Goal: Task Accomplishment & Management: Use online tool/utility

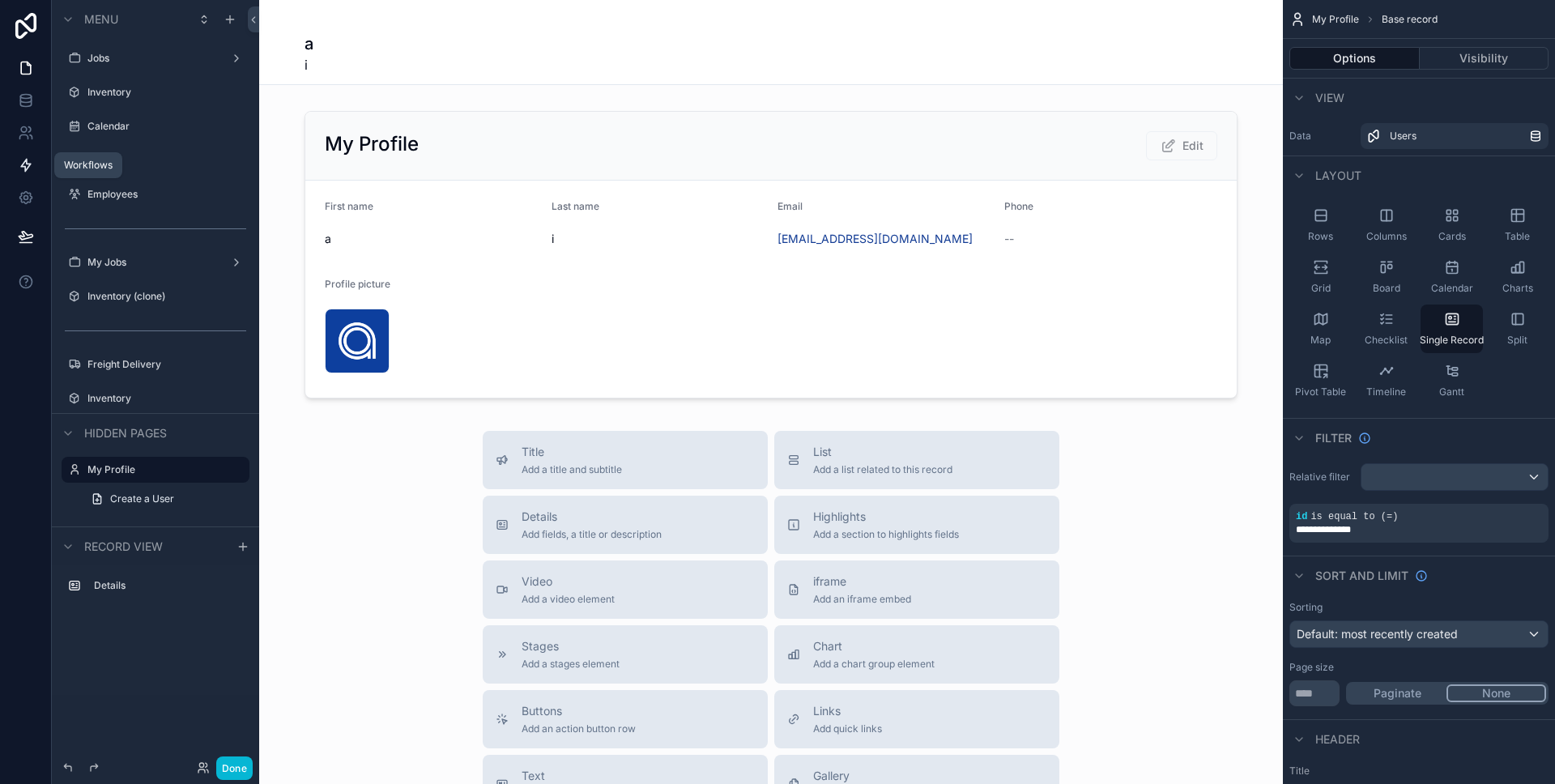
click at [28, 151] on link at bounding box center [26, 165] width 51 height 33
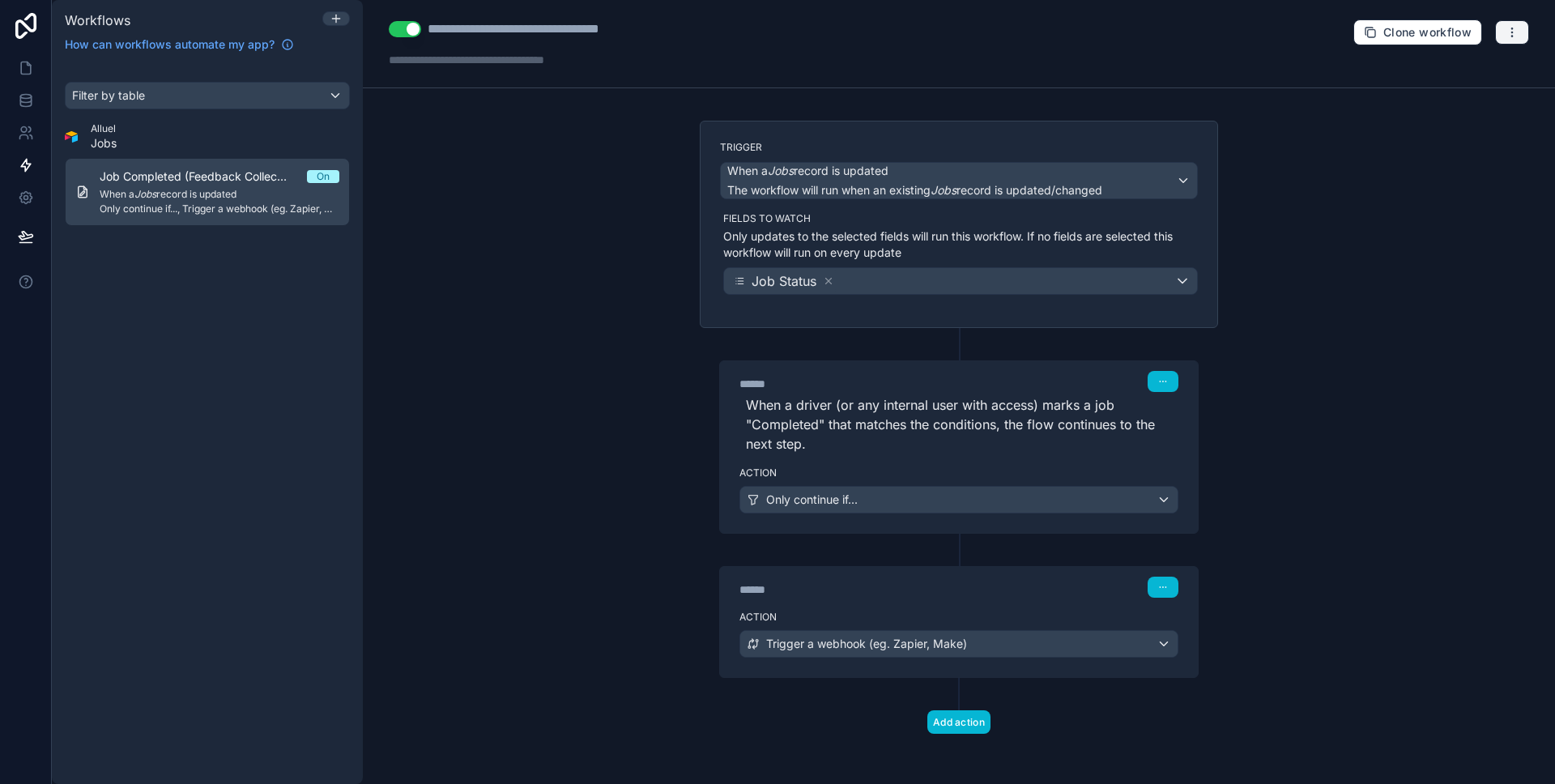
click at [1511, 27] on icon "button" at bounding box center [1512, 32] width 13 height 13
click at [1511, 29] on icon "button" at bounding box center [1512, 32] width 13 height 13
click at [335, 12] on div at bounding box center [336, 20] width 27 height 18
click at [336, 19] on icon at bounding box center [336, 19] width 7 height 0
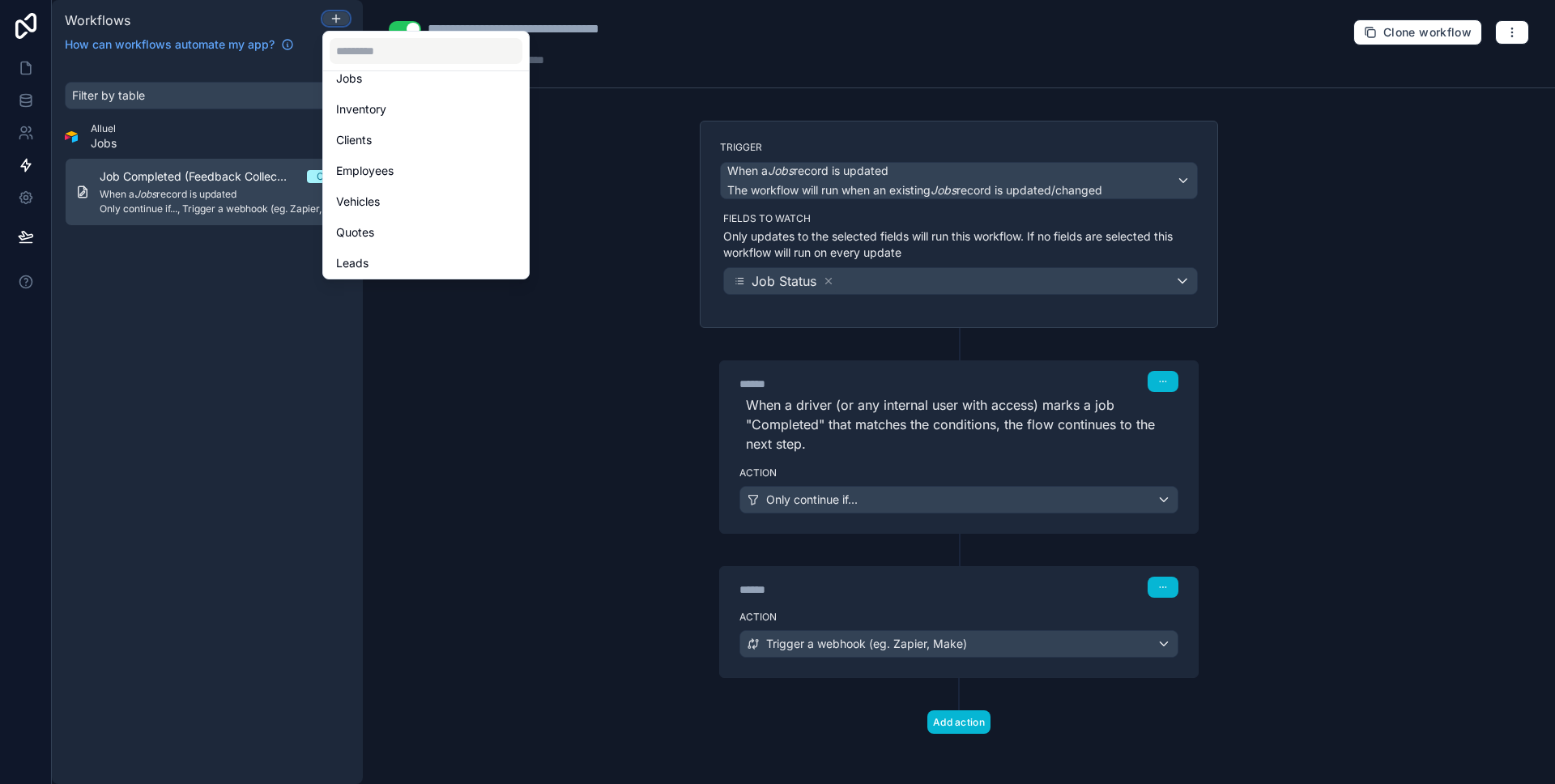
scroll to position [144, 0]
click at [47, 161] on div at bounding box center [777, 392] width 1555 height 784
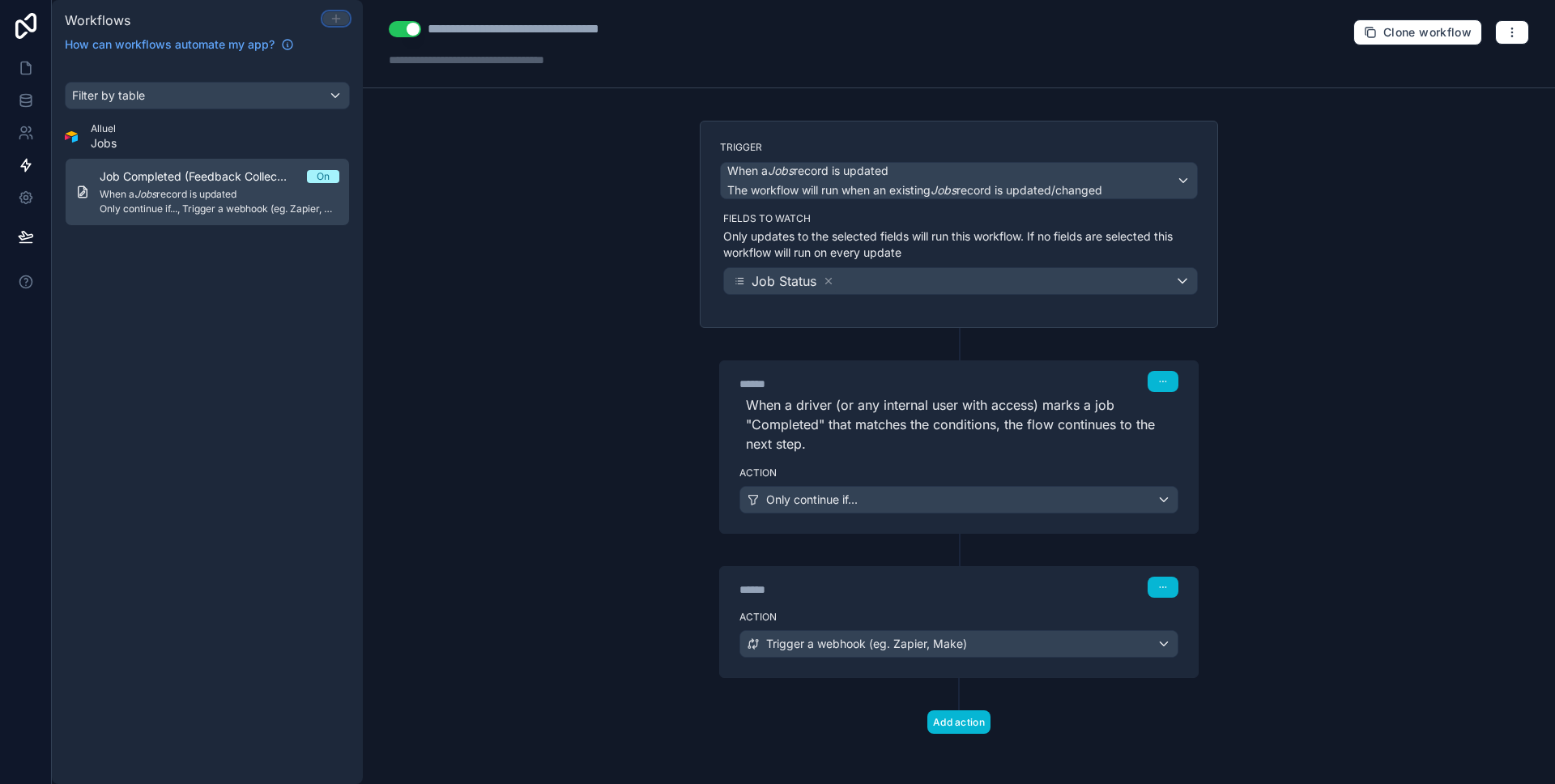
click at [334, 23] on icon at bounding box center [336, 19] width 13 height 13
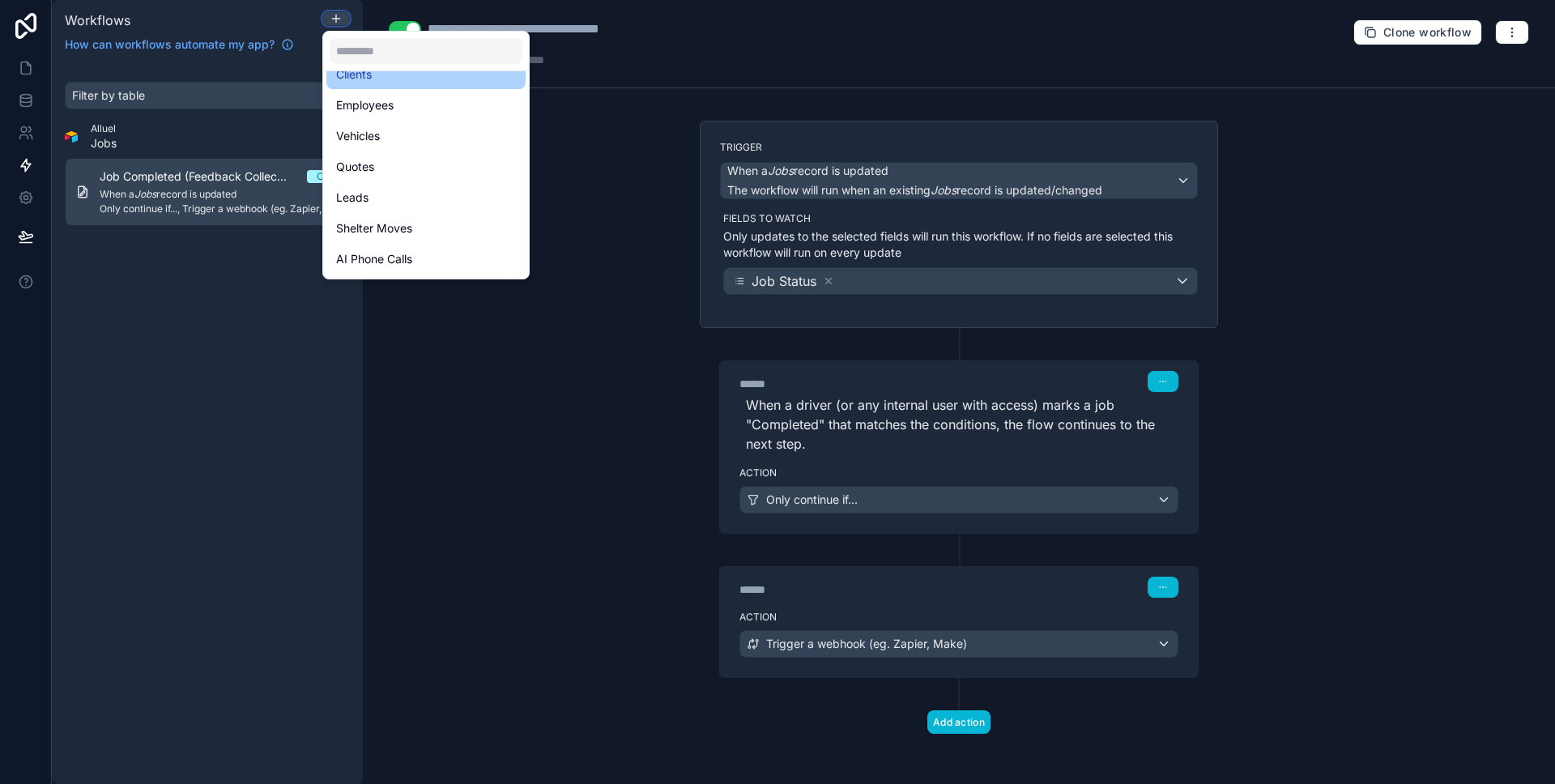
scroll to position [182, 0]
click at [479, 49] on input "text" at bounding box center [426, 50] width 193 height 26
click at [147, 444] on div at bounding box center [777, 392] width 1555 height 784
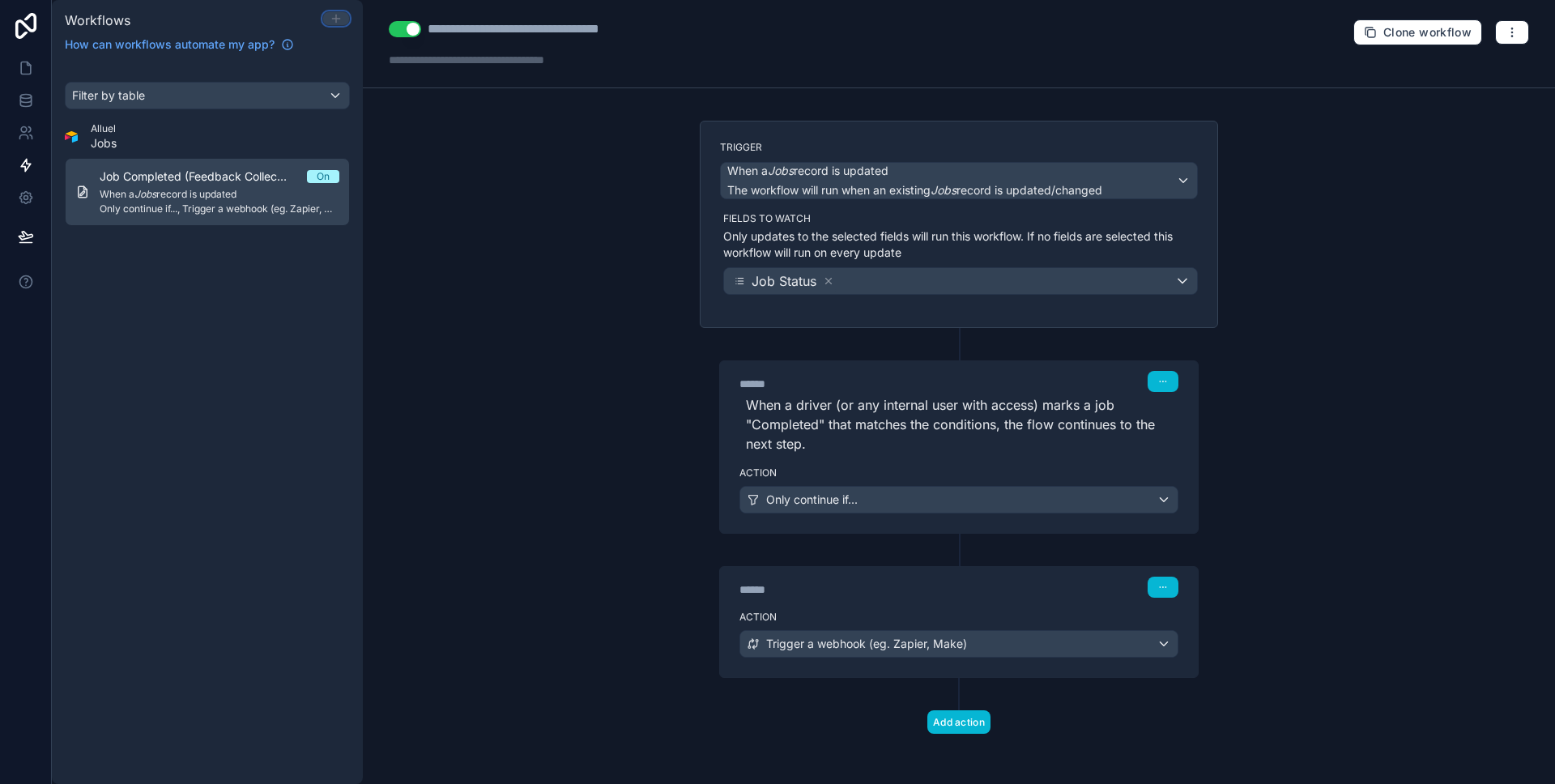
click at [333, 20] on icon at bounding box center [336, 19] width 13 height 13
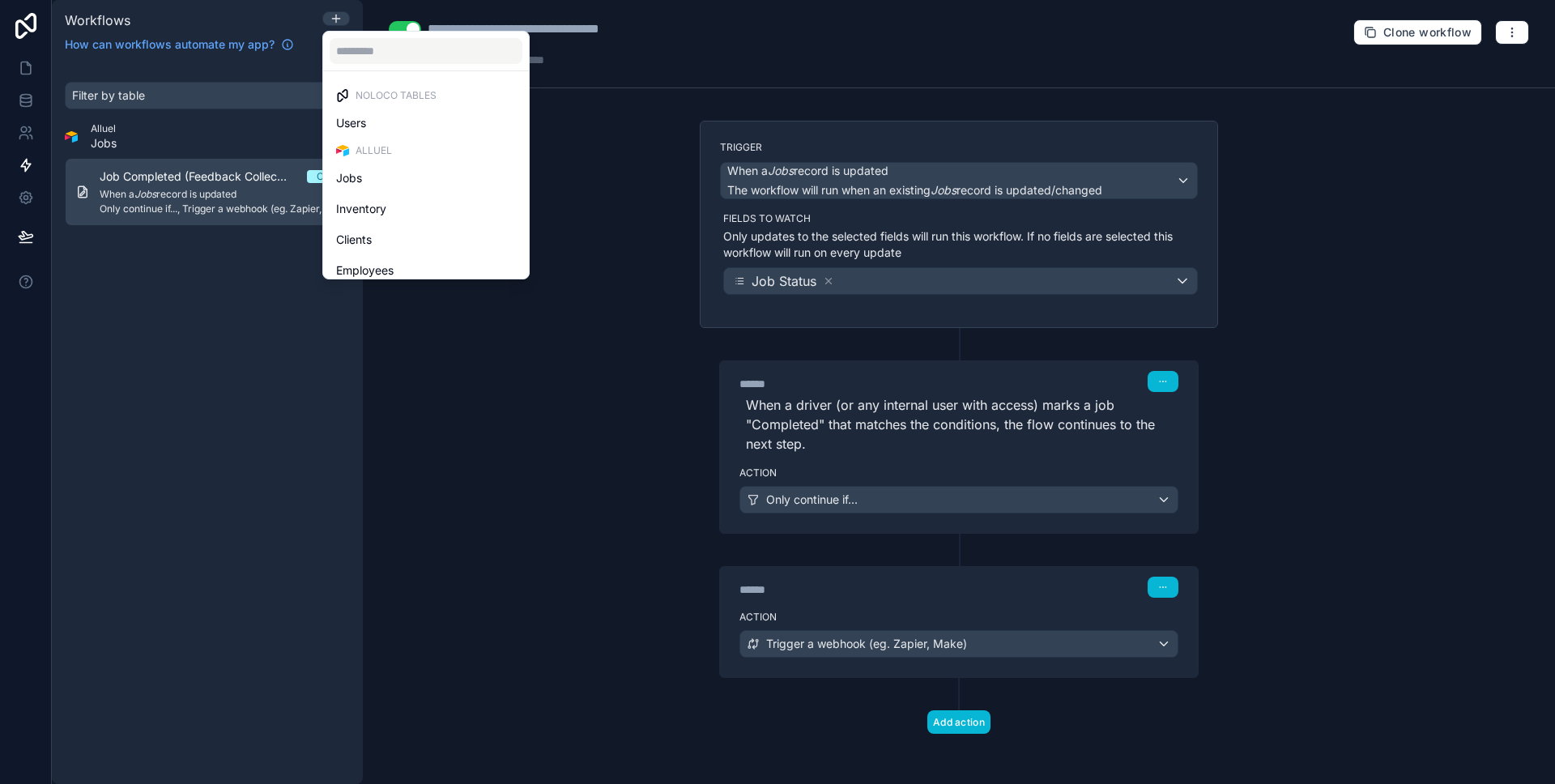
click at [141, 513] on div at bounding box center [777, 392] width 1555 height 784
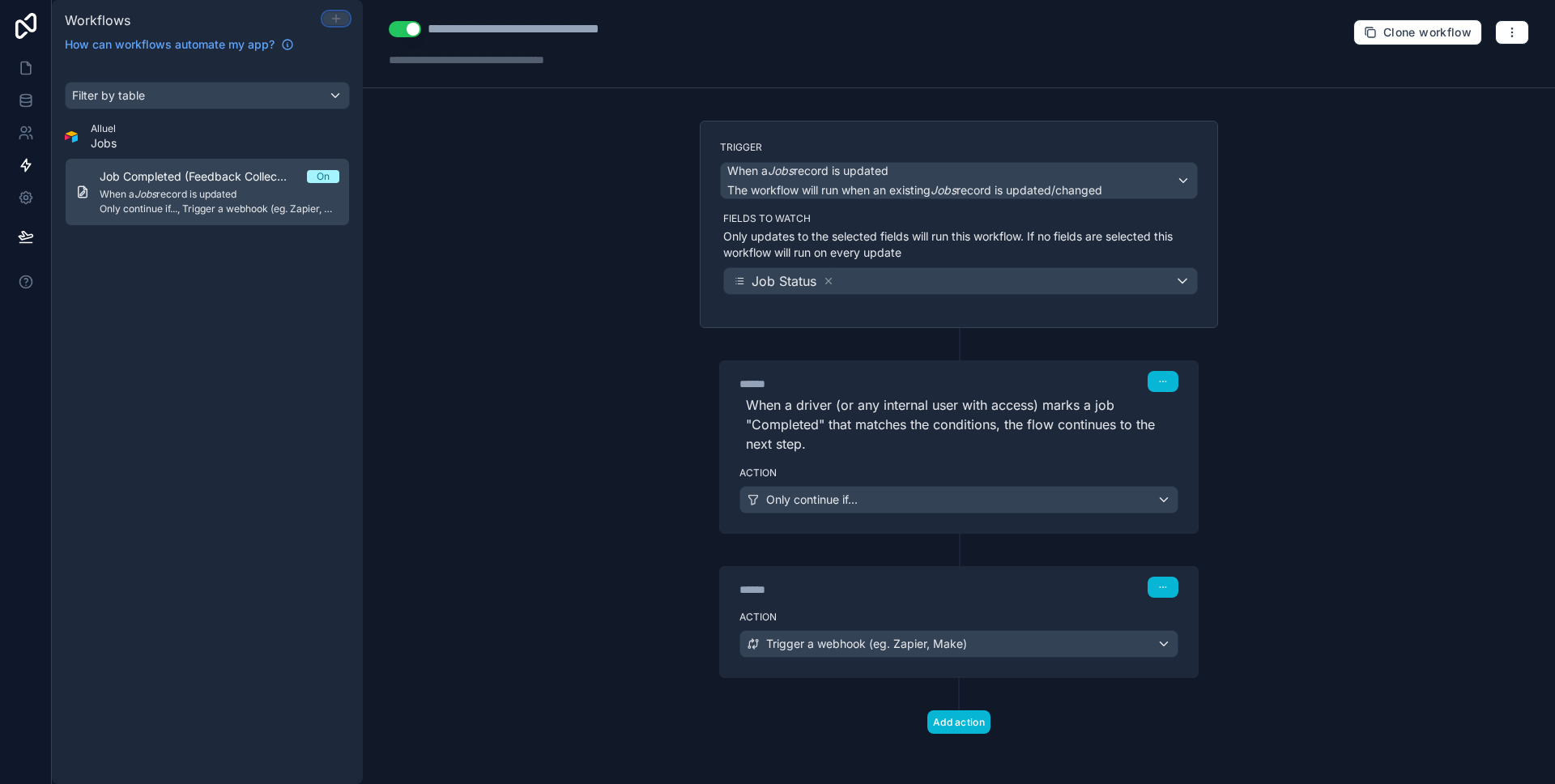
click at [330, 14] on icon at bounding box center [336, 19] width 13 height 13
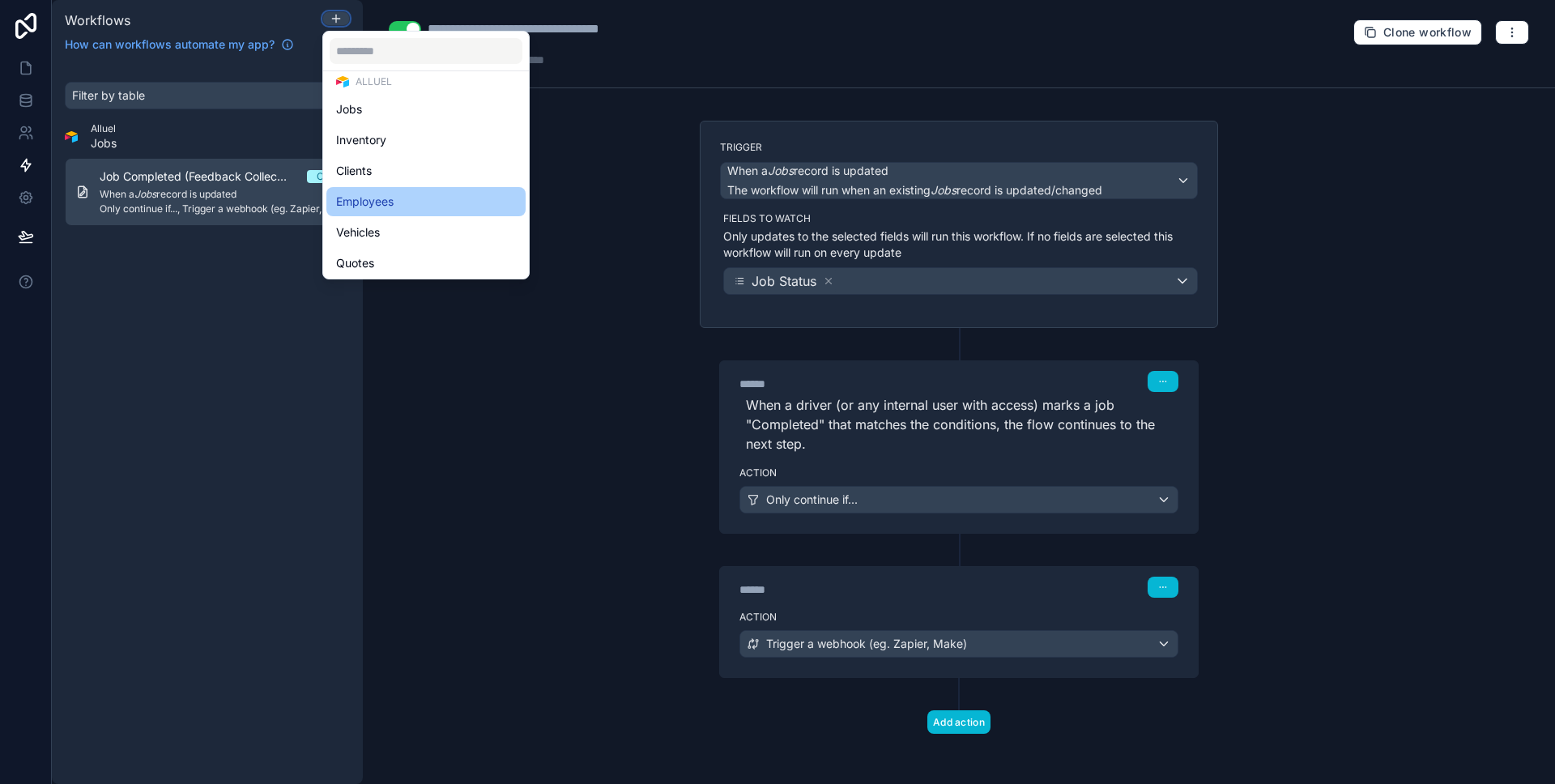
scroll to position [0, 0]
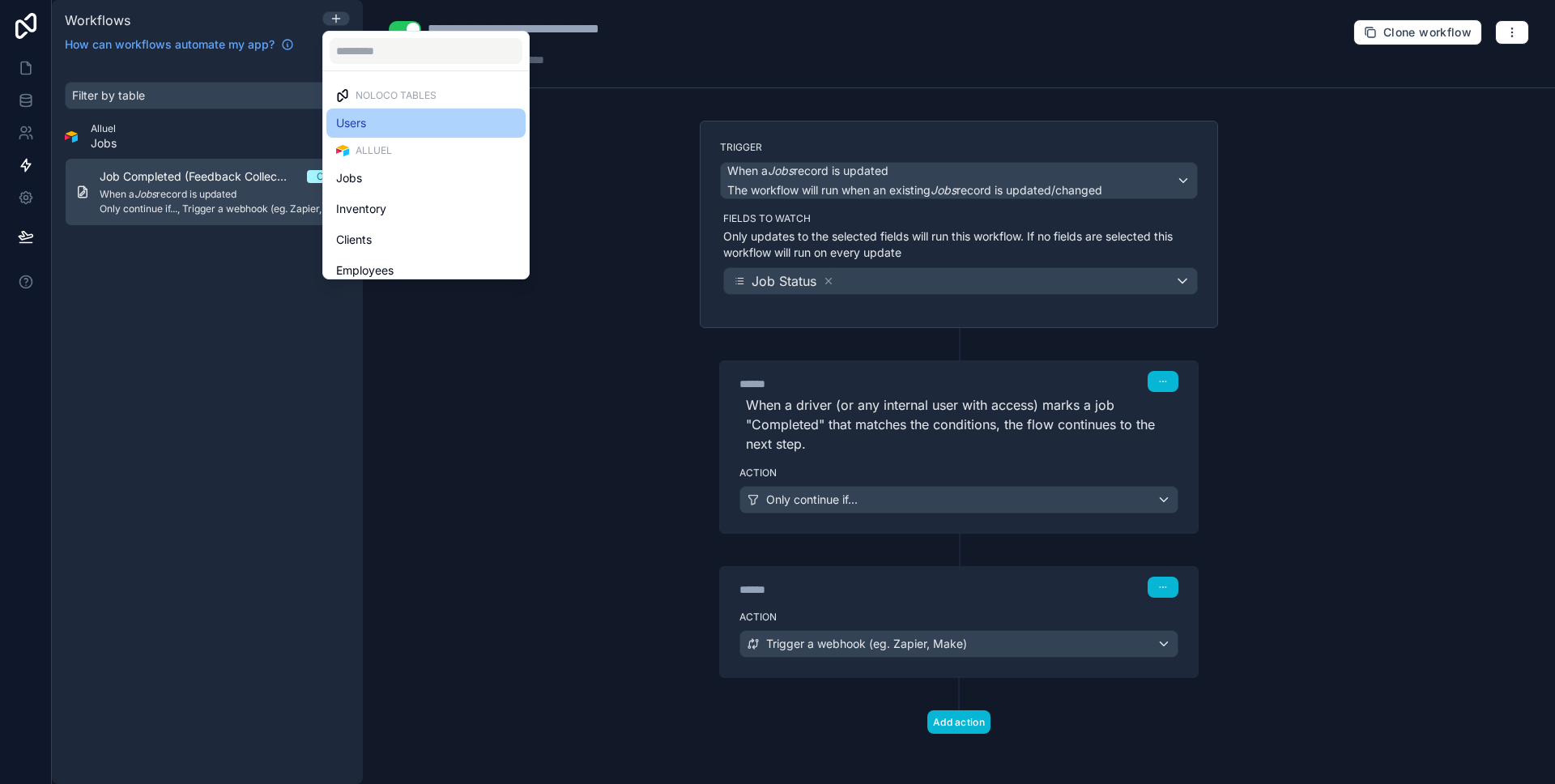
click at [401, 116] on div "Users" at bounding box center [425, 123] width 180 height 19
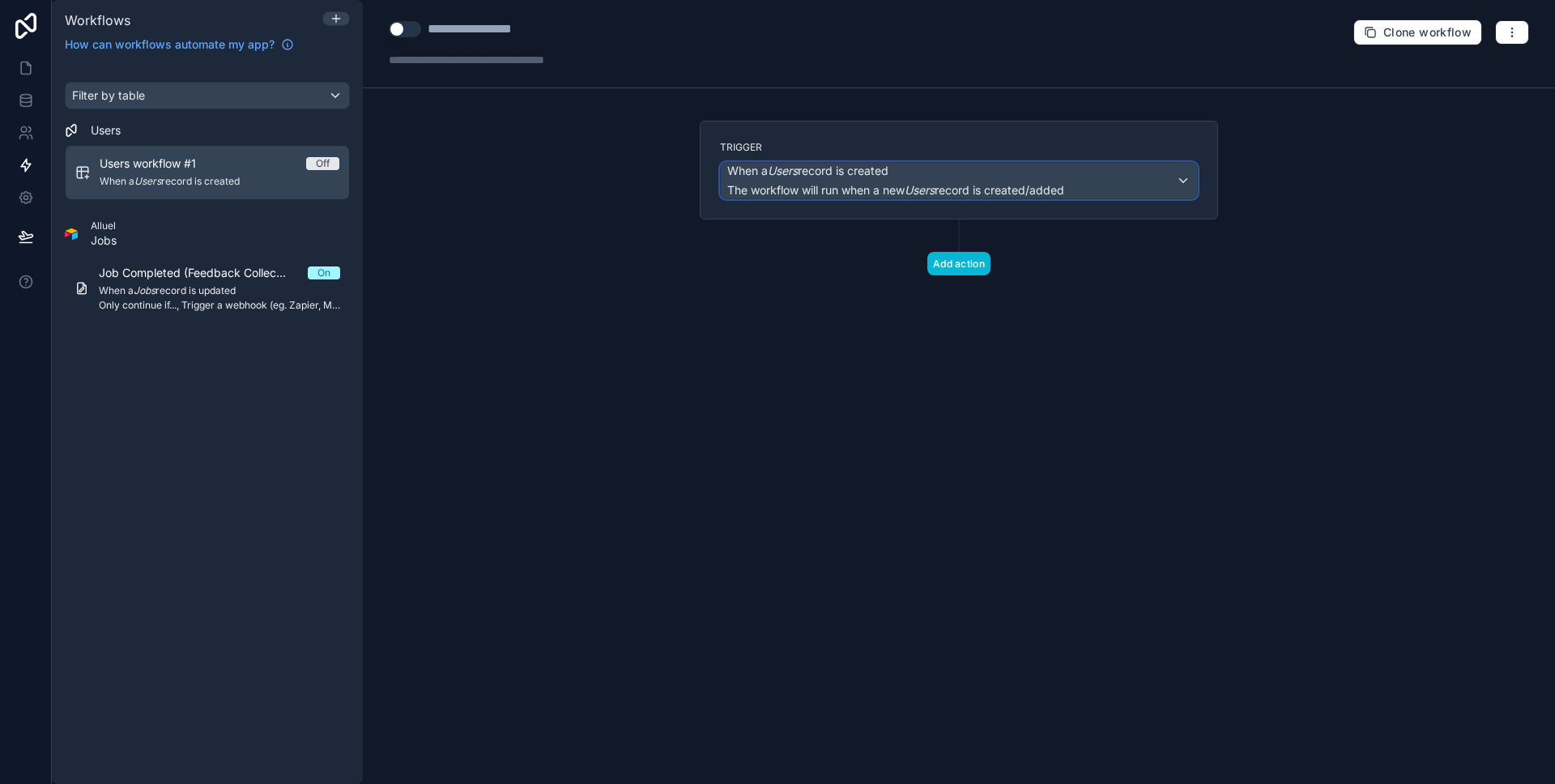
click at [889, 171] on span "When a Users record is created" at bounding box center [808, 171] width 161 height 16
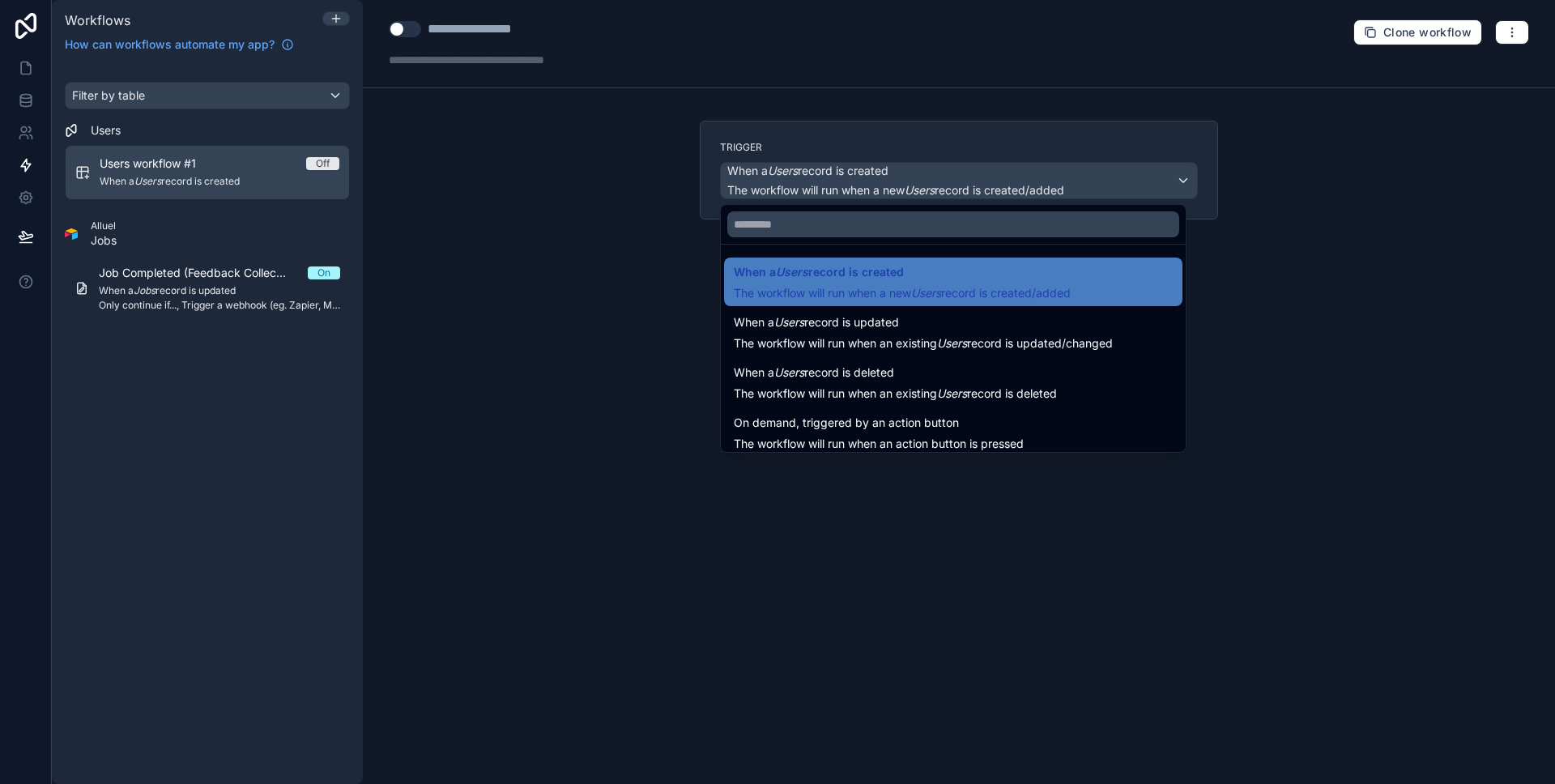
click at [517, 242] on div at bounding box center [777, 392] width 1555 height 784
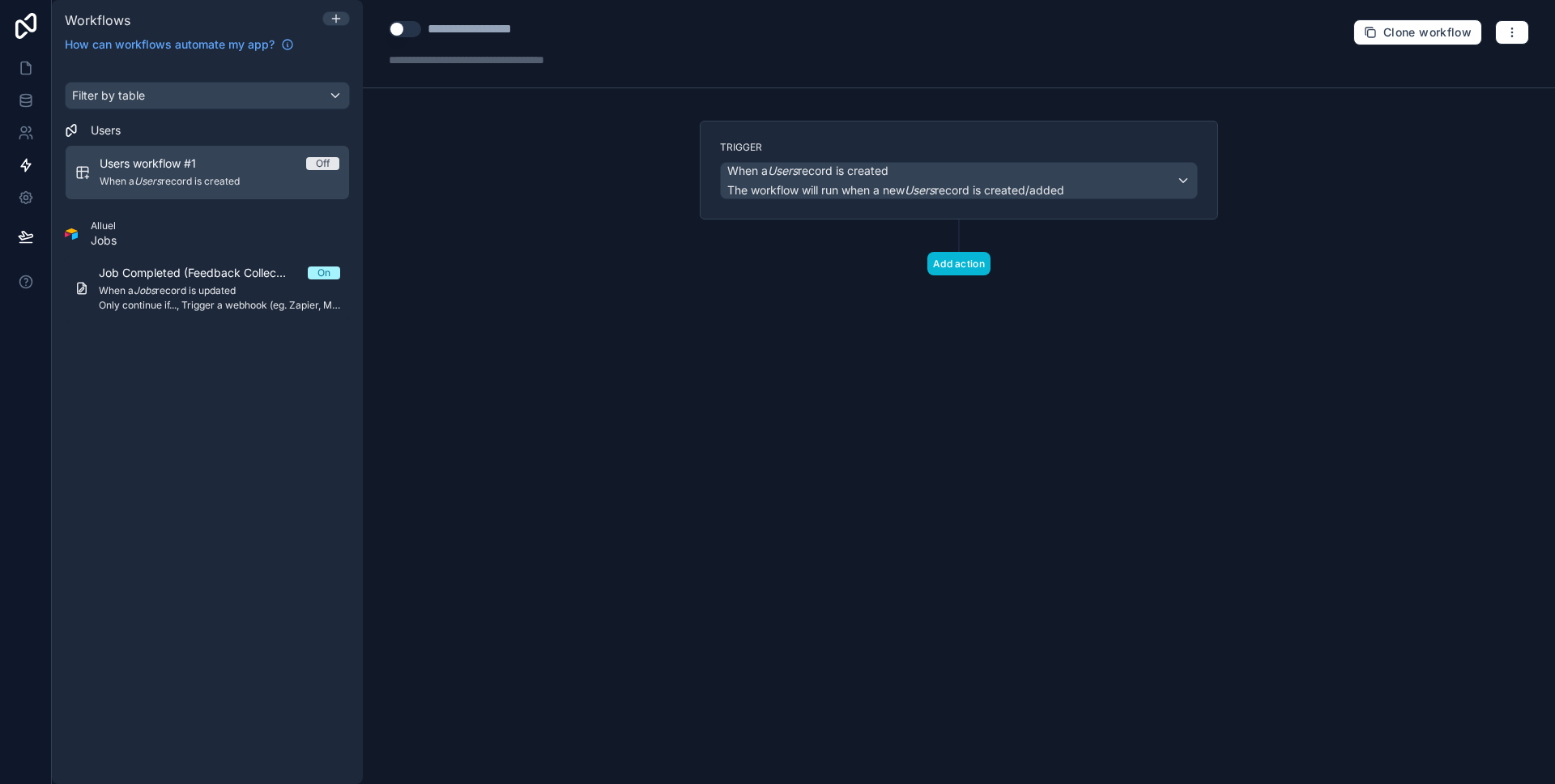
click at [181, 171] on span "Users workflow #1" at bounding box center [157, 163] width 116 height 16
click at [1510, 35] on icon "button" at bounding box center [1512, 32] width 13 height 13
click at [1444, 116] on span "Delete workflow" at bounding box center [1469, 122] width 78 height 13
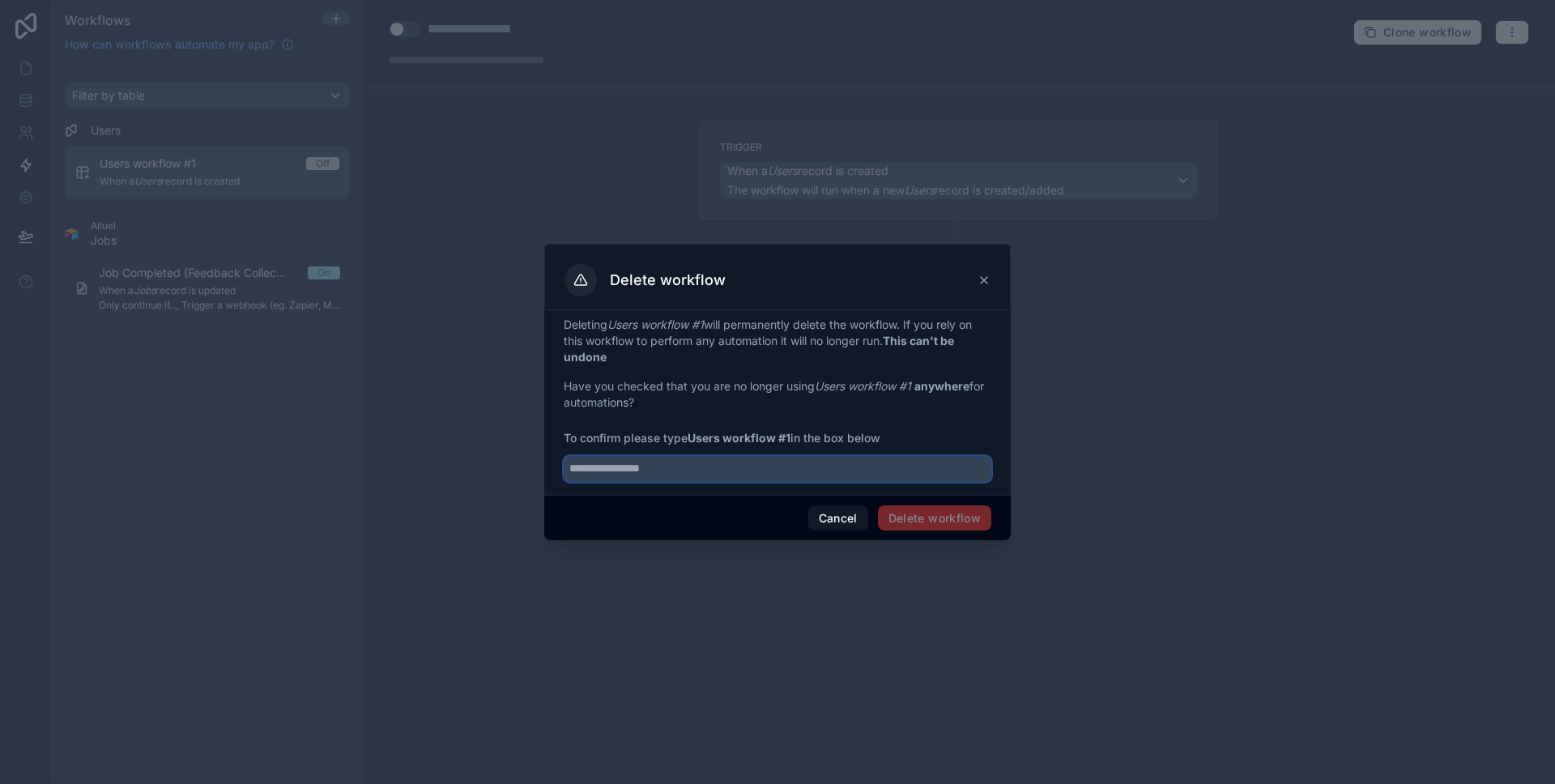
click at [798, 469] on input "text" at bounding box center [777, 469] width 428 height 26
type input "*"
drag, startPoint x: 795, startPoint y: 440, endPoint x: 691, endPoint y: 439, distance: 104.0
click at [691, 439] on span "To confirm please type Users workflow #1 in the box below" at bounding box center [777, 438] width 428 height 16
copy strong "Users workflow #1"
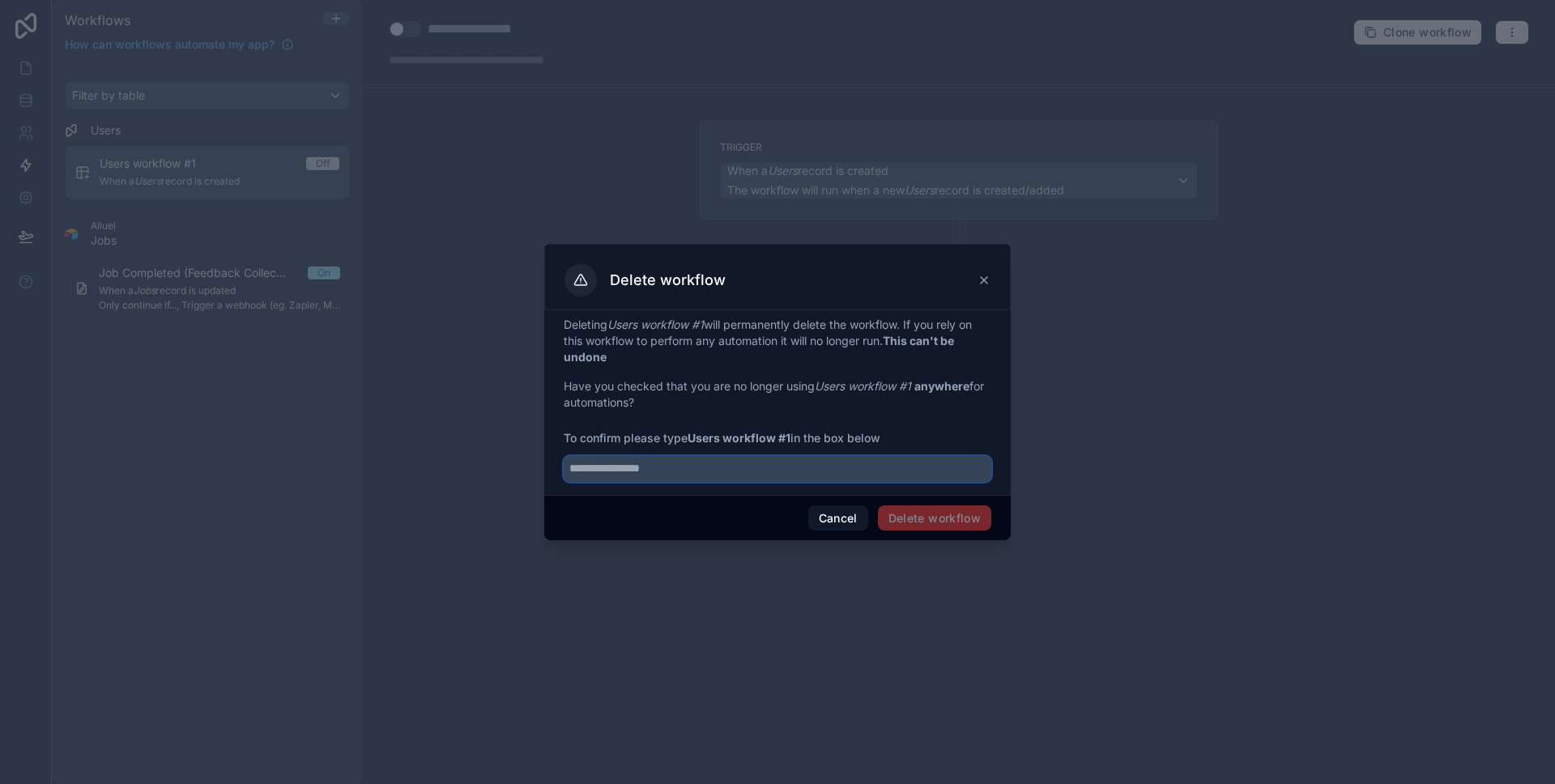
click at [699, 470] on input "text" at bounding box center [777, 469] width 428 height 26
paste input "**********"
type input "**********"
click at [929, 531] on div "Cancel Delete workflow" at bounding box center [777, 517] width 466 height 46
click at [939, 525] on button "Delete workflow" at bounding box center [935, 517] width 113 height 26
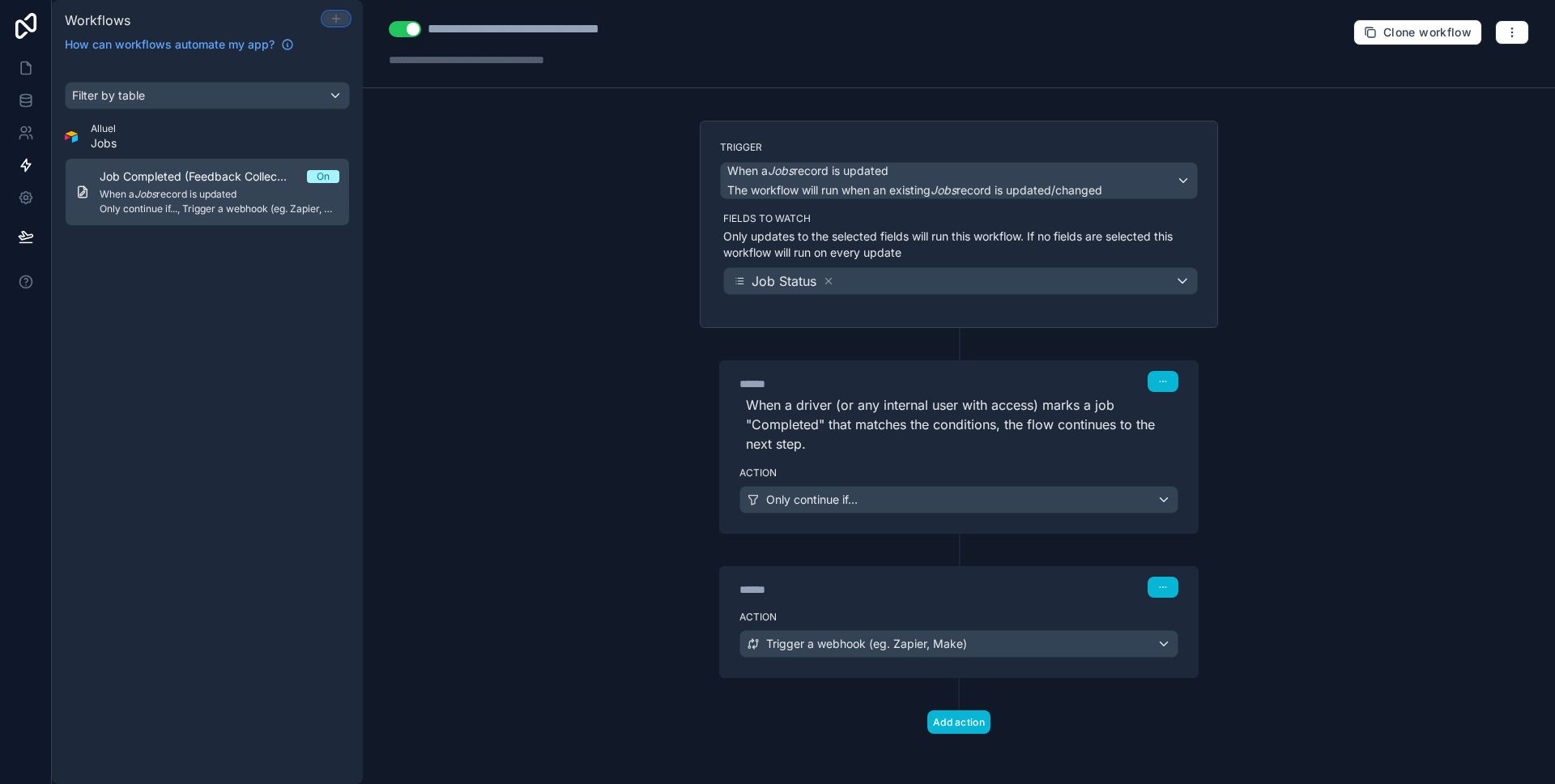
click at [330, 21] on icon at bounding box center [336, 19] width 13 height 13
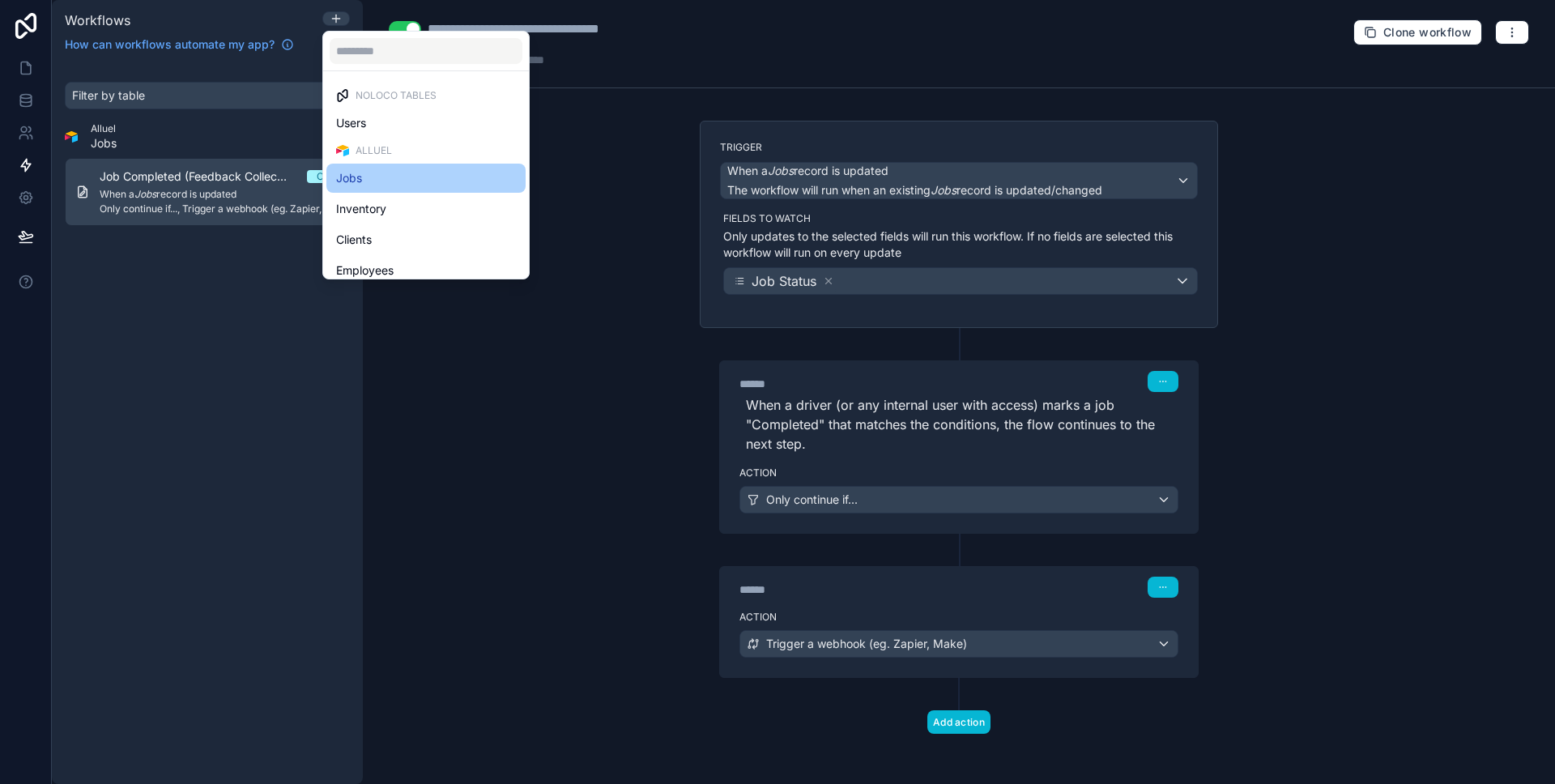
click at [363, 182] on div "Jobs" at bounding box center [425, 178] width 180 height 19
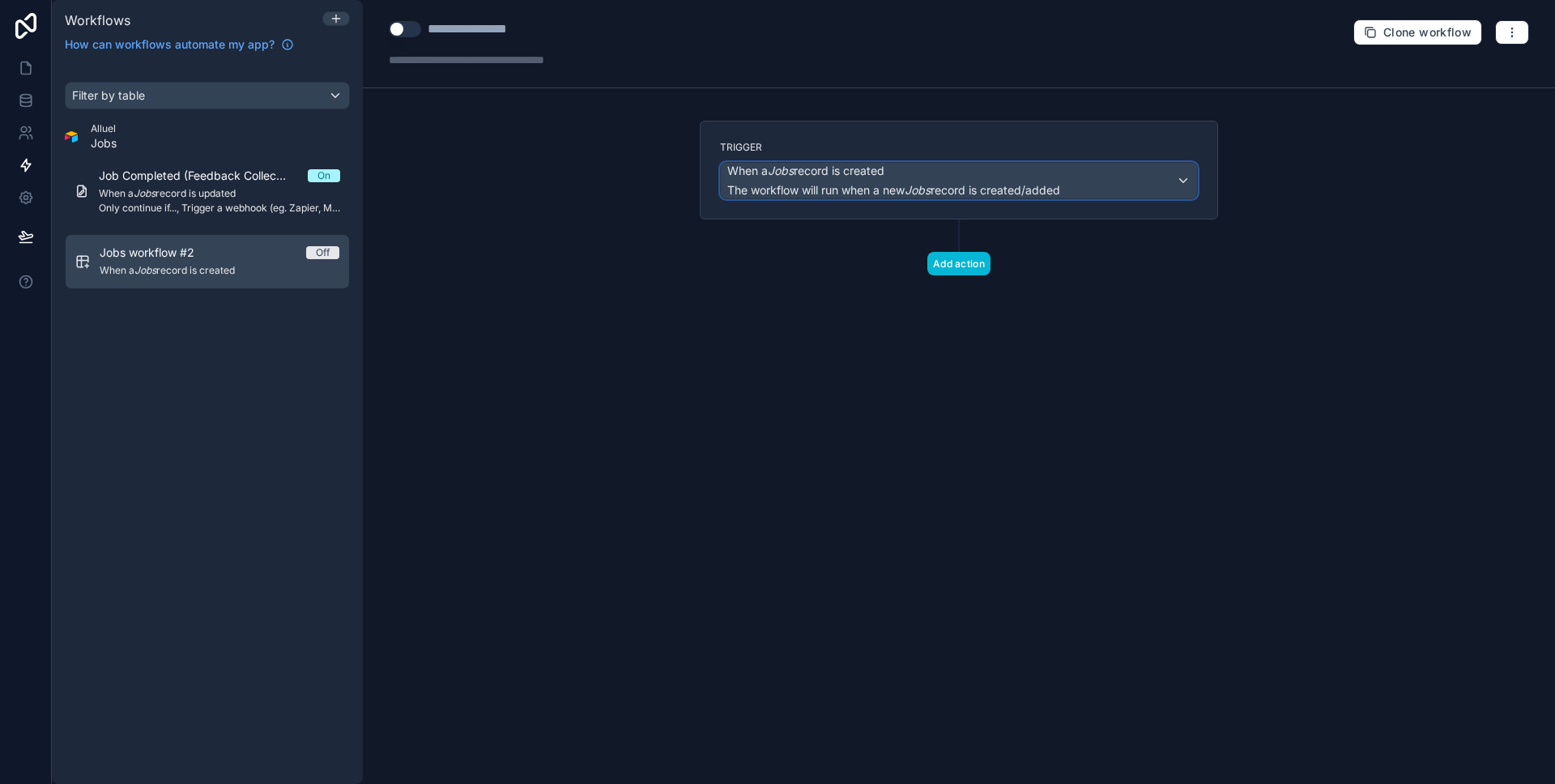
click at [978, 190] on span "The workflow will run when a new Jobs record is created/added" at bounding box center [894, 190] width 333 height 14
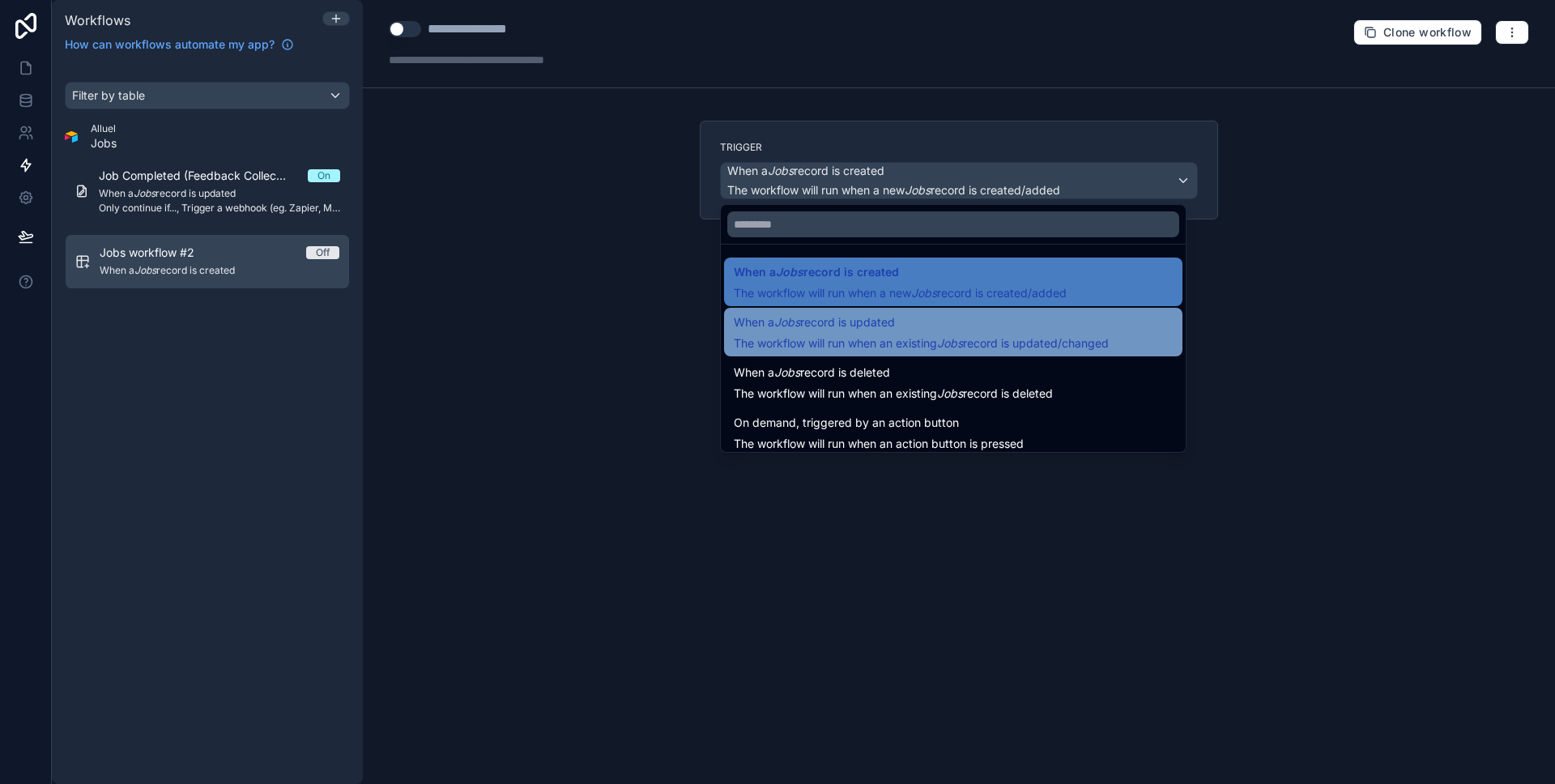
click at [927, 348] on span "The workflow will run when an existing Jobs record is updated/changed" at bounding box center [921, 343] width 375 height 14
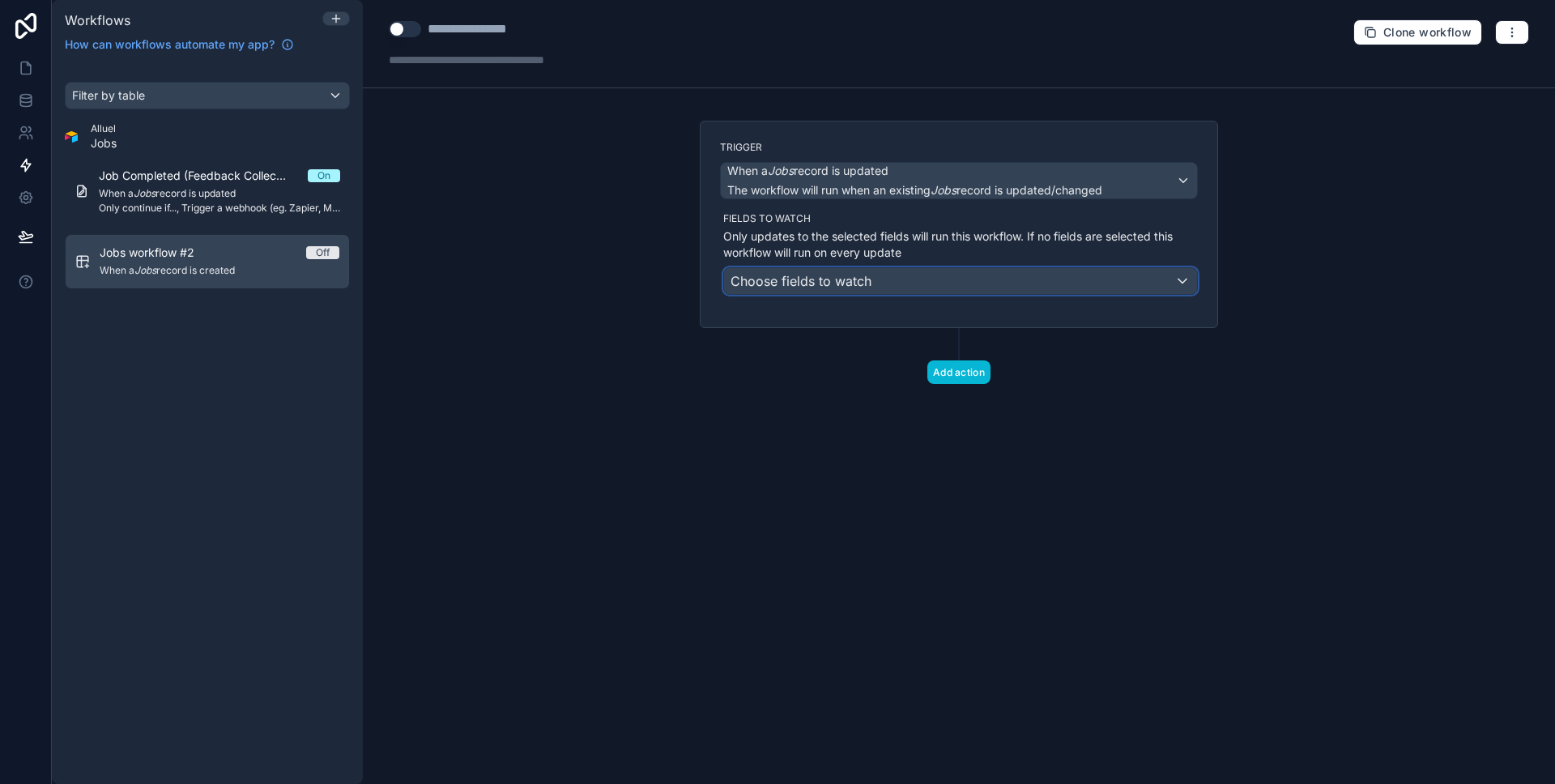
click at [950, 276] on div "Choose fields to watch" at bounding box center [960, 281] width 473 height 26
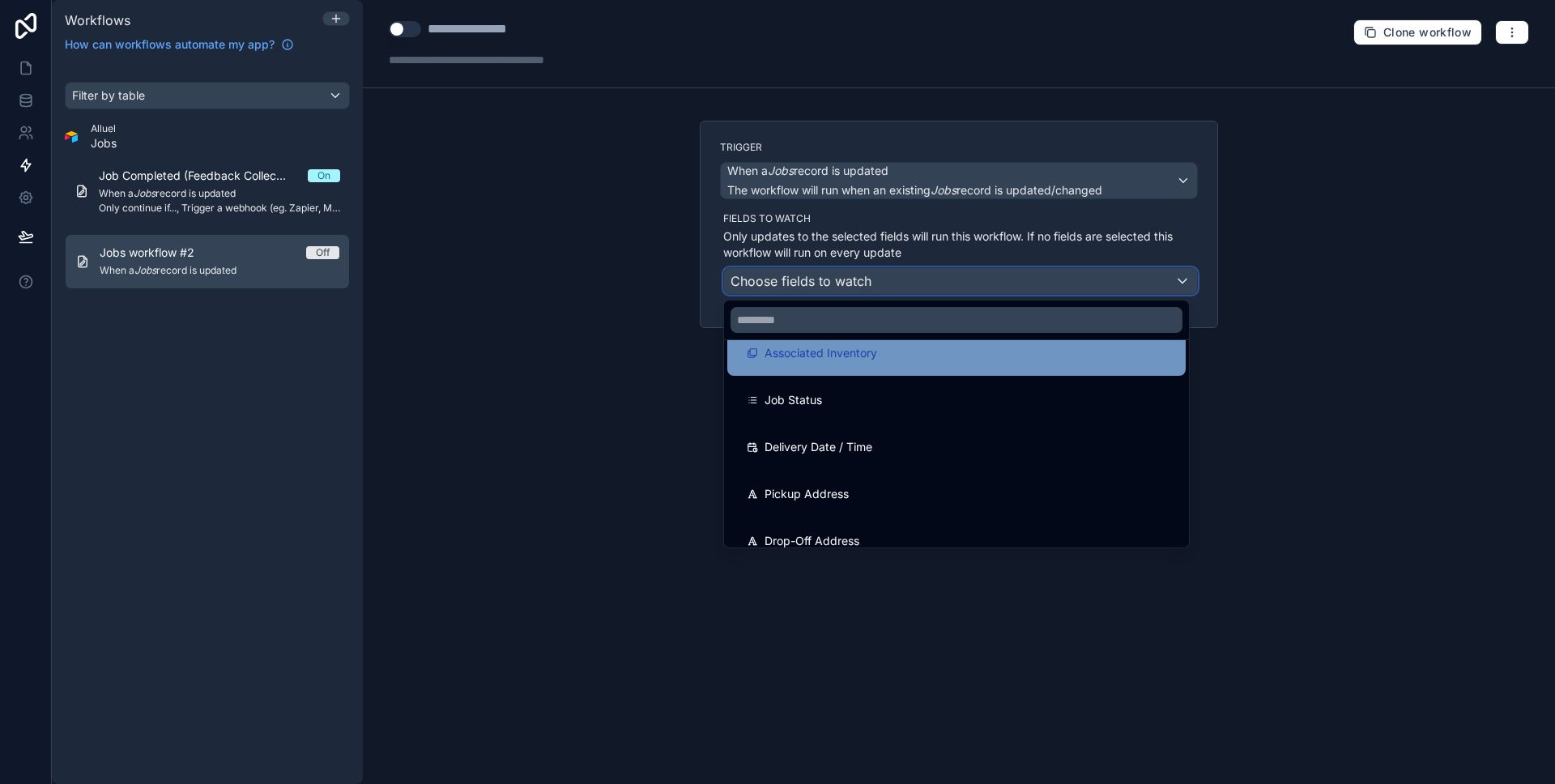
scroll to position [120, 0]
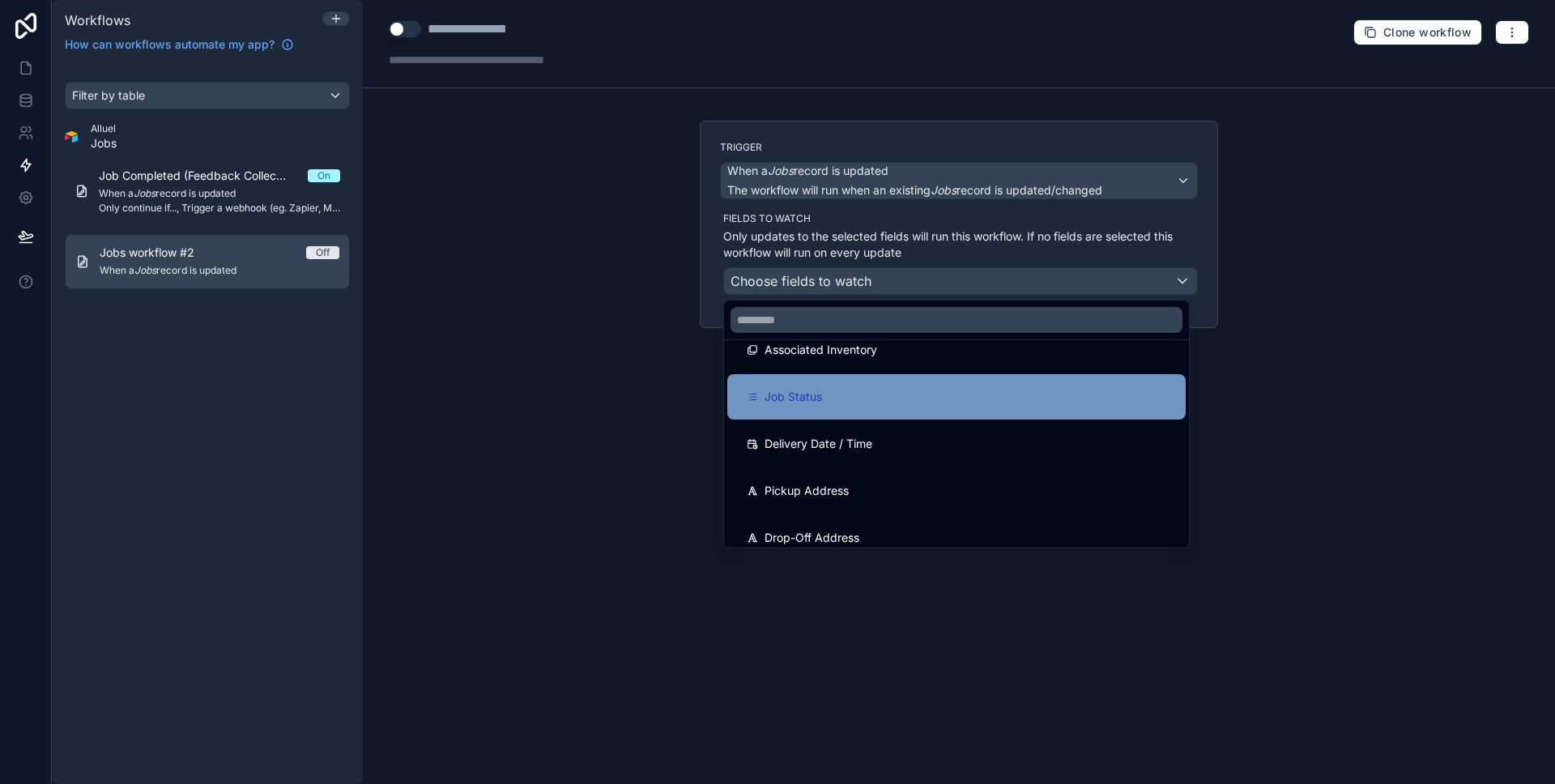
click at [818, 403] on span "Job Status" at bounding box center [793, 397] width 58 height 19
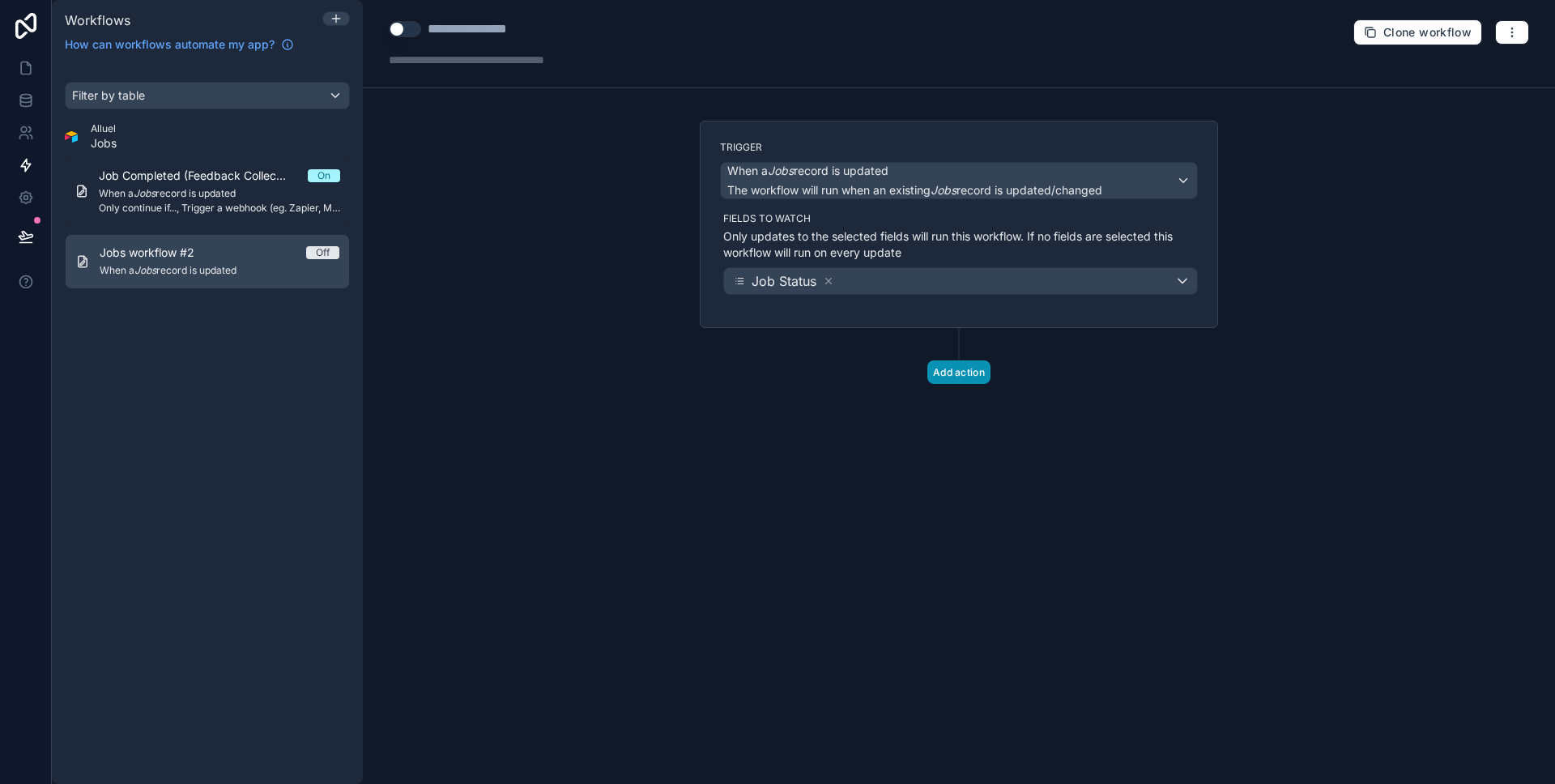
click at [949, 369] on button "Add action" at bounding box center [958, 372] width 63 height 24
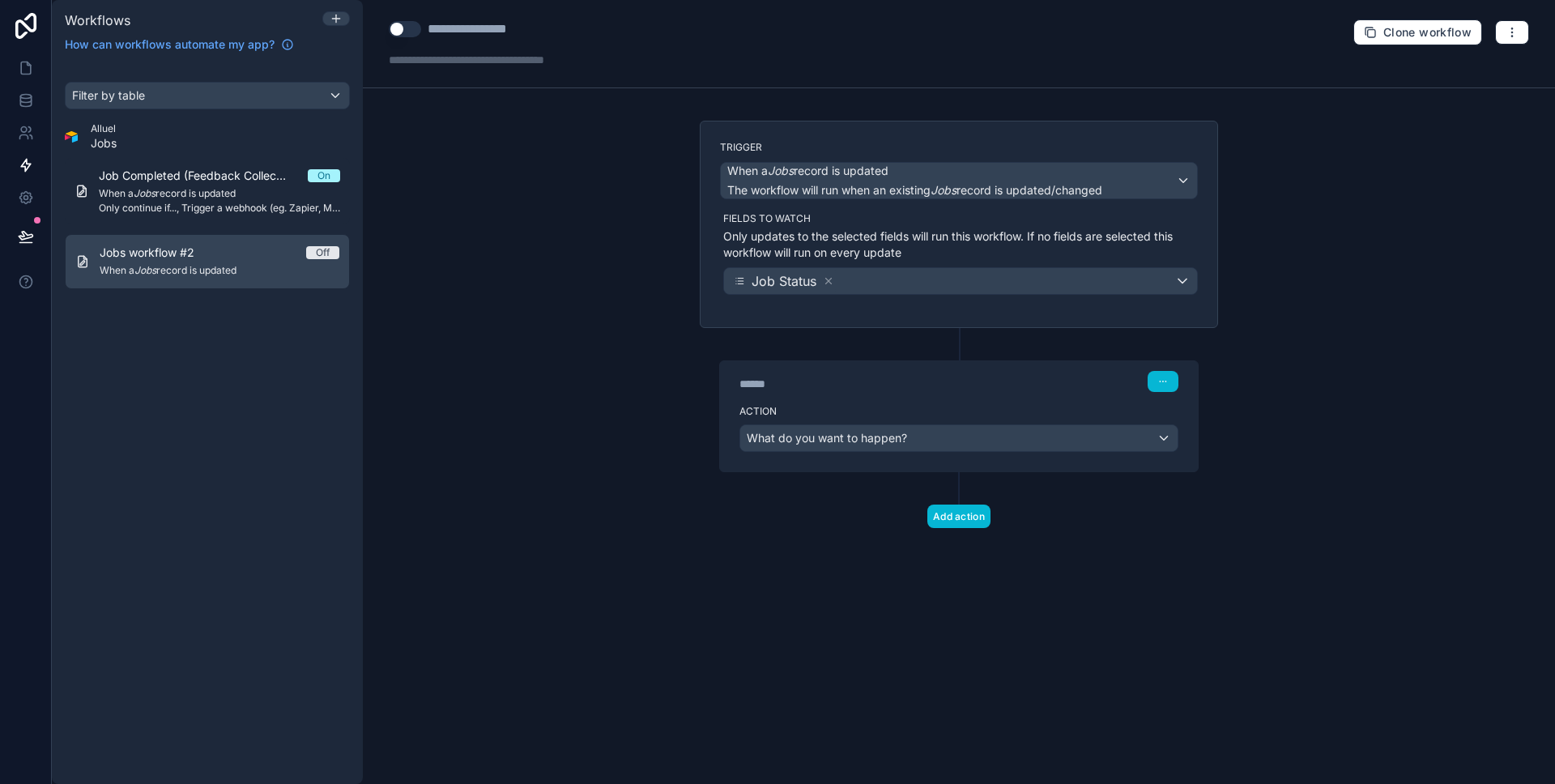
click at [878, 453] on div "Action What do you want to happen?" at bounding box center [958, 435] width 478 height 73
click at [899, 441] on span "What do you want to happen?" at bounding box center [827, 438] width 160 height 14
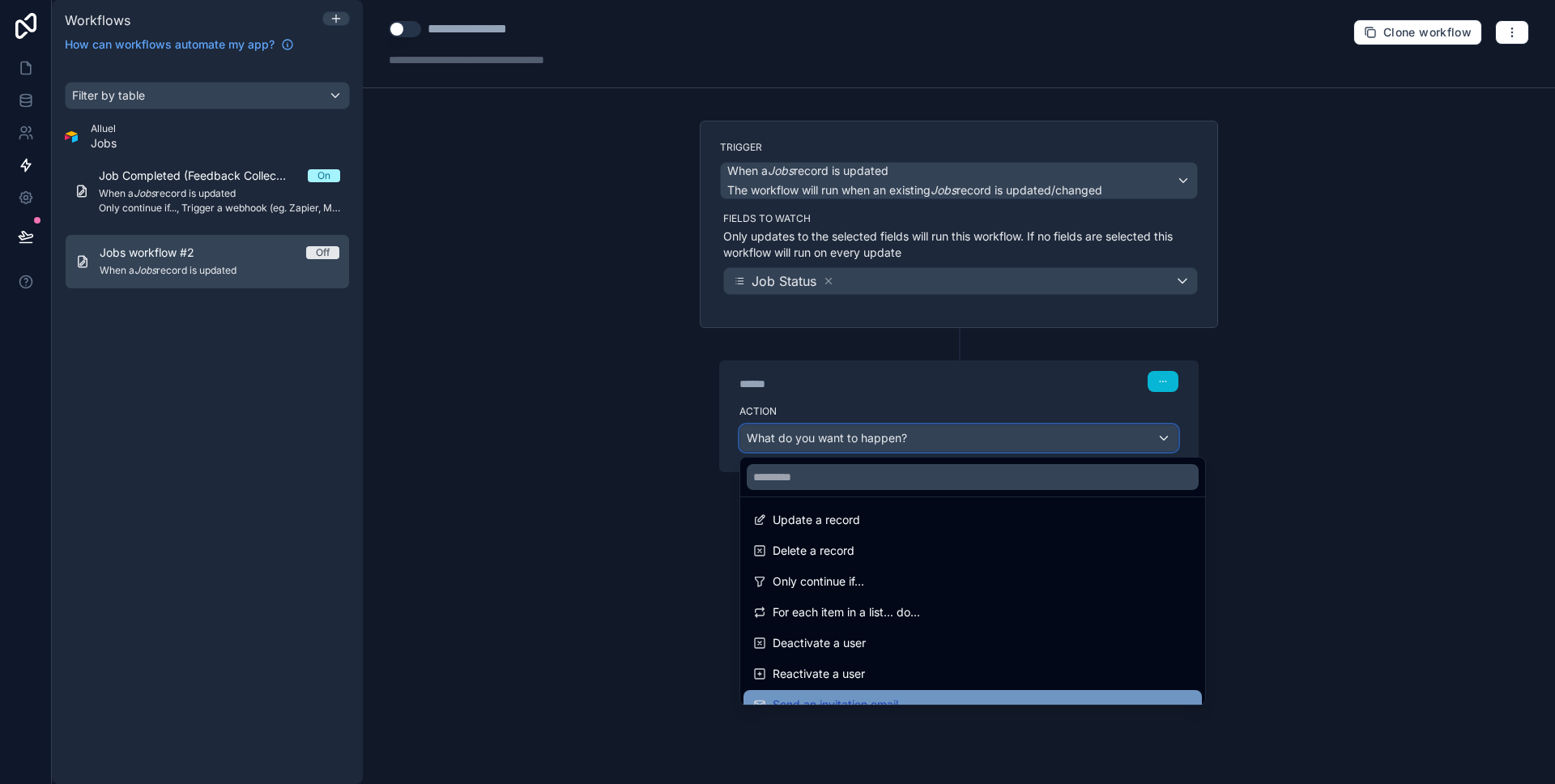
scroll to position [138, 0]
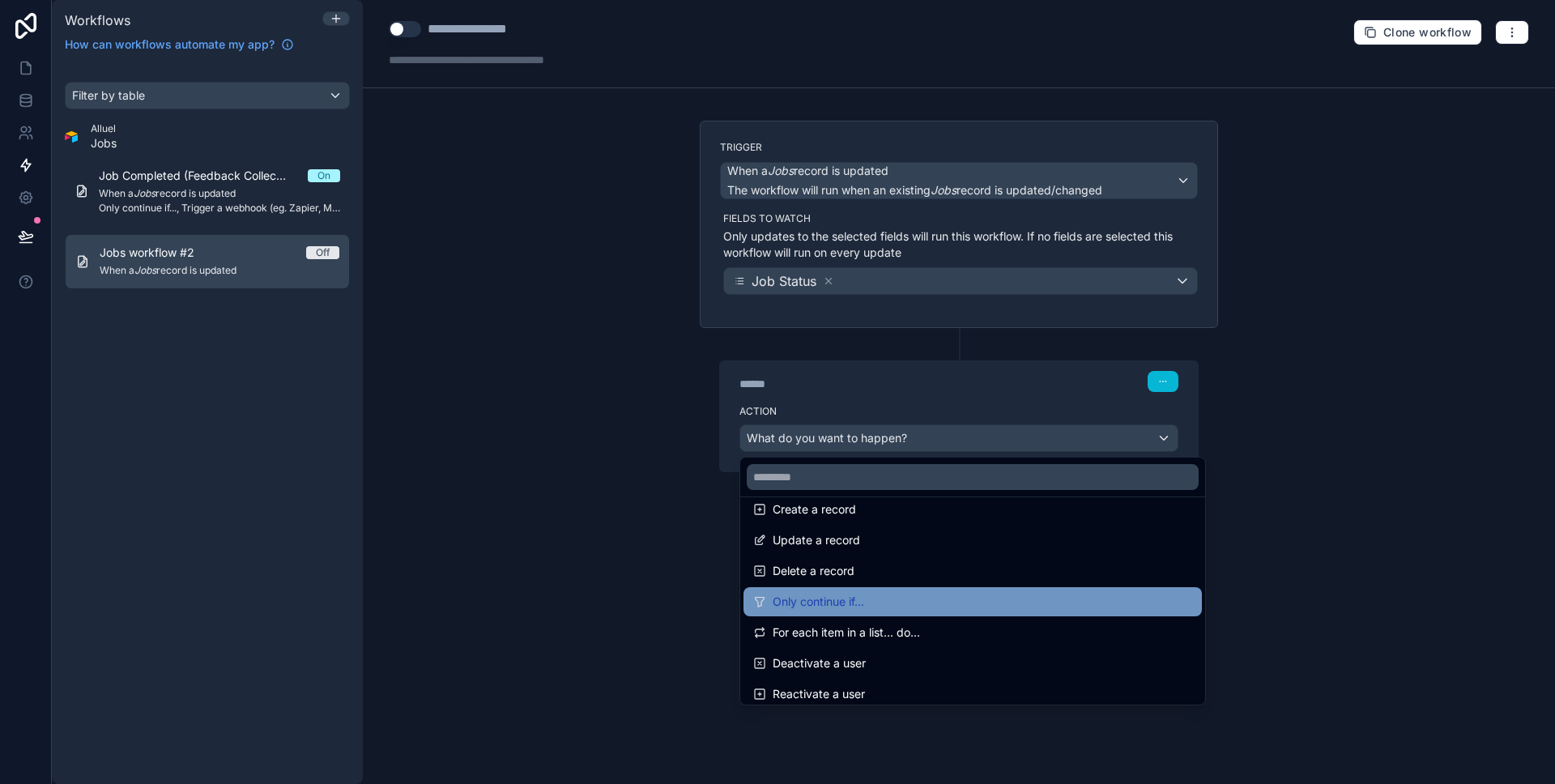
click at [827, 594] on span "Only continue if..." at bounding box center [818, 602] width 91 height 19
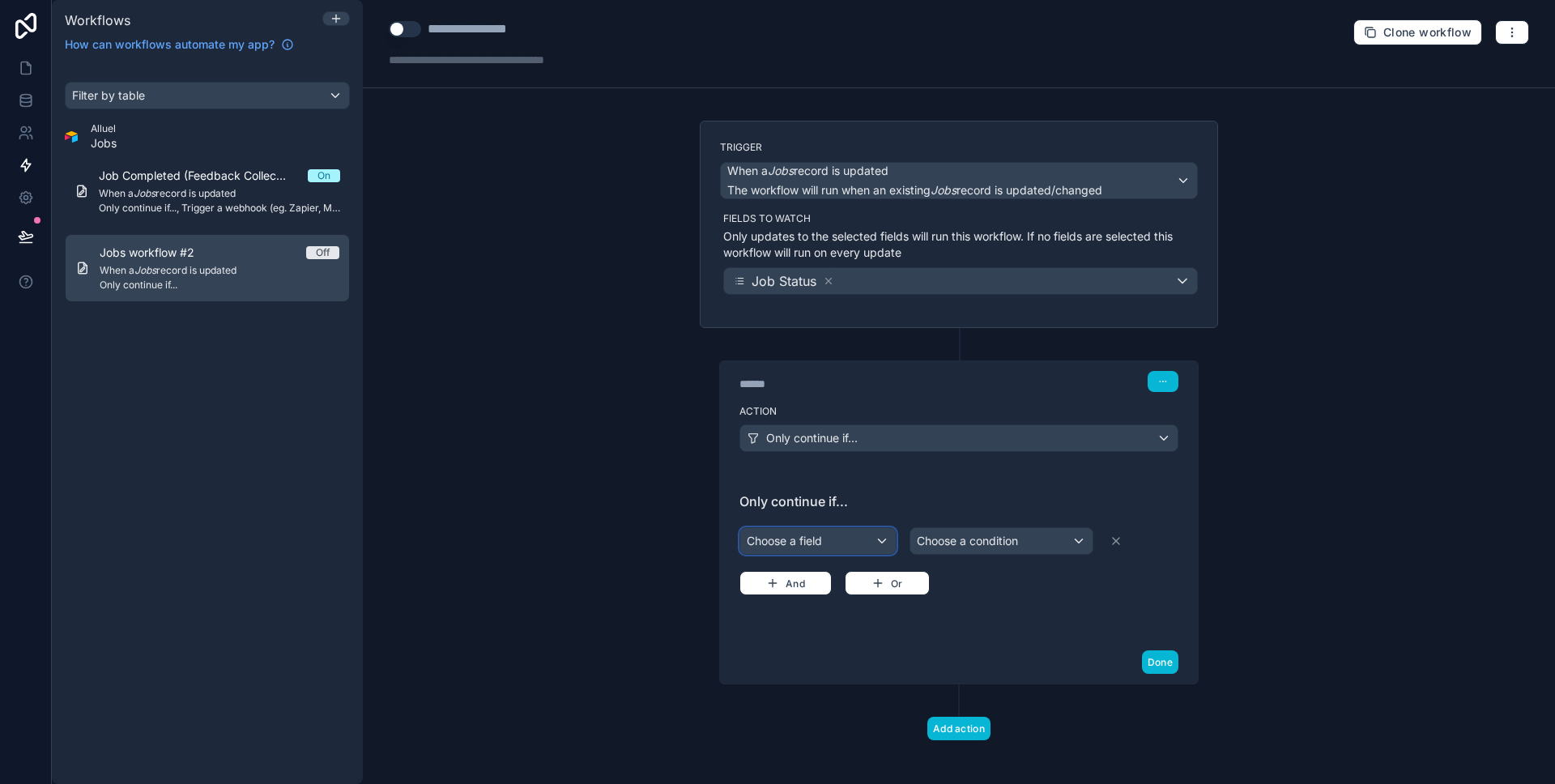
click at [862, 542] on div "Choose a field" at bounding box center [817, 540] width 155 height 26
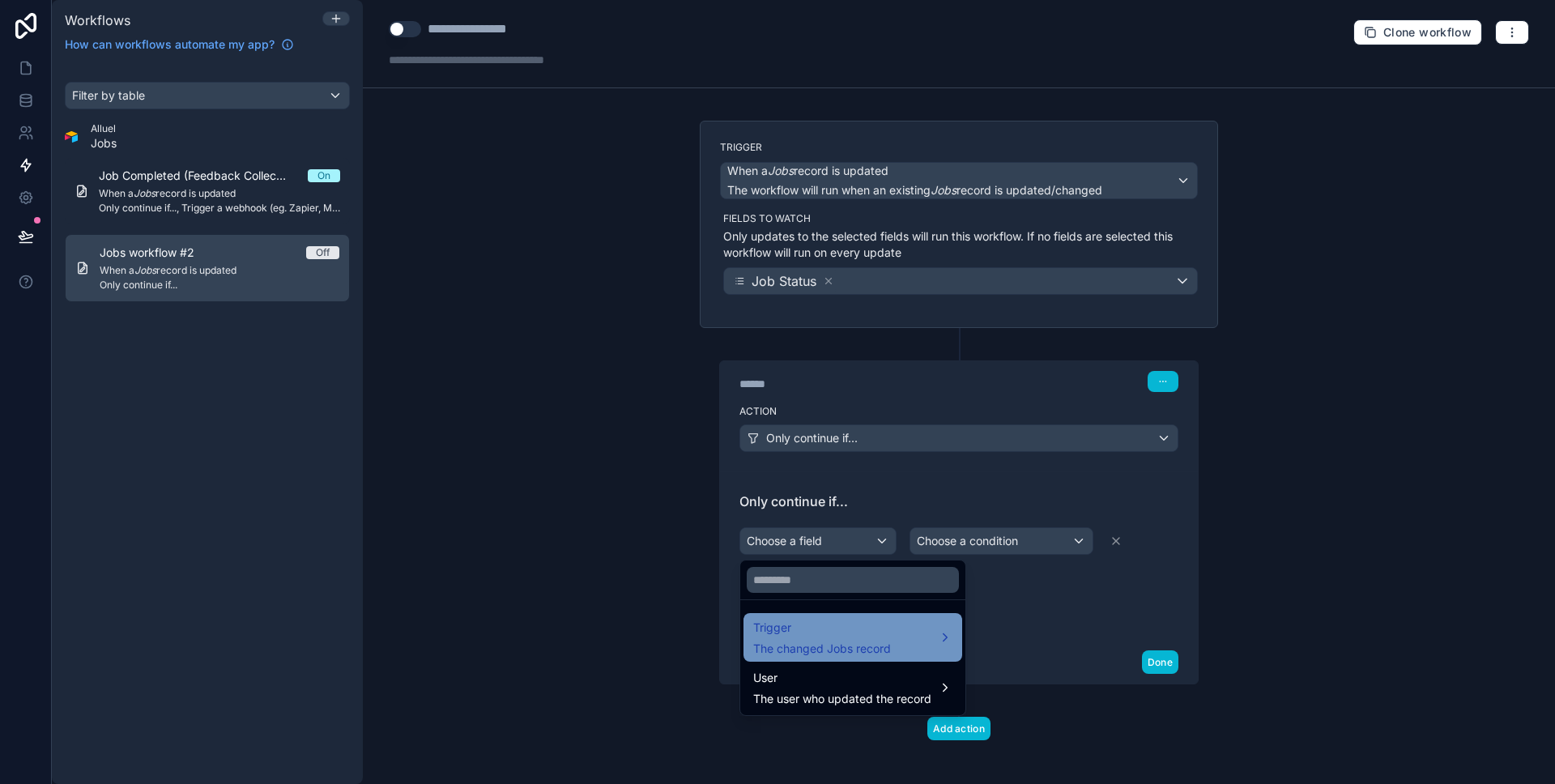
click at [897, 624] on div "Trigger The changed Jobs record" at bounding box center [852, 637] width 199 height 39
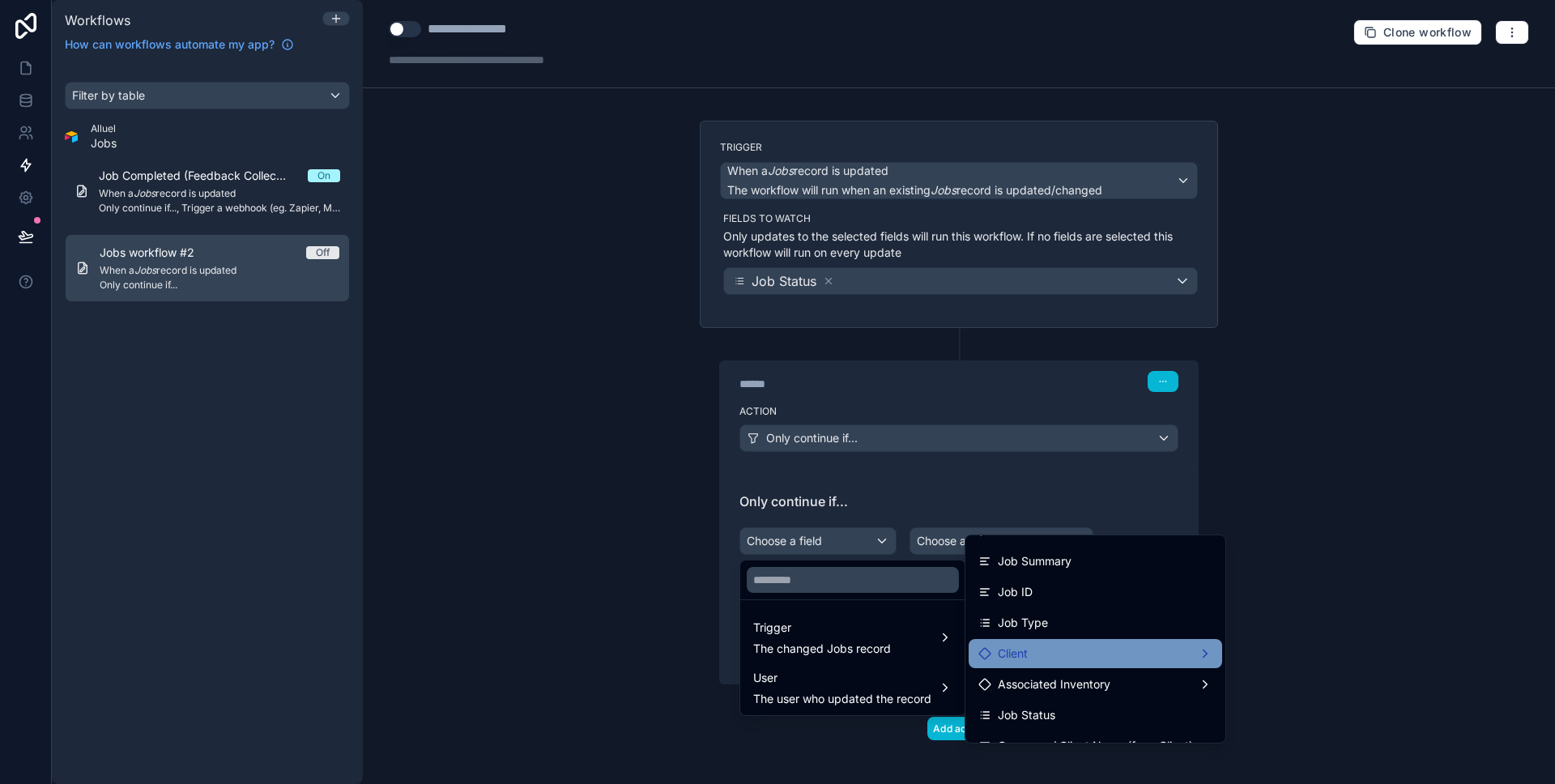
scroll to position [24, 0]
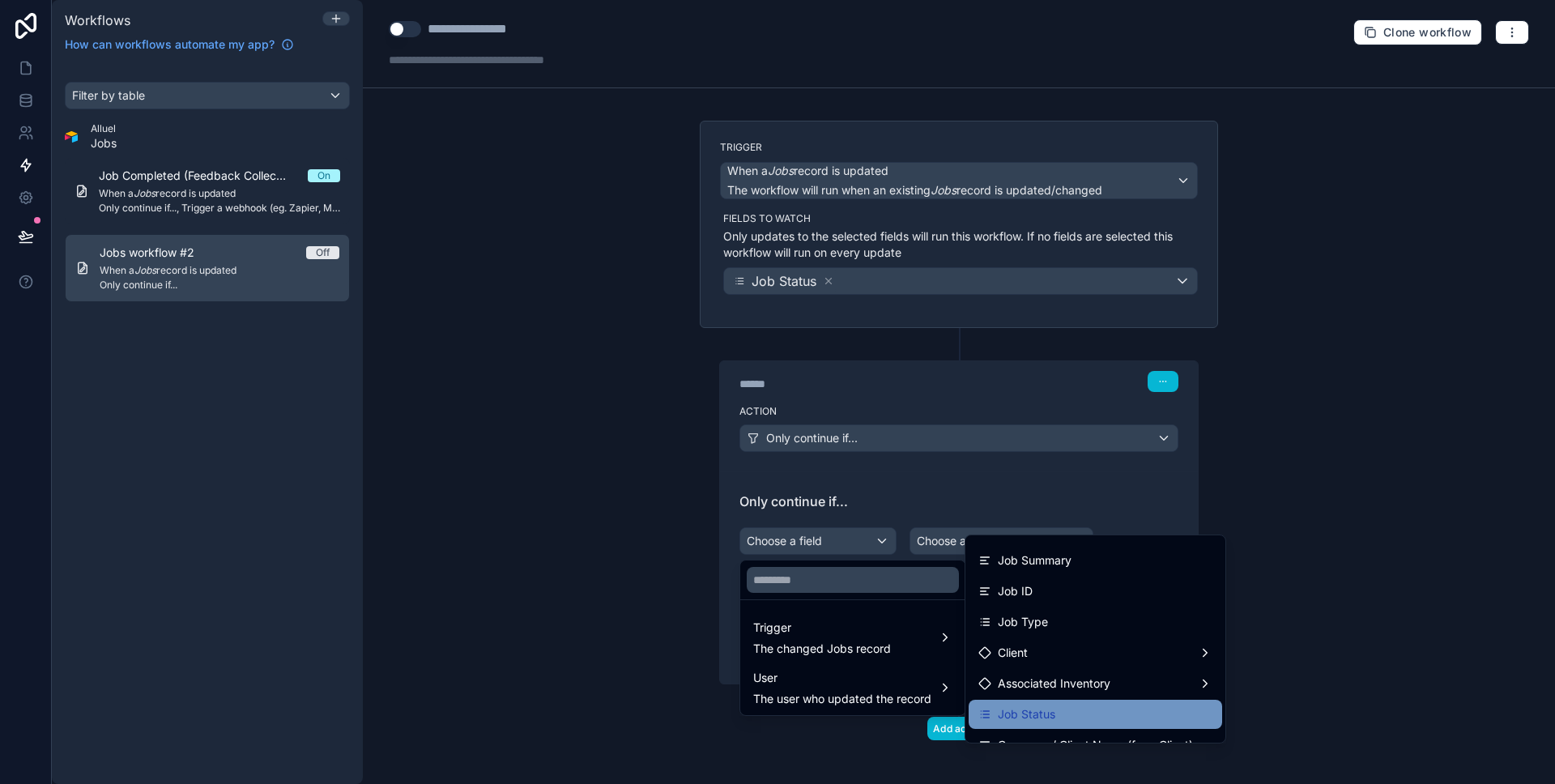
click at [1032, 707] on span "Job Status" at bounding box center [1026, 714] width 58 height 19
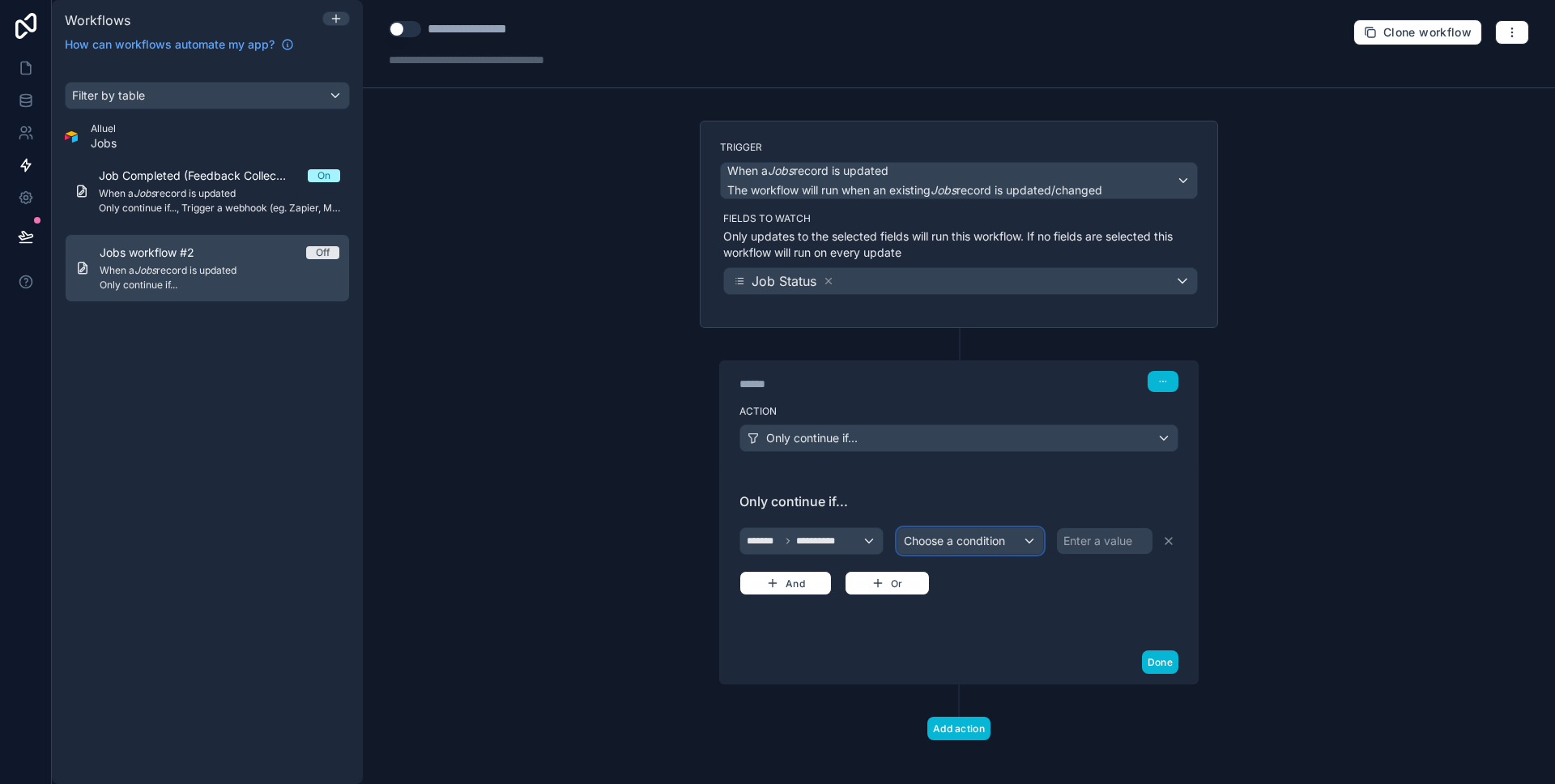
click at [958, 533] on span "Choose a condition" at bounding box center [954, 540] width 101 height 14
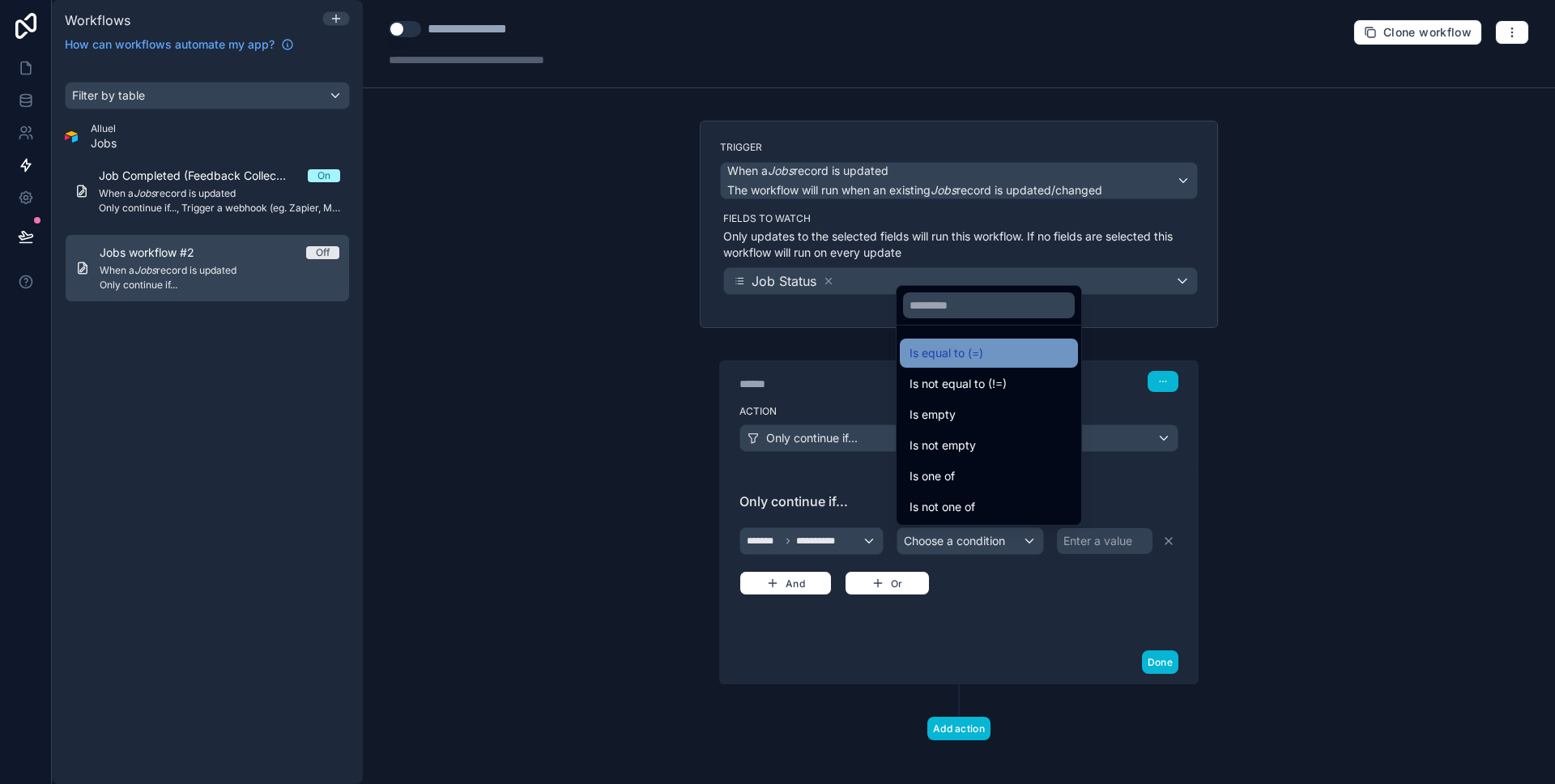
click at [992, 345] on div "Is equal to (=)" at bounding box center [988, 353] width 159 height 19
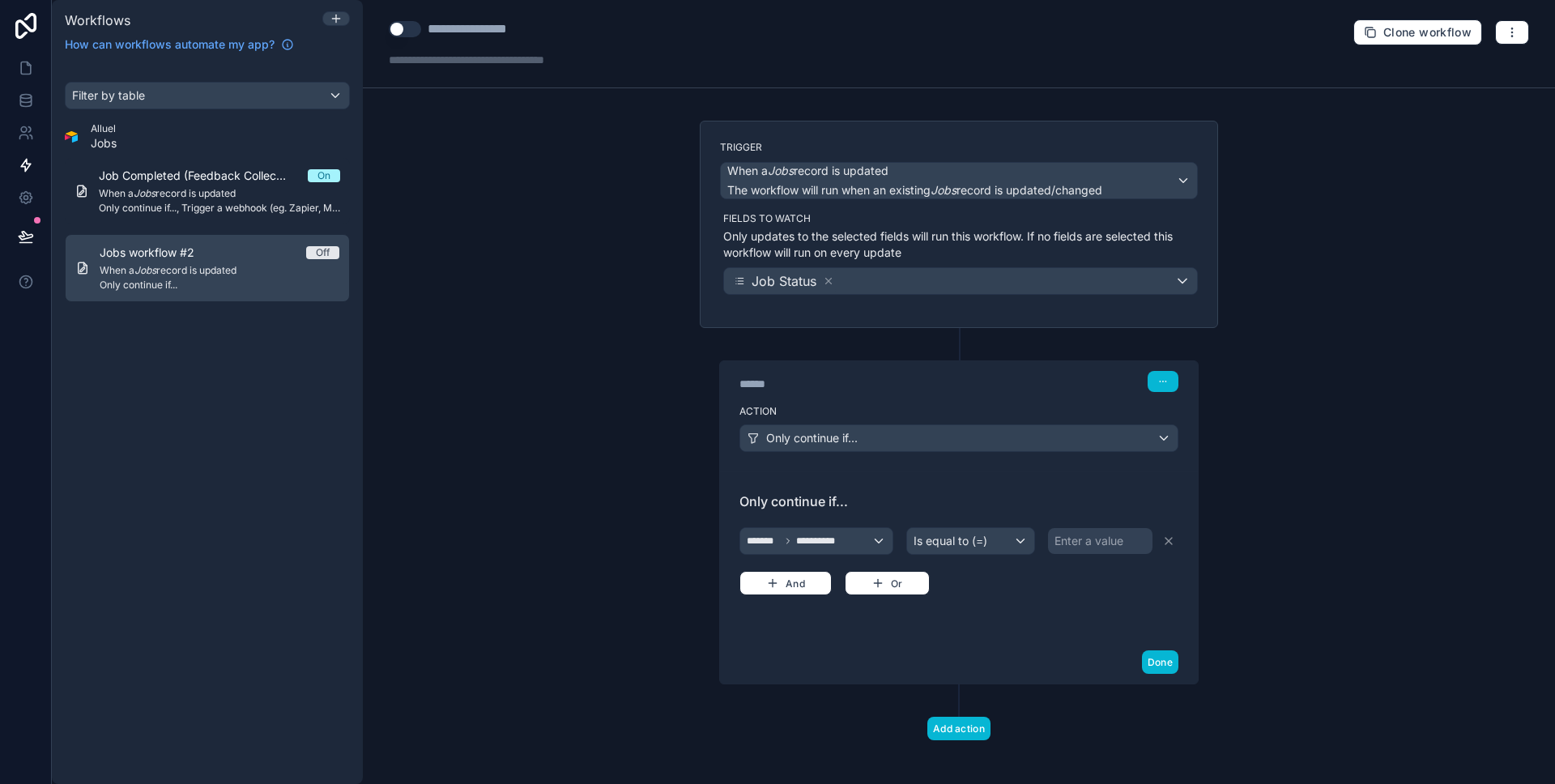
click at [1089, 528] on div "Enter a value" at bounding box center [1100, 540] width 105 height 26
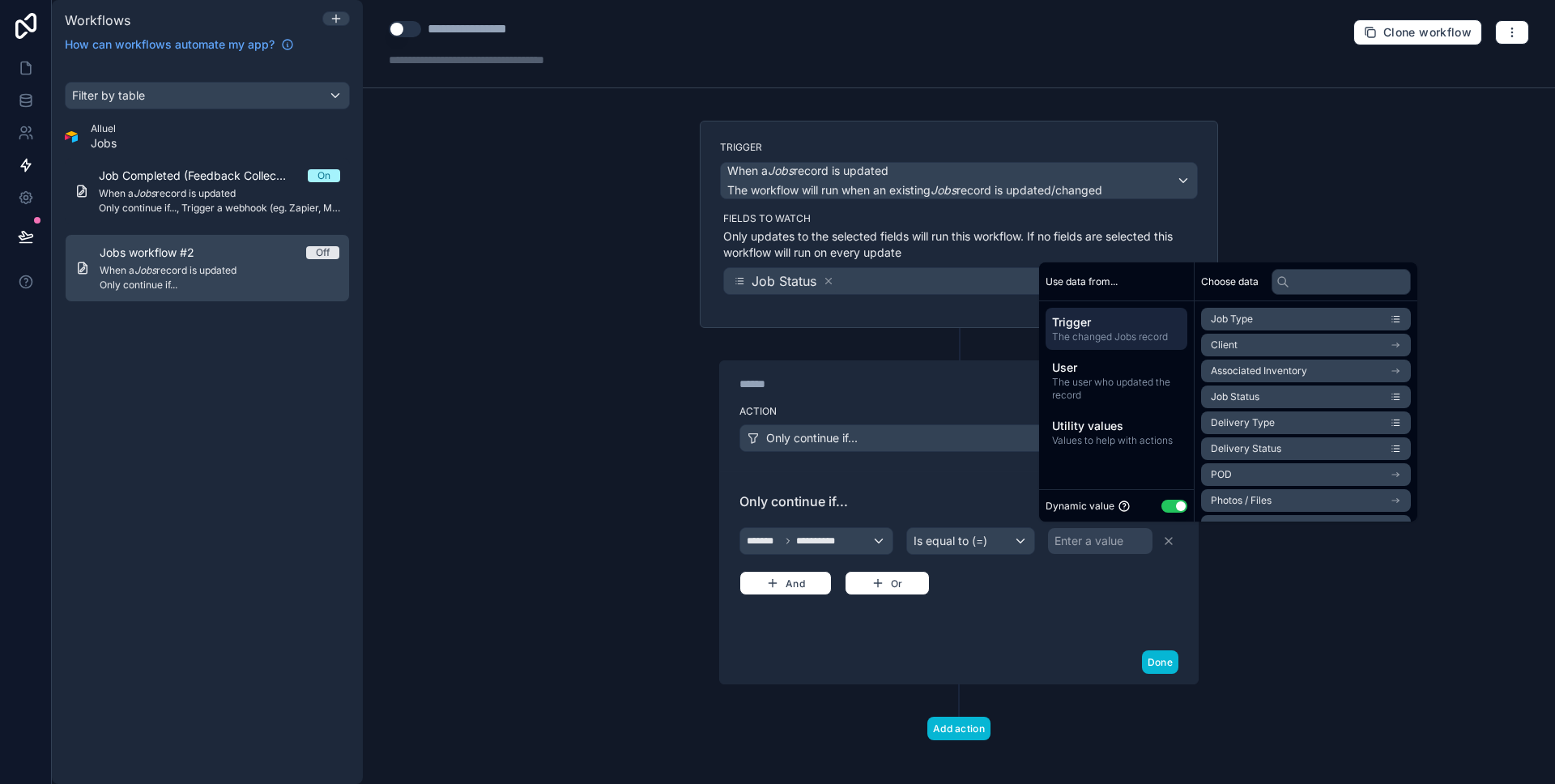
click at [1173, 501] on button "Use setting" at bounding box center [1174, 506] width 26 height 13
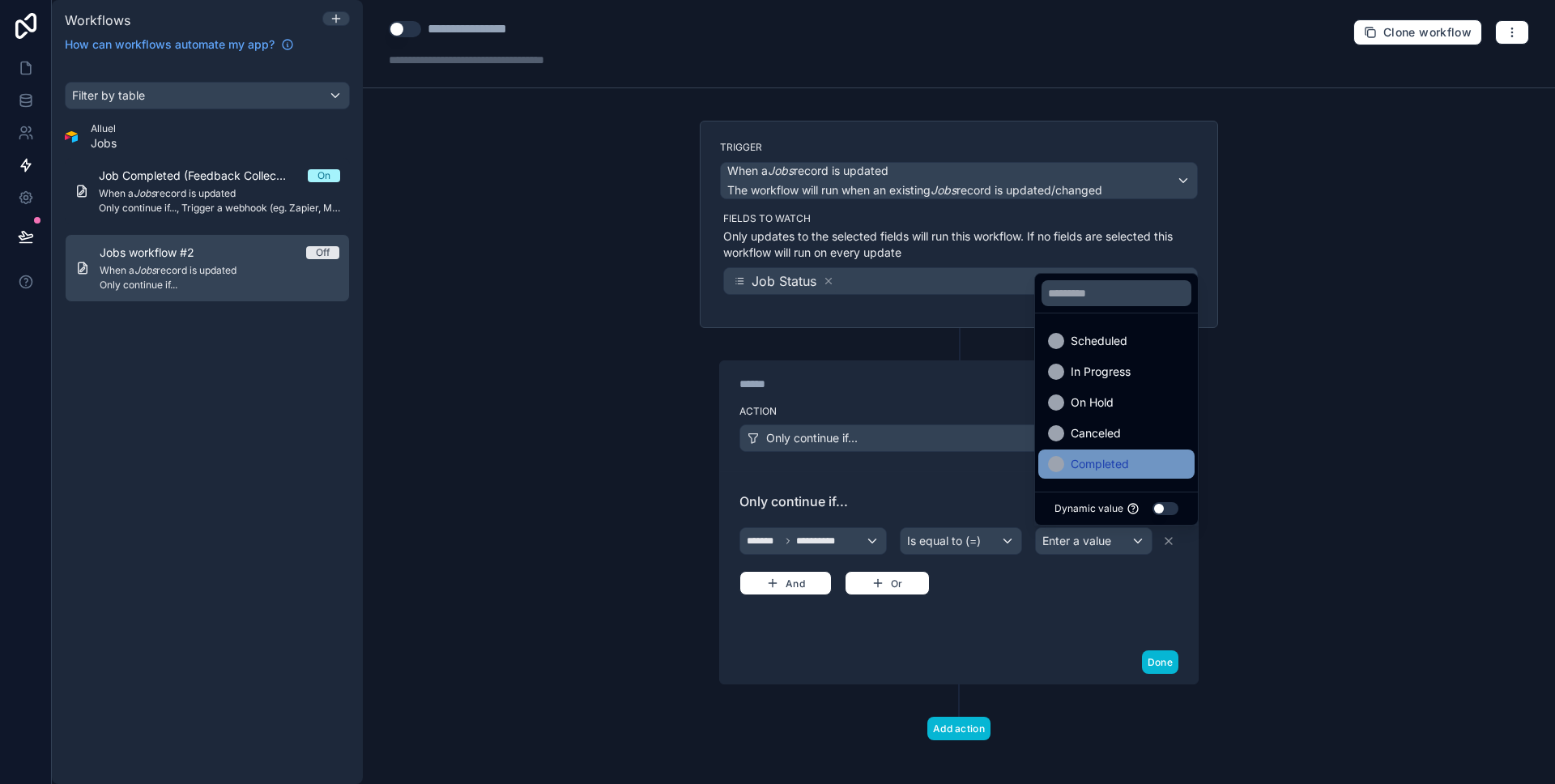
click at [1097, 452] on div "Completed" at bounding box center [1116, 463] width 156 height 29
click at [1283, 493] on div "**********" at bounding box center [958, 392] width 1192 height 784
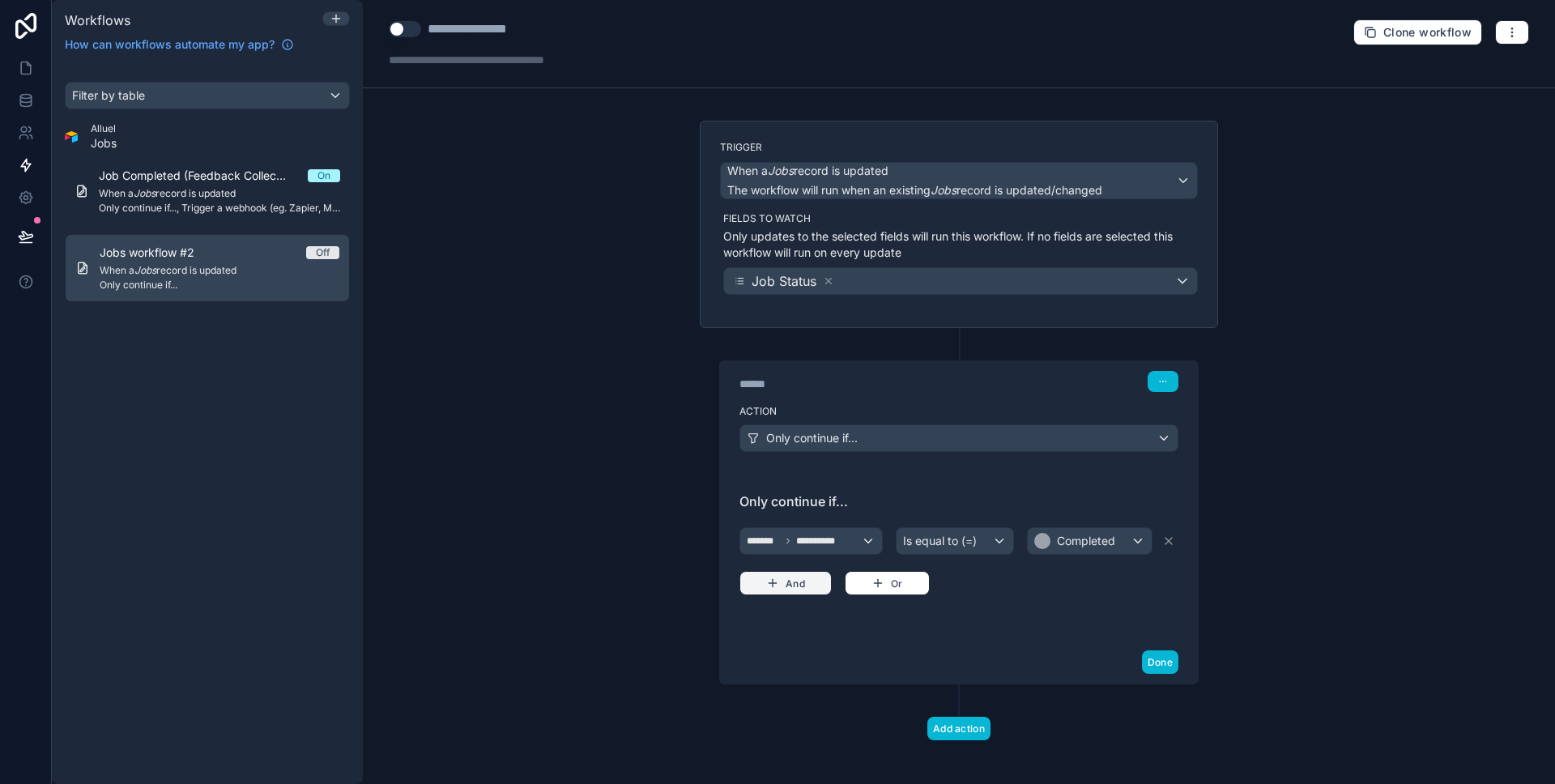
click at [783, 579] on button "And" at bounding box center [785, 582] width 92 height 24
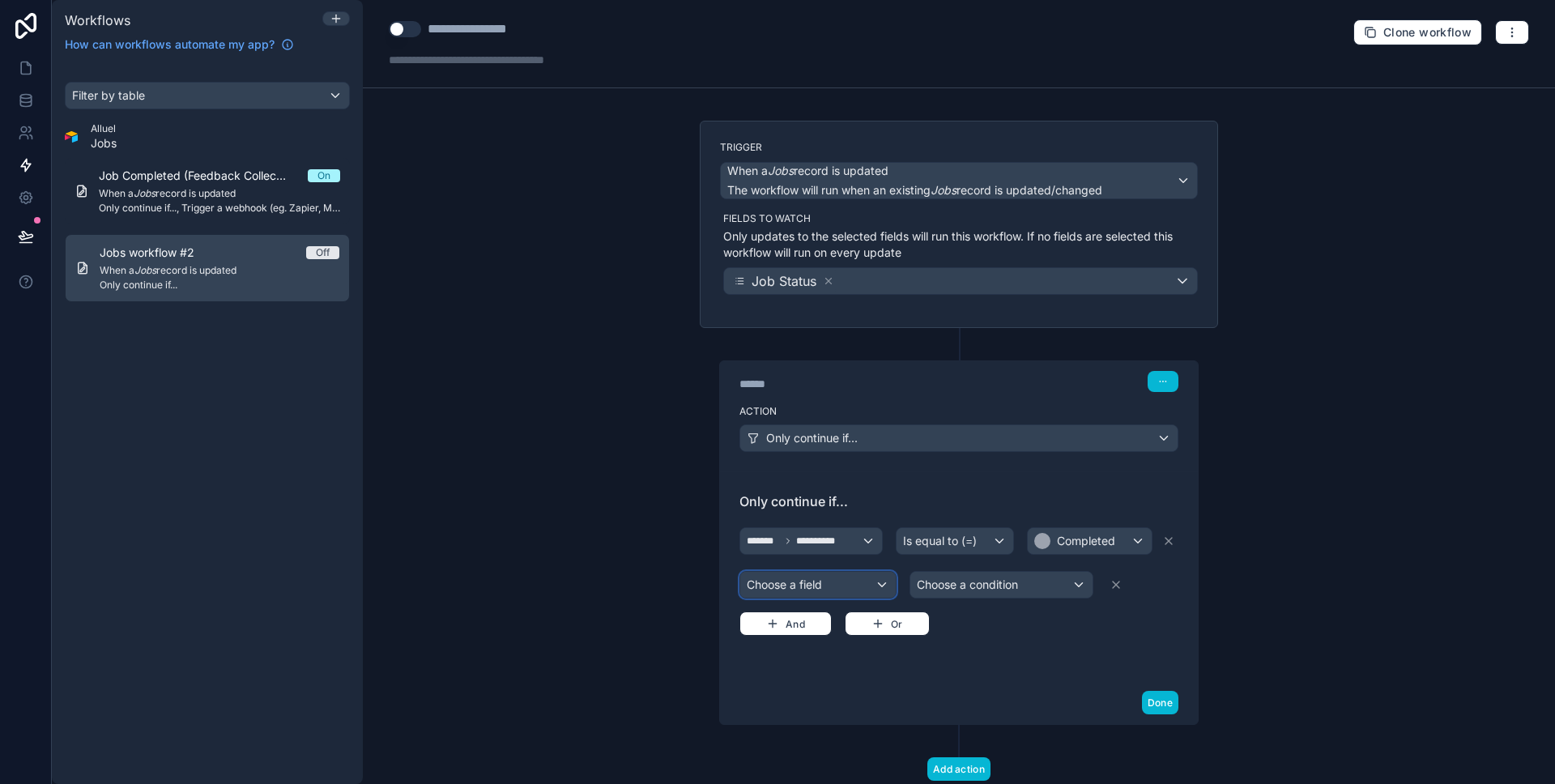
click at [877, 578] on div "Choose a field" at bounding box center [817, 584] width 155 height 26
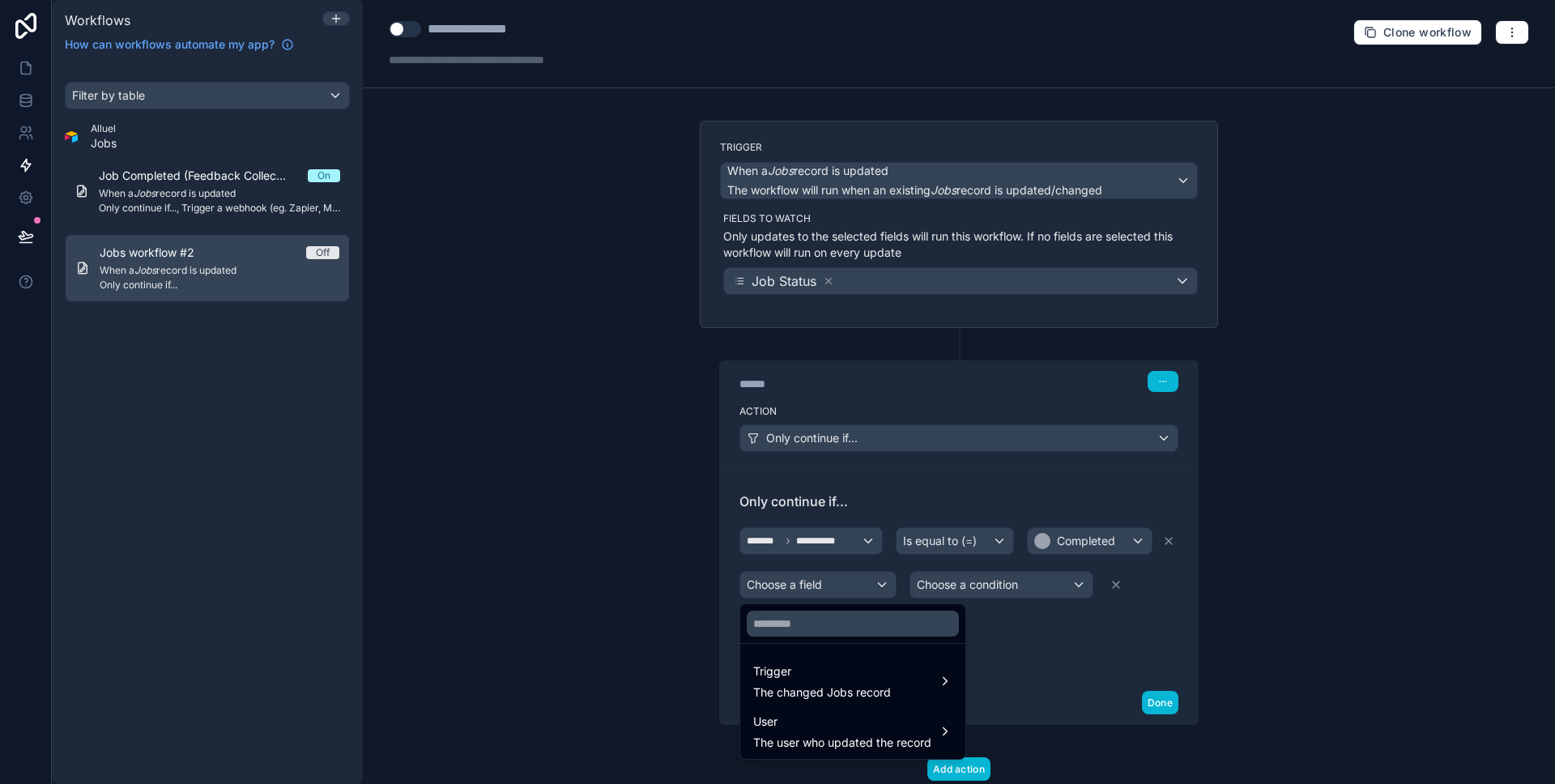
click at [1001, 631] on div at bounding box center [777, 392] width 1555 height 784
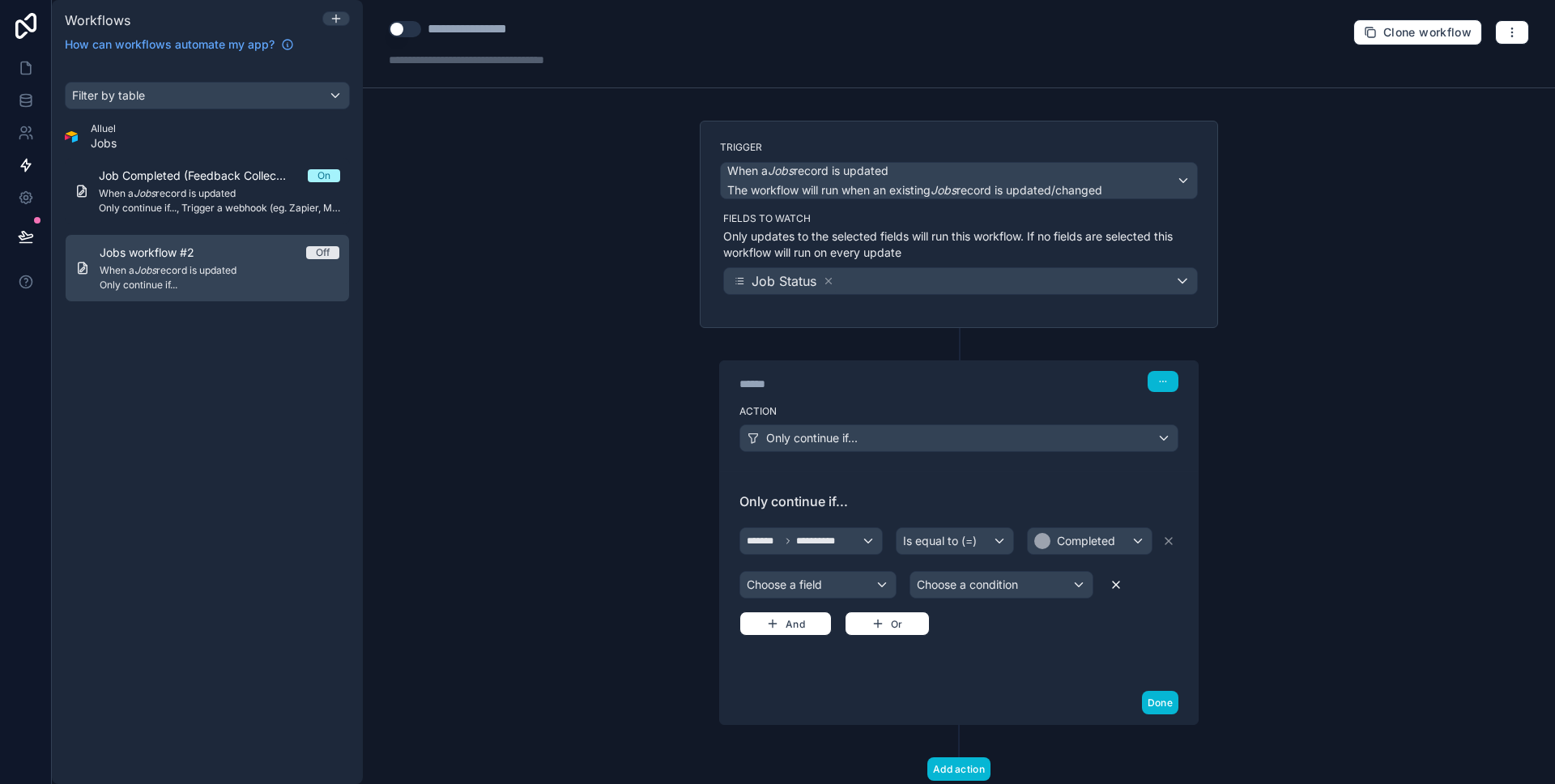
click at [1119, 590] on icon at bounding box center [1116, 585] width 13 height 13
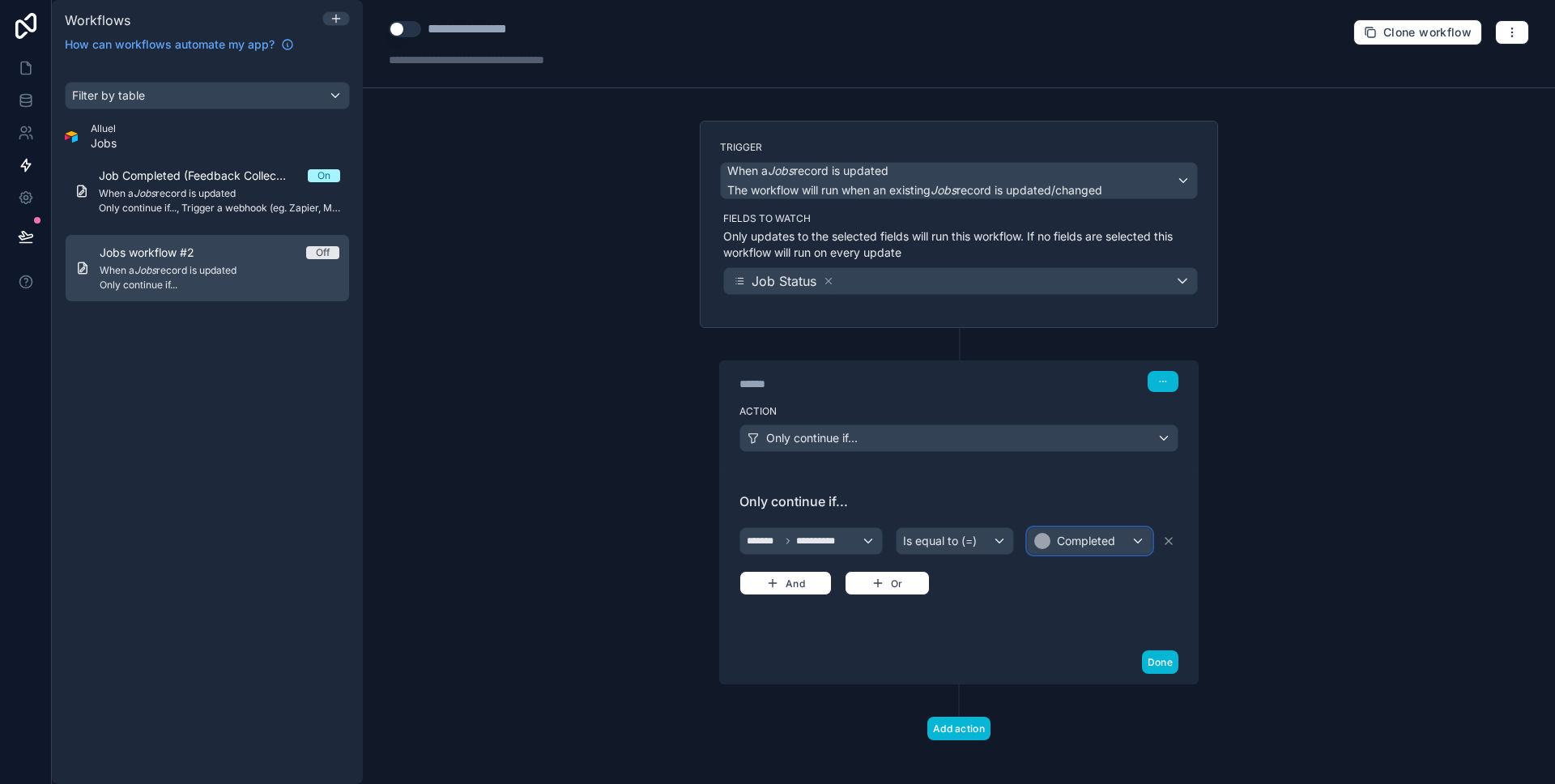
click at [1100, 539] on span "Completed" at bounding box center [1086, 540] width 58 height 16
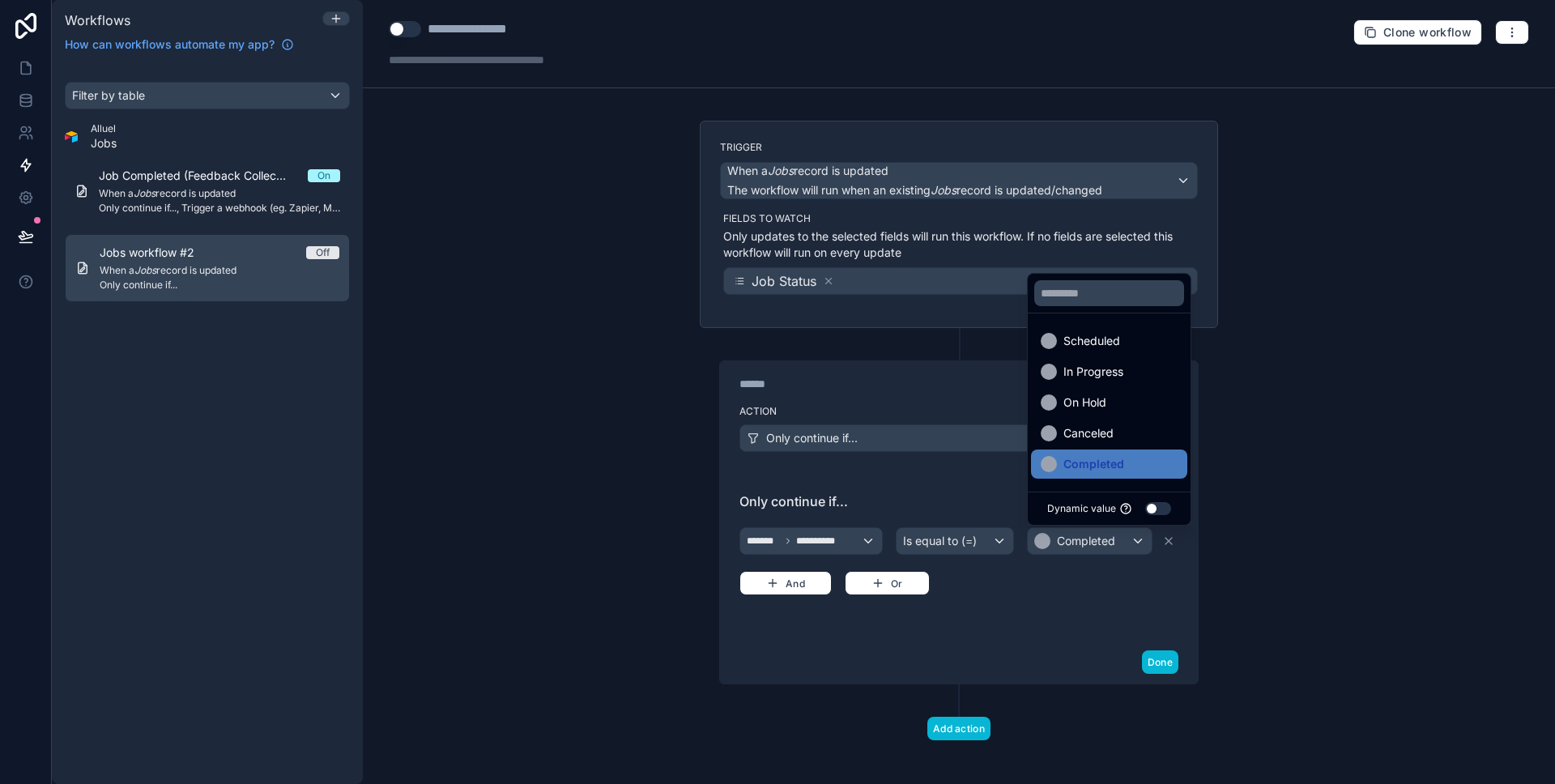
click at [1100, 539] on div at bounding box center [777, 392] width 1555 height 784
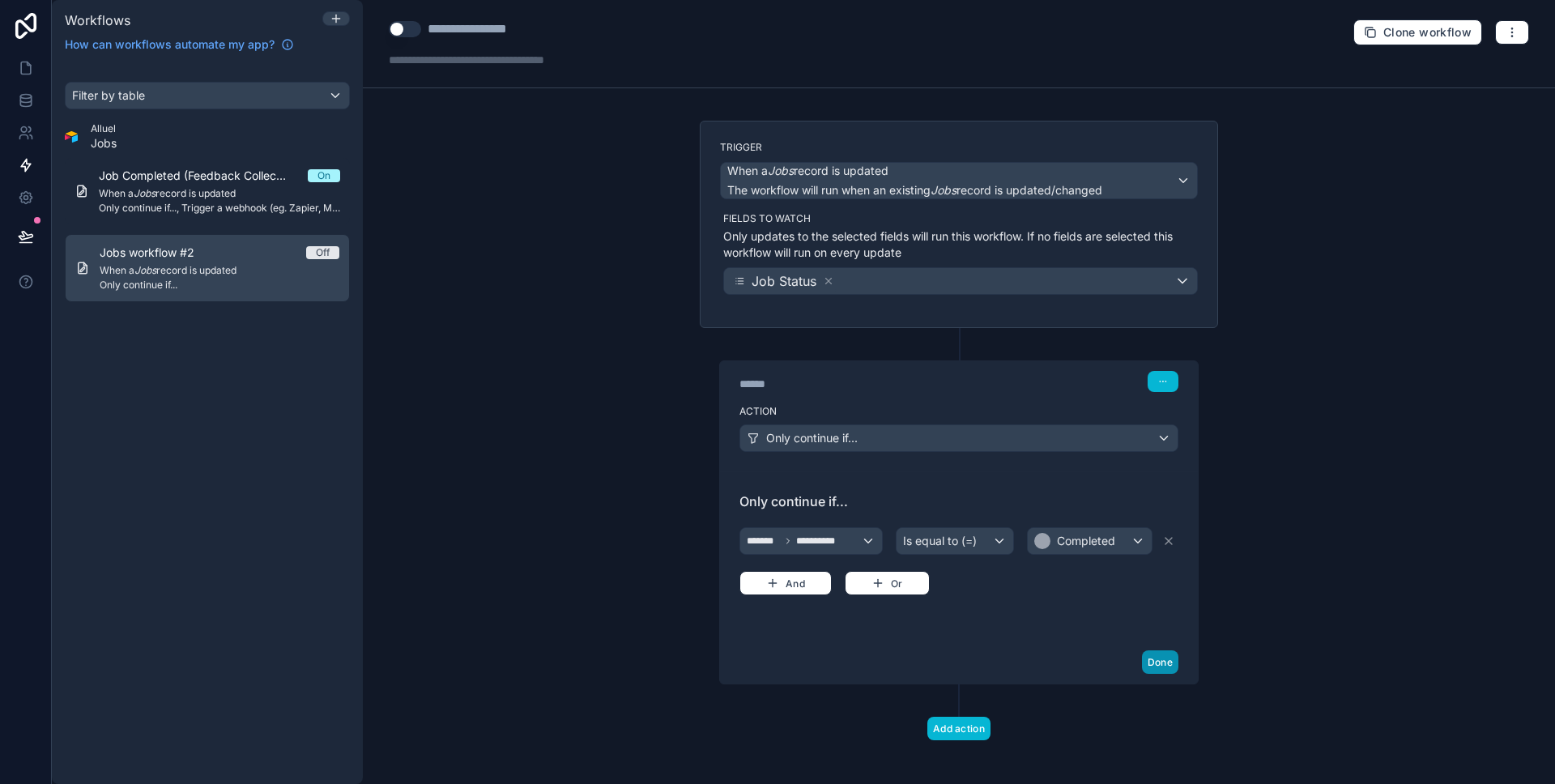
click at [1168, 650] on button "Done" at bounding box center [1160, 662] width 36 height 24
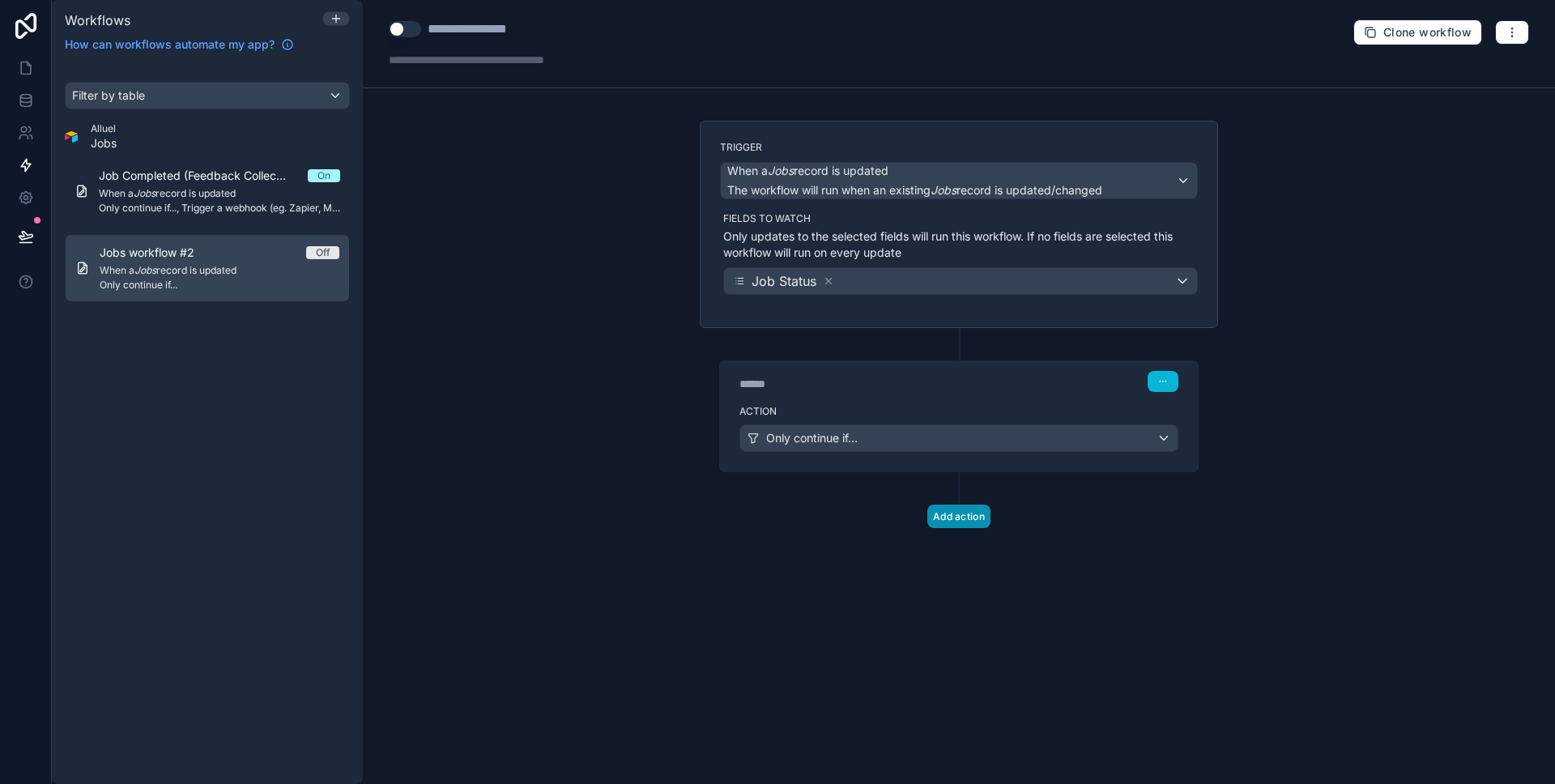
click at [972, 526] on button "Add action" at bounding box center [958, 516] width 63 height 24
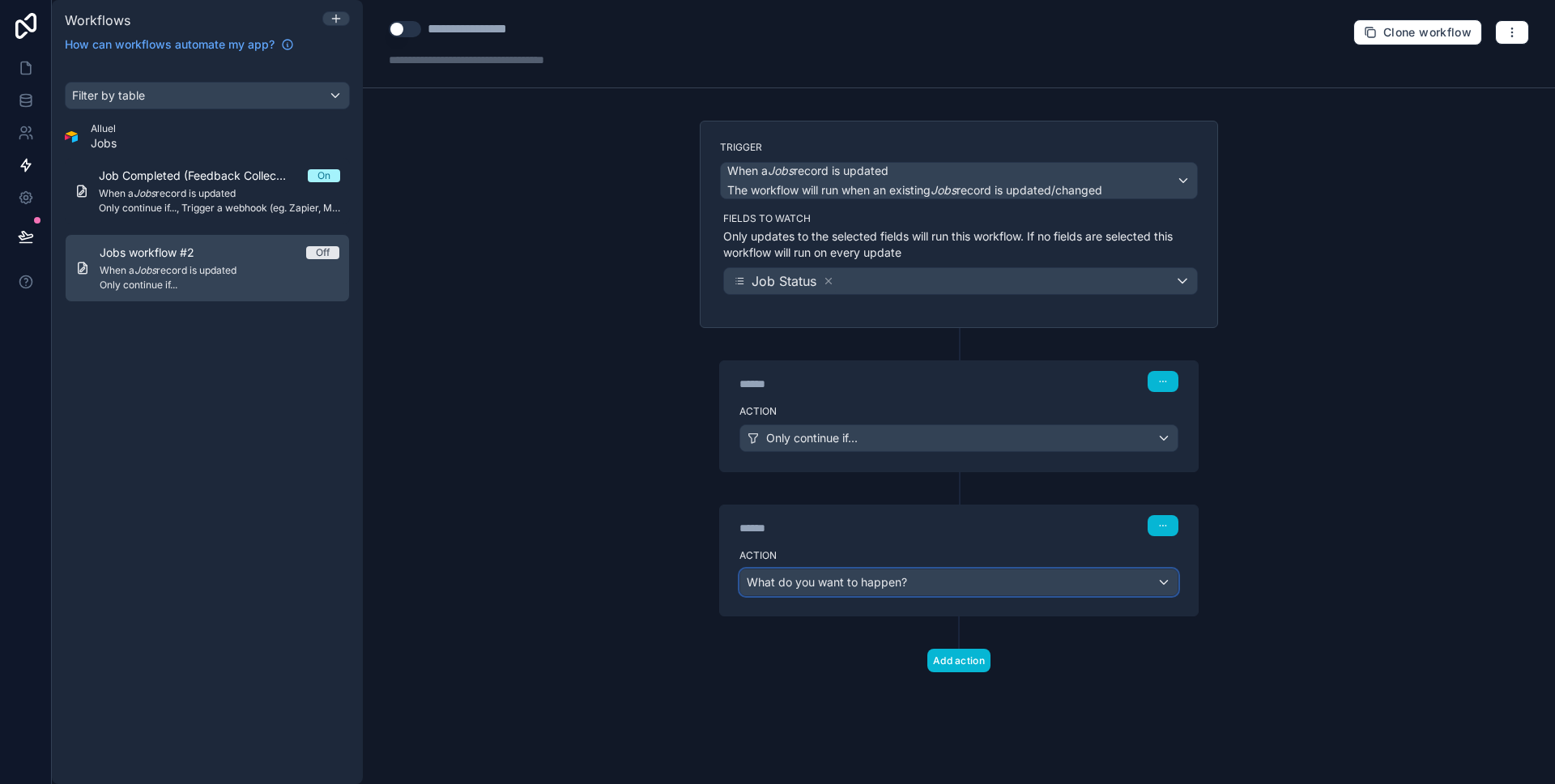
click at [865, 588] on span "What do you want to happen?" at bounding box center [827, 582] width 160 height 16
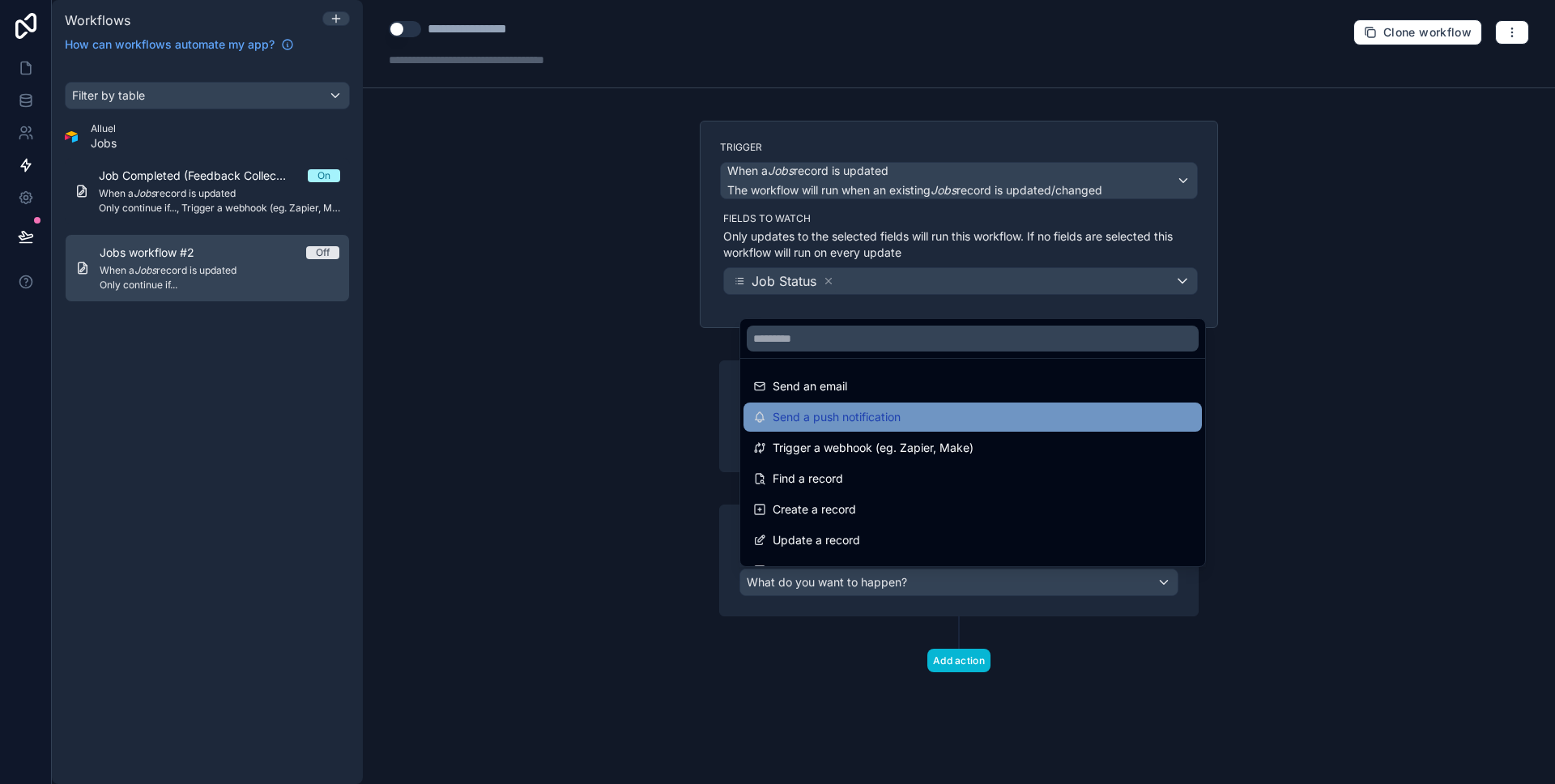
click at [872, 417] on span "Send a push notification" at bounding box center [836, 417] width 128 height 19
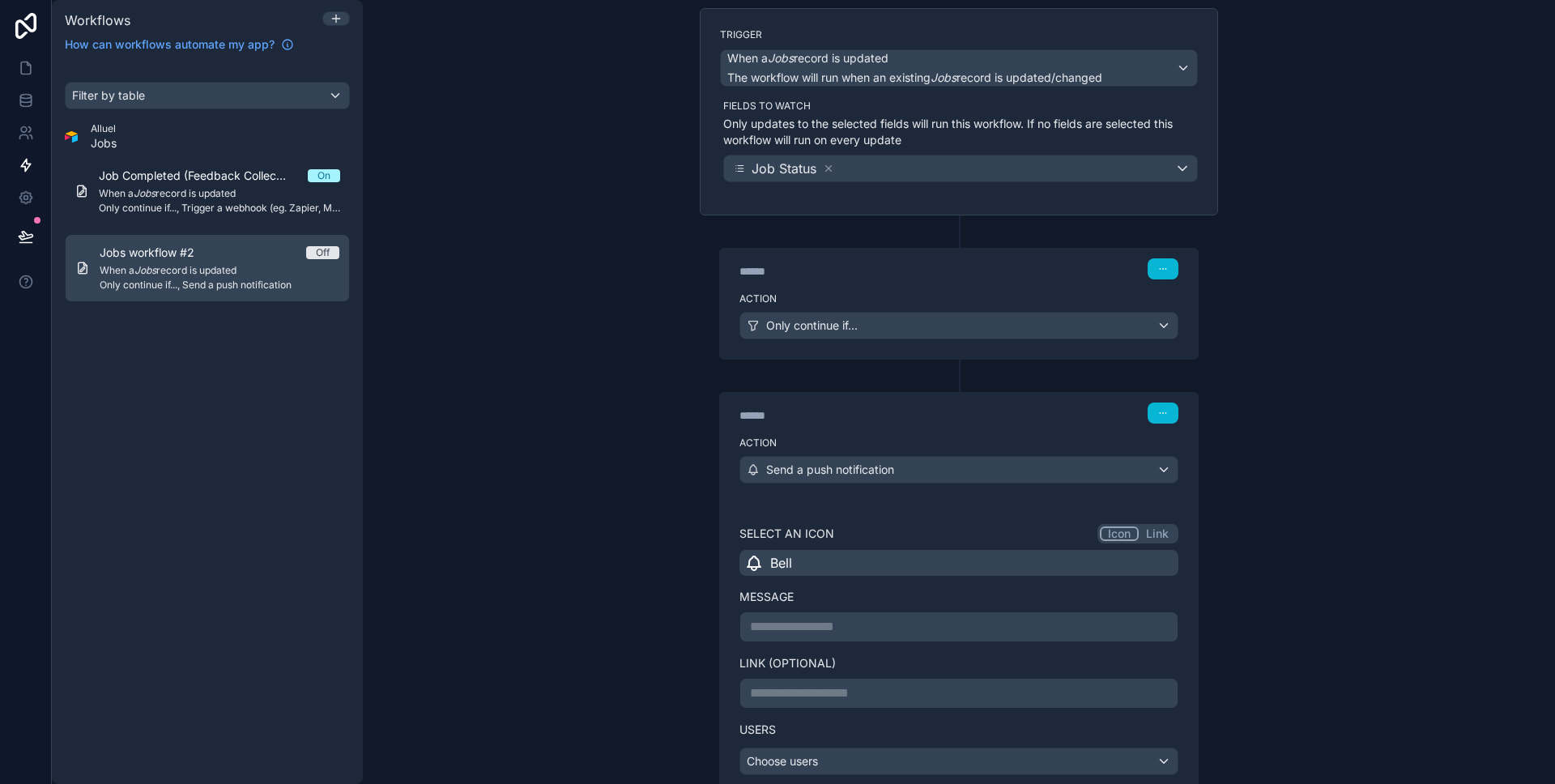
scroll to position [182, 0]
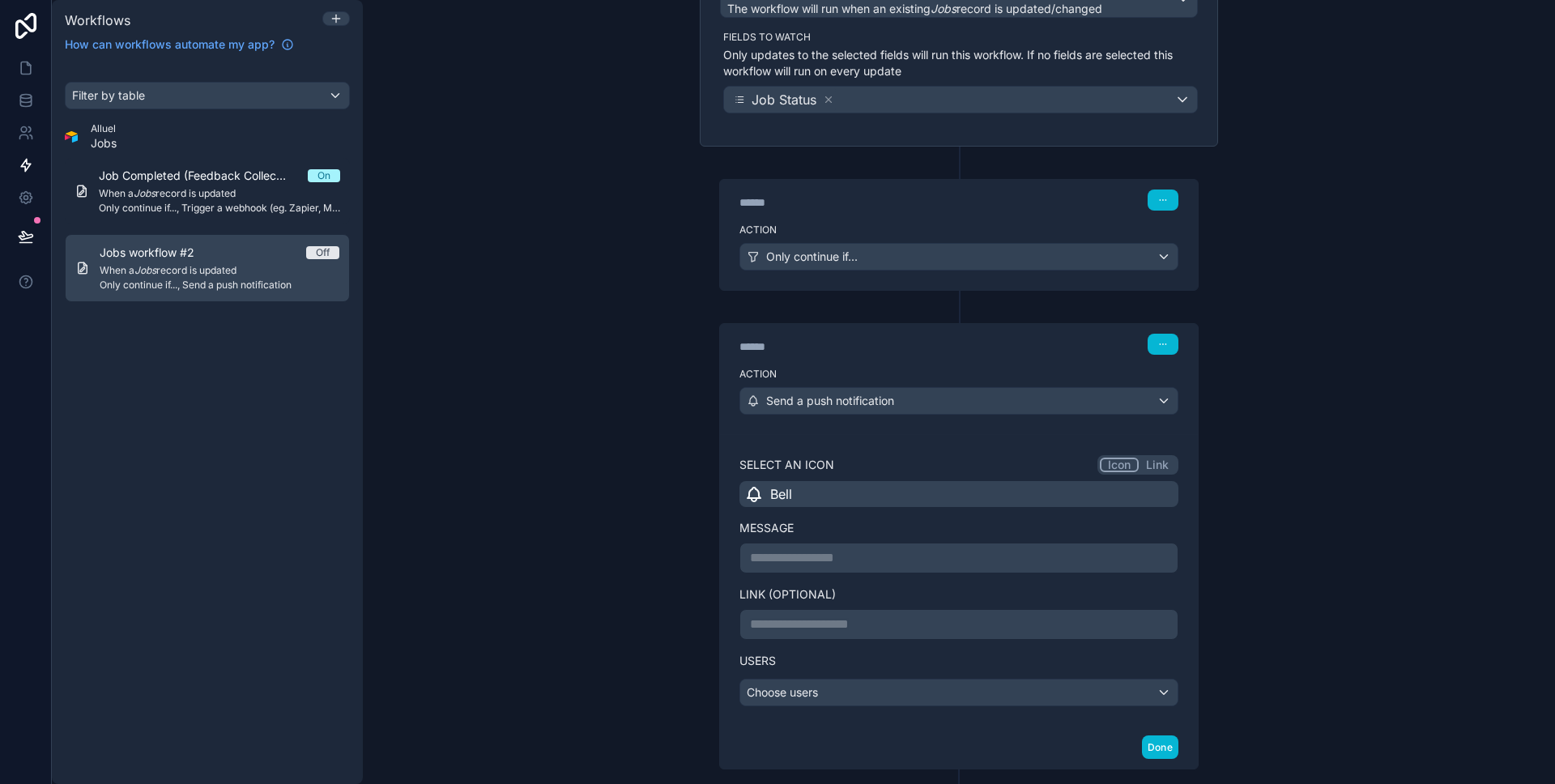
click at [817, 498] on div "Bell" at bounding box center [958, 493] width 439 height 26
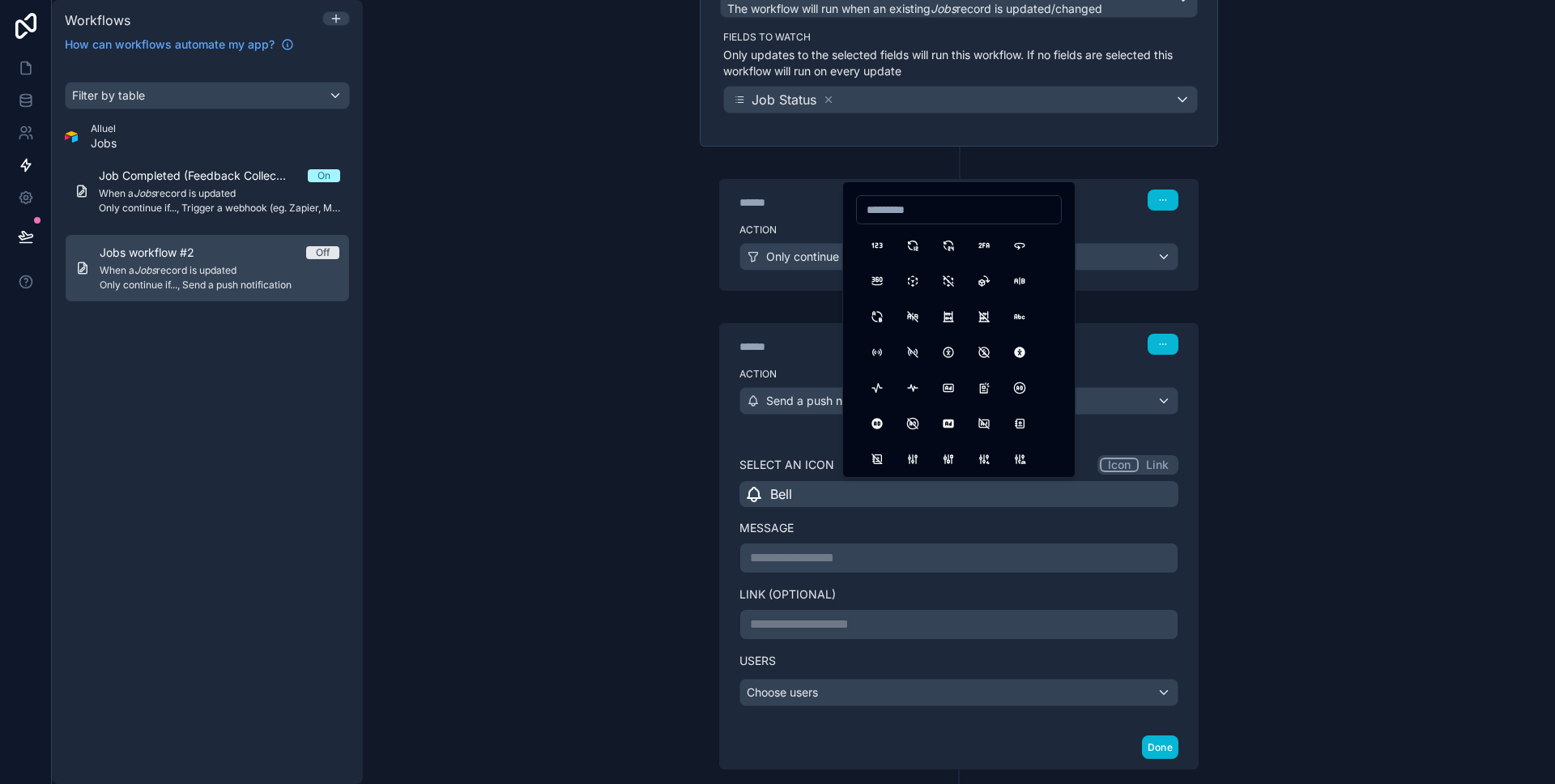
click at [626, 454] on div "**********" at bounding box center [958, 392] width 1192 height 784
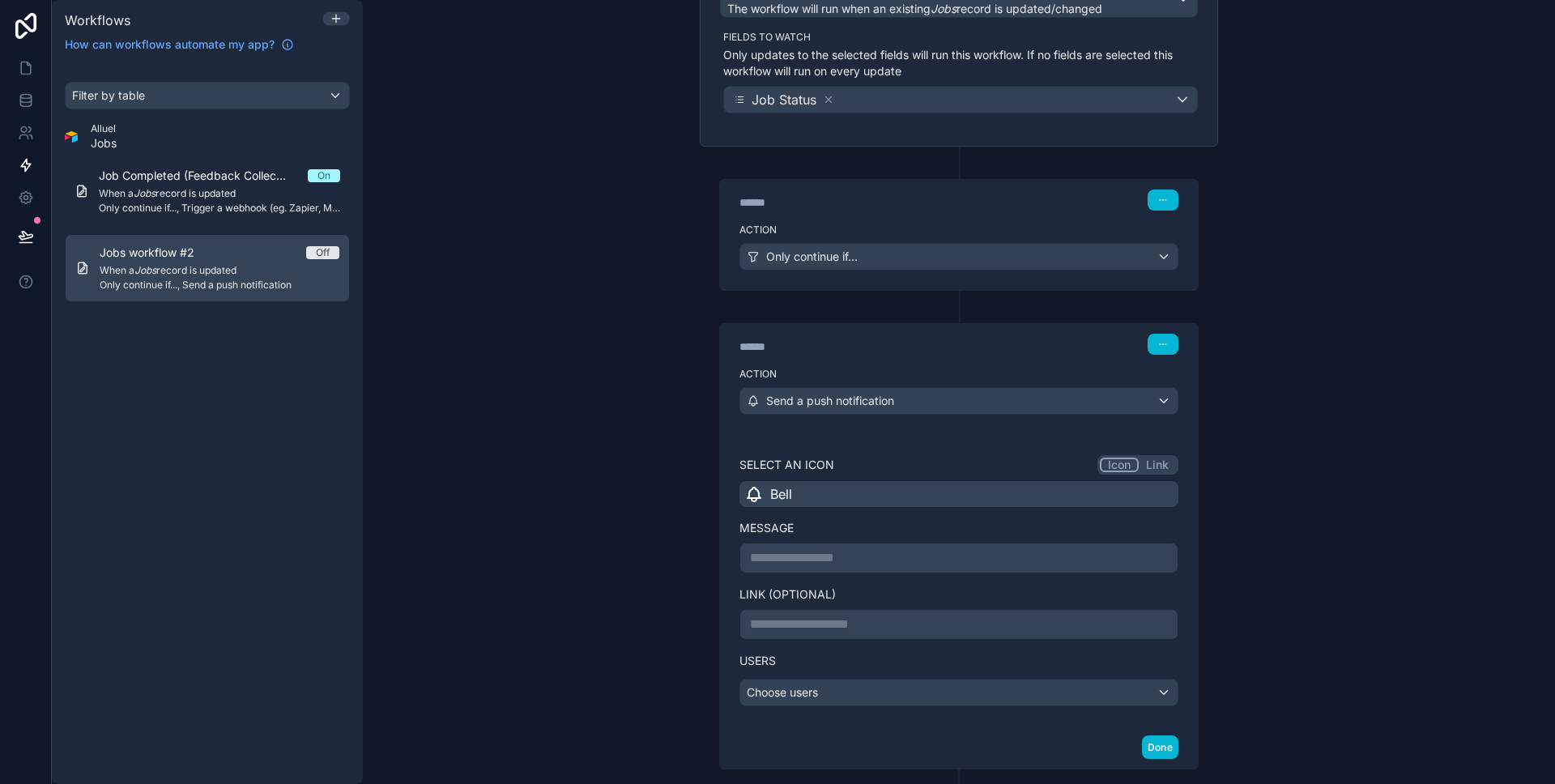
click at [899, 431] on div "Action Send a push notification" at bounding box center [958, 398] width 478 height 73
click at [880, 410] on div "Send a push notification" at bounding box center [959, 400] width 438 height 26
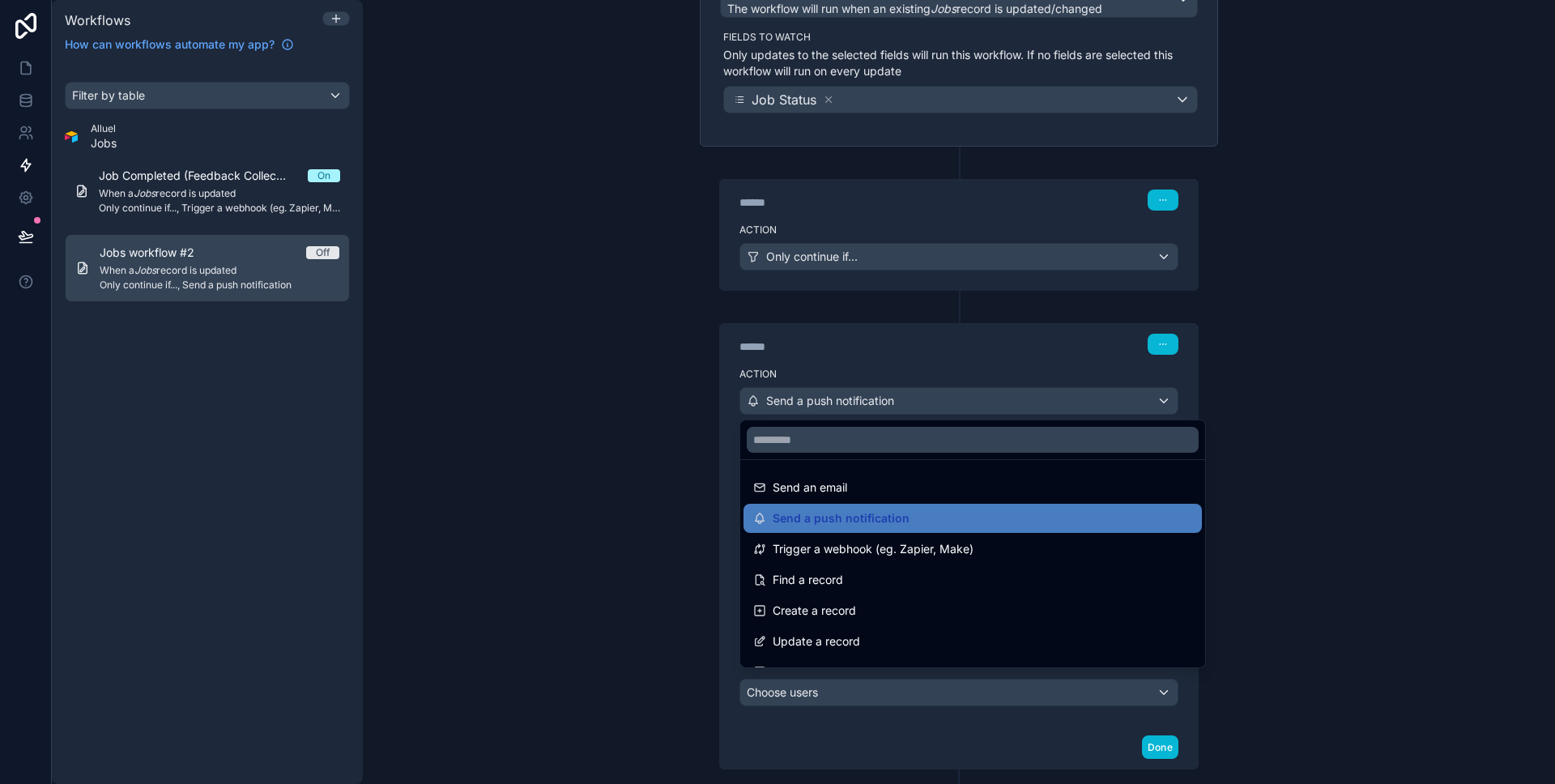
click at [693, 466] on div at bounding box center [777, 392] width 1555 height 784
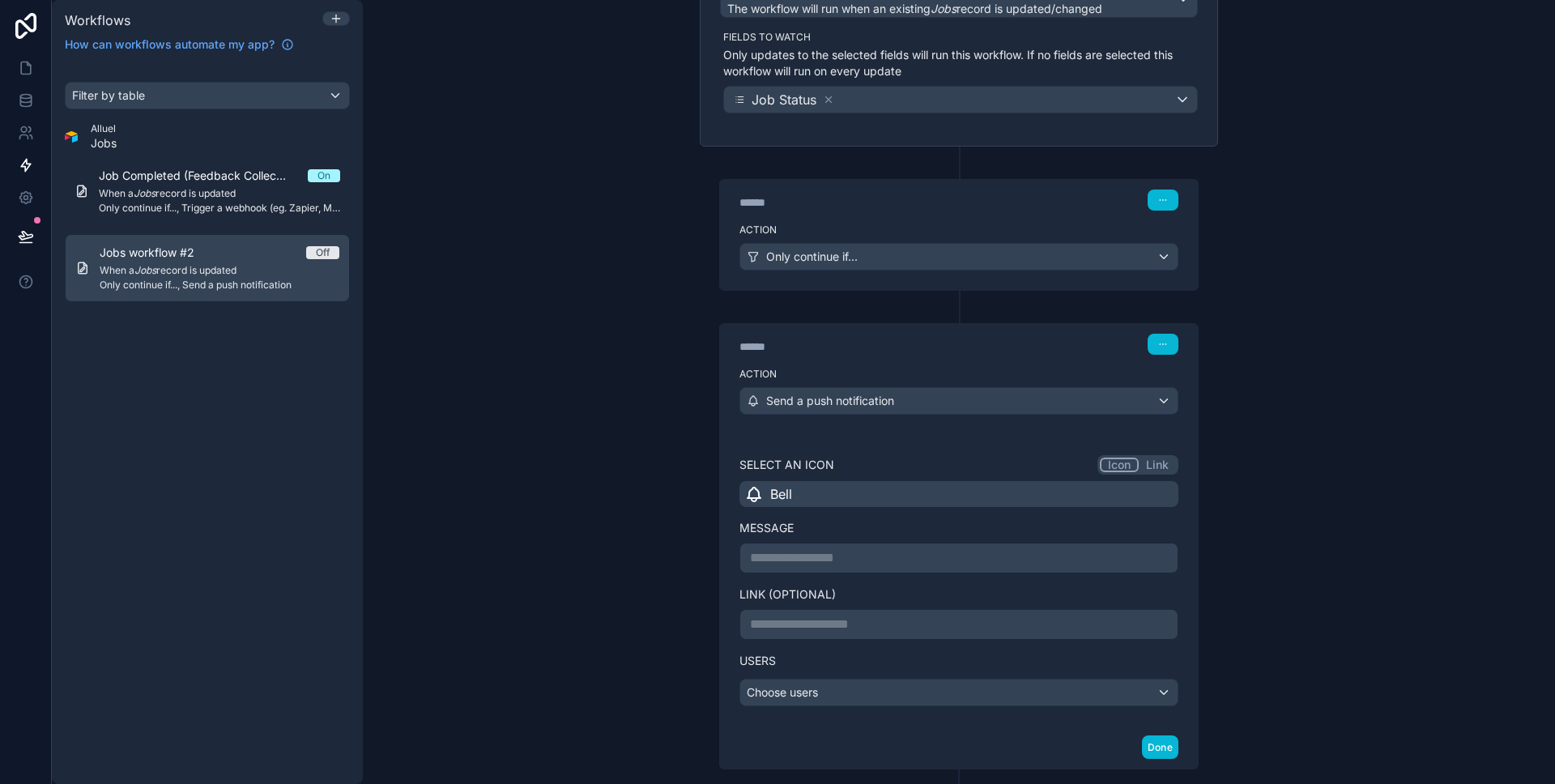
scroll to position [198, 0]
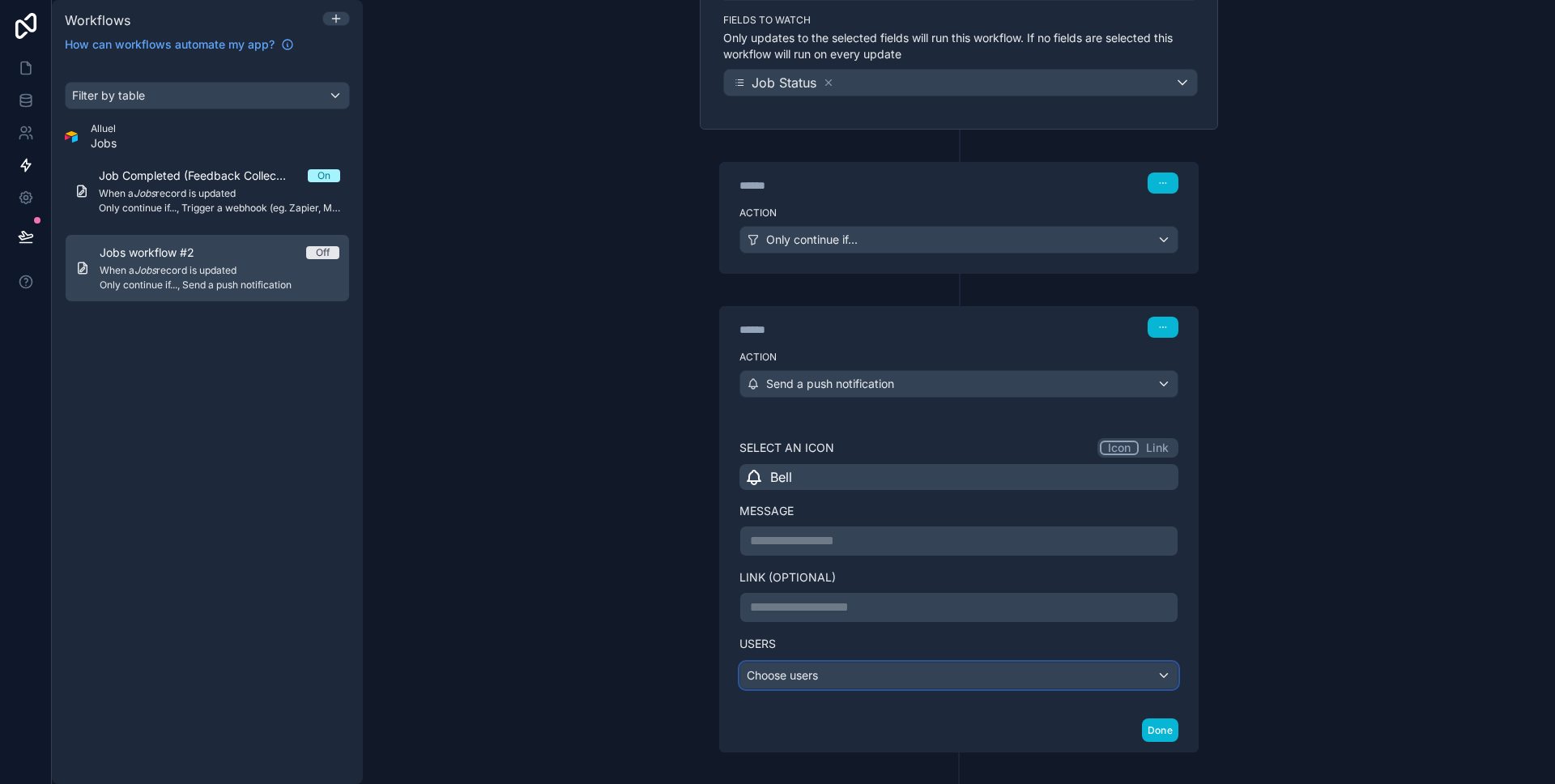
click at [782, 686] on div "Choose users" at bounding box center [959, 675] width 438 height 26
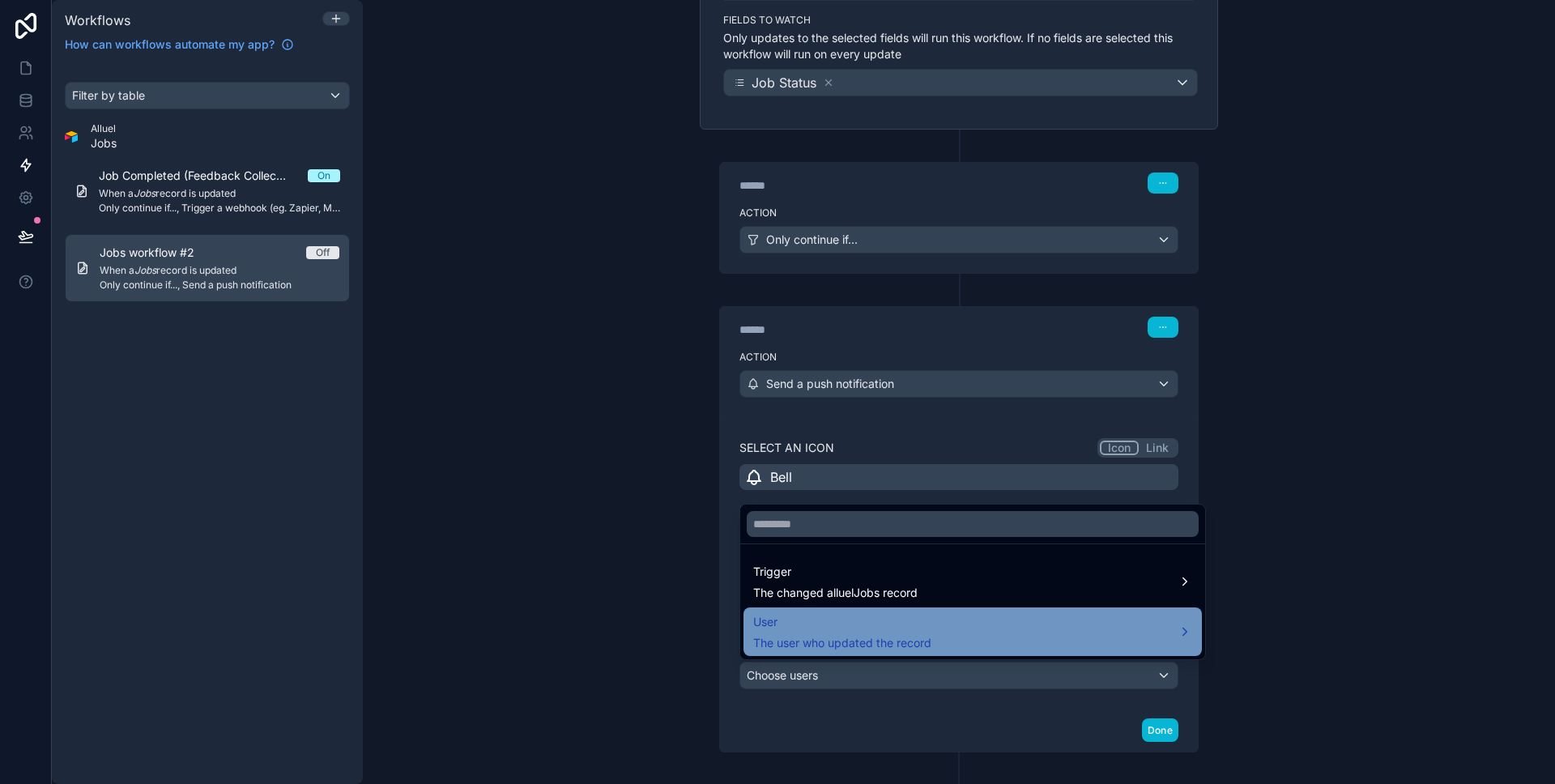
click at [982, 615] on div "User The user who updated the record" at bounding box center [972, 632] width 439 height 39
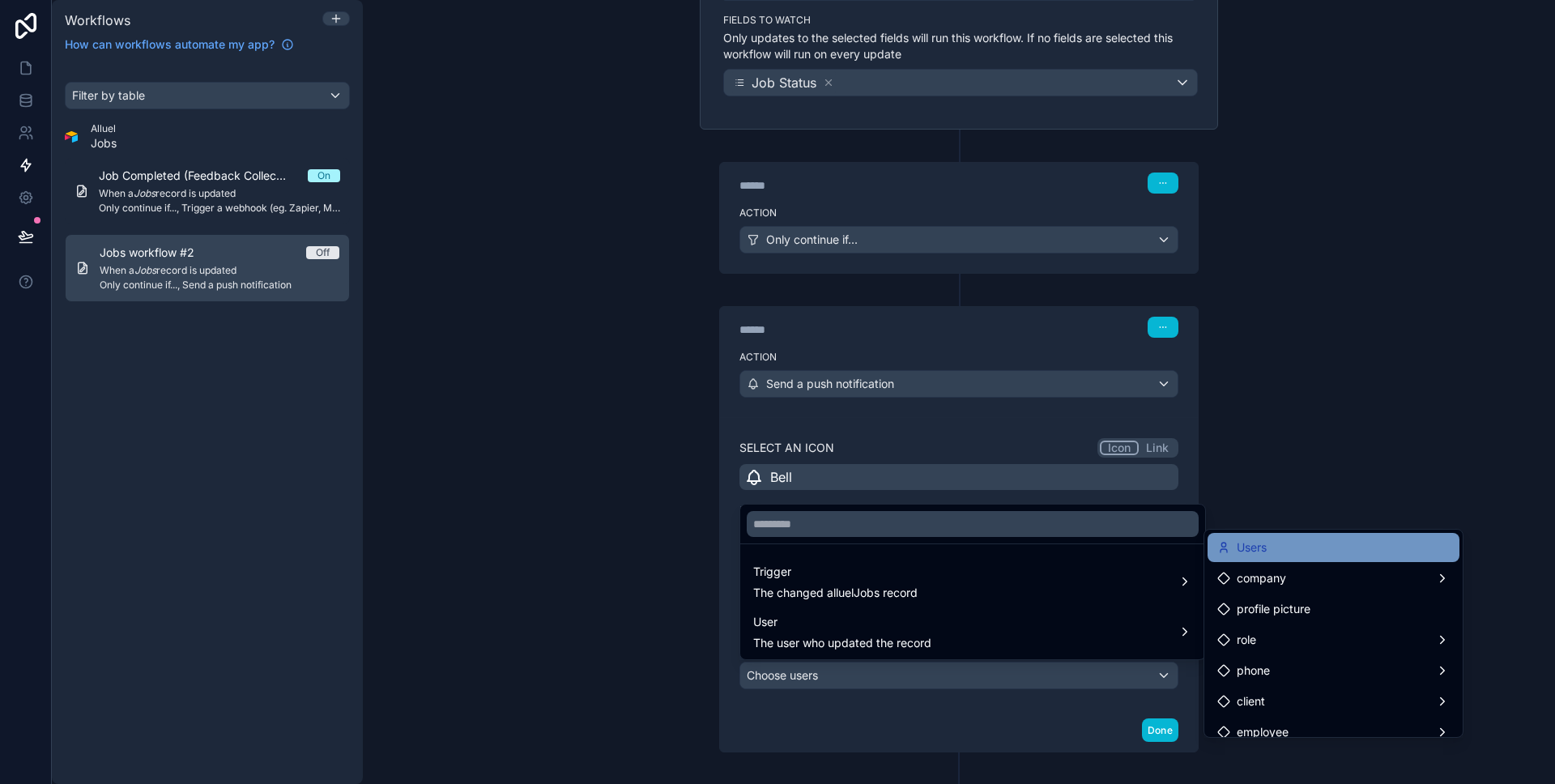
click at [1310, 545] on div "Users" at bounding box center [1333, 547] width 232 height 19
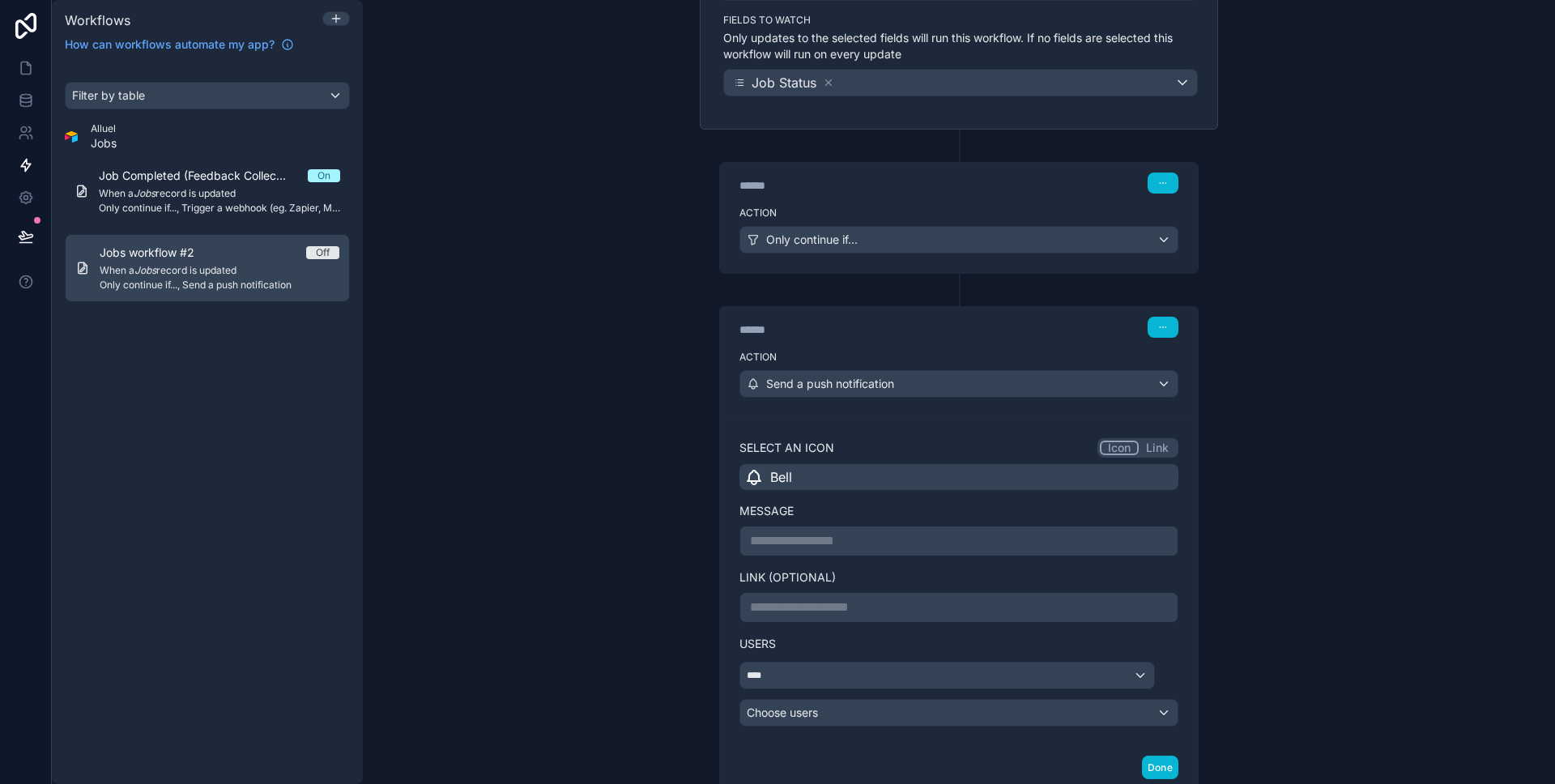
scroll to position [312, 0]
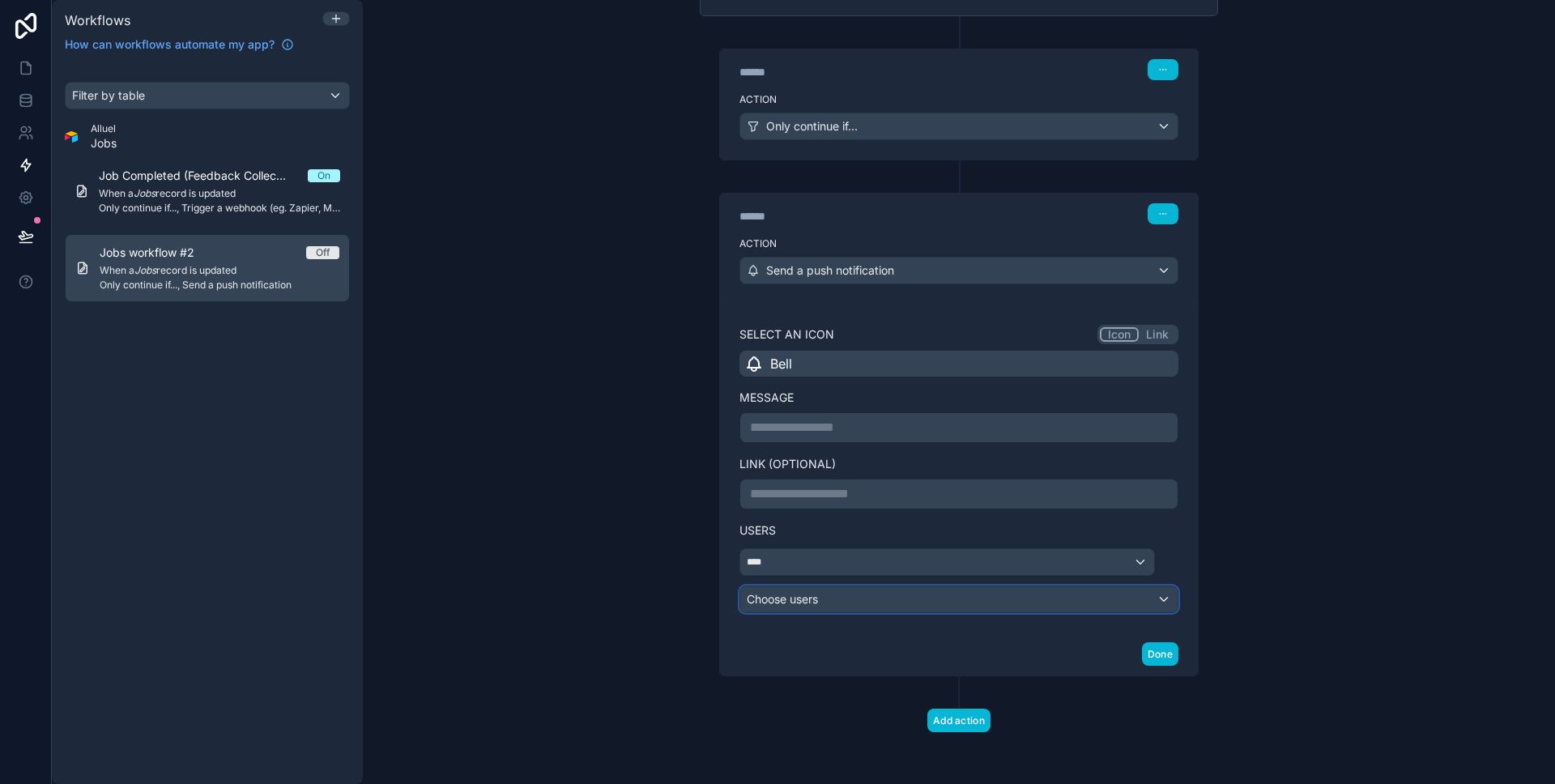
click at [803, 597] on div "Choose users" at bounding box center [959, 599] width 438 height 26
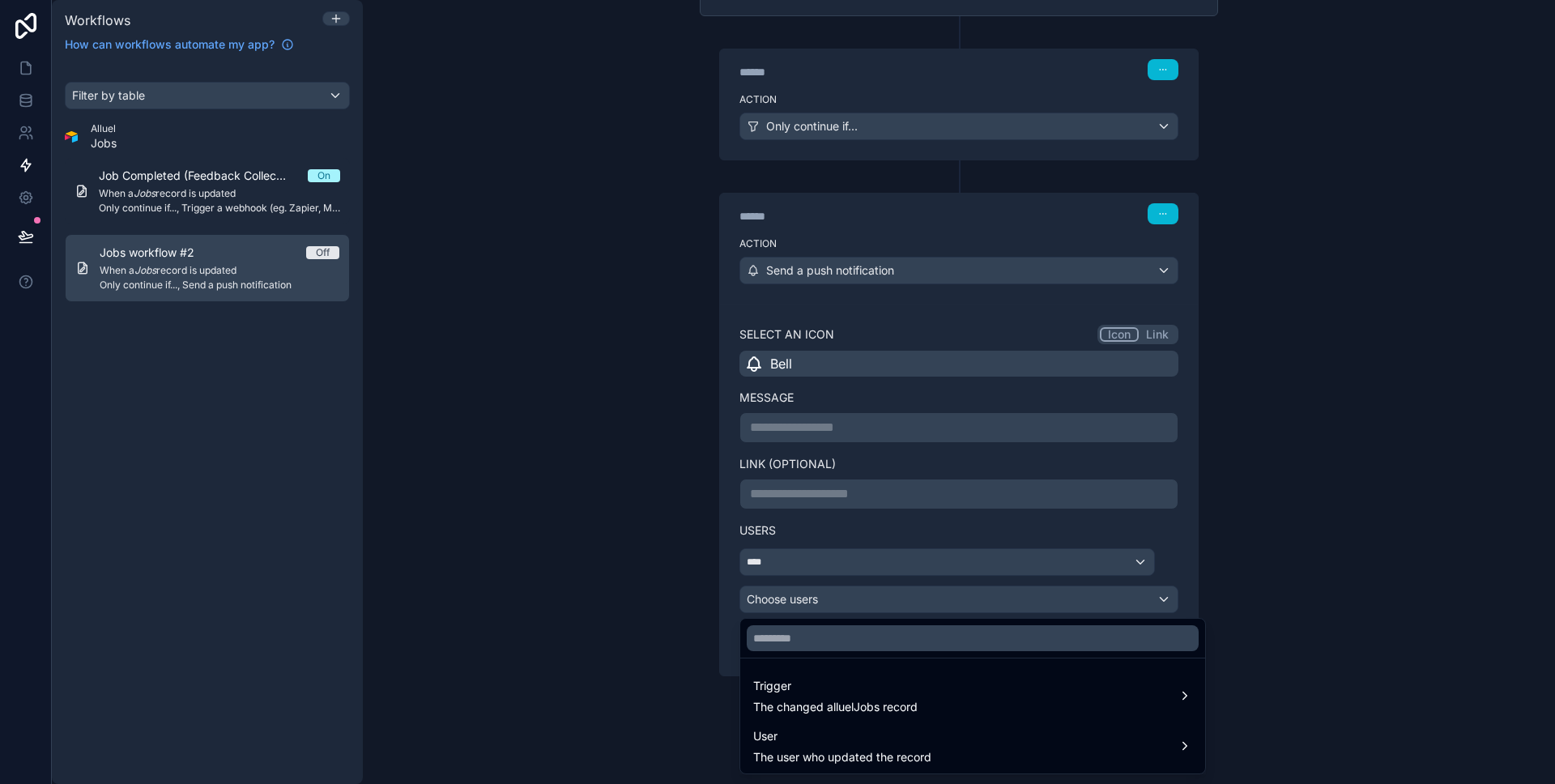
click at [640, 662] on div at bounding box center [777, 392] width 1555 height 784
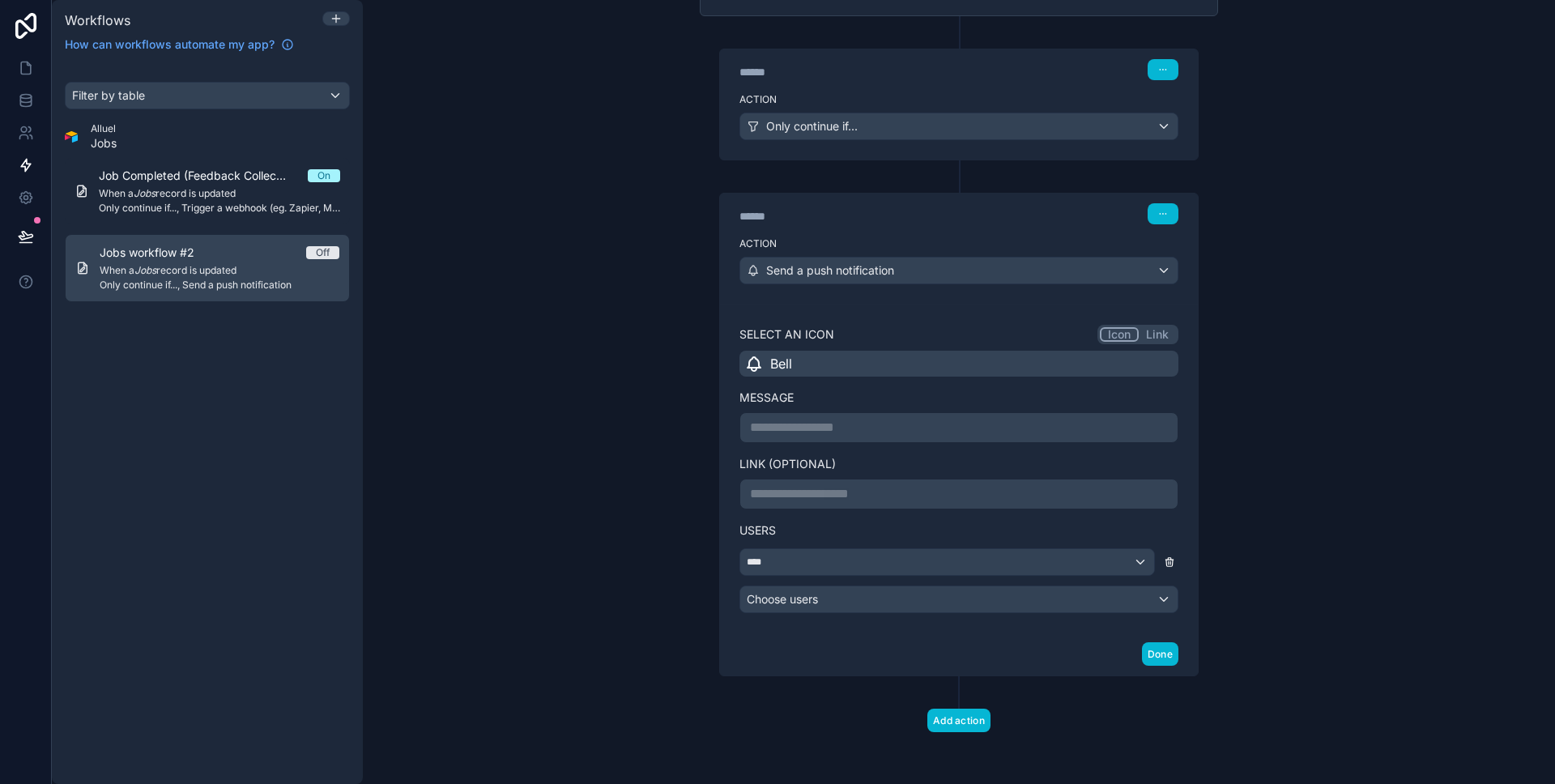
click at [1168, 569] on button at bounding box center [1170, 562] width 18 height 18
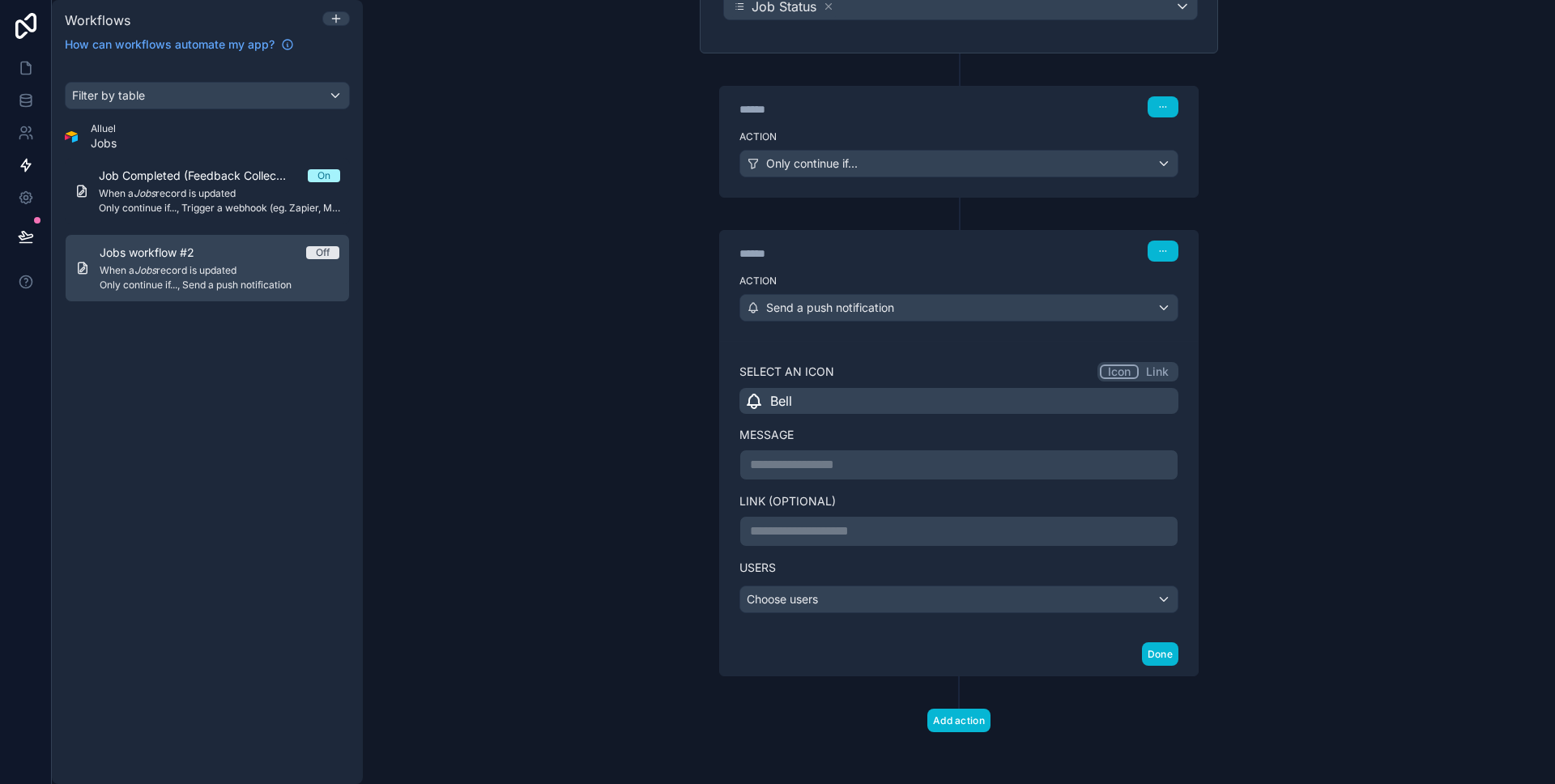
scroll to position [275, 0]
click at [1170, 600] on div "Choose users" at bounding box center [959, 599] width 438 height 26
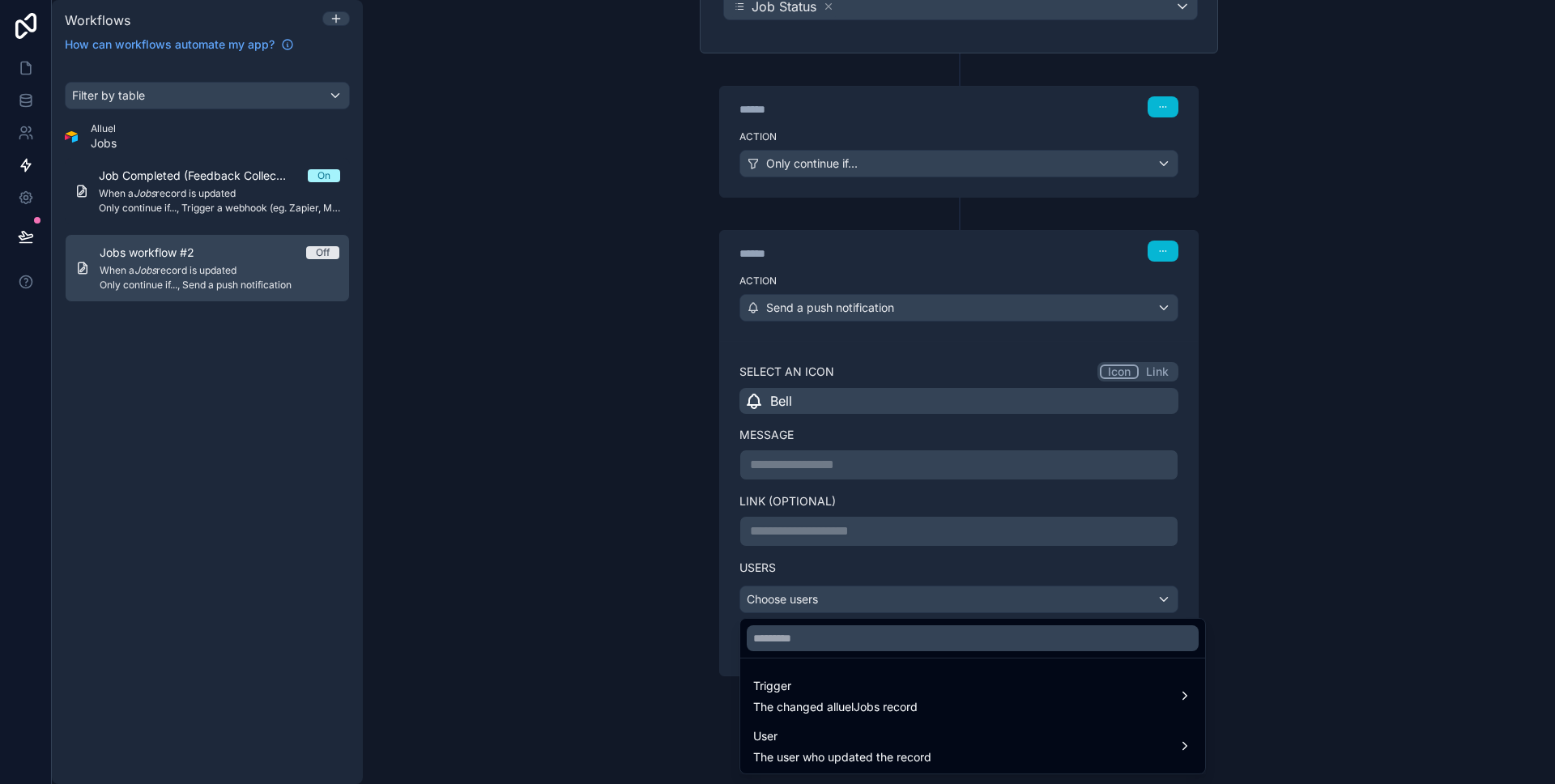
click at [555, 707] on div at bounding box center [777, 392] width 1555 height 784
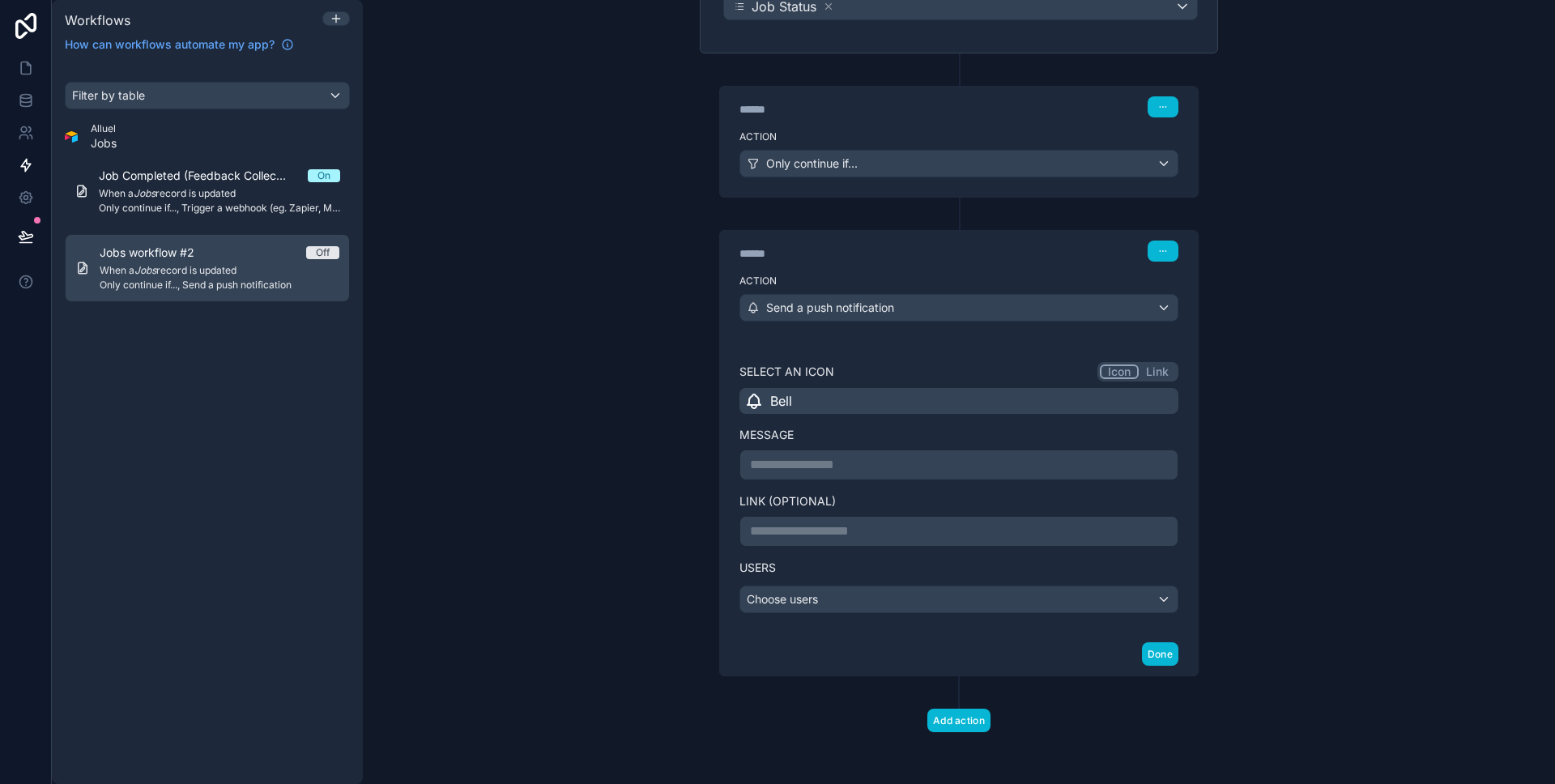
click at [865, 423] on div "**********" at bounding box center [958, 454] width 439 height 185
click at [915, 391] on div "Bell" at bounding box center [958, 400] width 439 height 26
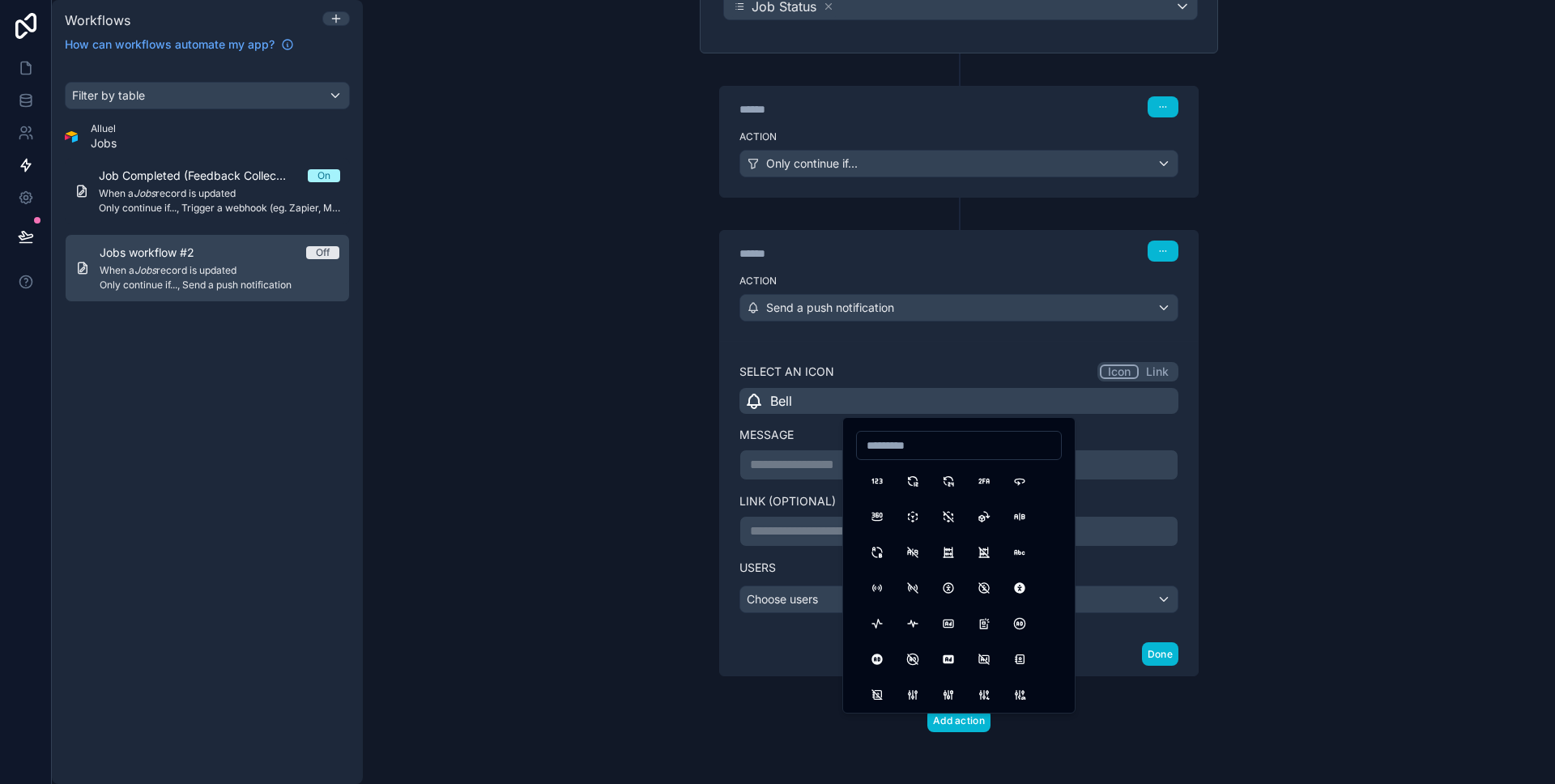
click at [600, 390] on div "**********" at bounding box center [958, 392] width 1192 height 784
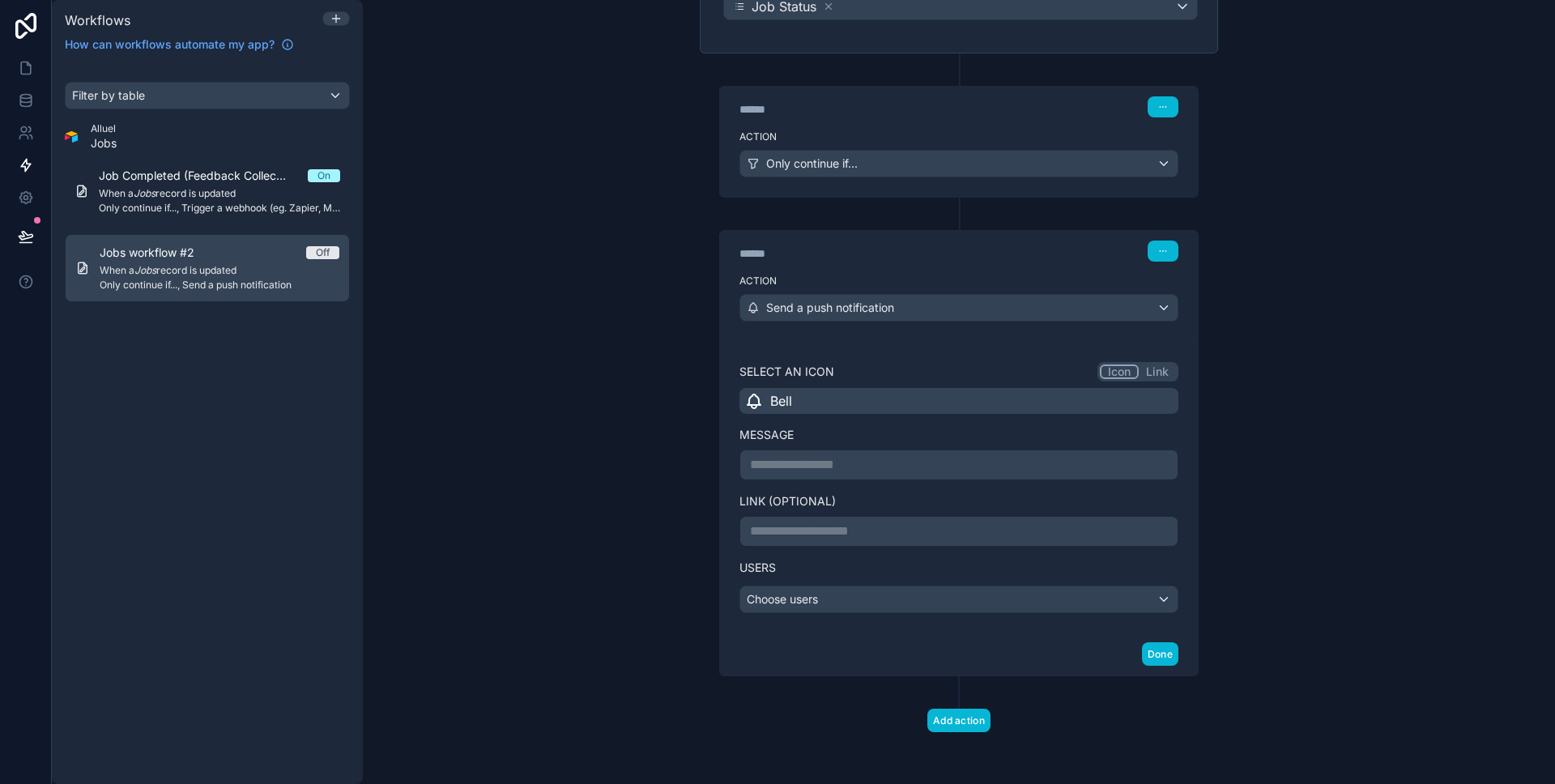
click at [1156, 369] on button "Link" at bounding box center [1157, 371] width 37 height 14
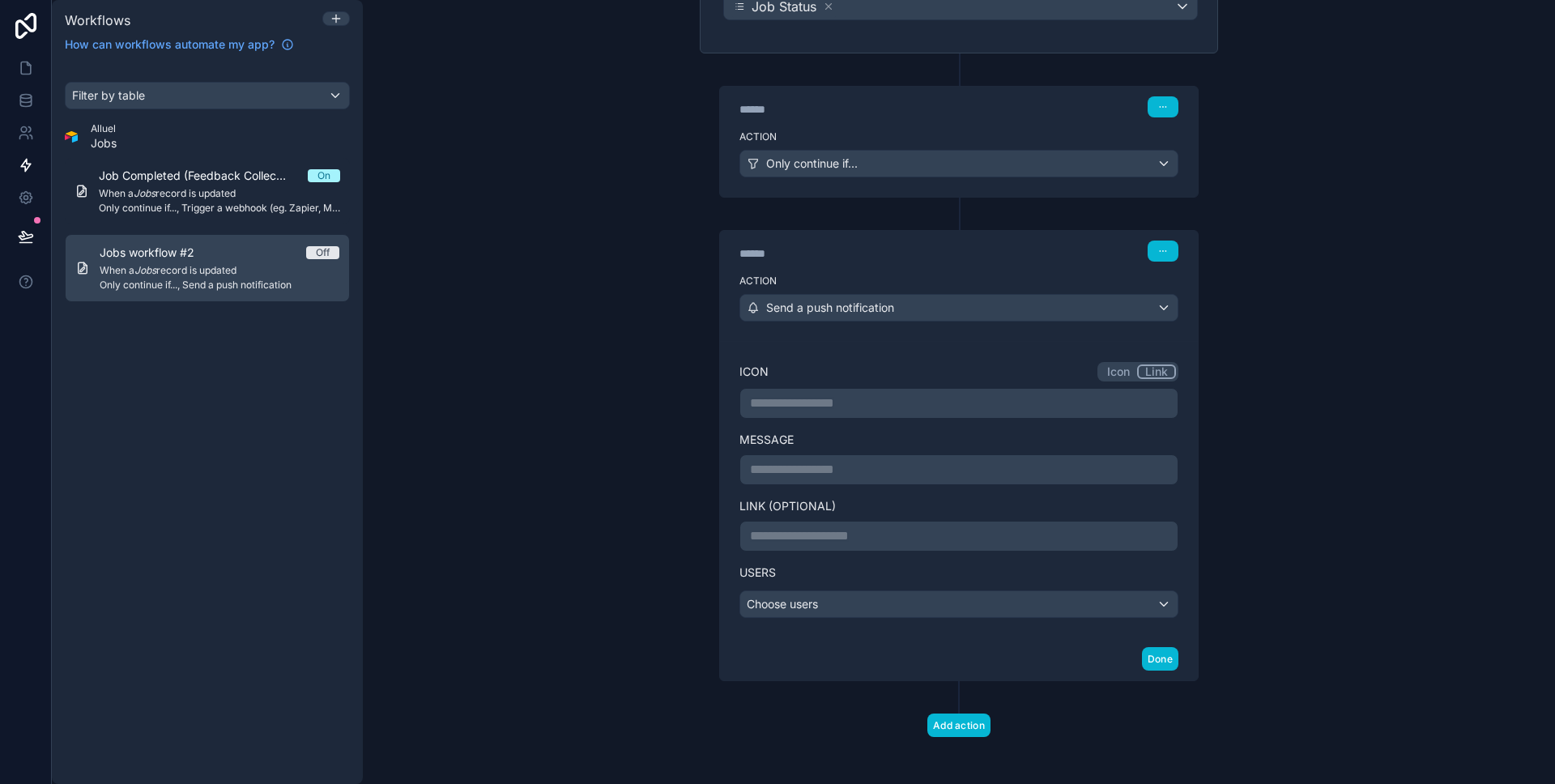
click at [1135, 369] on button "Icon" at bounding box center [1118, 371] width 37 height 14
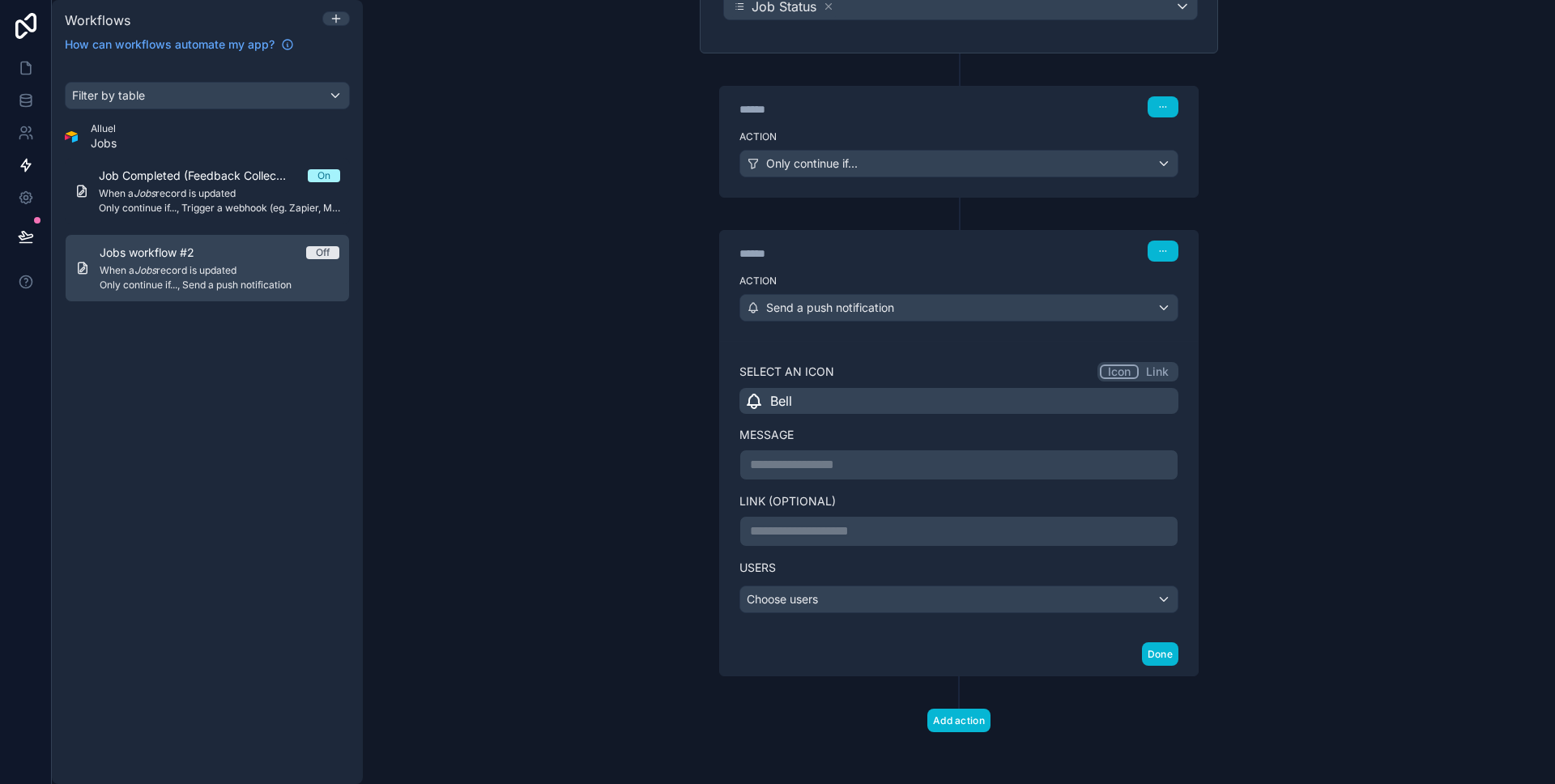
click at [779, 475] on div "**********" at bounding box center [958, 464] width 439 height 31
click at [789, 472] on p "**********" at bounding box center [959, 465] width 418 height 19
click at [650, 467] on div "**********" at bounding box center [958, 392] width 1192 height 784
click at [901, 296] on div "Send a push notification" at bounding box center [959, 307] width 438 height 26
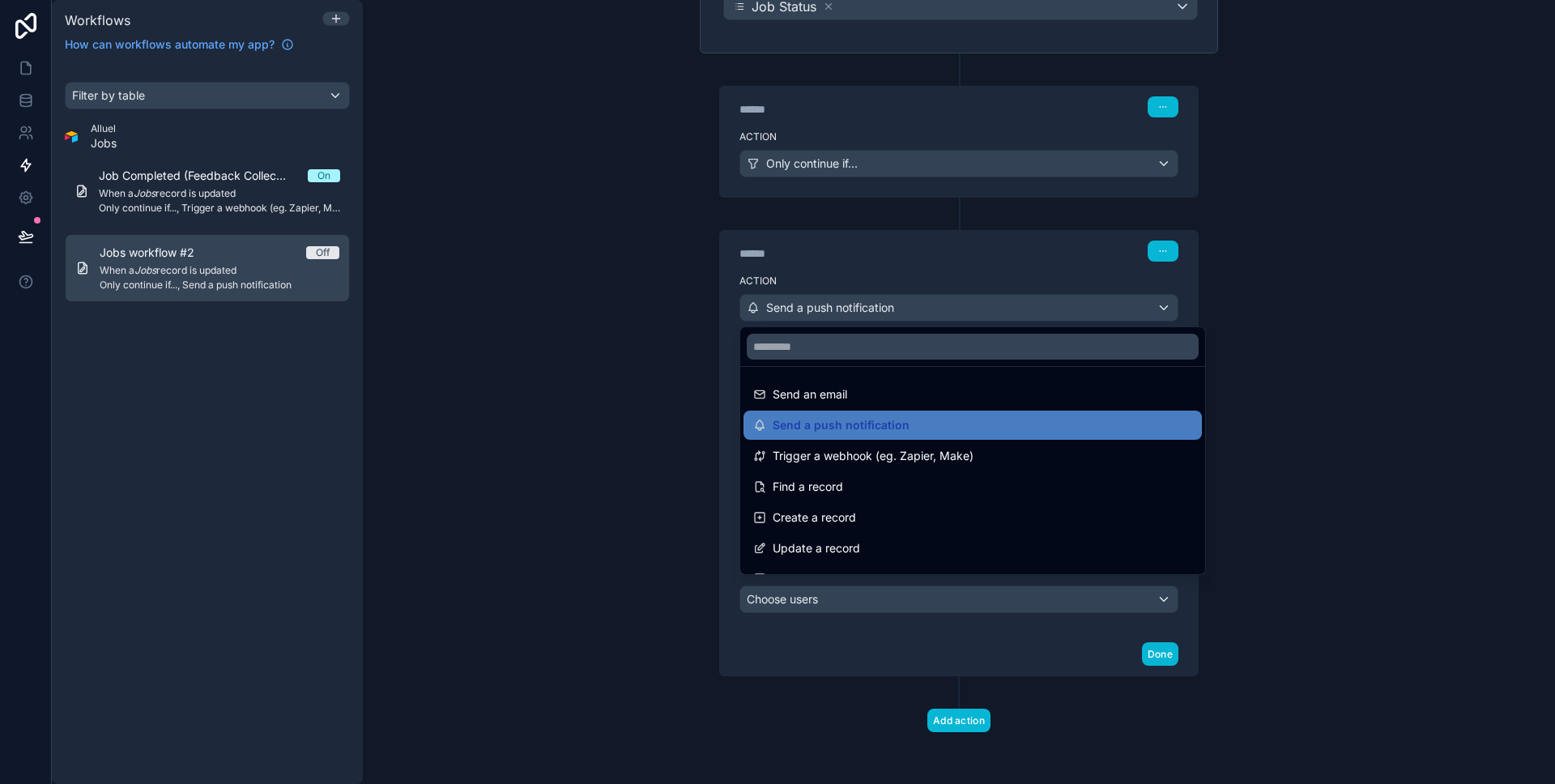
click at [548, 392] on div at bounding box center [777, 392] width 1555 height 784
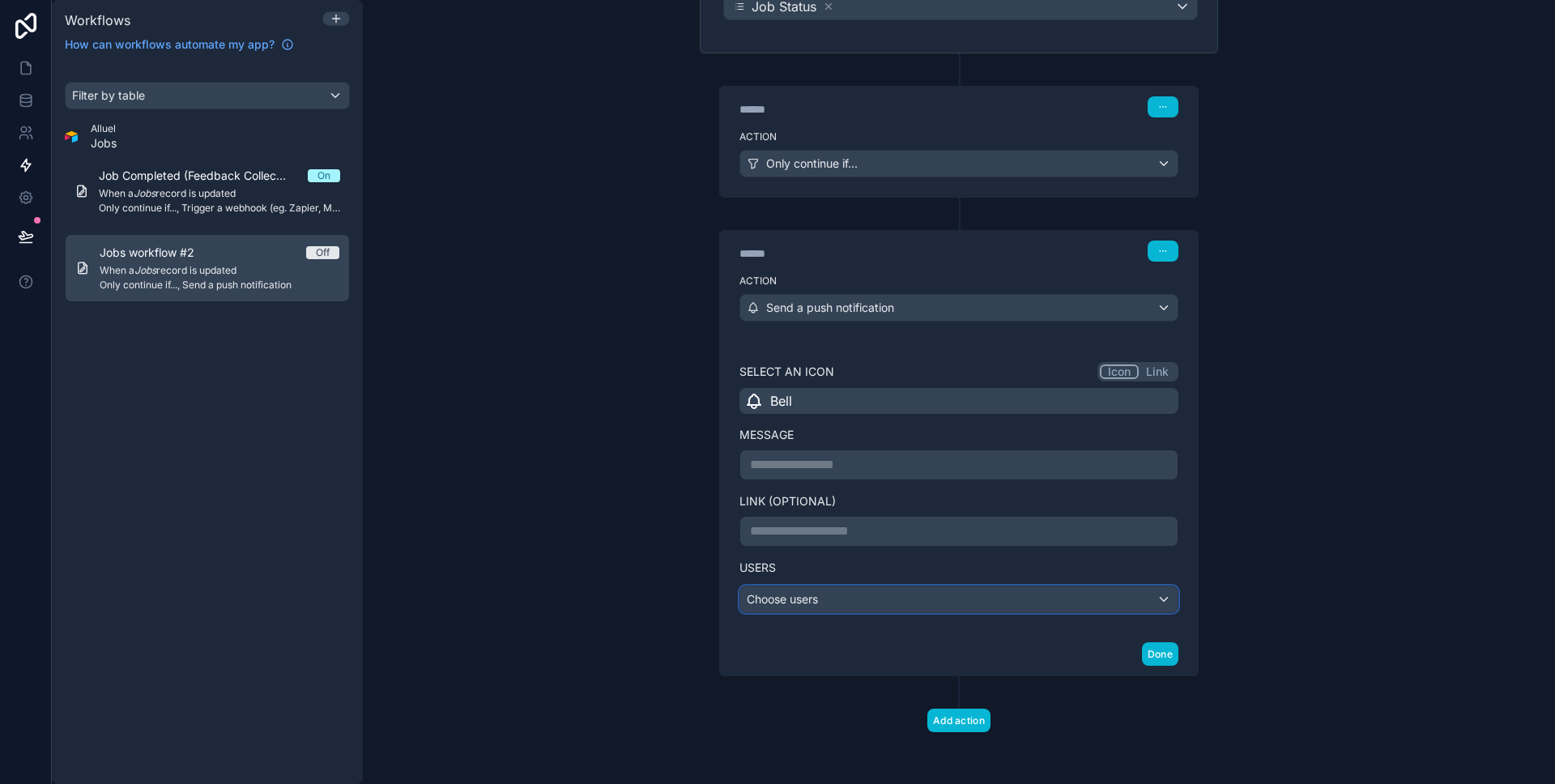
click at [779, 589] on div "Choose users" at bounding box center [959, 599] width 438 height 26
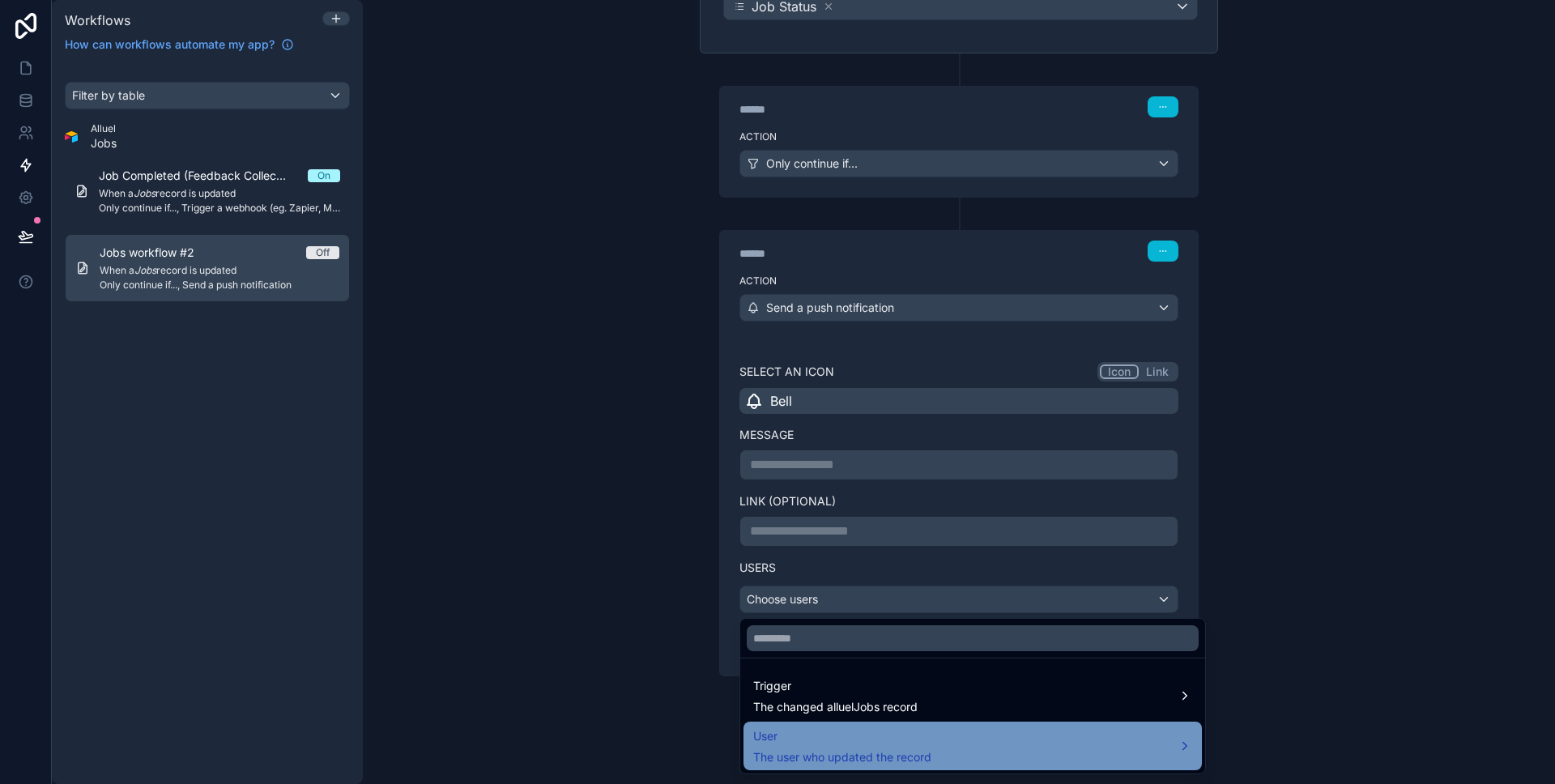
click at [1006, 730] on div "User The user who updated the record" at bounding box center [972, 746] width 439 height 39
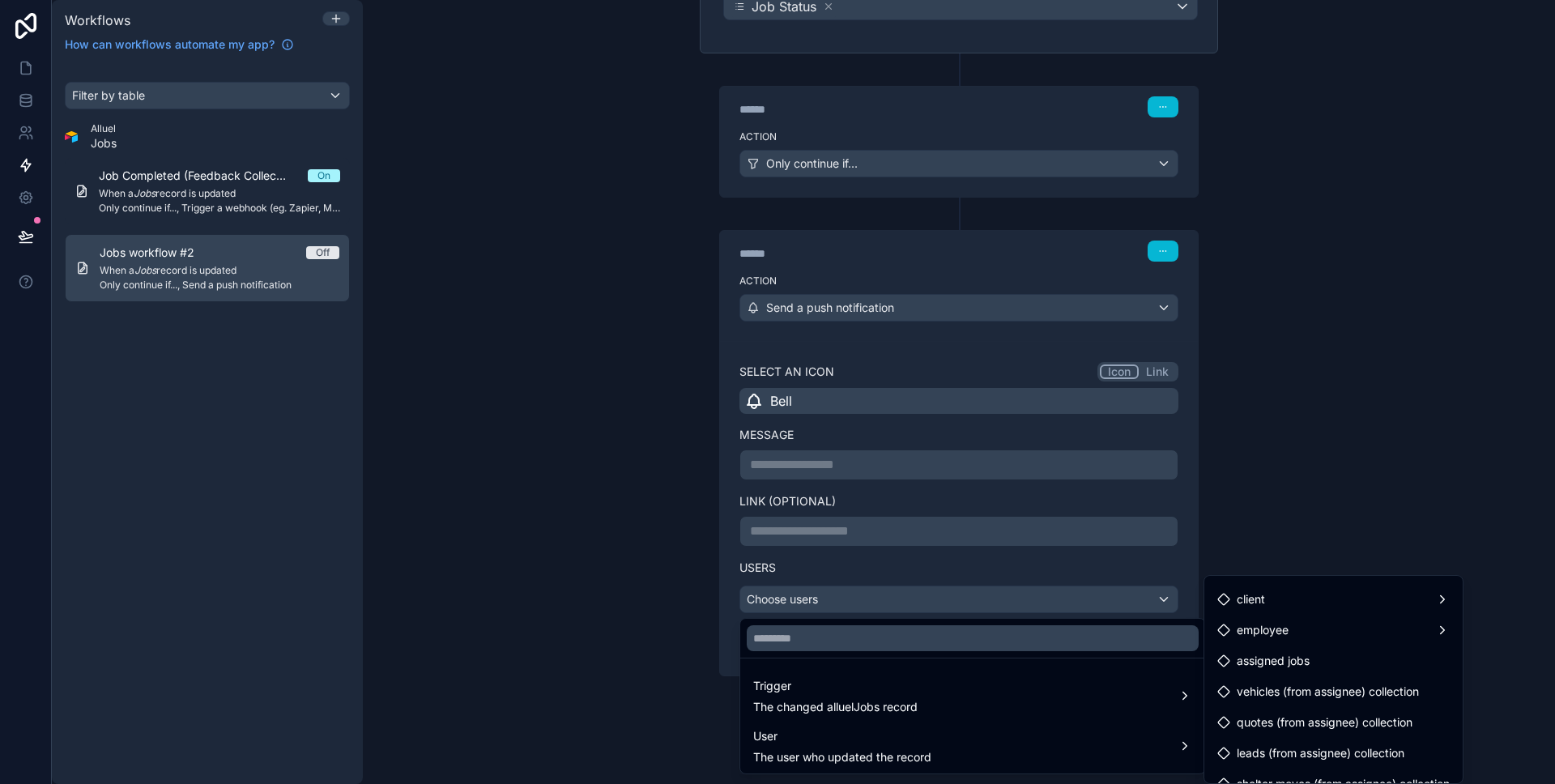
scroll to position [153, 0]
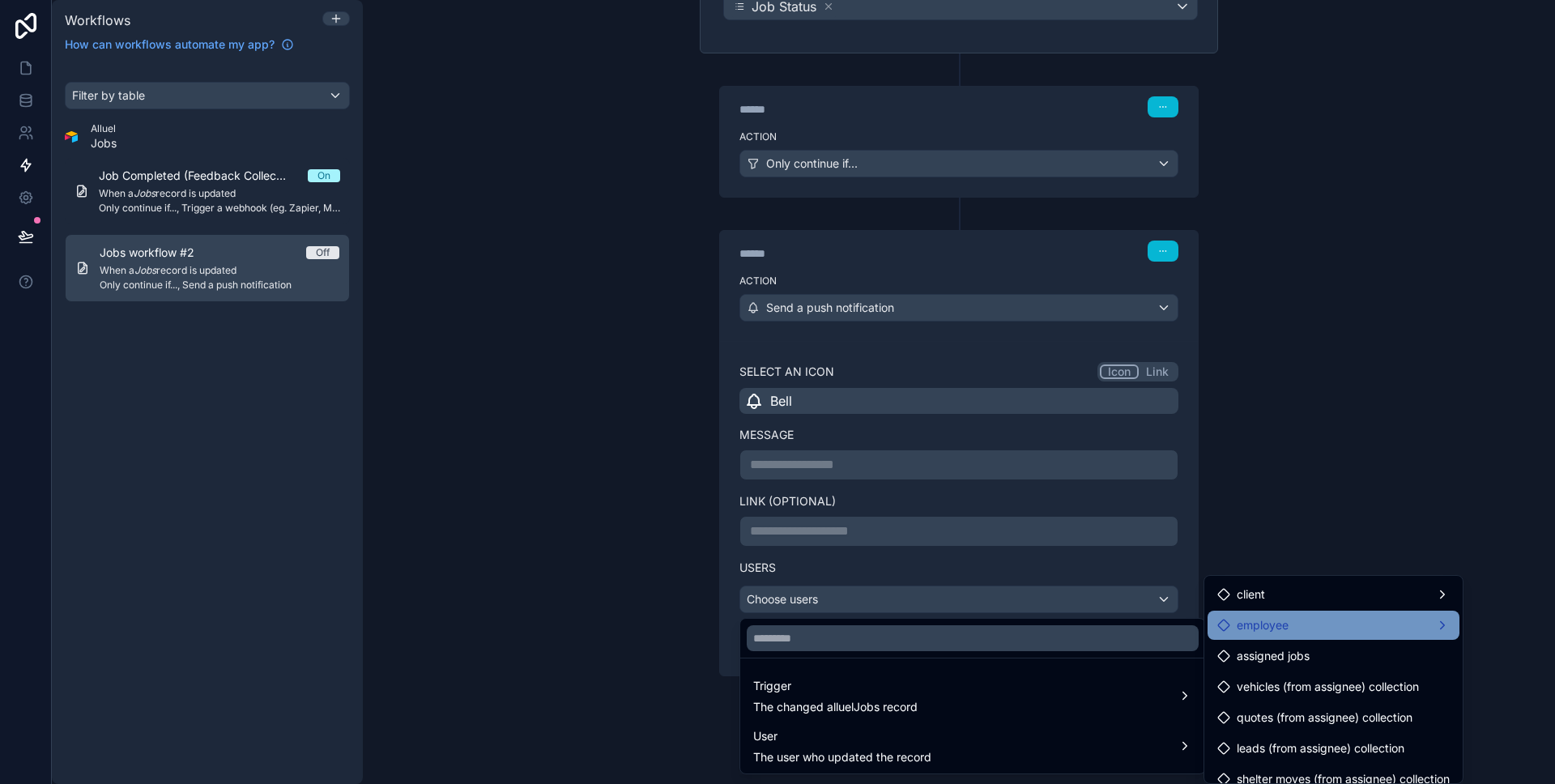
click at [1321, 626] on div "employee" at bounding box center [1333, 625] width 232 height 19
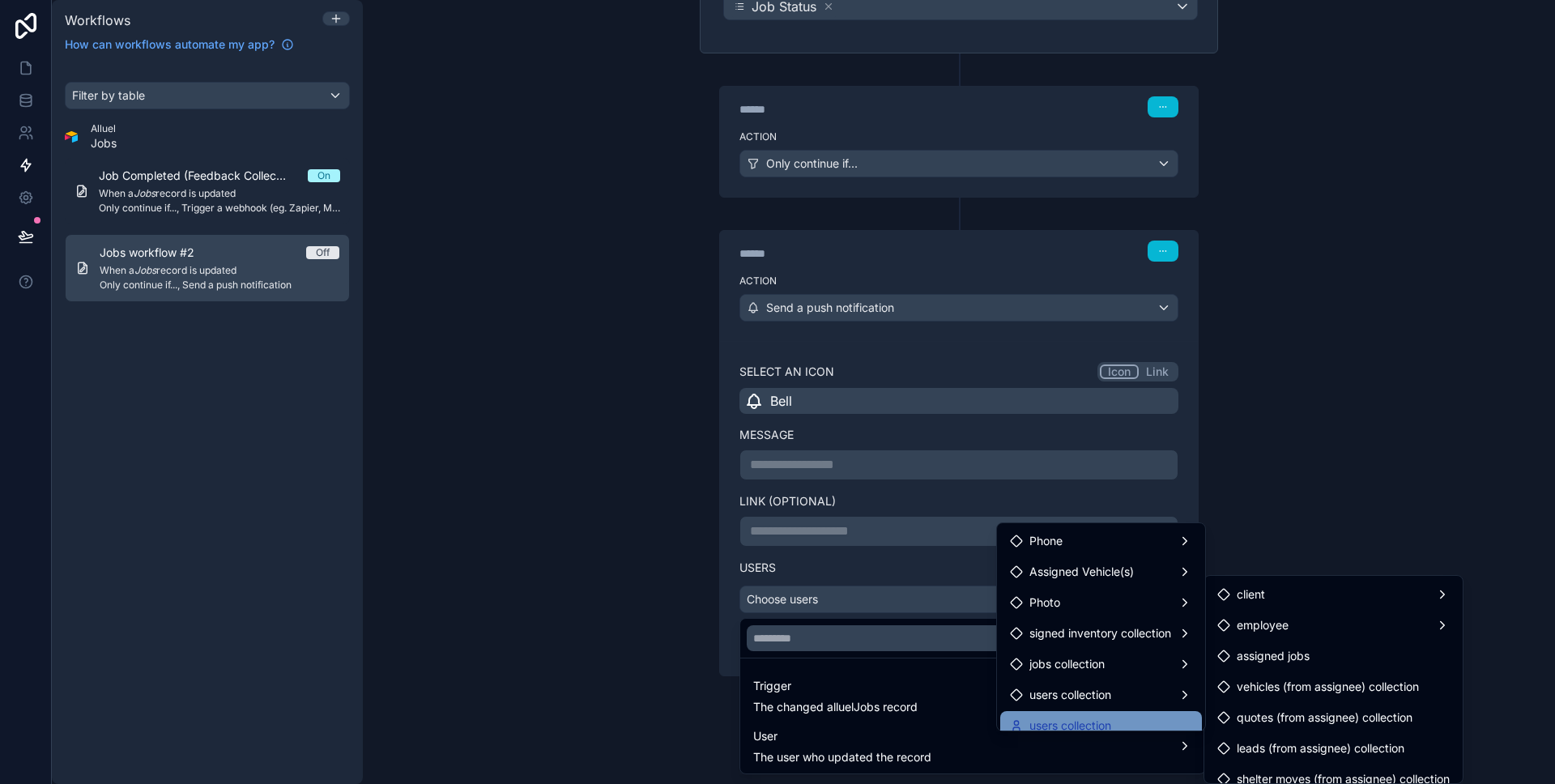
click at [1065, 728] on span "users collection" at bounding box center [1070, 726] width 82 height 19
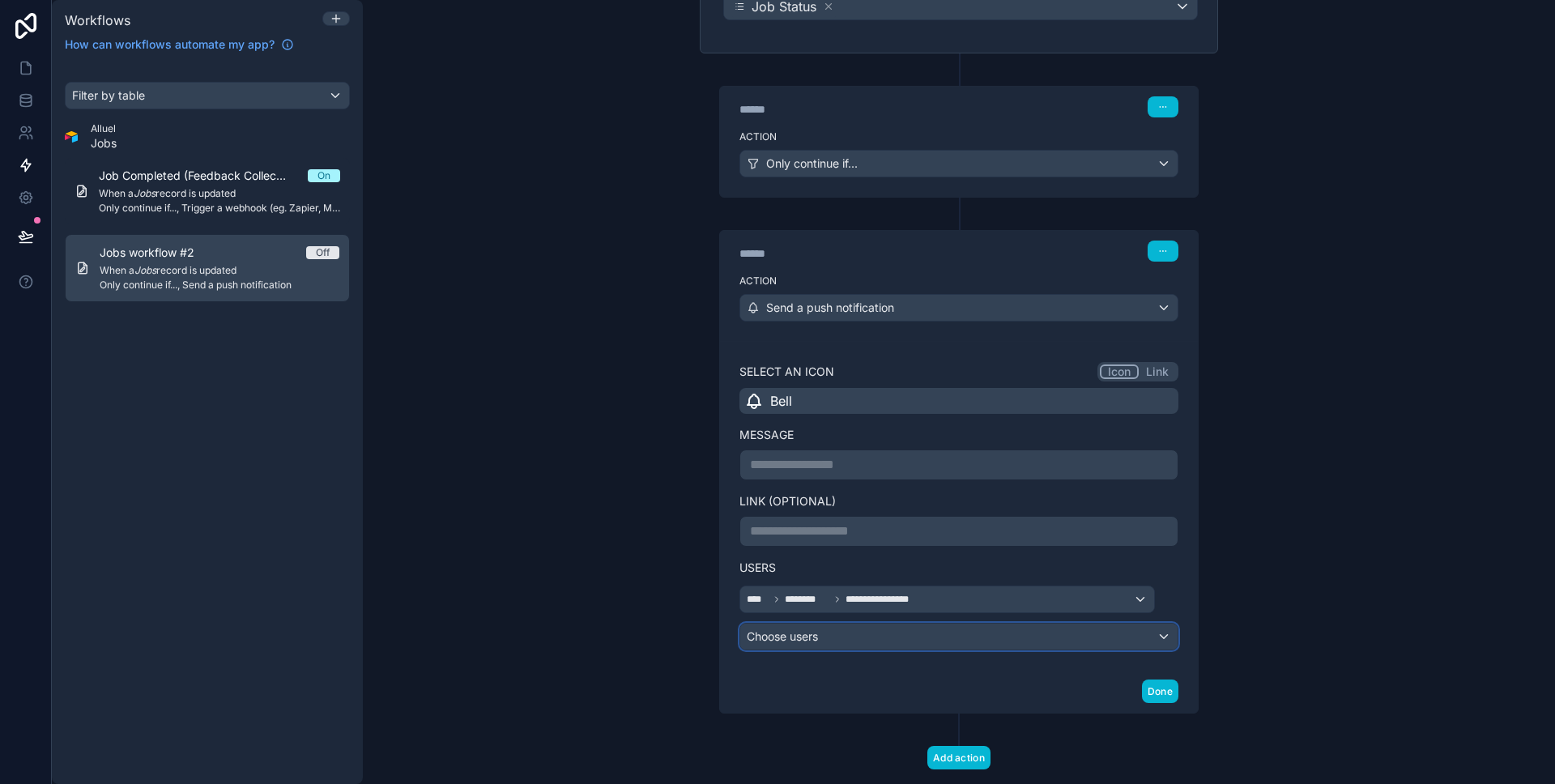
click at [1155, 644] on div "Choose users" at bounding box center [959, 636] width 438 height 26
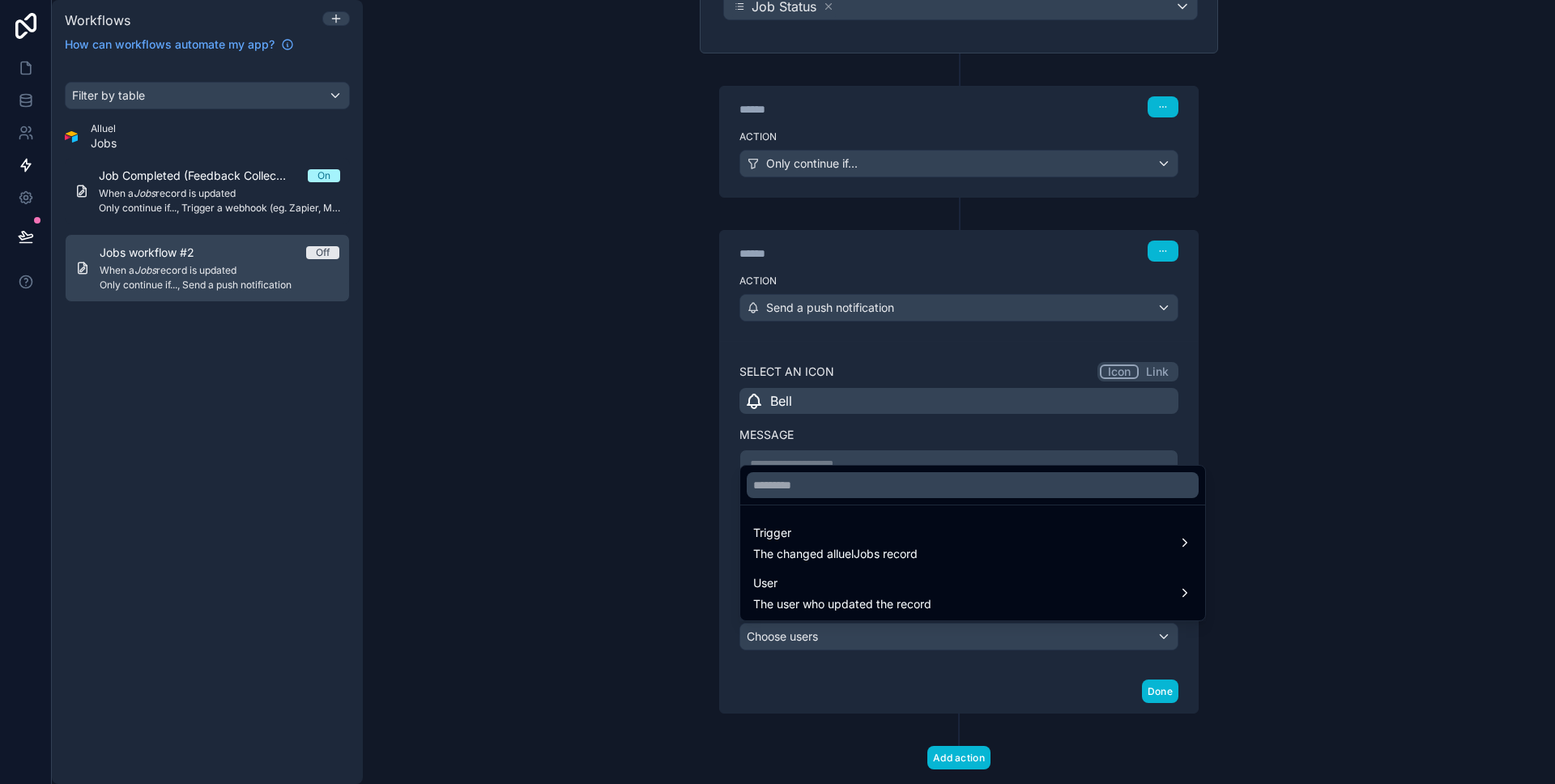
click at [1155, 644] on div at bounding box center [777, 392] width 1555 height 784
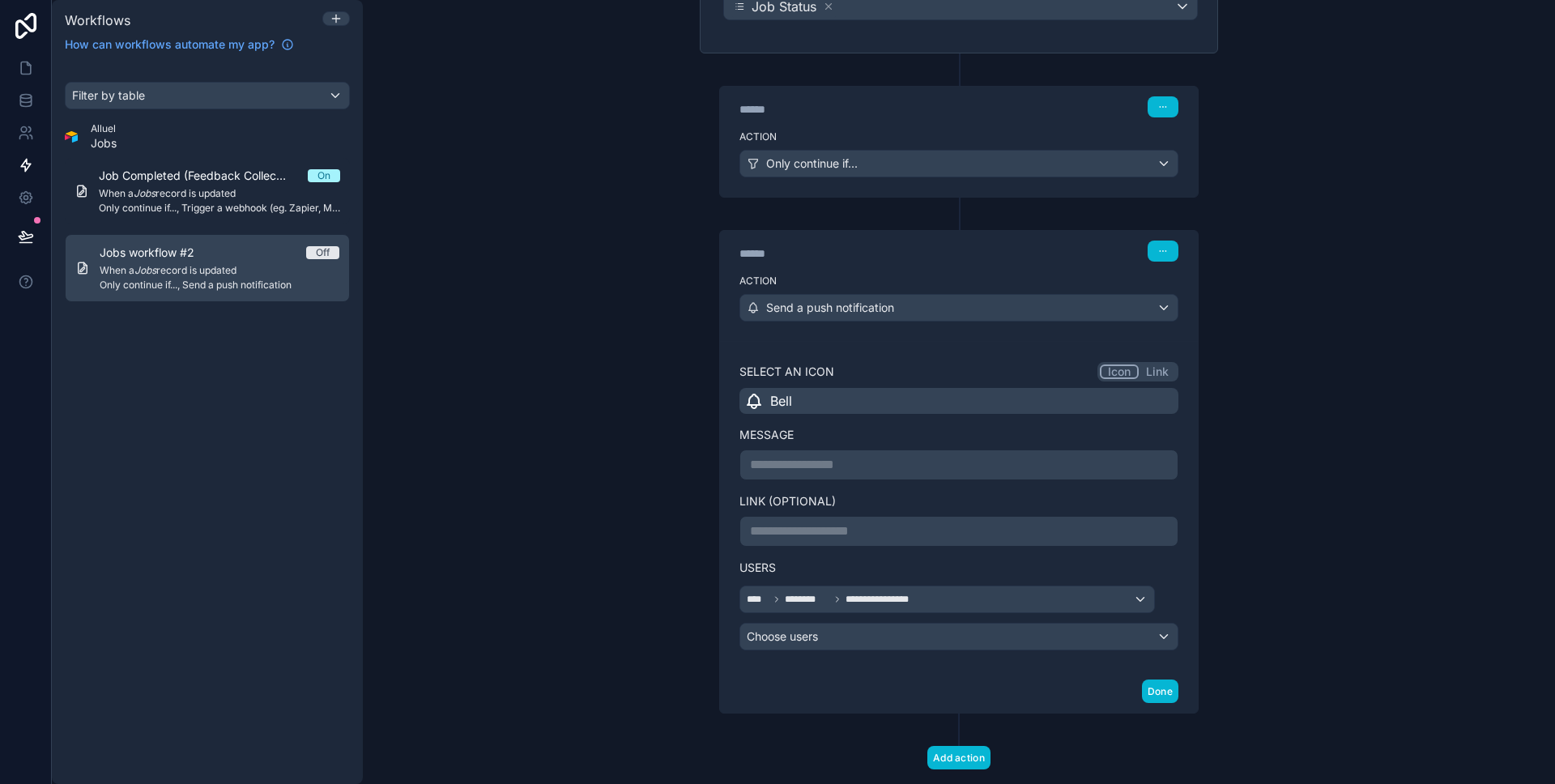
click at [1312, 644] on div "**********" at bounding box center [958, 392] width 1192 height 784
click at [858, 299] on span "Send a push notification" at bounding box center [830, 307] width 128 height 16
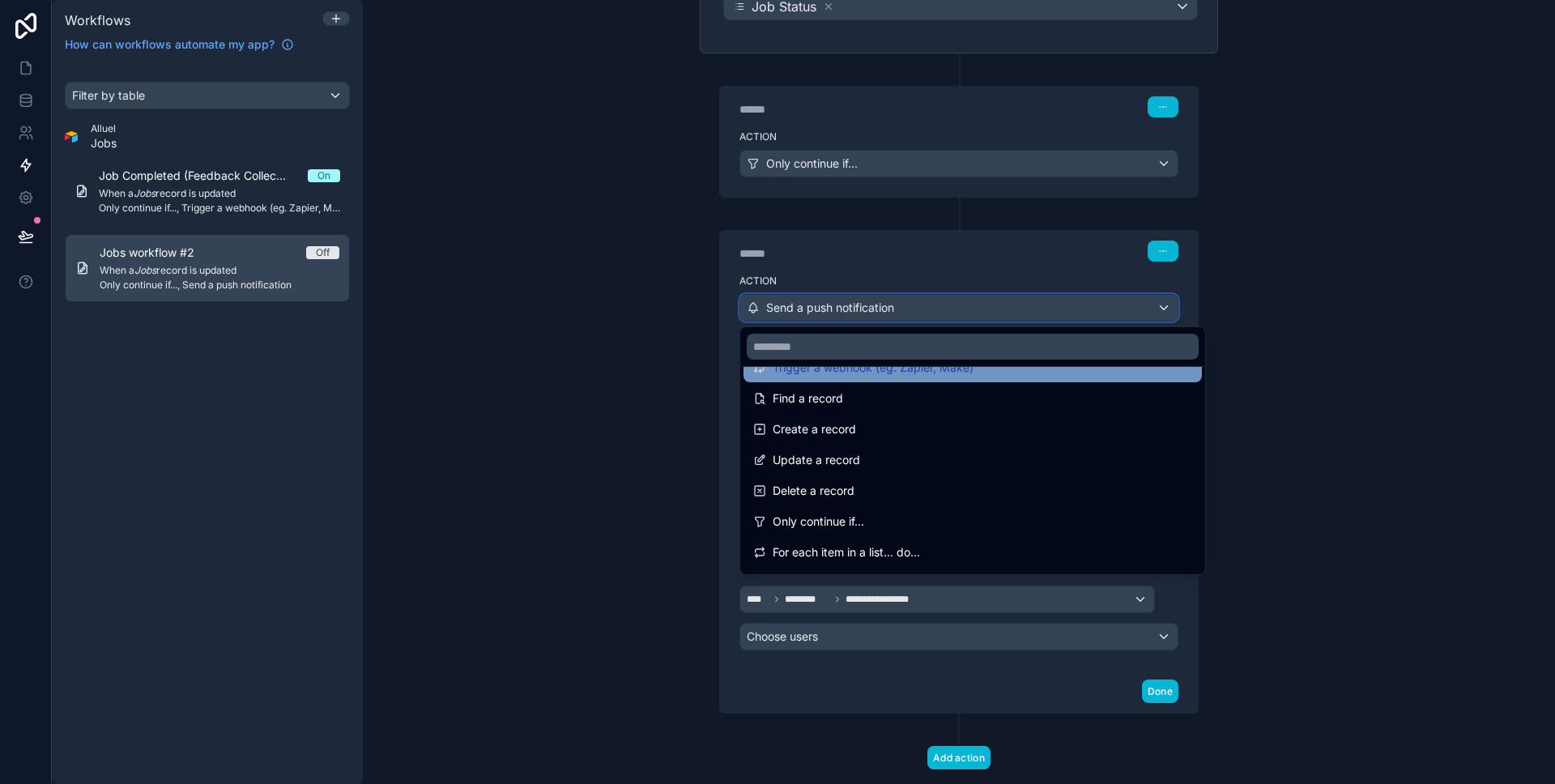
scroll to position [299, 0]
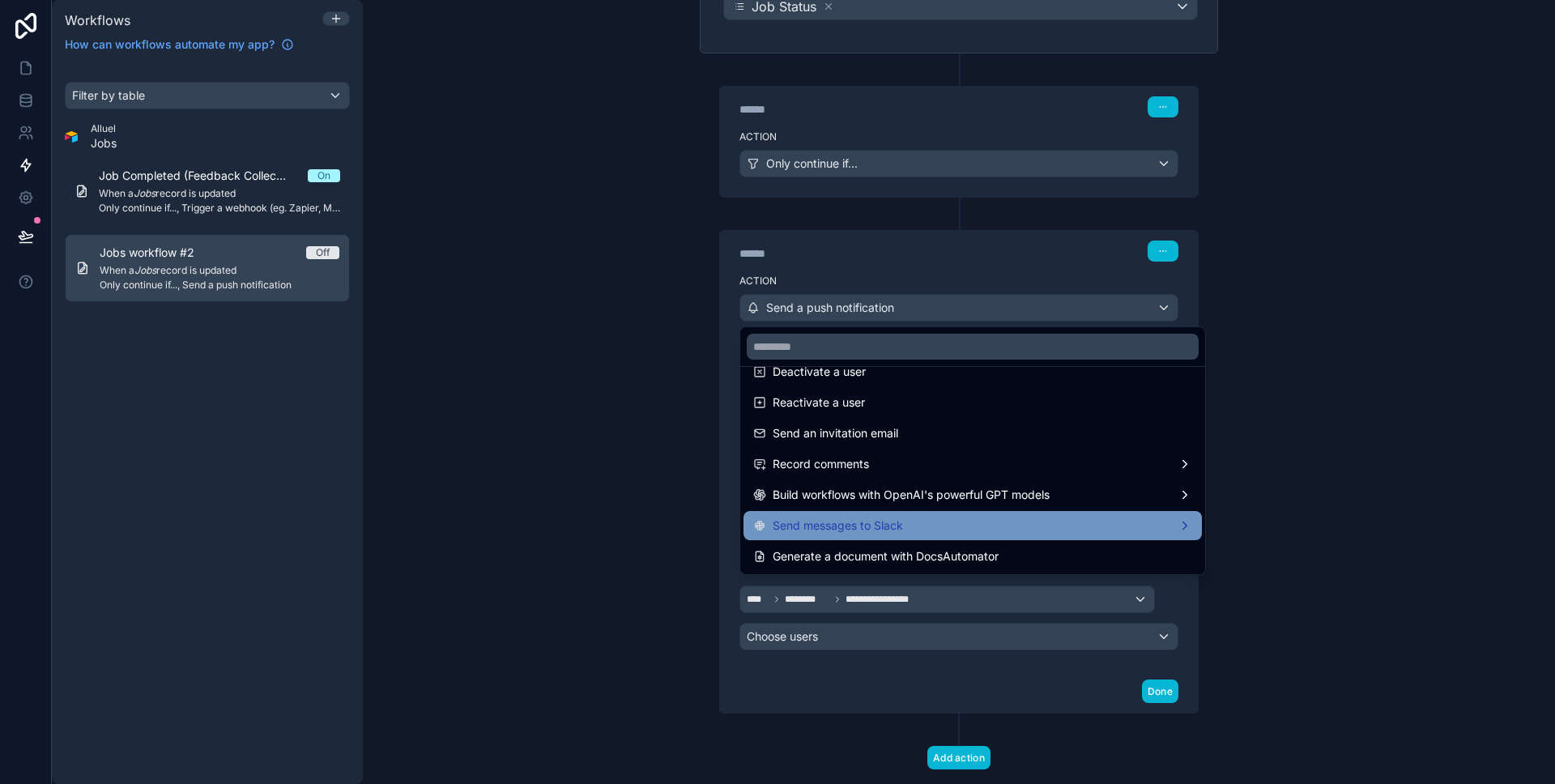
click at [875, 516] on span "Send messages to Slack" at bounding box center [837, 525] width 130 height 19
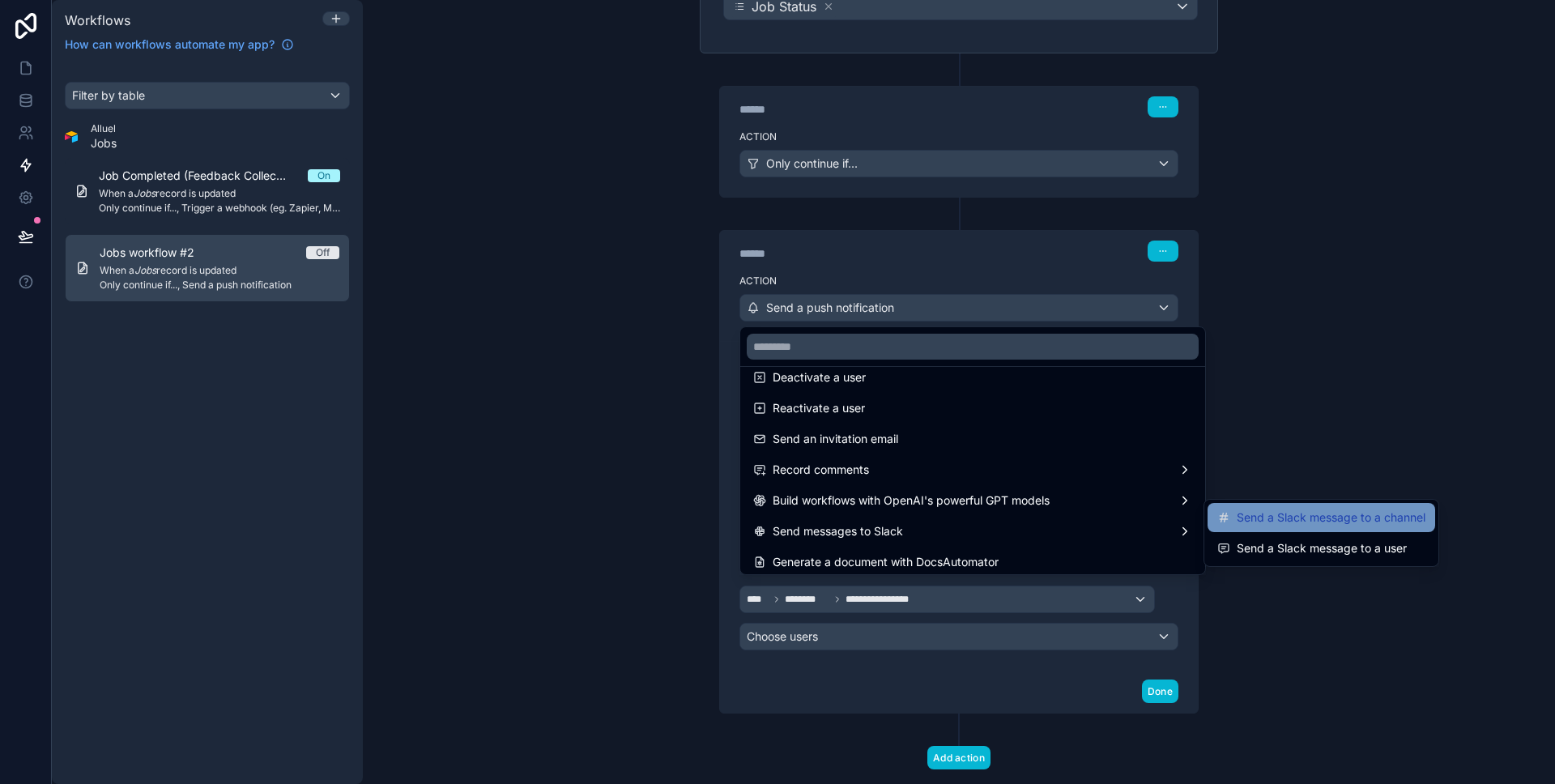
click at [1396, 519] on span "Send a Slack message to a channel" at bounding box center [1331, 517] width 189 height 19
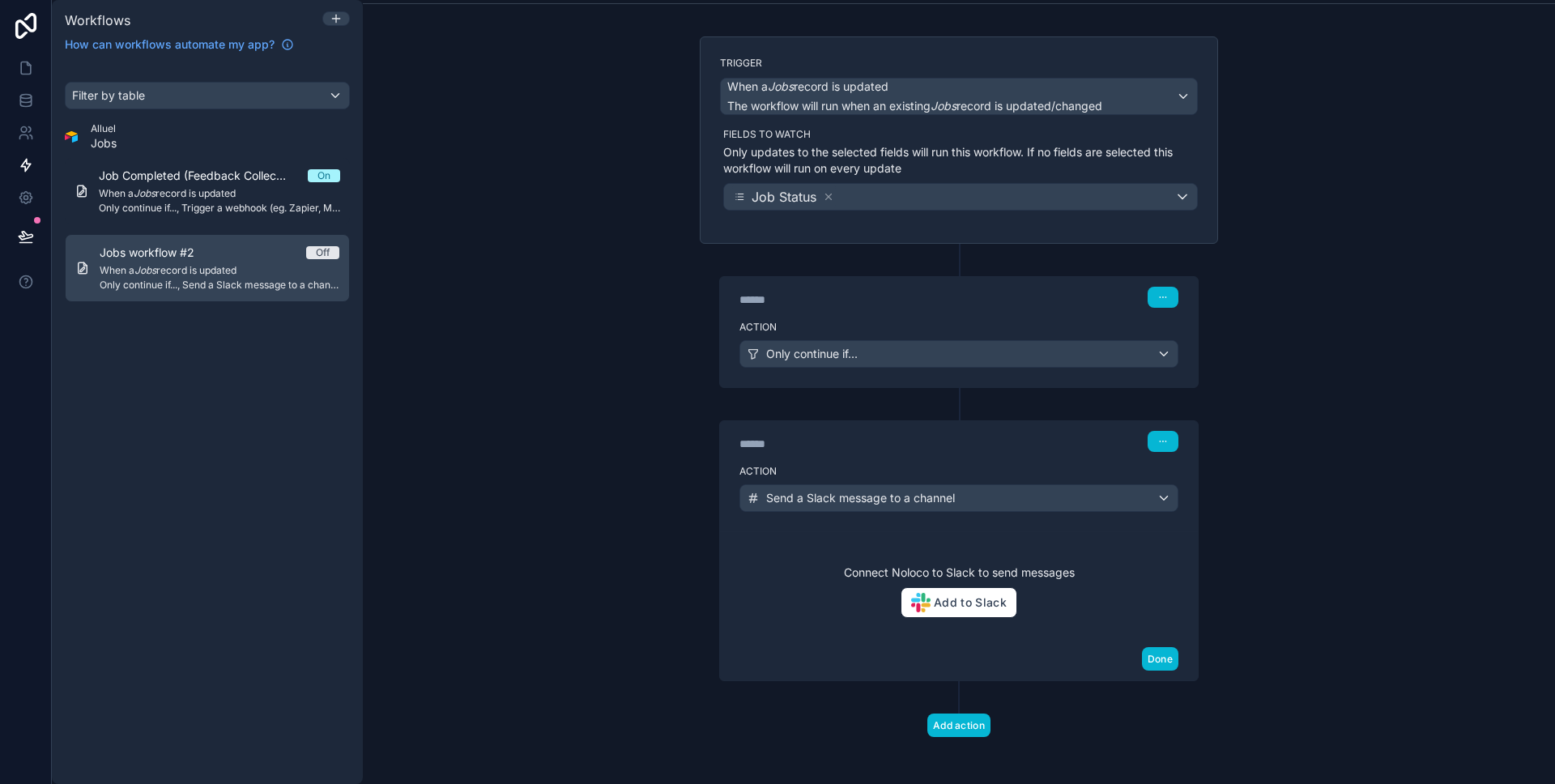
scroll to position [89, 0]
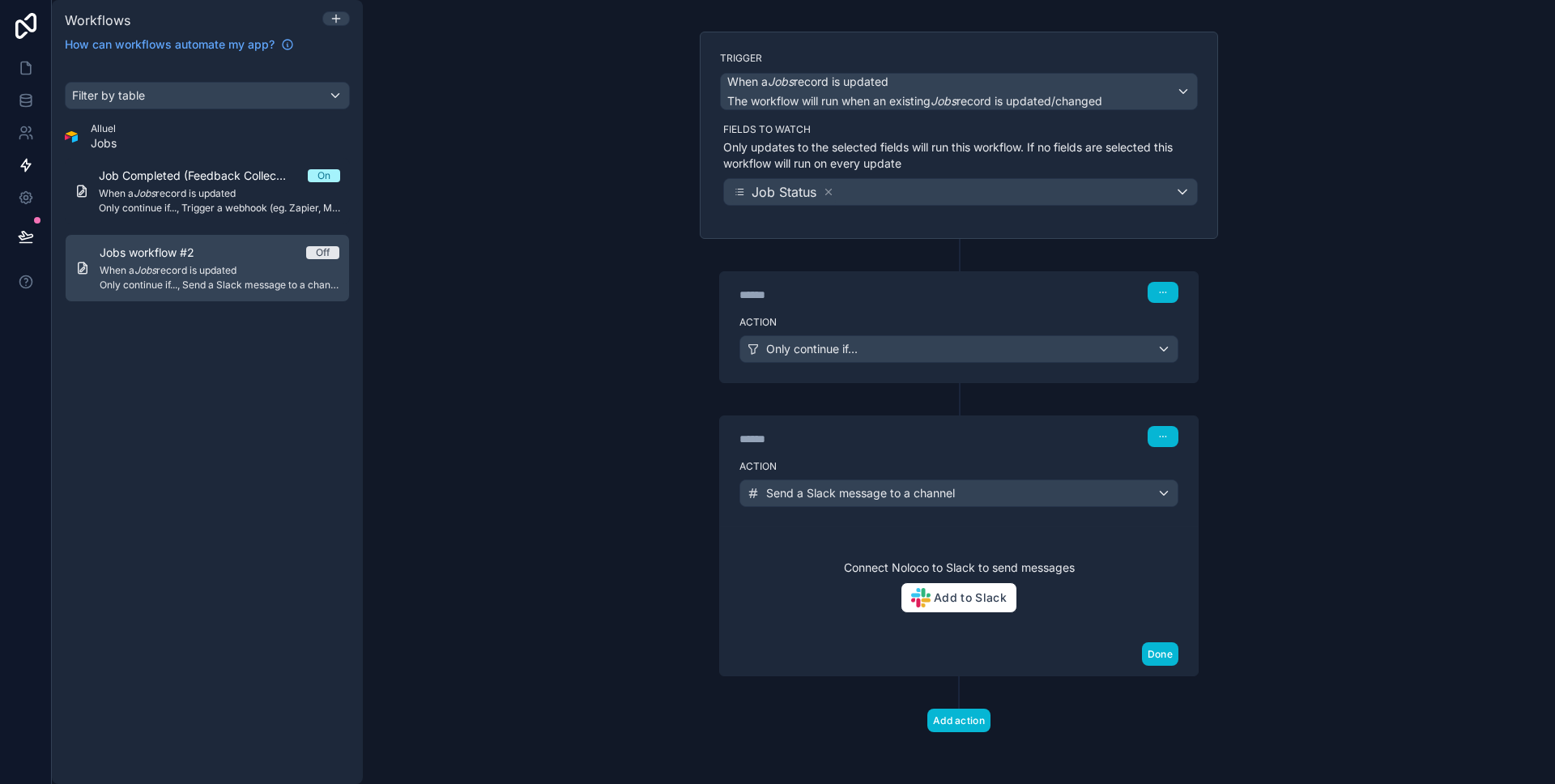
click at [591, 338] on div "**********" at bounding box center [958, 392] width 1192 height 784
click at [937, 484] on div "Send a Slack message to a channel" at bounding box center [959, 493] width 438 height 26
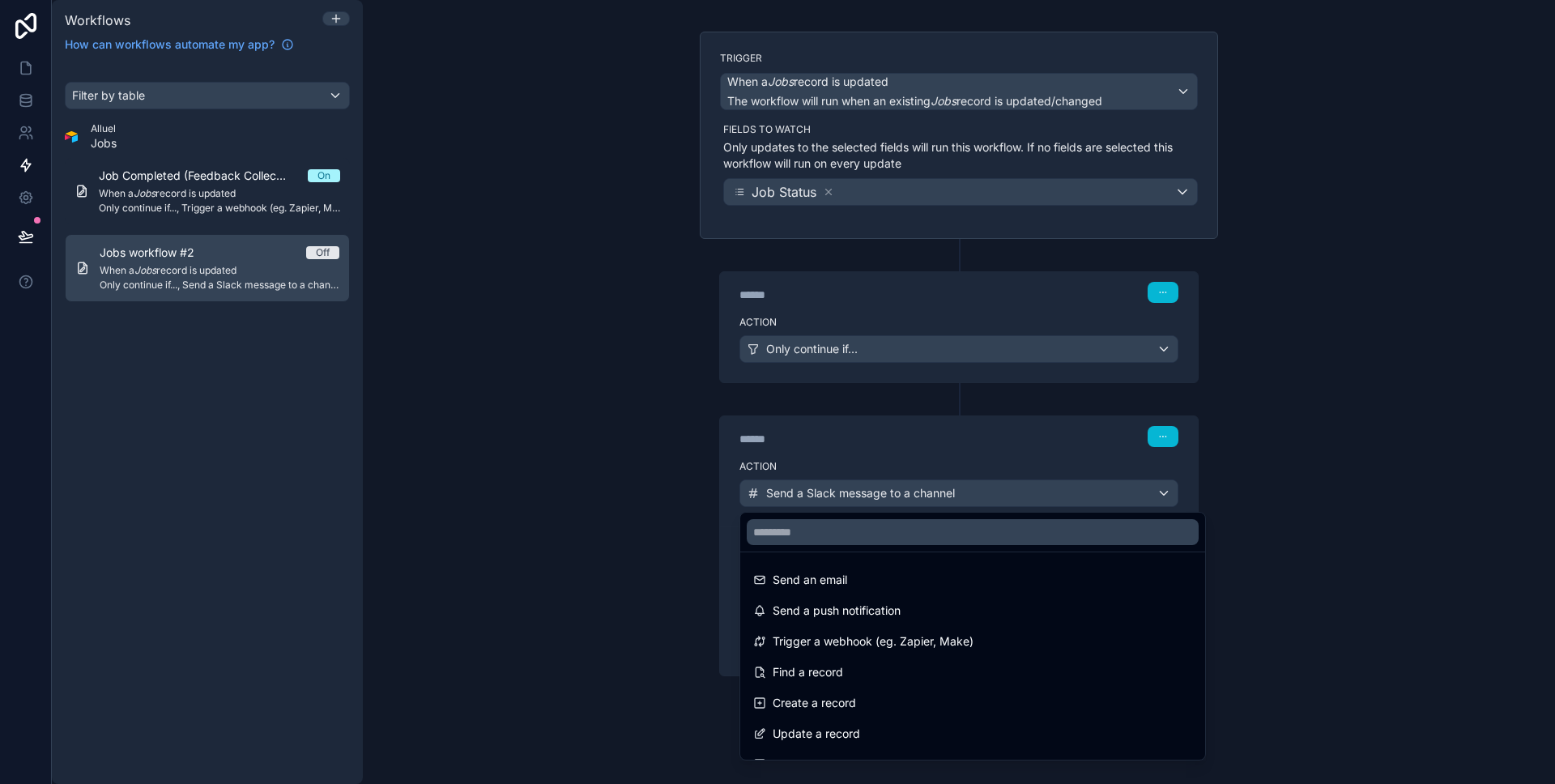
click at [937, 484] on div at bounding box center [777, 392] width 1555 height 784
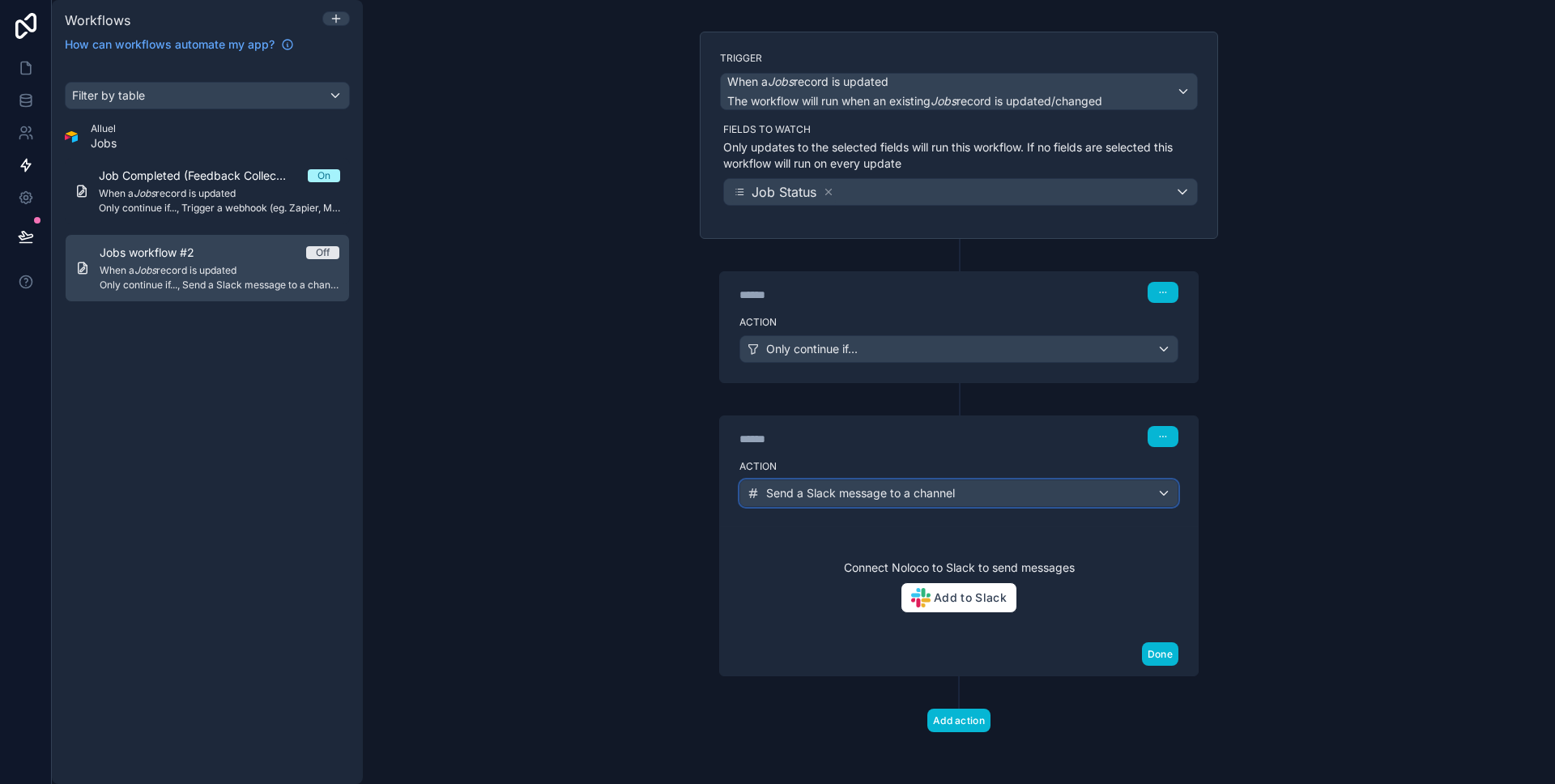
click at [937, 484] on div "Send a Slack message to a channel" at bounding box center [959, 493] width 438 height 26
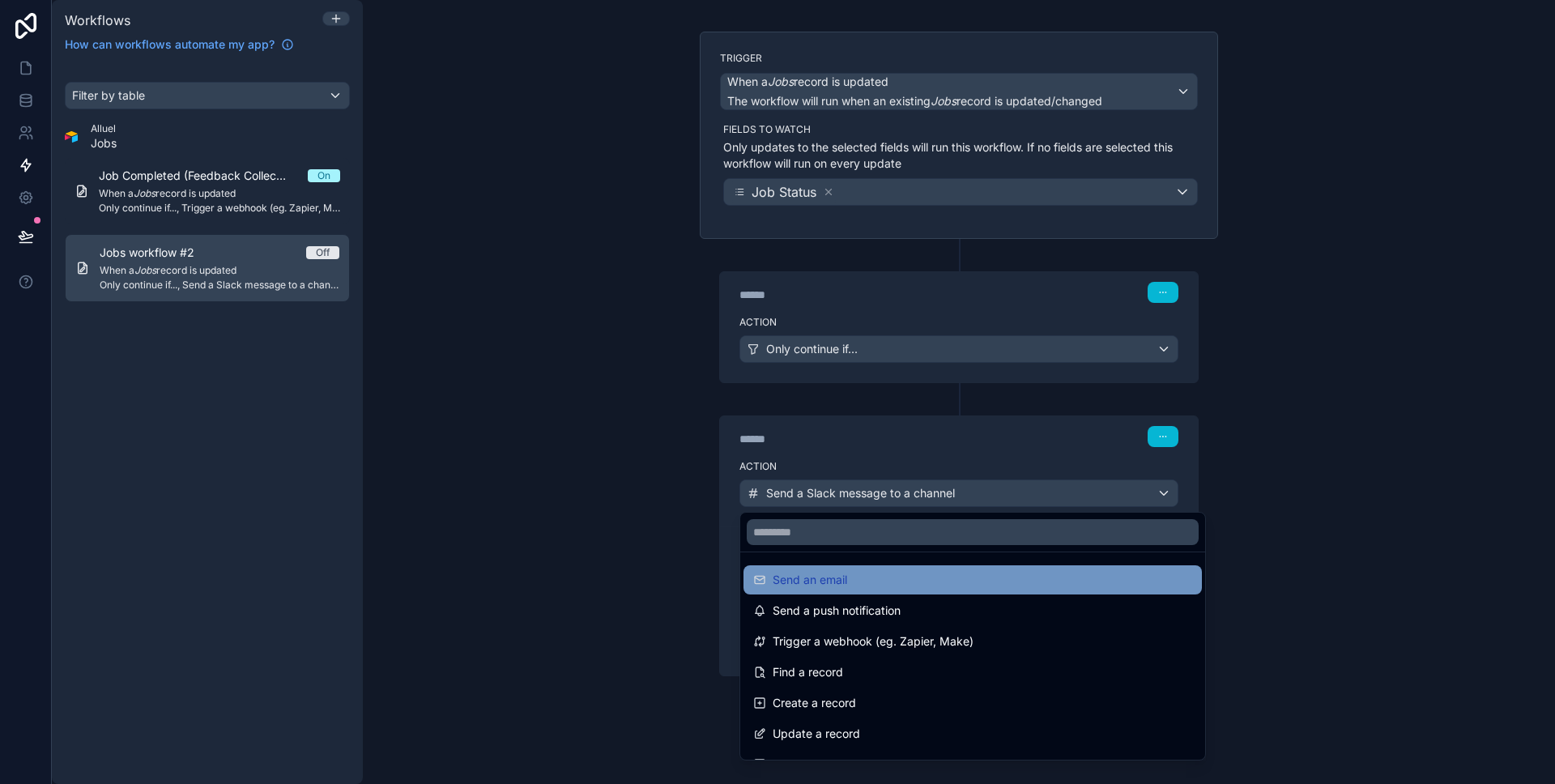
click at [892, 570] on div "Send an email" at bounding box center [972, 579] width 439 height 19
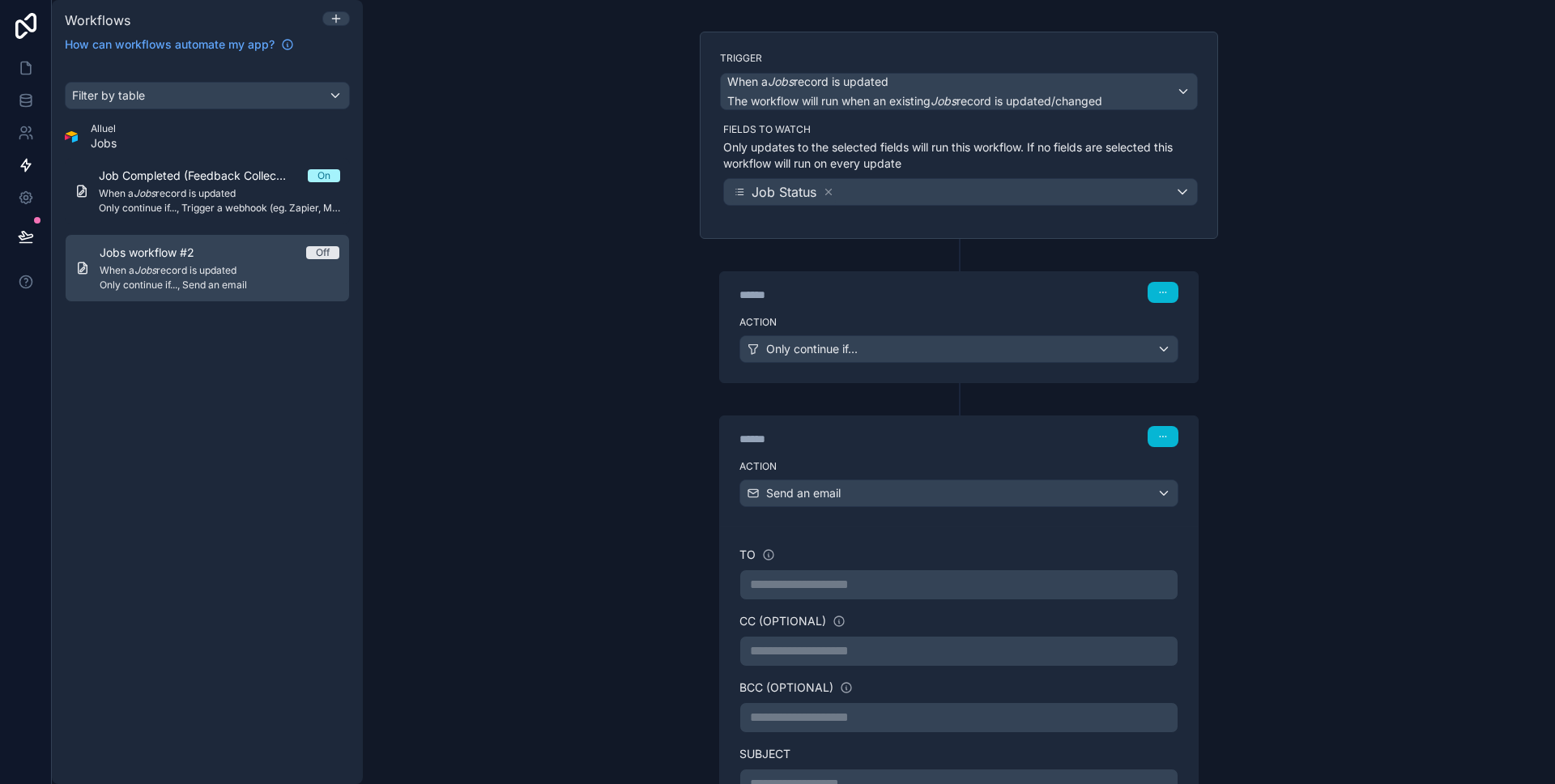
click at [673, 551] on div "**********" at bounding box center [958, 392] width 1192 height 784
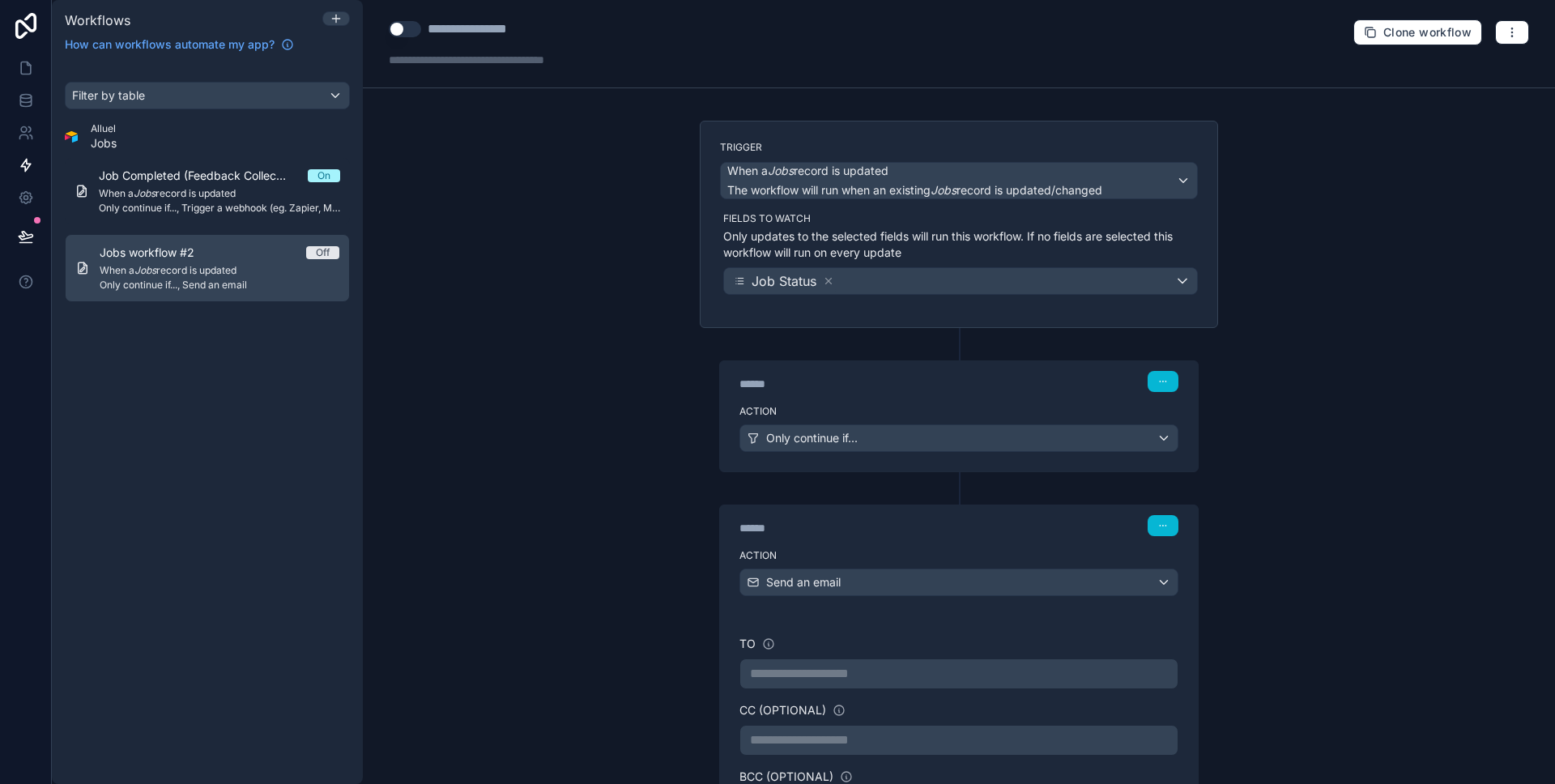
scroll to position [540, 0]
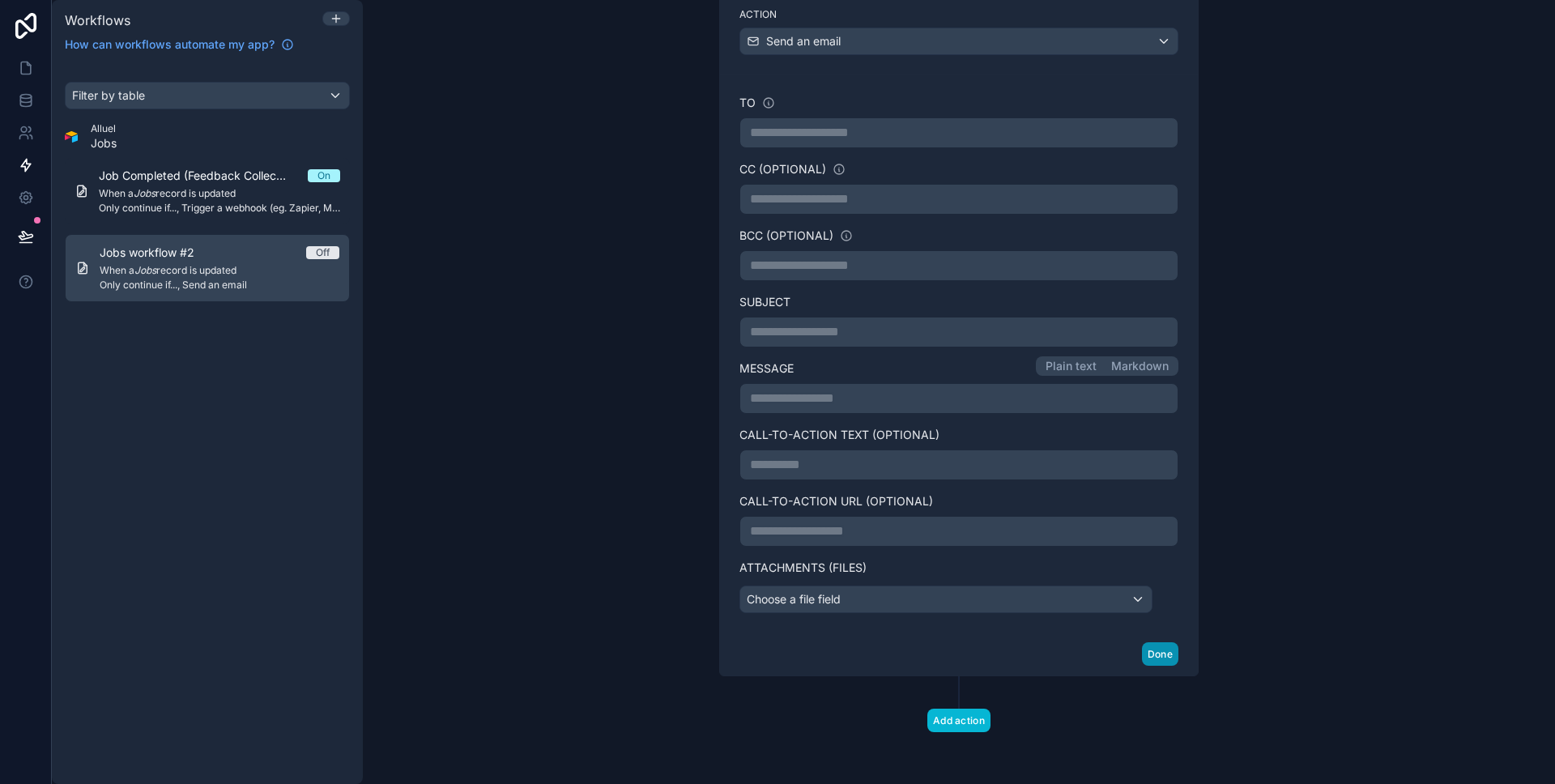
click at [1150, 647] on button "Done" at bounding box center [1160, 654] width 36 height 24
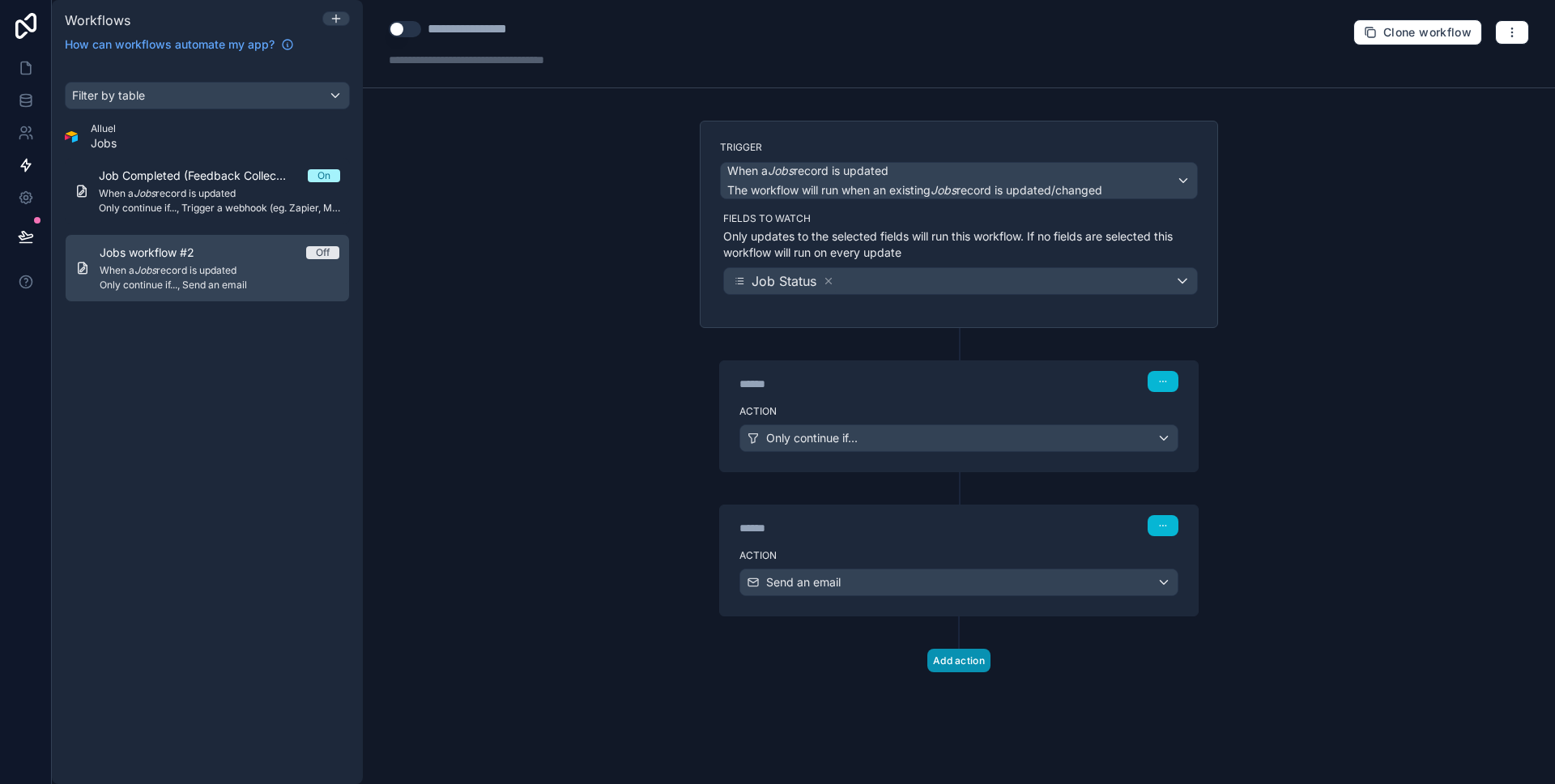
click at [960, 671] on button "Add action" at bounding box center [958, 660] width 63 height 24
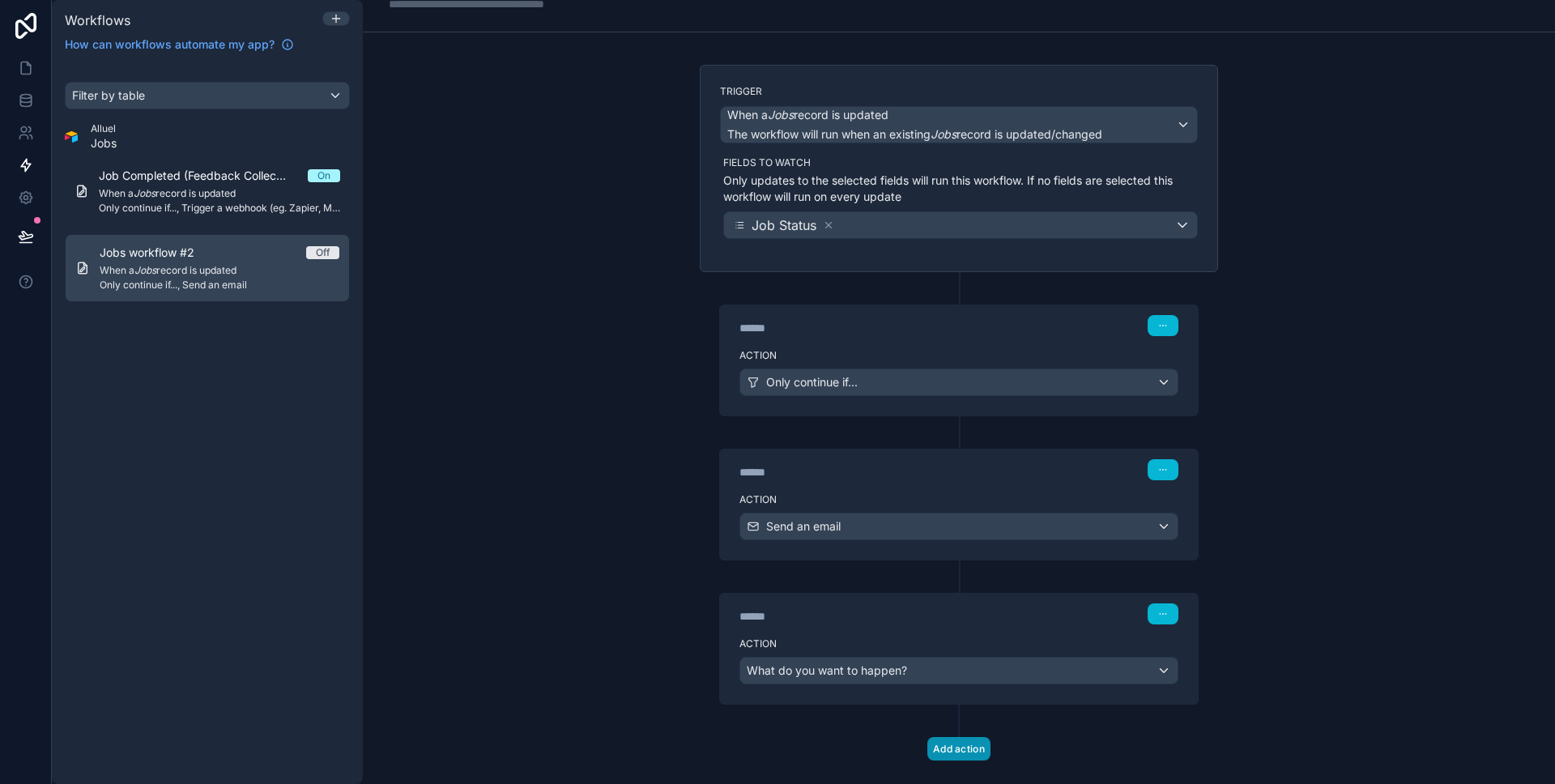
scroll to position [58, 0]
click at [1171, 606] on button "button" at bounding box center [1162, 612] width 31 height 21
click at [1190, 662] on button "Delete" at bounding box center [1201, 674] width 111 height 26
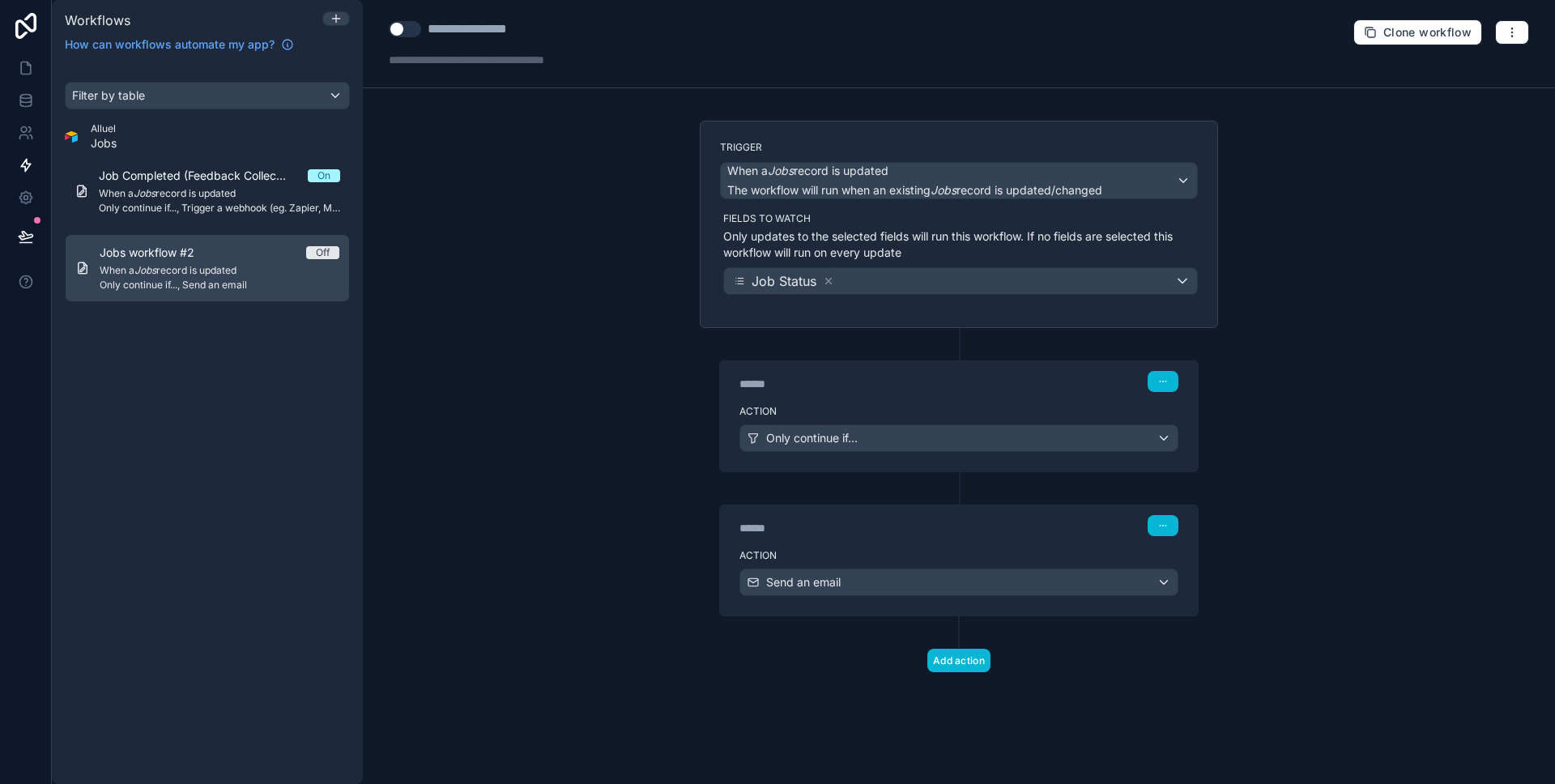
scroll to position [0, 0]
click at [223, 272] on span "When a Jobs record is updated" at bounding box center [219, 270] width 240 height 13
click at [502, 27] on div "**********" at bounding box center [489, 29] width 123 height 19
click at [538, 27] on div "**********" at bounding box center [489, 29] width 123 height 19
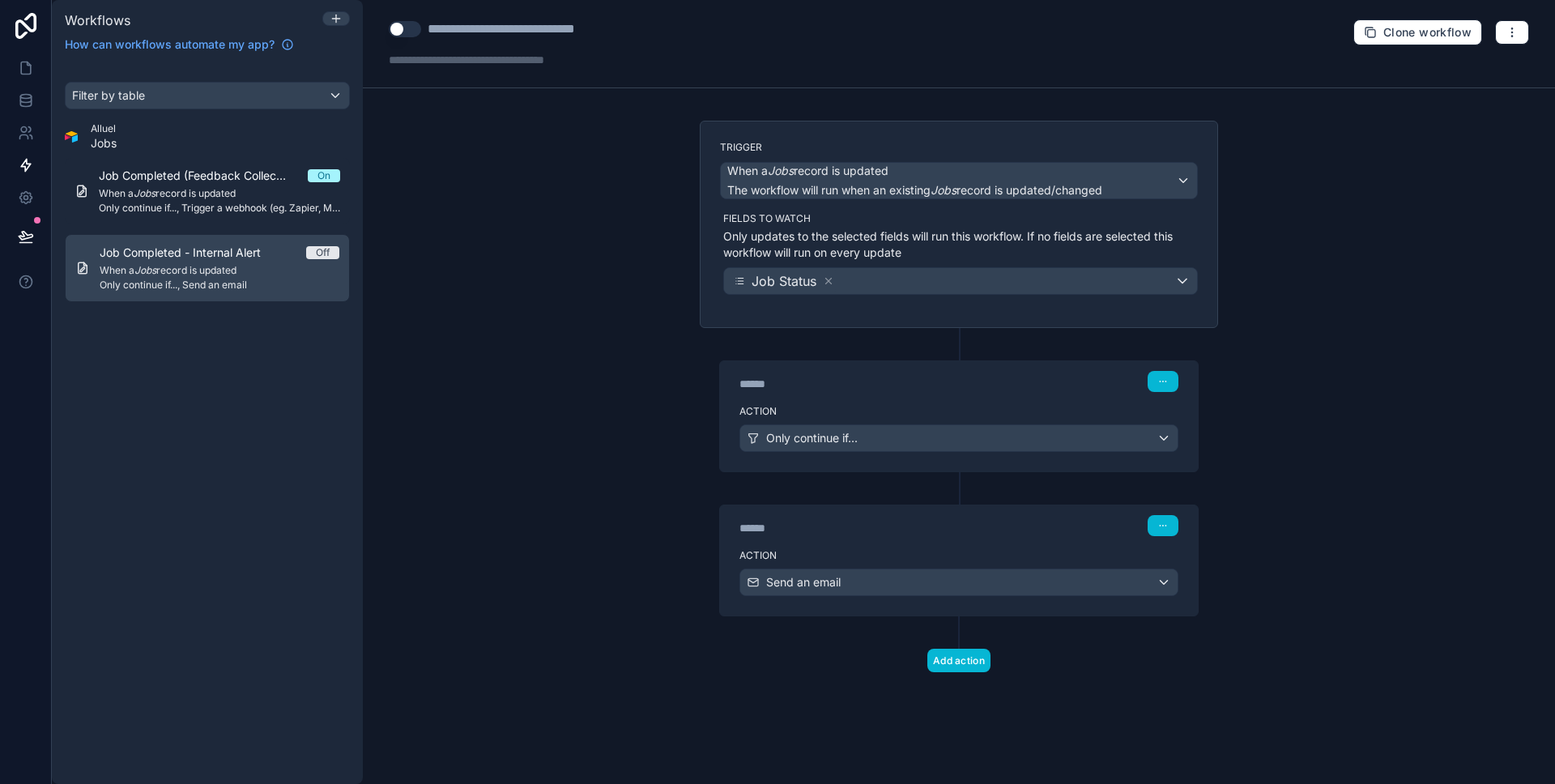
click at [473, 178] on div "**********" at bounding box center [958, 392] width 1192 height 784
click at [209, 462] on div "Filter by table Alluel Jobs Job Completed (Feedback Collection) On When a Jobs …" at bounding box center [206, 423] width 311 height 721
click at [337, 14] on icon at bounding box center [336, 19] width 13 height 13
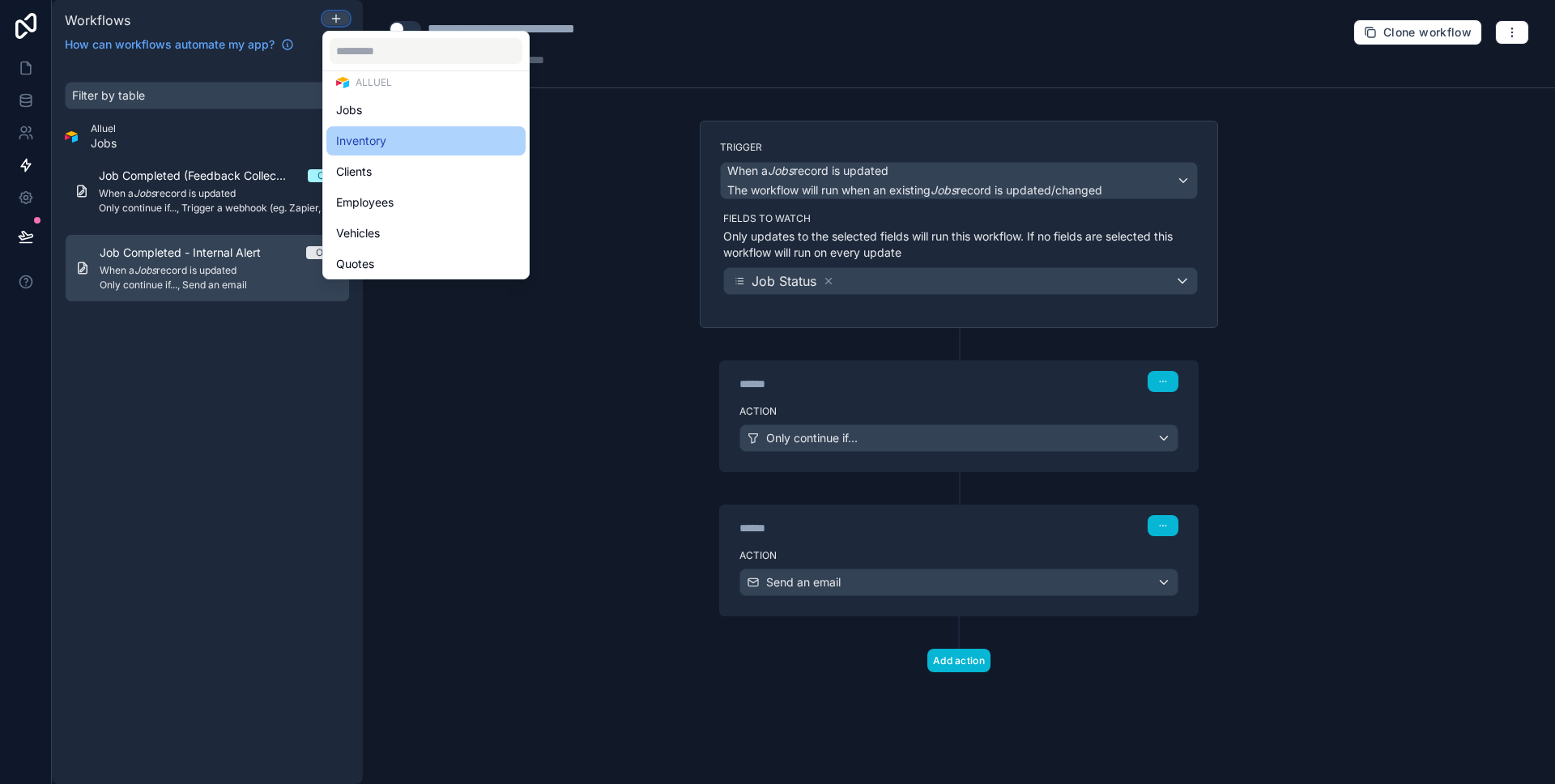
scroll to position [74, 0]
click at [398, 101] on div "Jobs" at bounding box center [425, 105] width 180 height 19
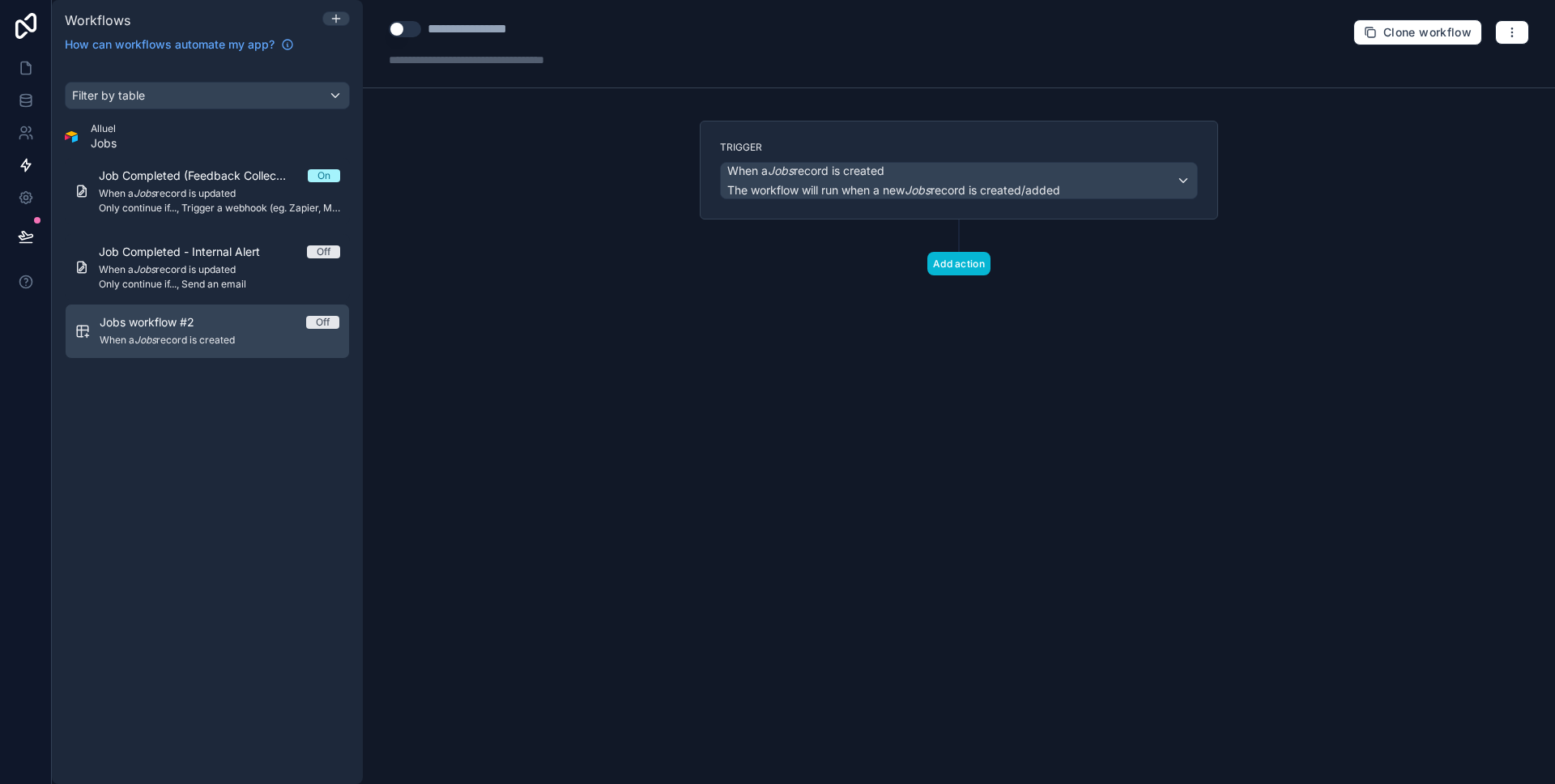
click at [487, 26] on div "**********" at bounding box center [489, 29] width 123 height 19
click at [533, 220] on div "**********" at bounding box center [958, 392] width 1192 height 784
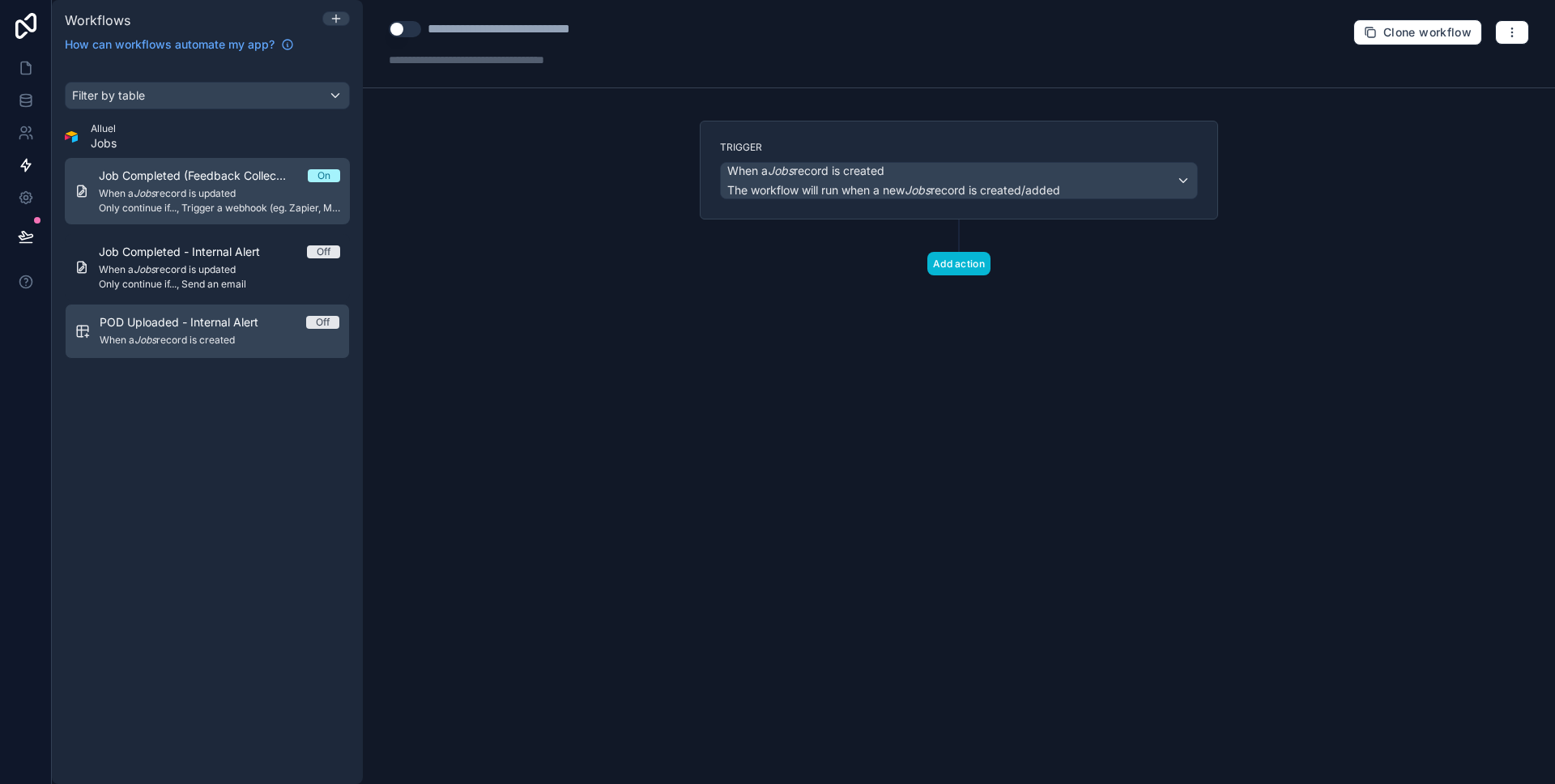
click at [214, 166] on link "Job Completed (Feedback Collection) On When a Jobs record is updated Only conti…" at bounding box center [207, 190] width 285 height 66
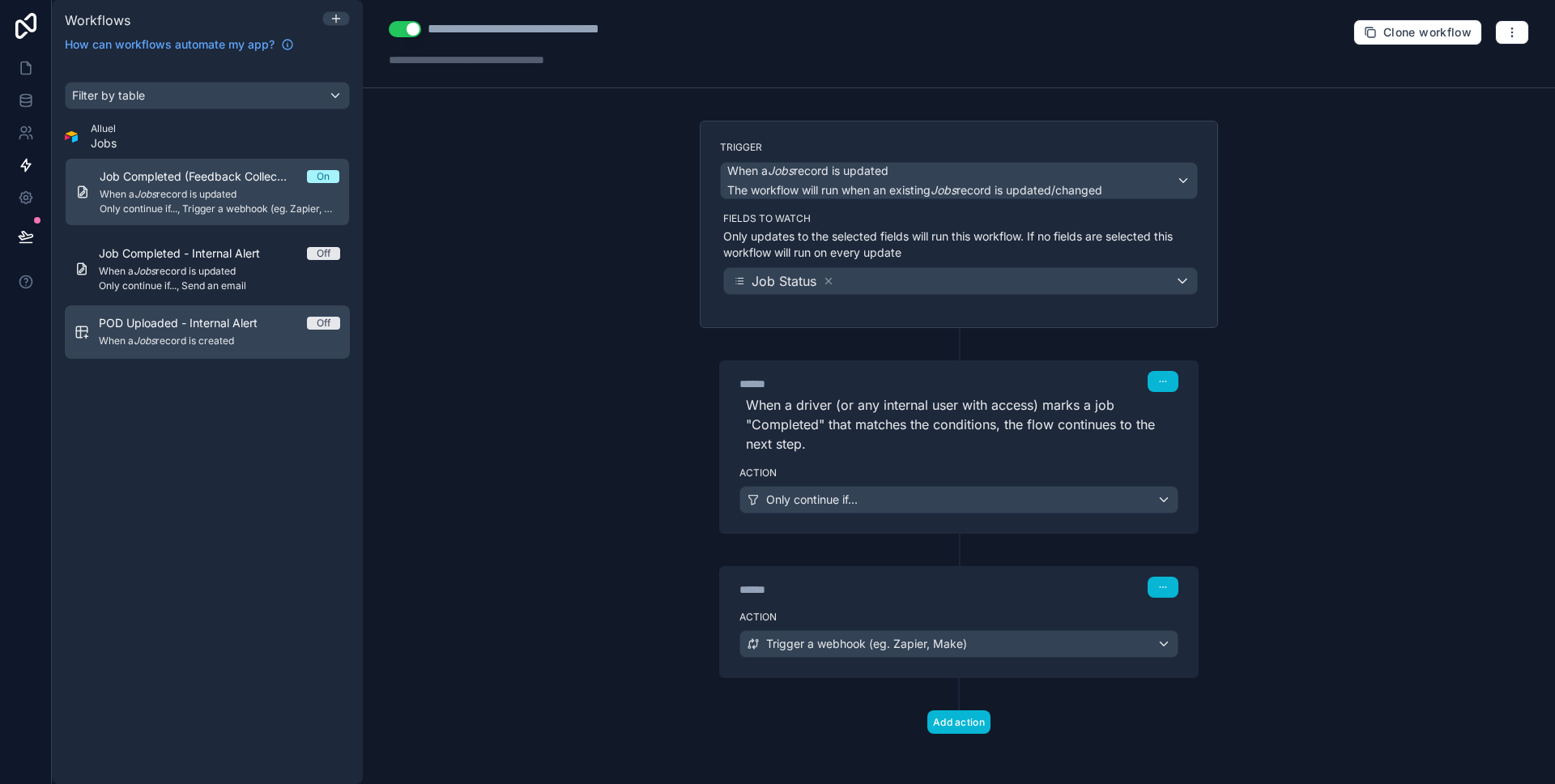
click at [195, 322] on span "POD Uploaded - Internal Alert" at bounding box center [187, 323] width 178 height 16
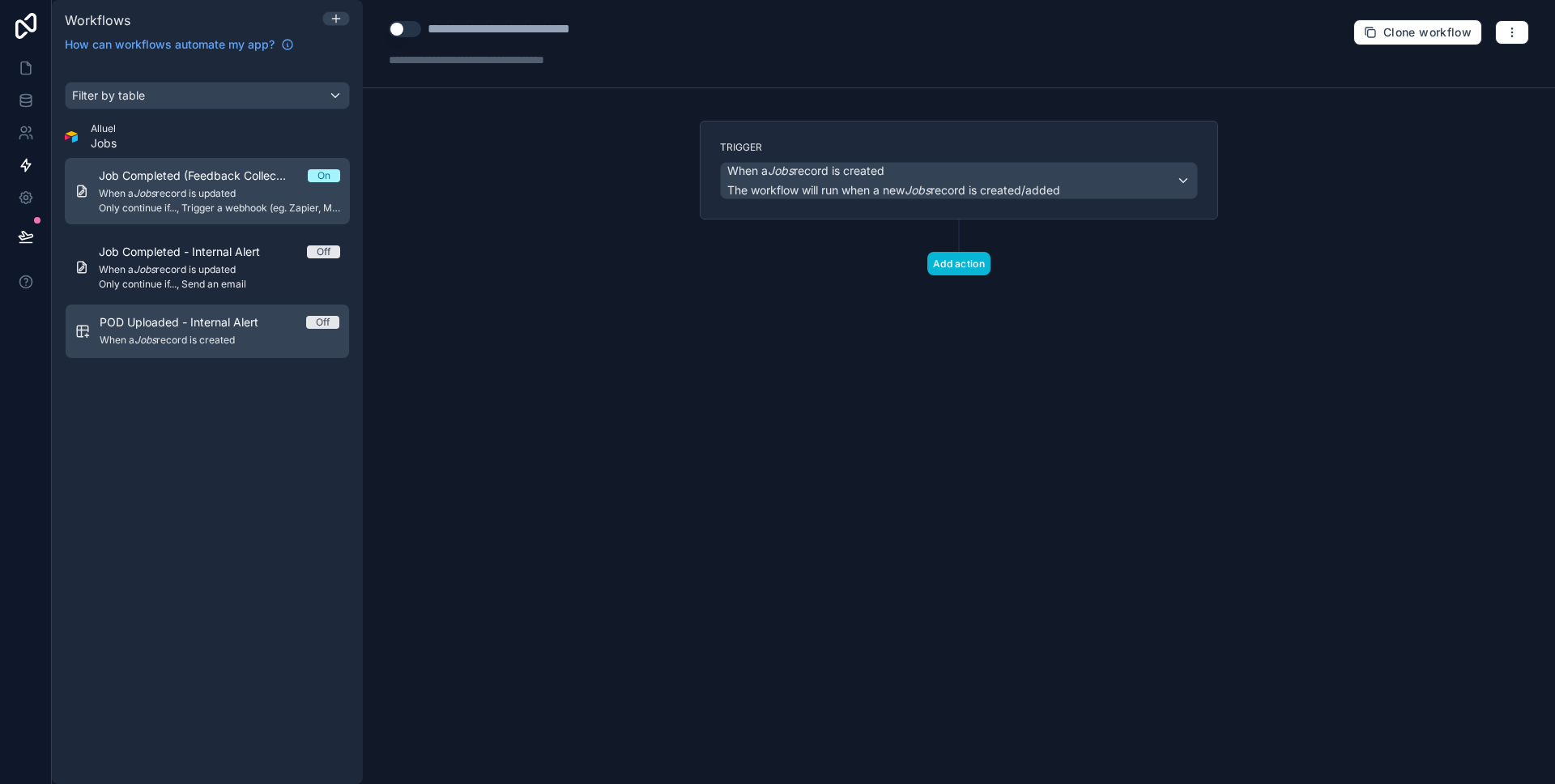
click at [229, 198] on span "When a Jobs record is updated" at bounding box center [219, 193] width 241 height 13
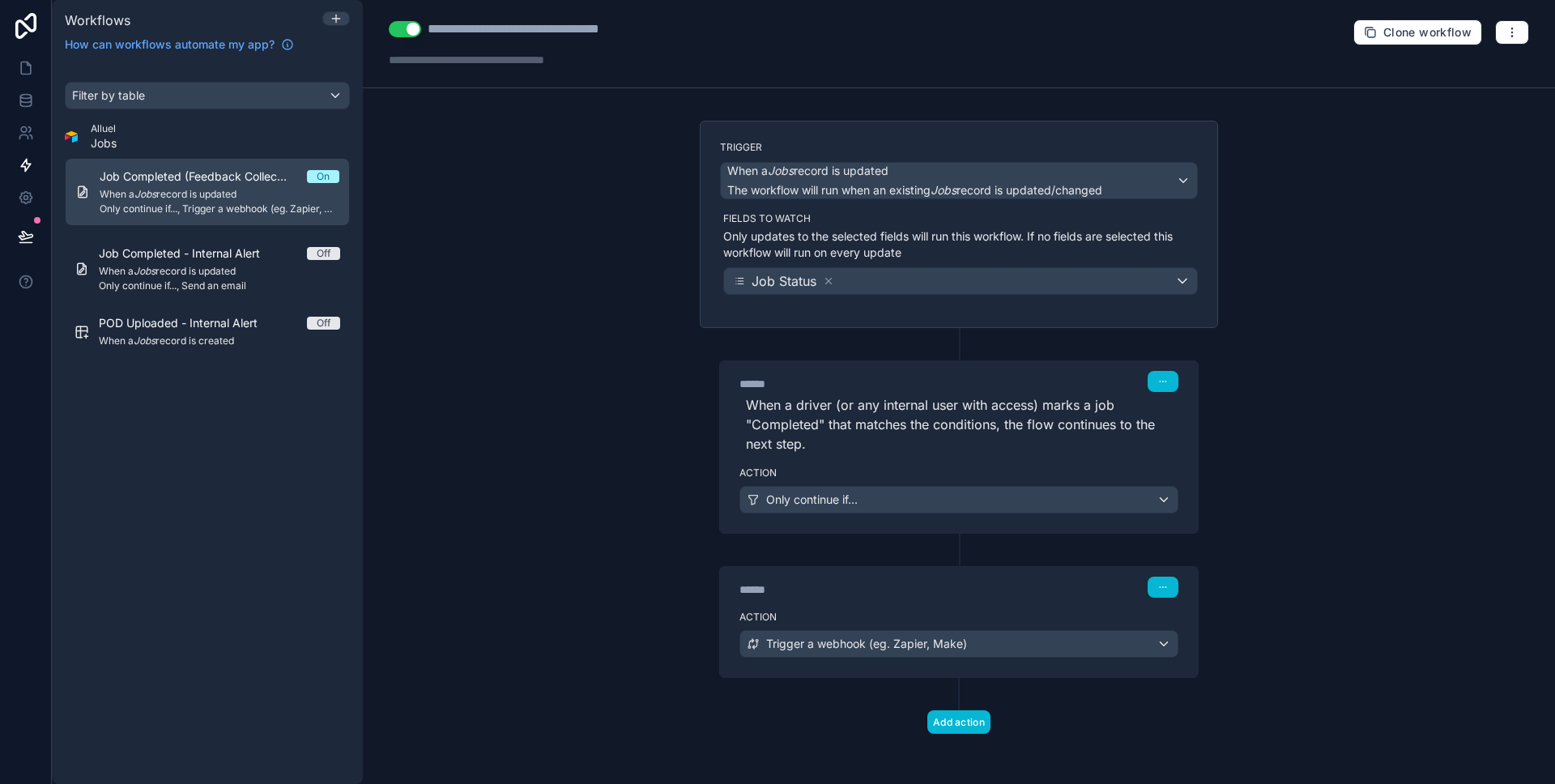
click at [532, 31] on div "**********" at bounding box center [550, 29] width 245 height 19
click at [774, 32] on div "**********" at bounding box center [958, 44] width 1192 height 89
click at [732, 29] on div "**********" at bounding box center [584, 29] width 313 height 19
type div "**********"
click at [623, 332] on div "**********" at bounding box center [958, 392] width 1192 height 784
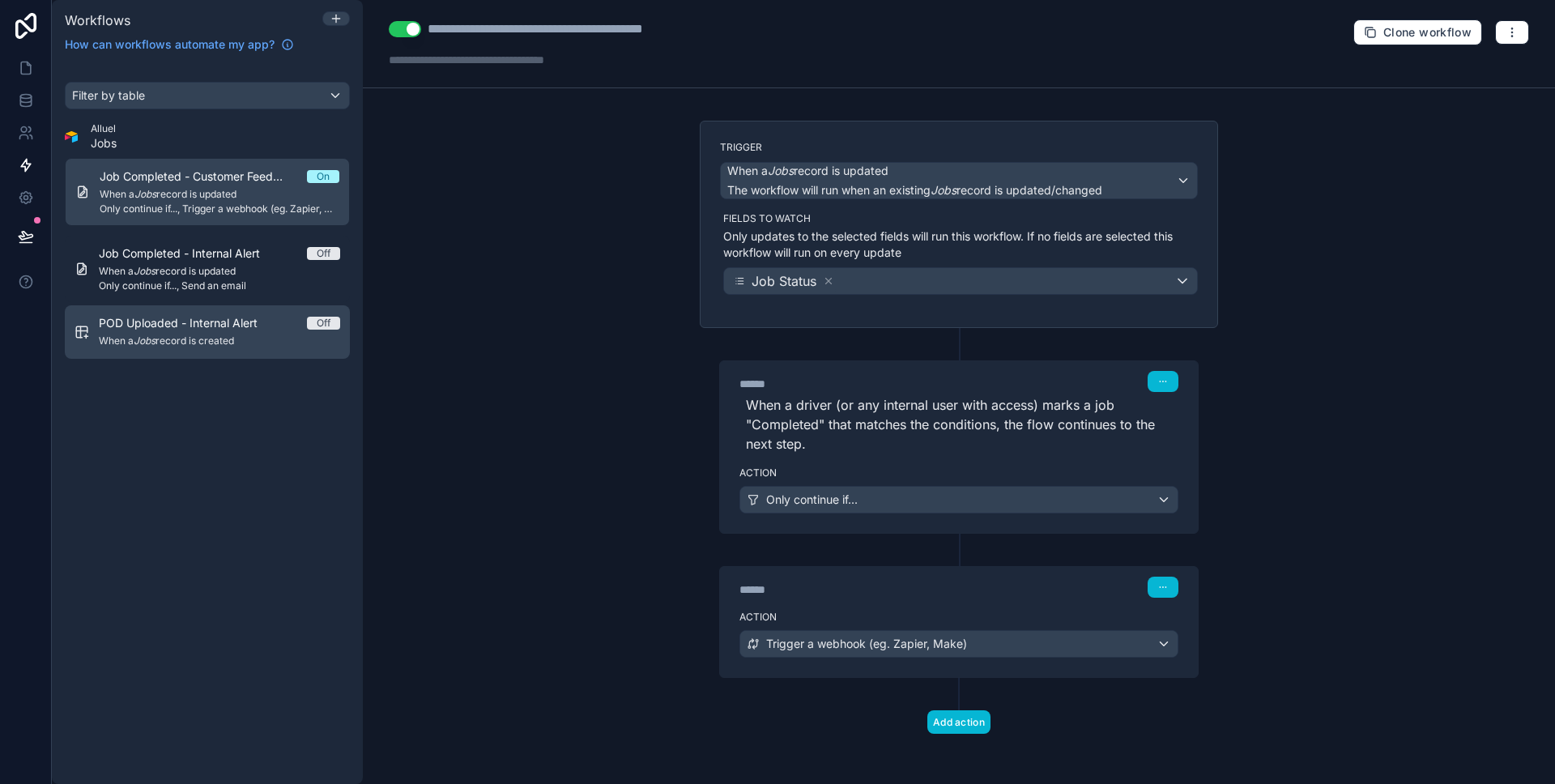
click at [166, 345] on span "When a Jobs record is created" at bounding box center [219, 340] width 241 height 13
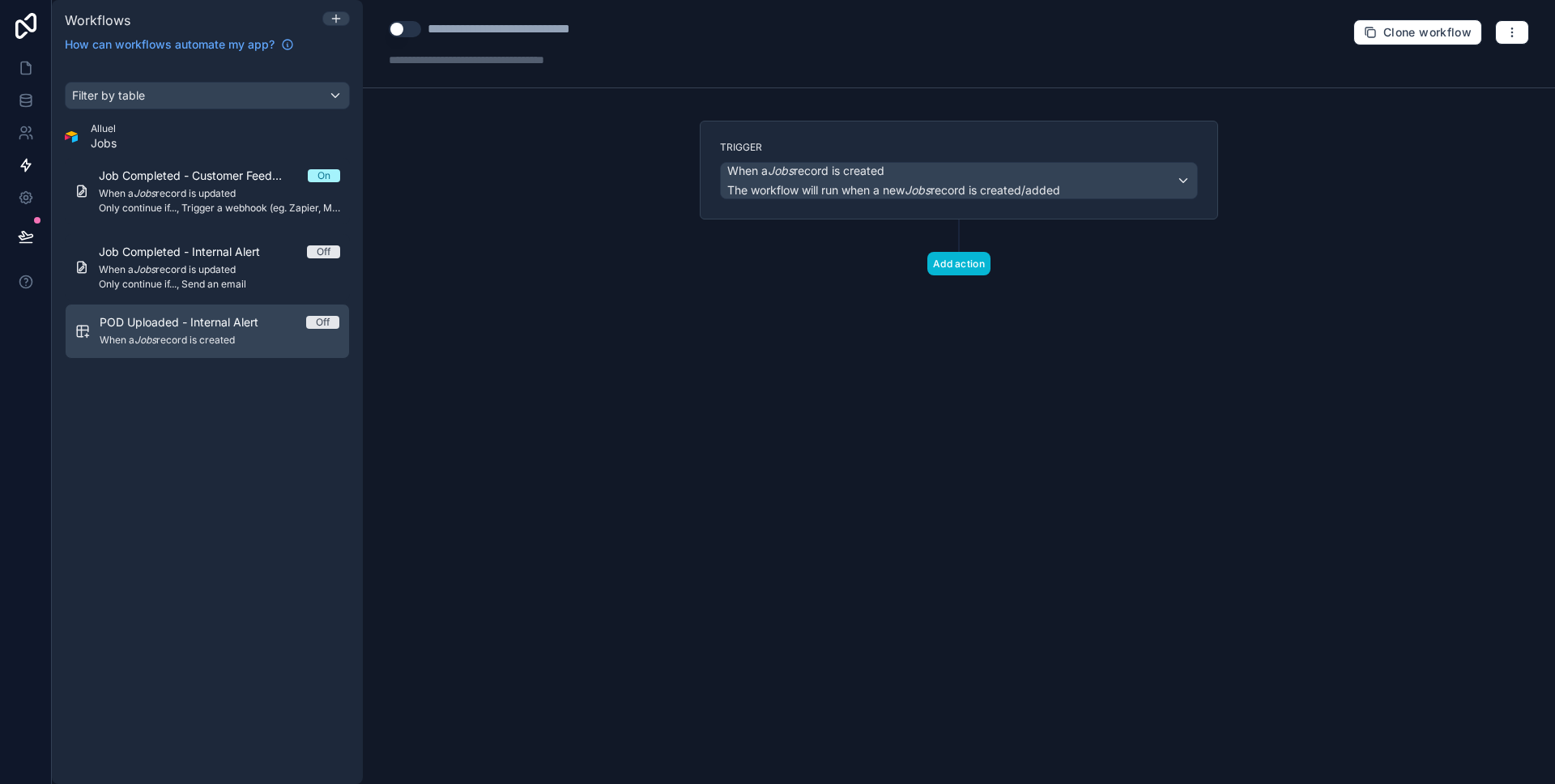
click at [621, 324] on div "**********" at bounding box center [958, 392] width 1192 height 784
click at [926, 175] on span "When a Jobs record is created" at bounding box center [894, 171] width 333 height 16
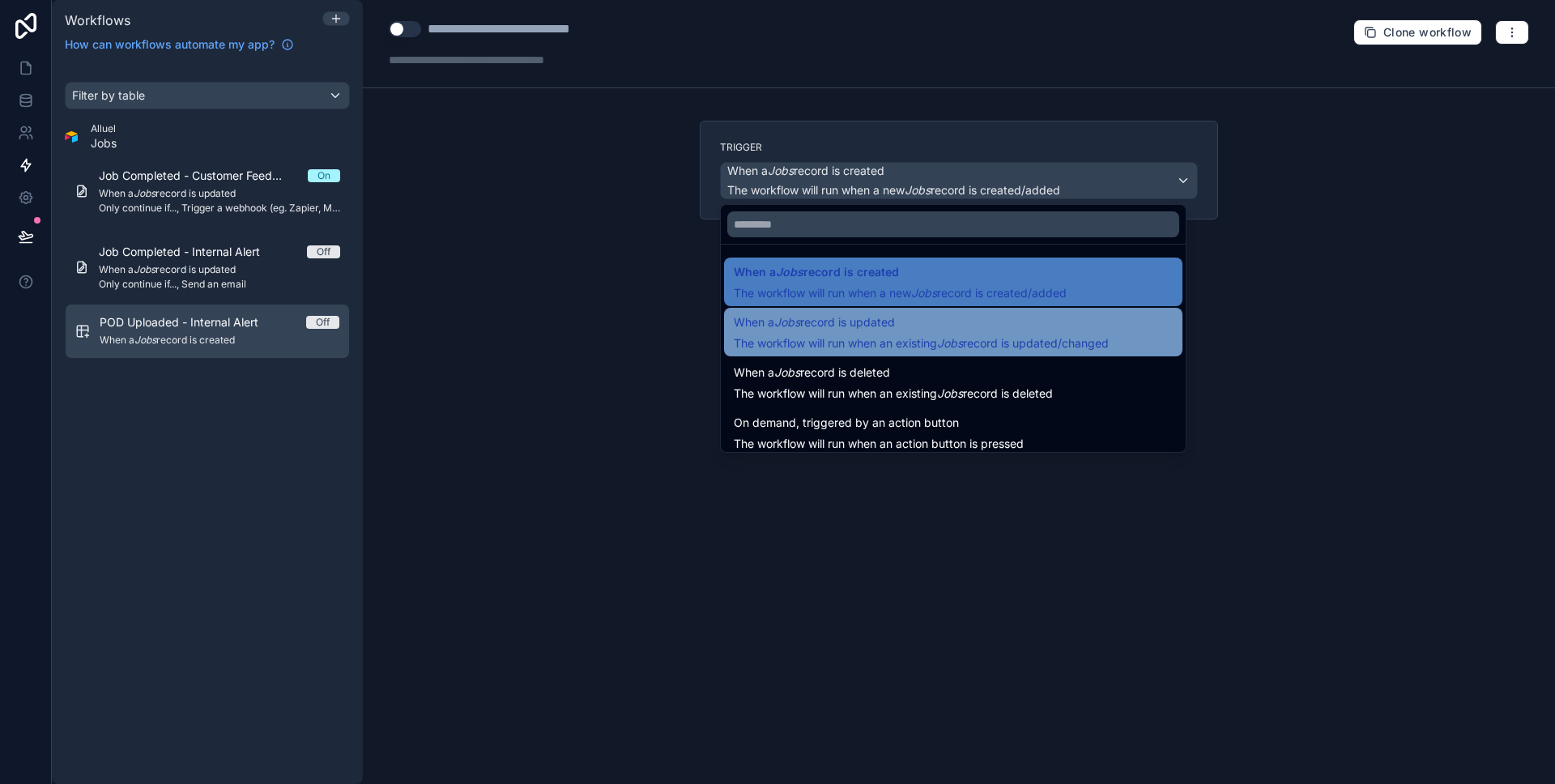
click at [966, 324] on span "When a Jobs record is updated" at bounding box center [921, 322] width 375 height 19
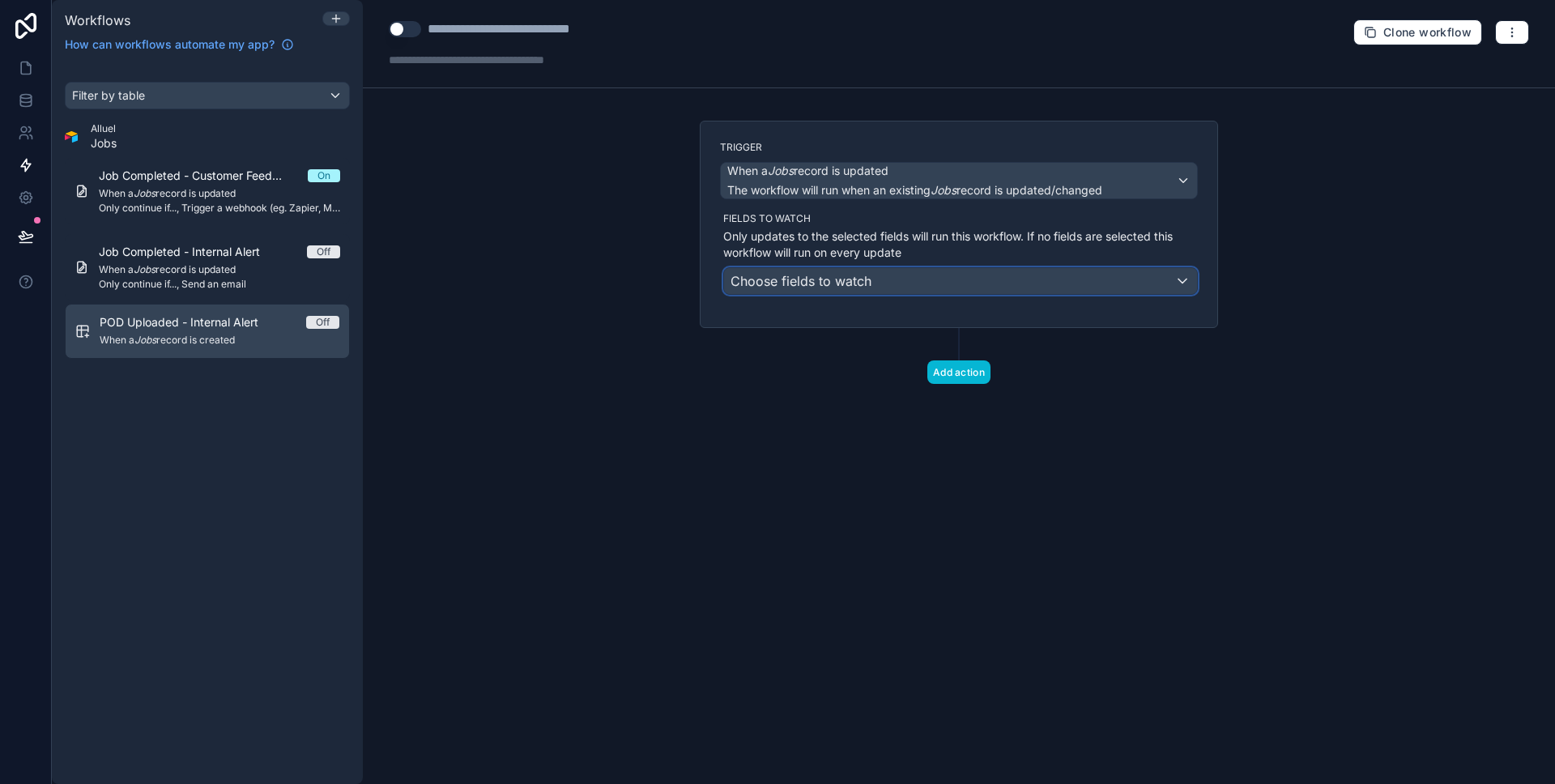
click at [892, 288] on div "Choose fields to watch" at bounding box center [960, 281] width 473 height 26
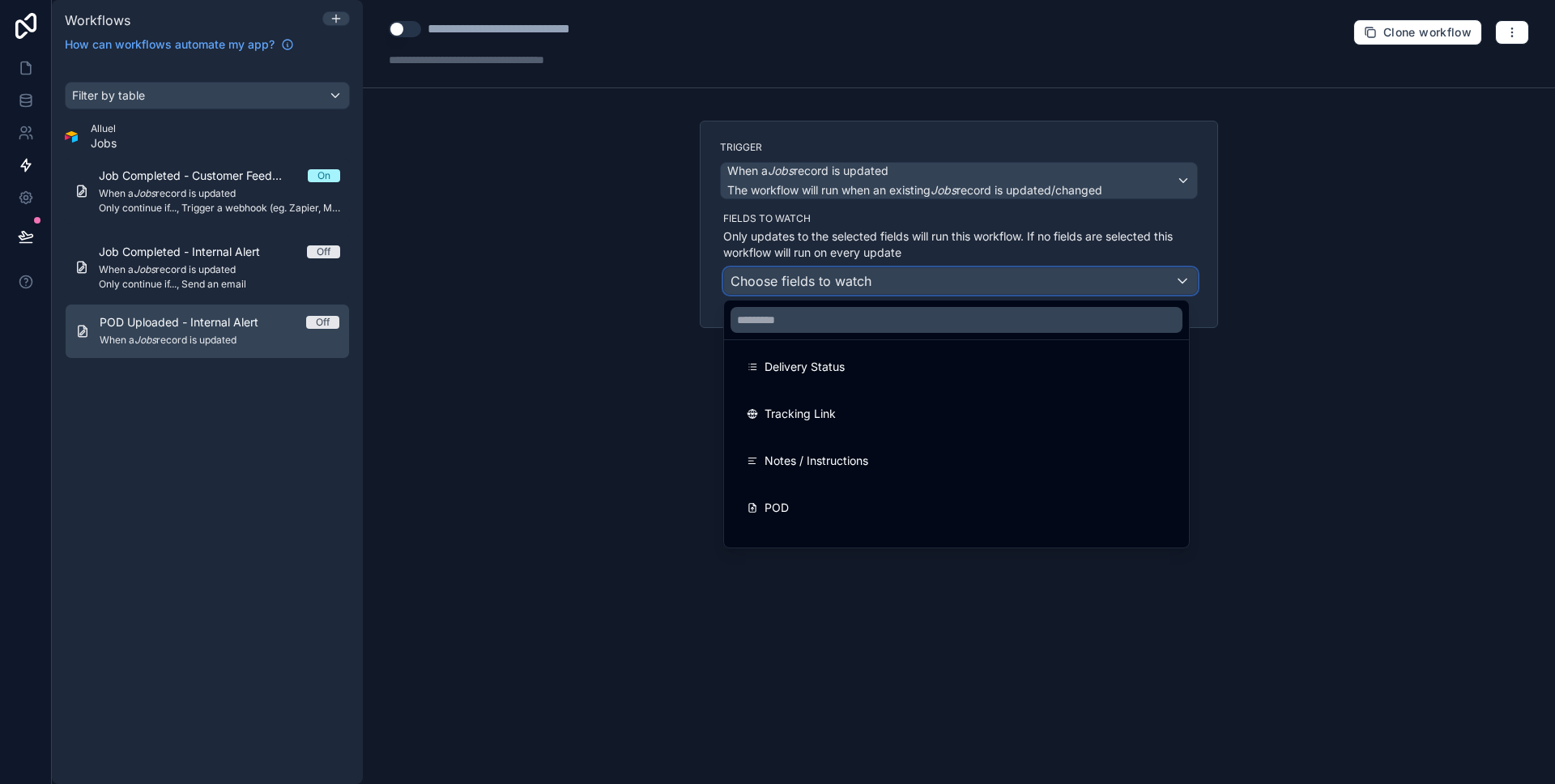
scroll to position [493, 0]
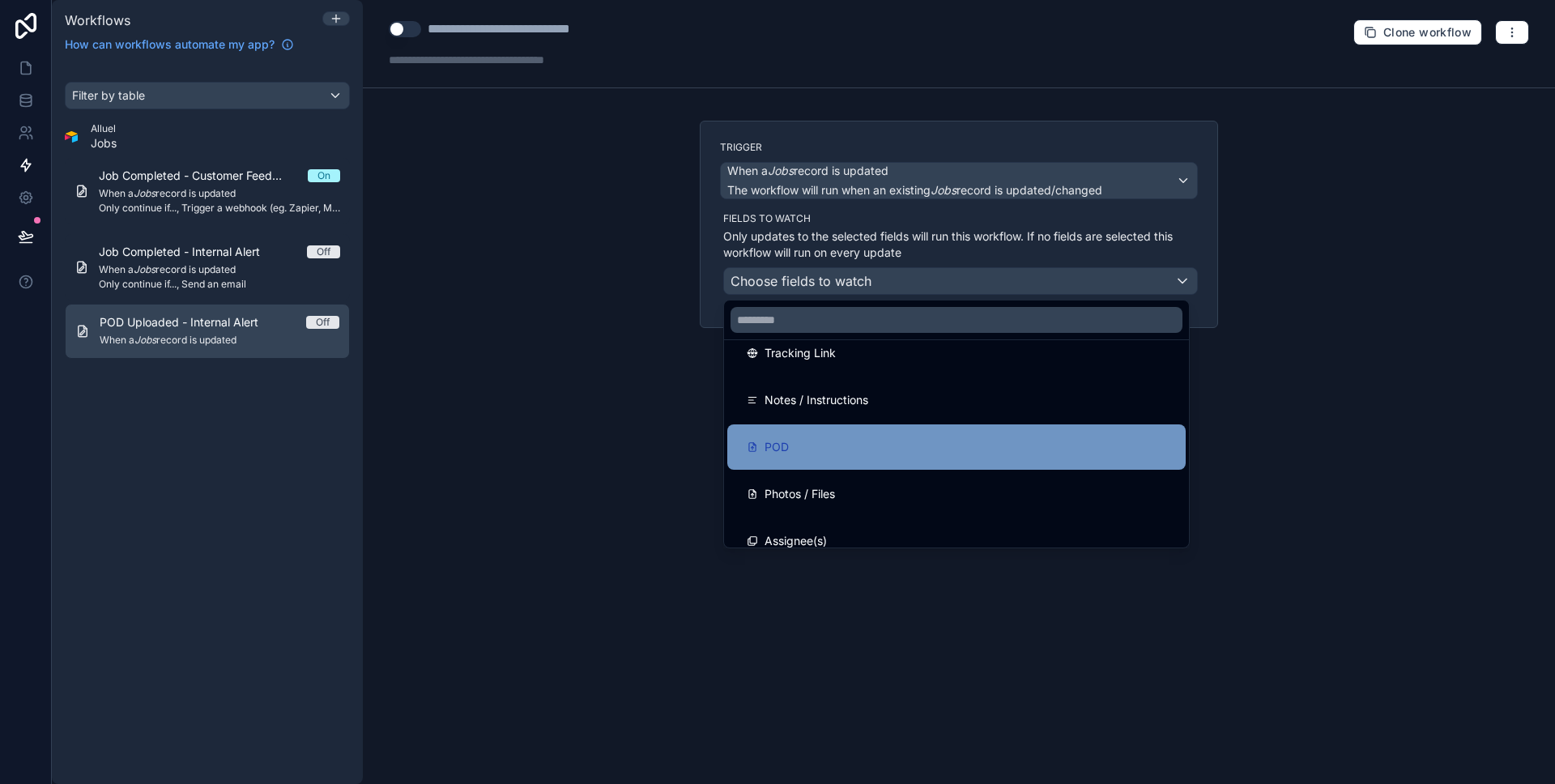
click at [830, 459] on div "POD" at bounding box center [956, 446] width 458 height 45
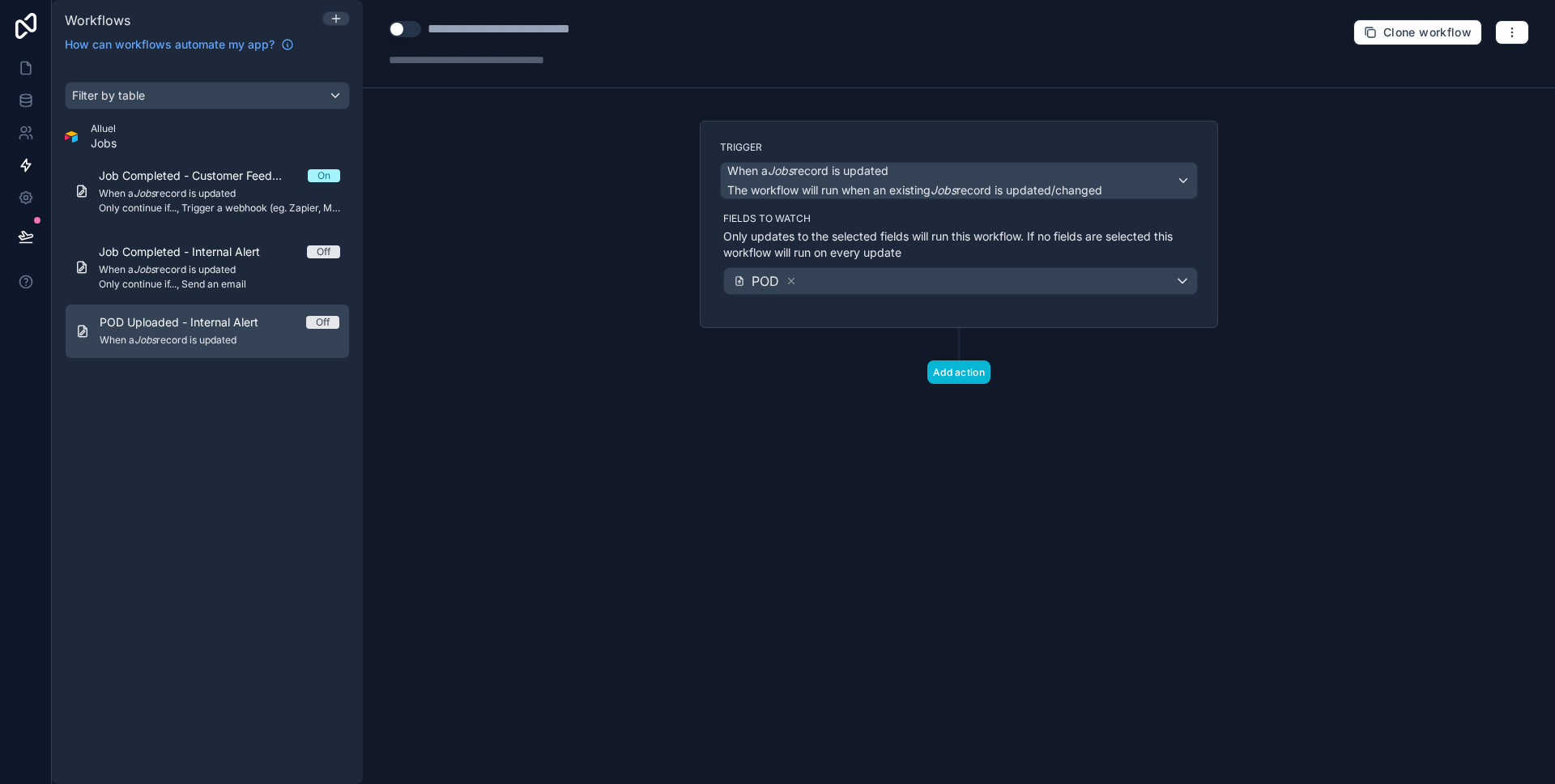
click at [972, 384] on div "Trigger When a Jobs record is updated The workflow will run when an existing Jo…" at bounding box center [959, 278] width 544 height 315
click at [949, 379] on button "Add action" at bounding box center [958, 372] width 63 height 24
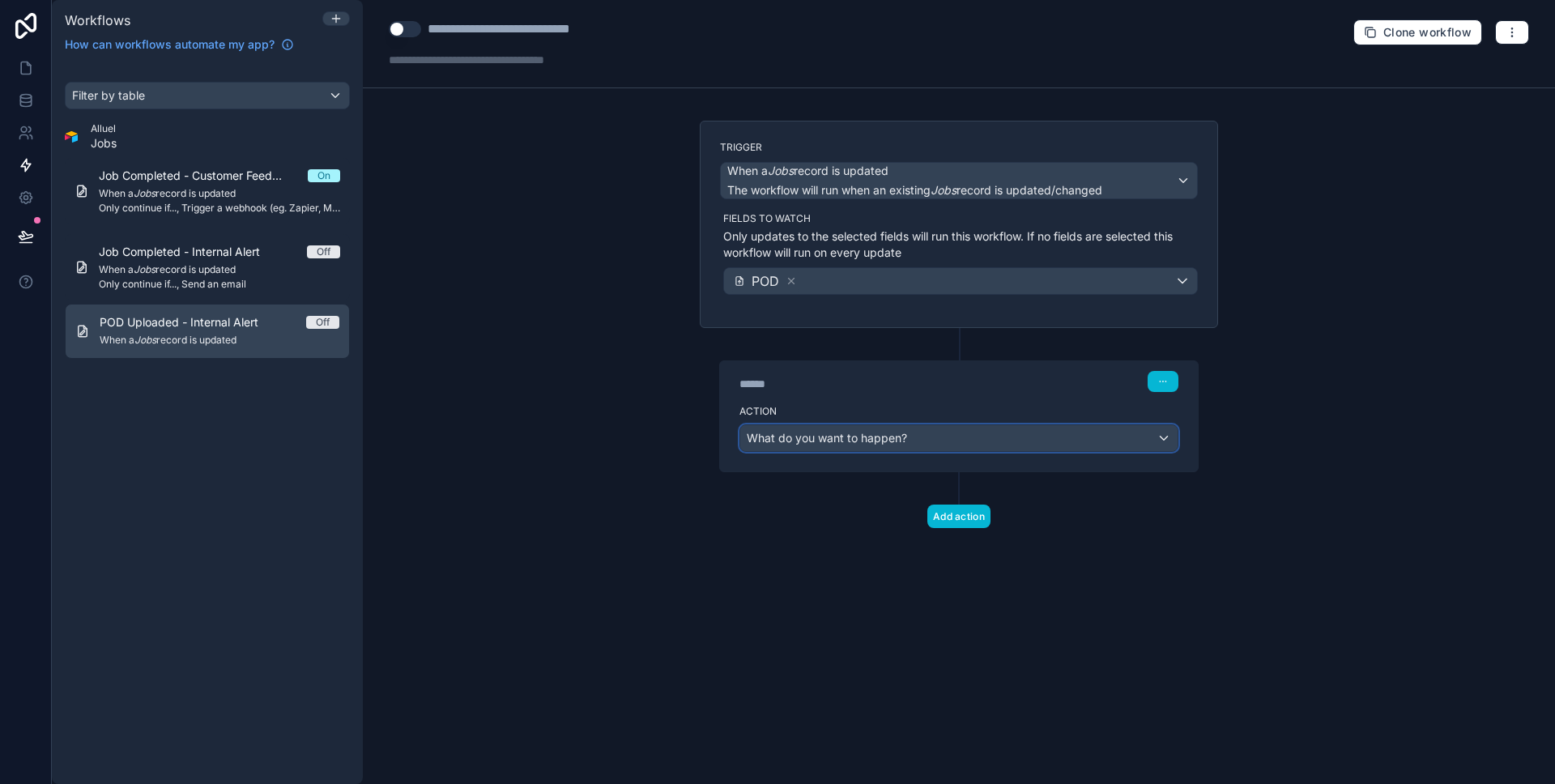
click at [849, 438] on span "What do you want to happen?" at bounding box center [827, 438] width 160 height 14
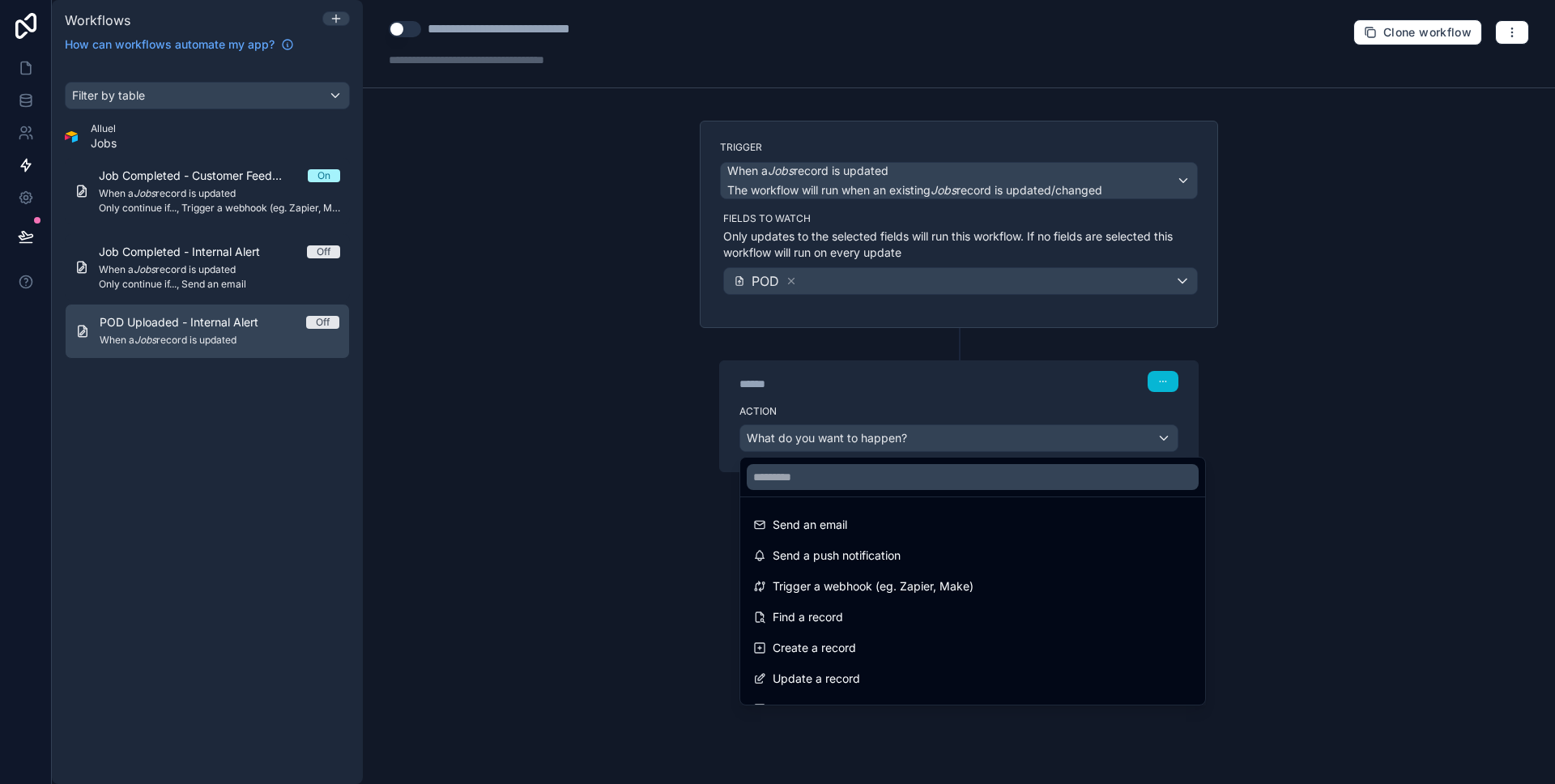
click at [543, 434] on div at bounding box center [777, 392] width 1555 height 784
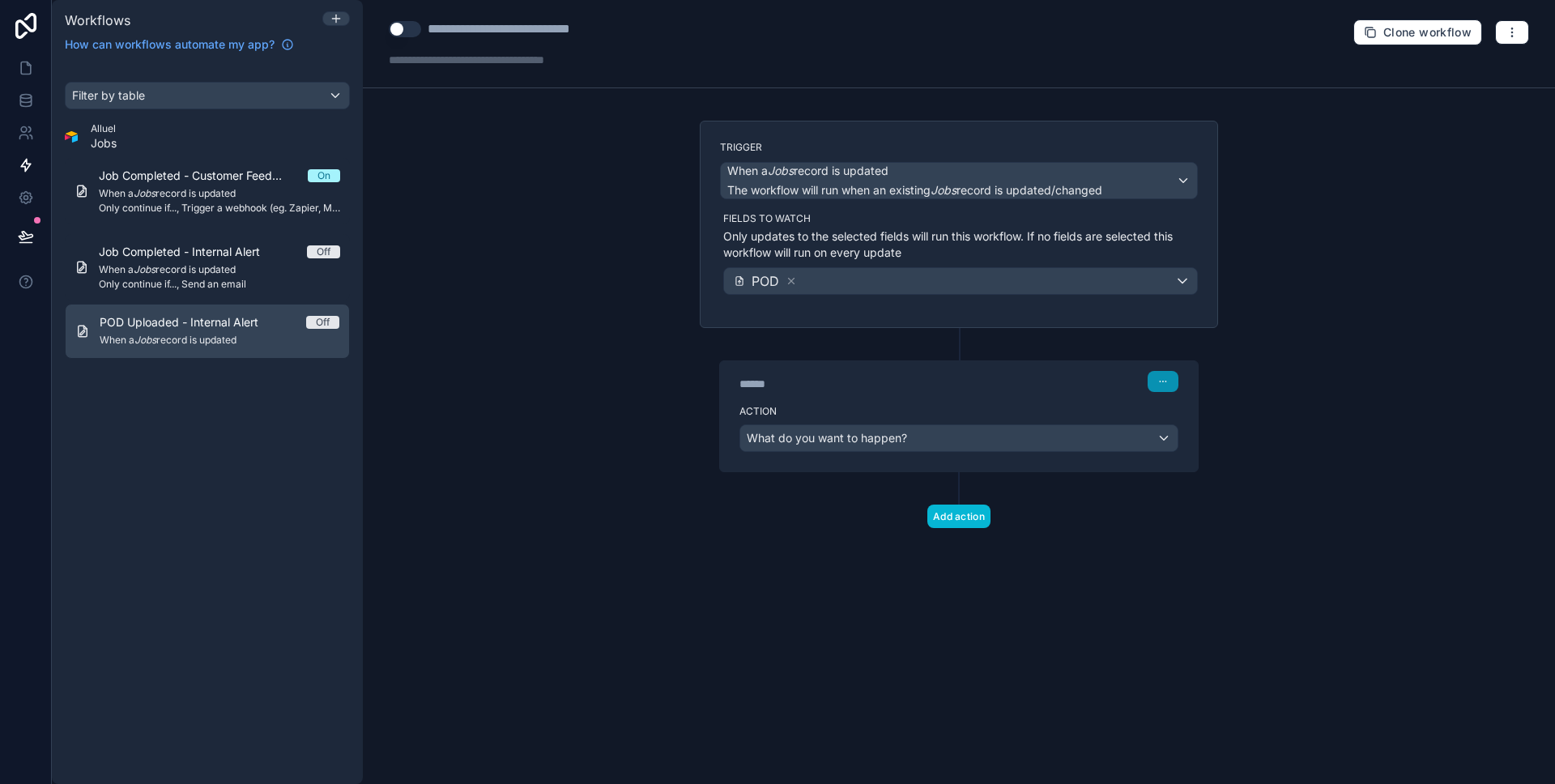
click at [1158, 382] on icon "button" at bounding box center [1162, 381] width 10 height 10
click at [1201, 446] on span "Delete" at bounding box center [1193, 444] width 30 height 13
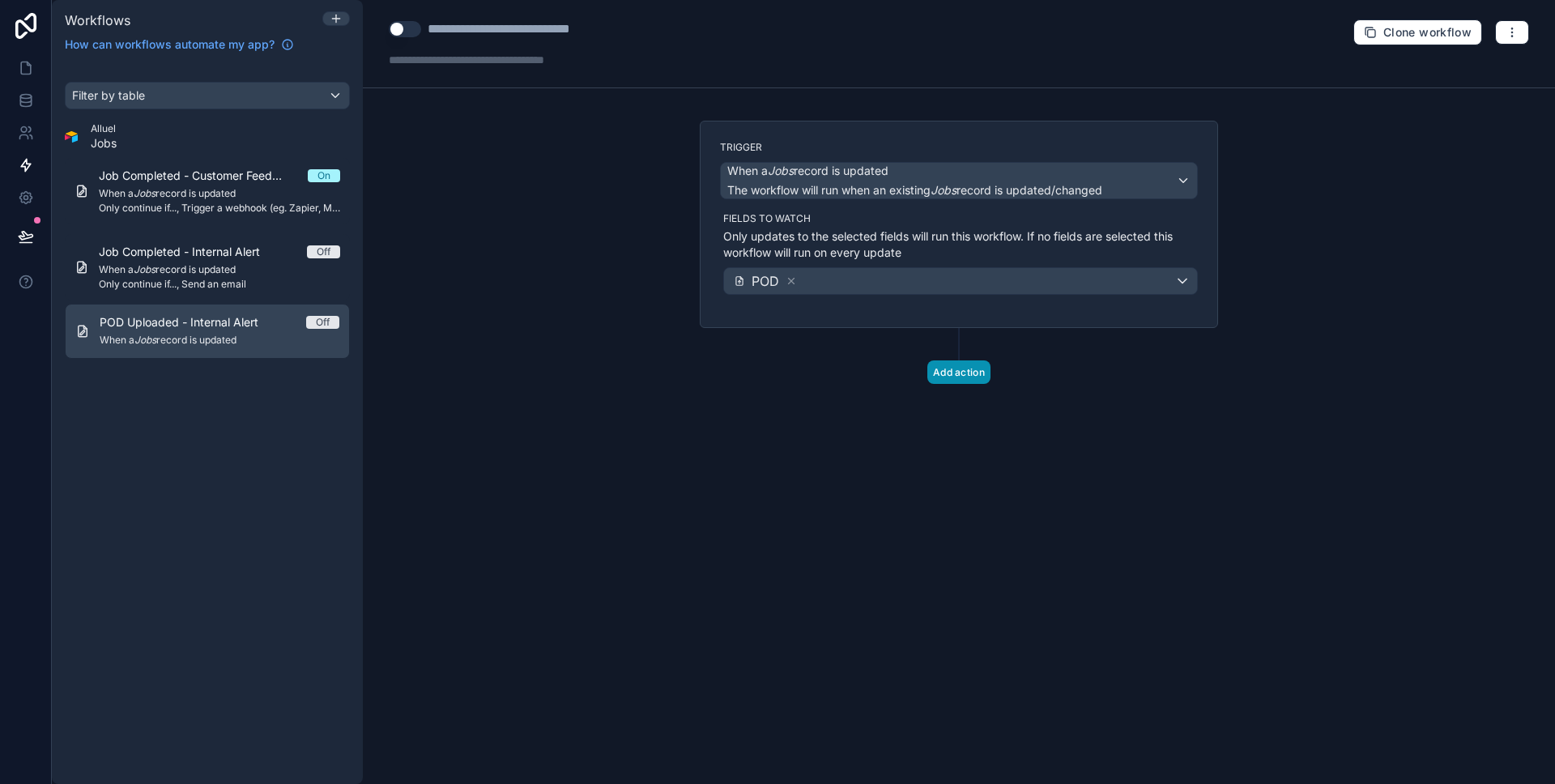
click at [974, 377] on button "Add action" at bounding box center [958, 372] width 63 height 24
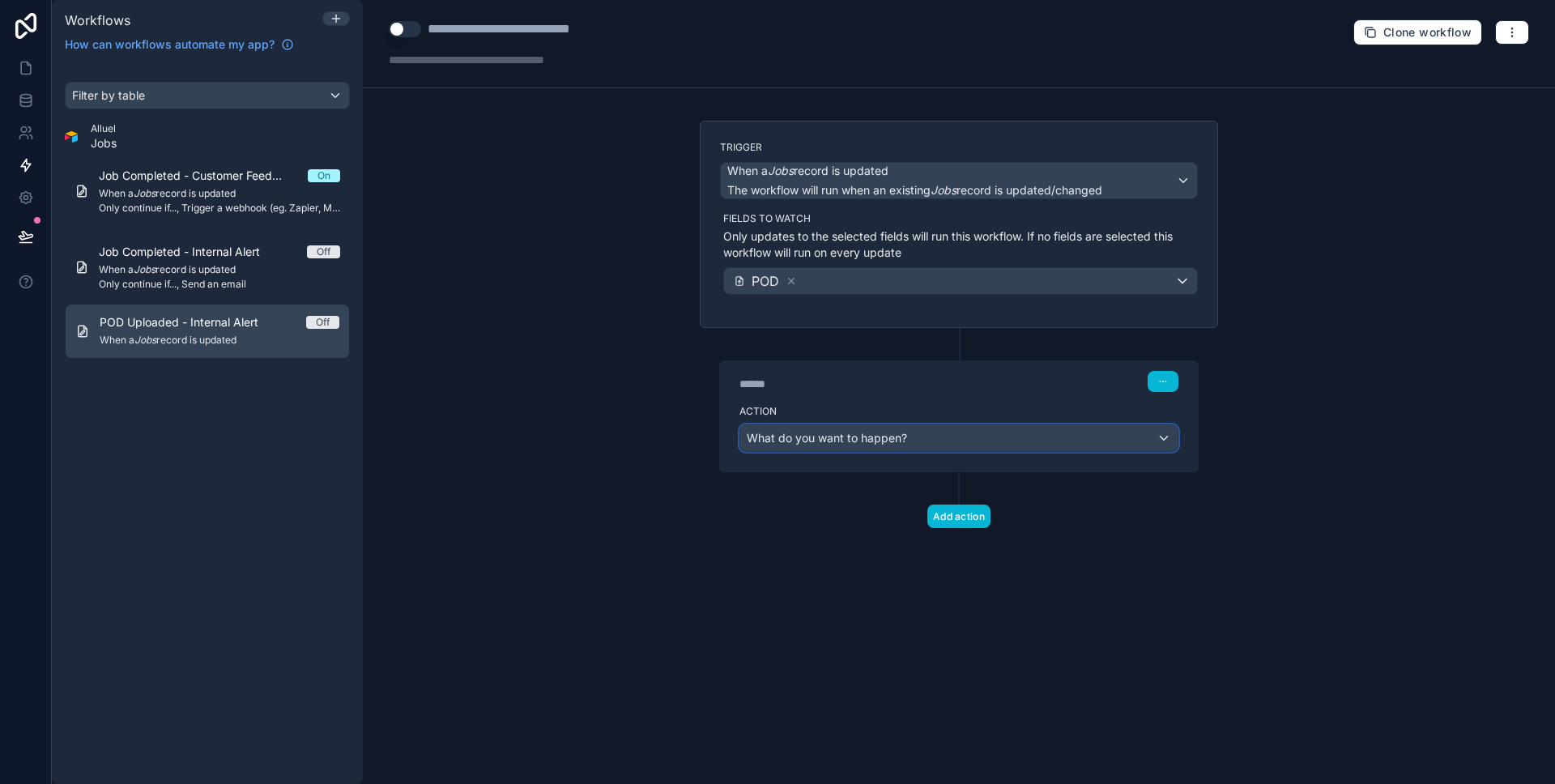
click at [890, 425] on div "What do you want to happen?" at bounding box center [959, 438] width 438 height 26
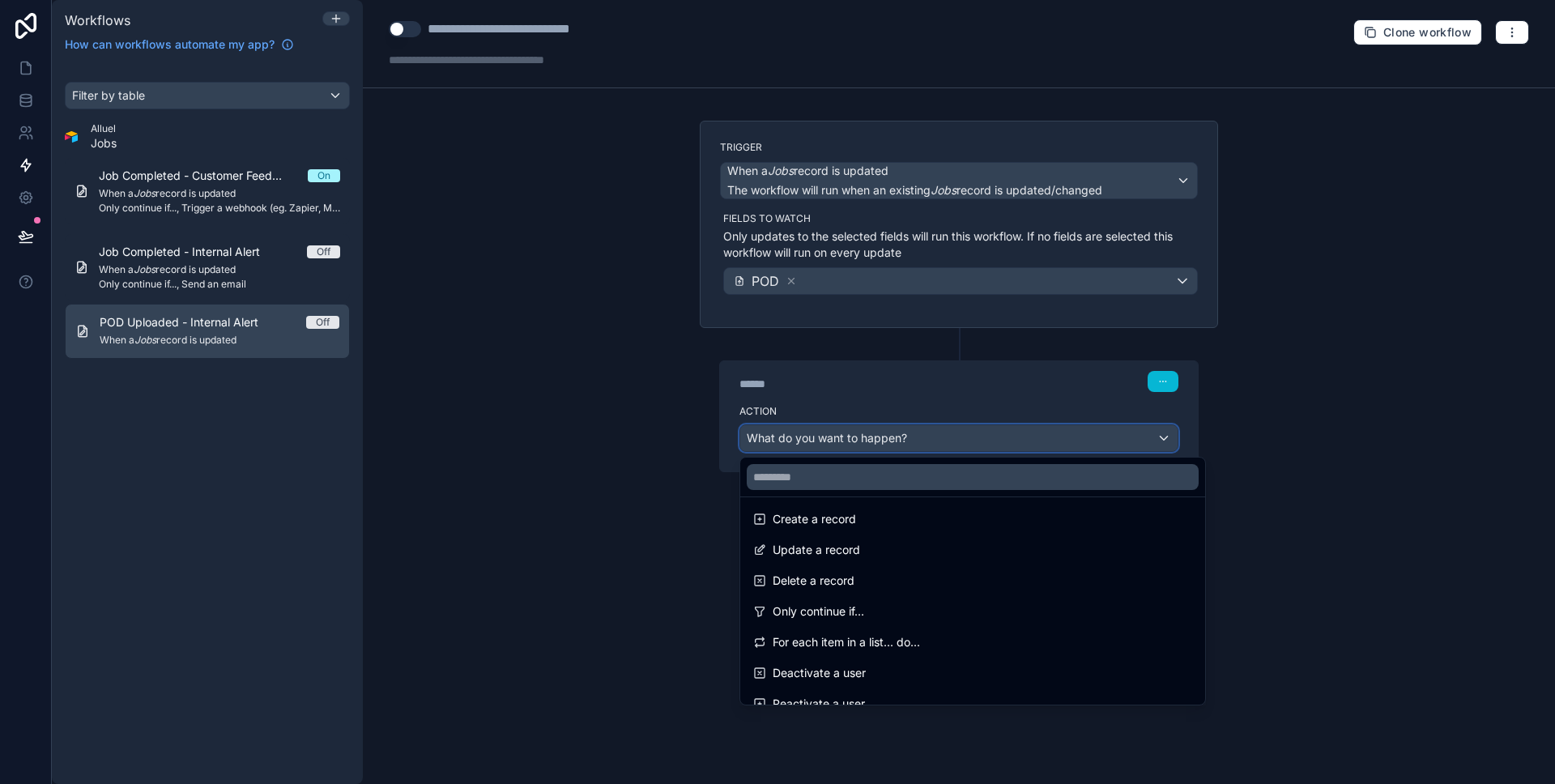
scroll to position [145, 0]
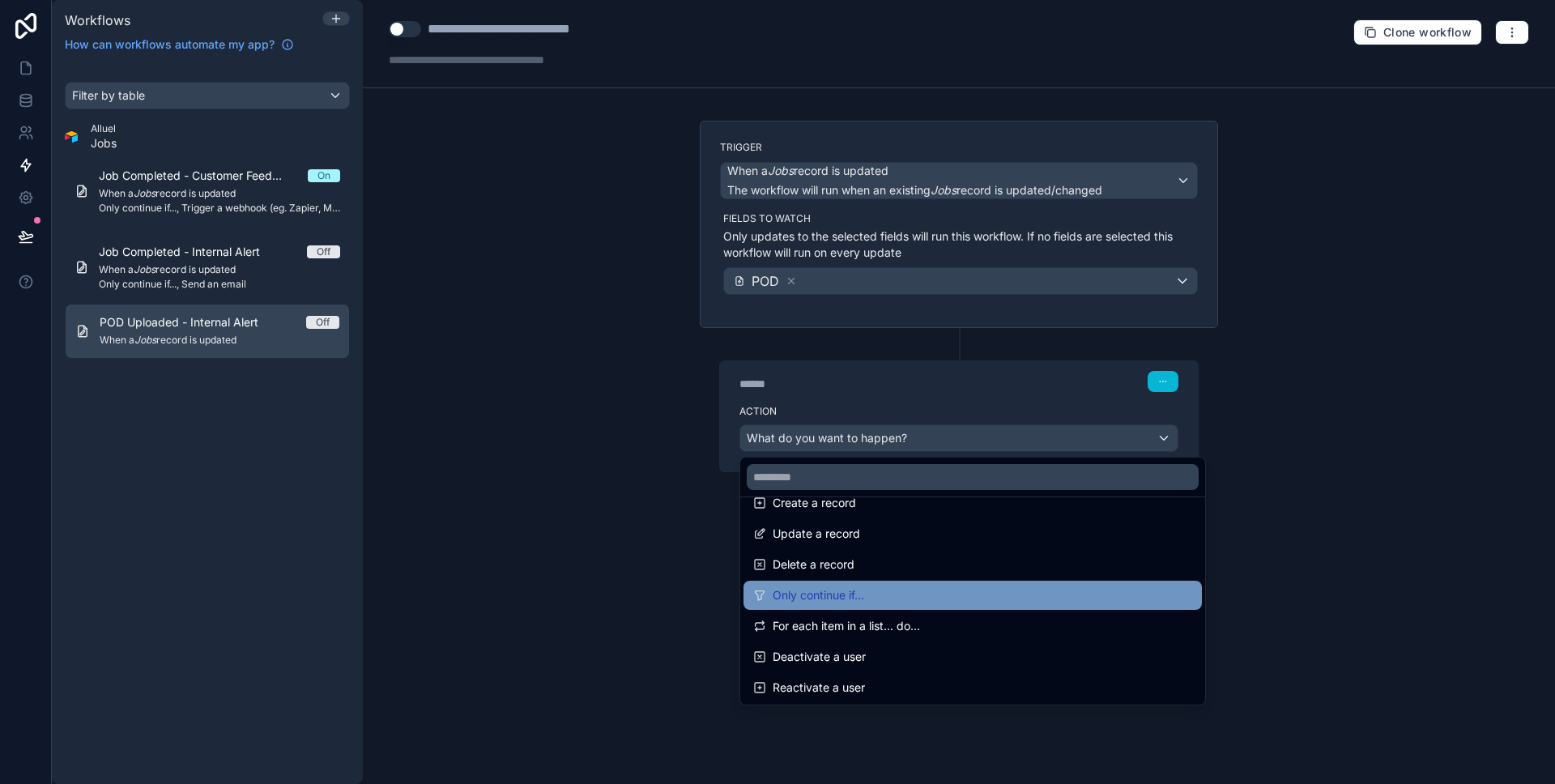
click at [844, 586] on span "Only continue if..." at bounding box center [818, 595] width 91 height 19
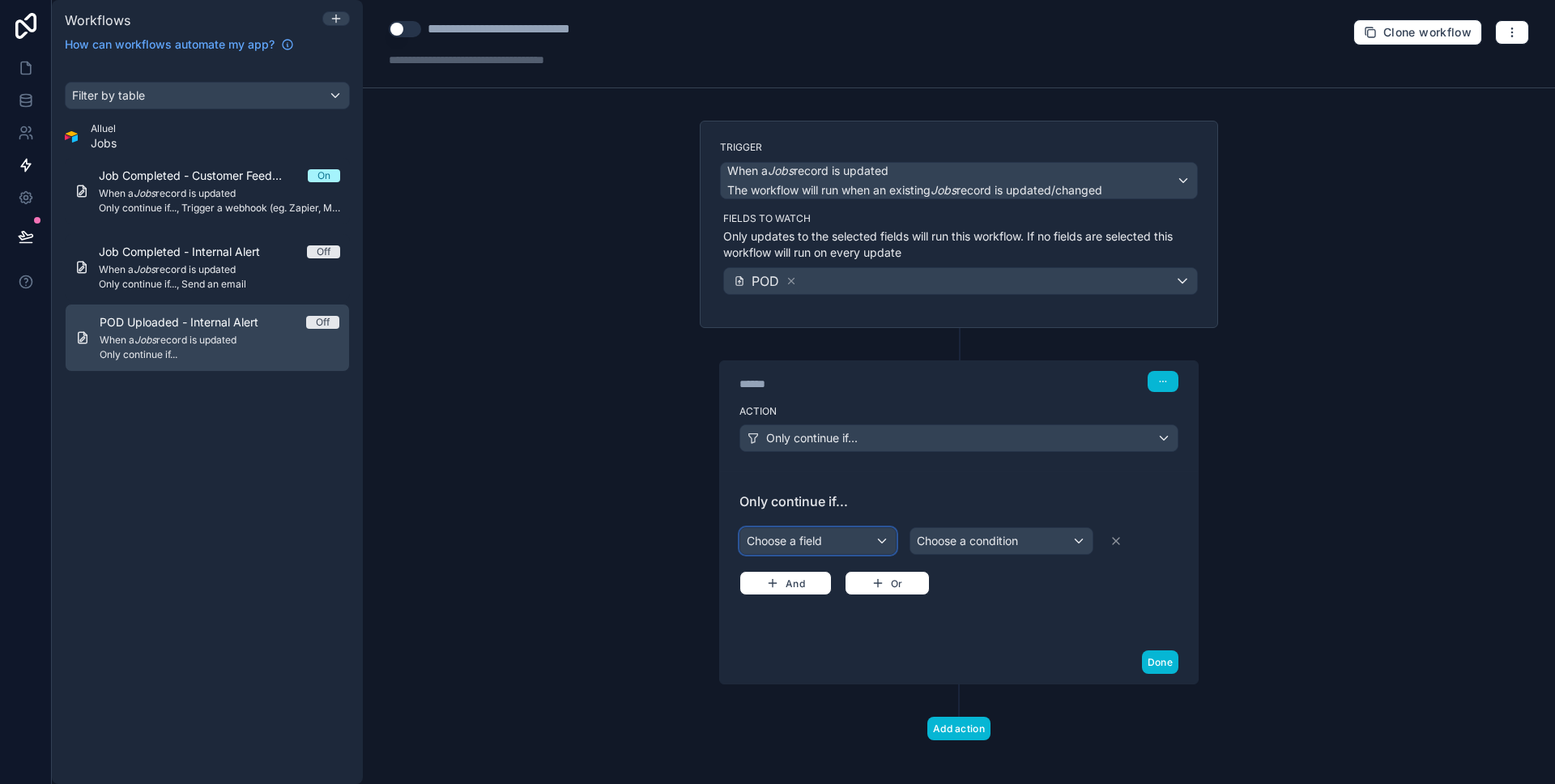
click at [823, 543] on div "Choose a field" at bounding box center [817, 540] width 155 height 26
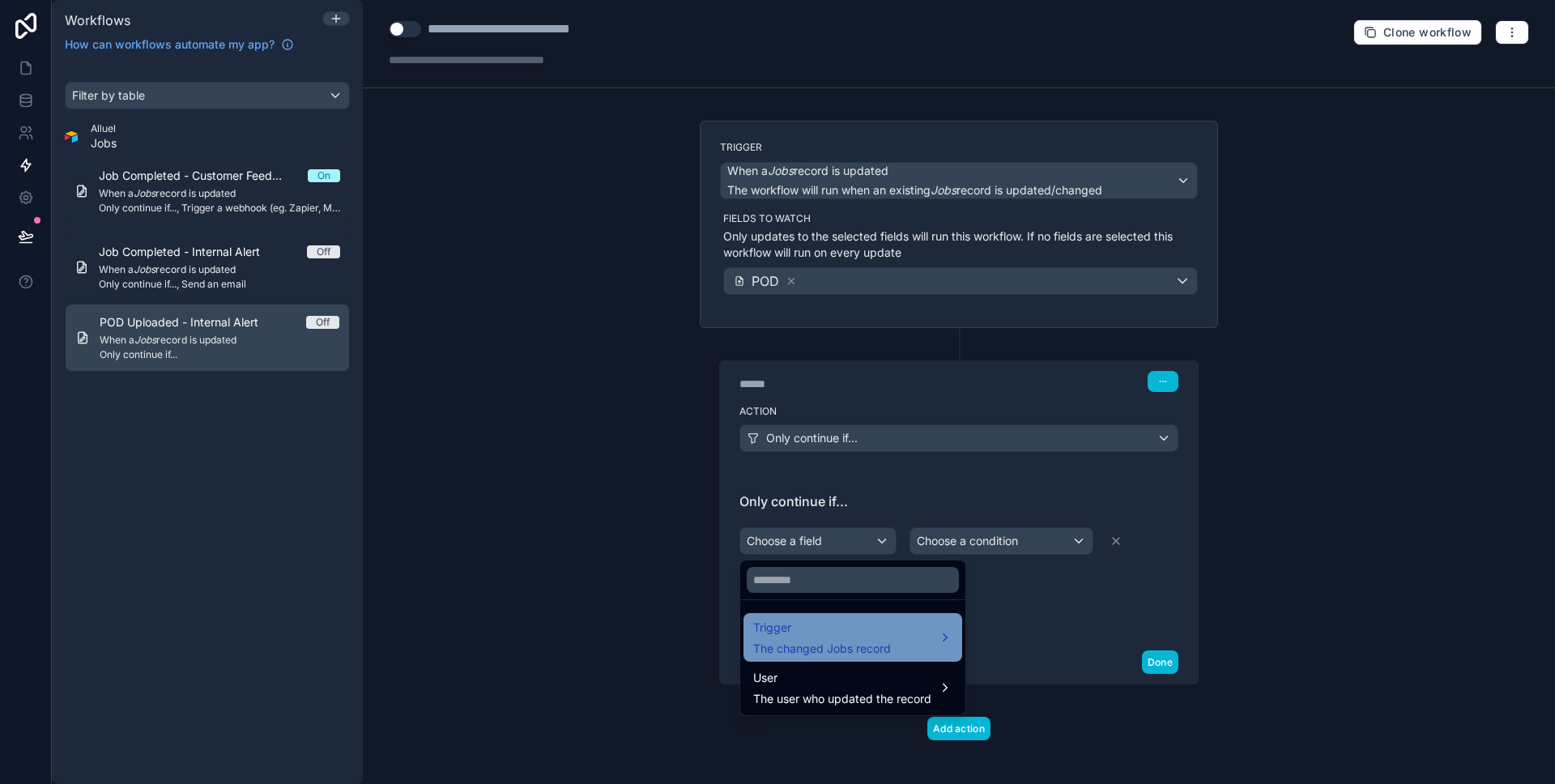
click at [851, 617] on span "Trigger" at bounding box center [821, 627] width 137 height 19
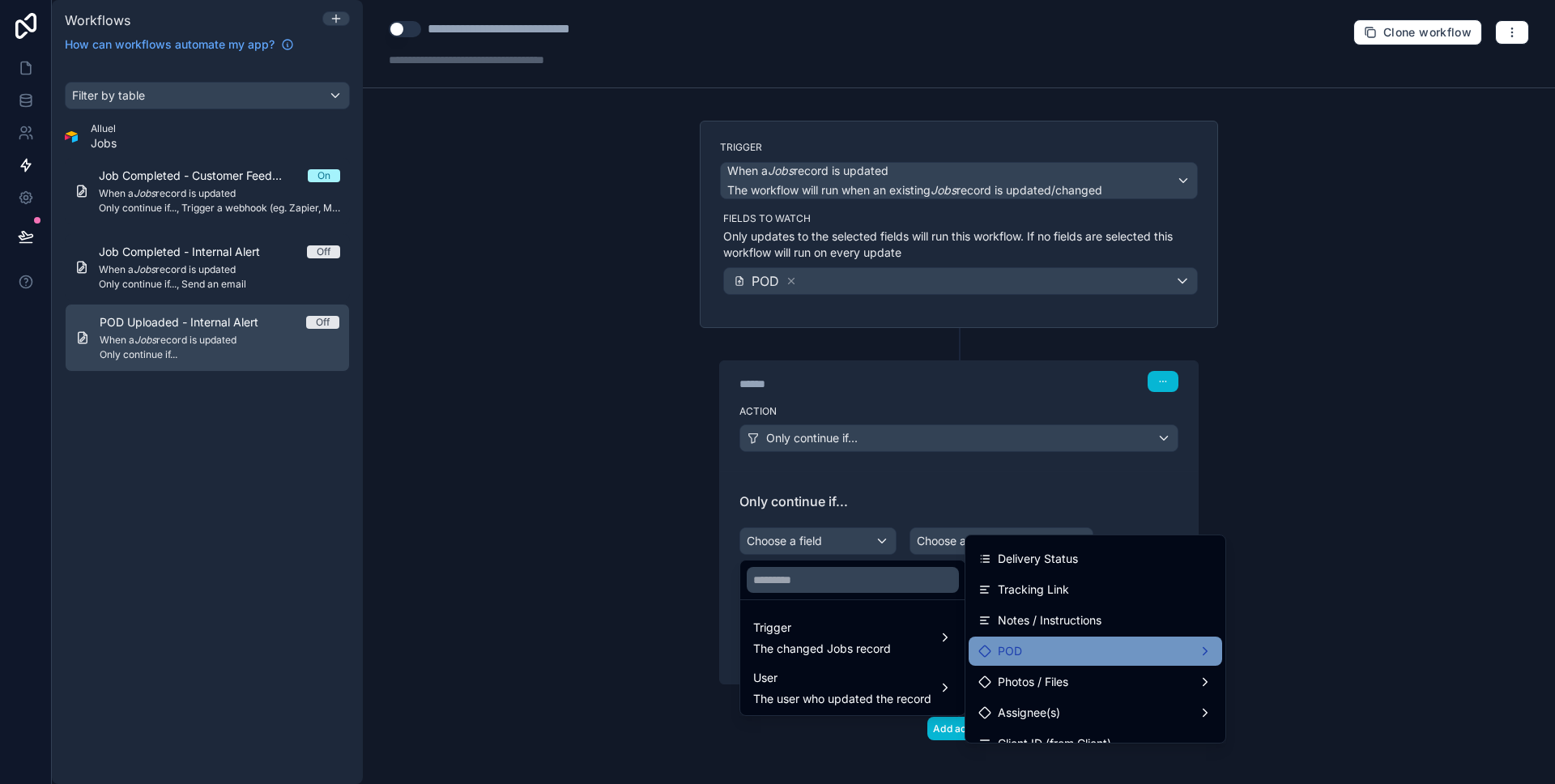
scroll to position [487, 0]
click at [1021, 642] on span "POD" at bounding box center [1009, 650] width 24 height 19
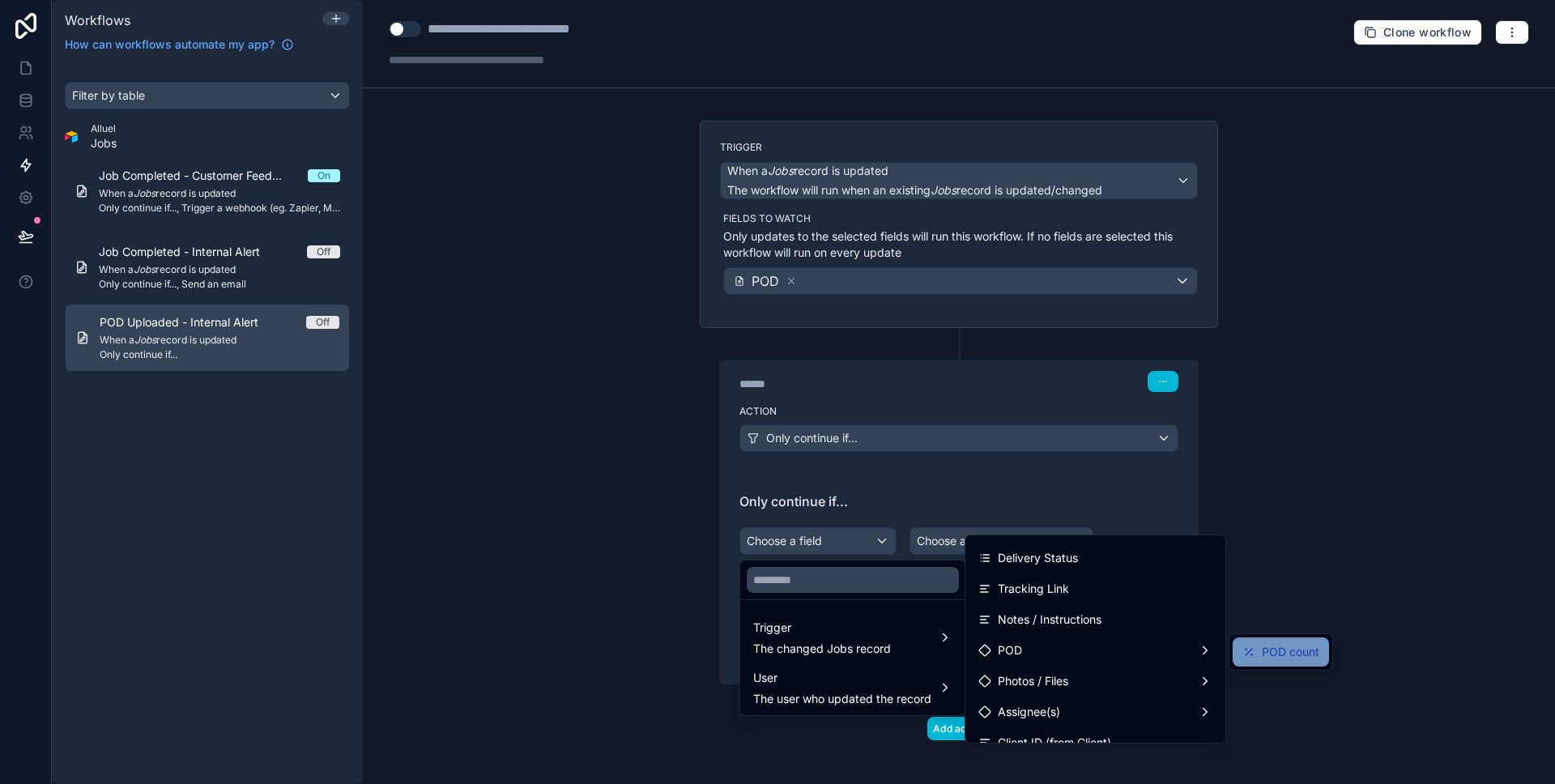
click at [1279, 646] on span "POD count" at bounding box center [1290, 652] width 58 height 19
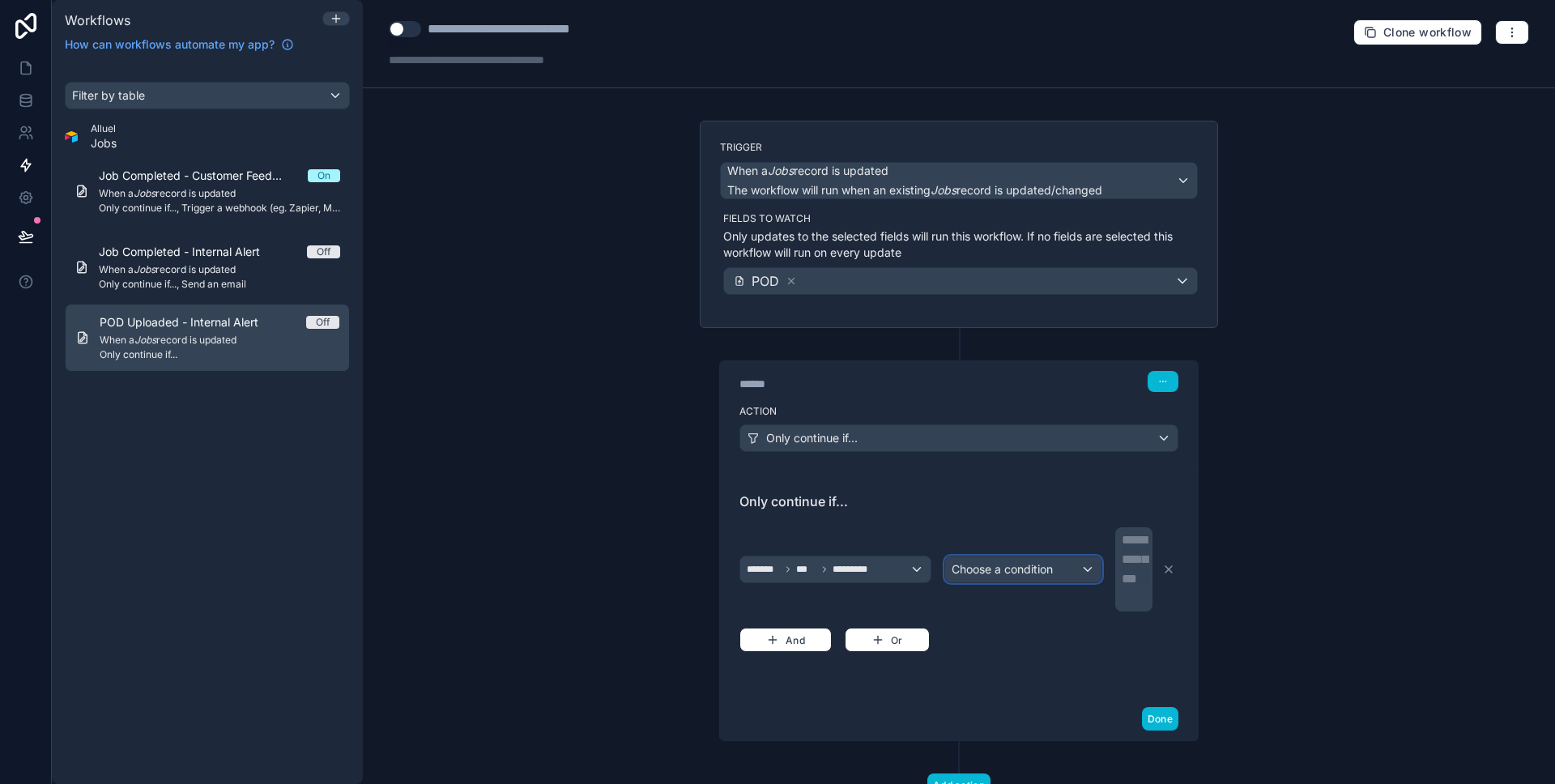
click at [1022, 568] on span "Choose a condition" at bounding box center [1002, 569] width 101 height 14
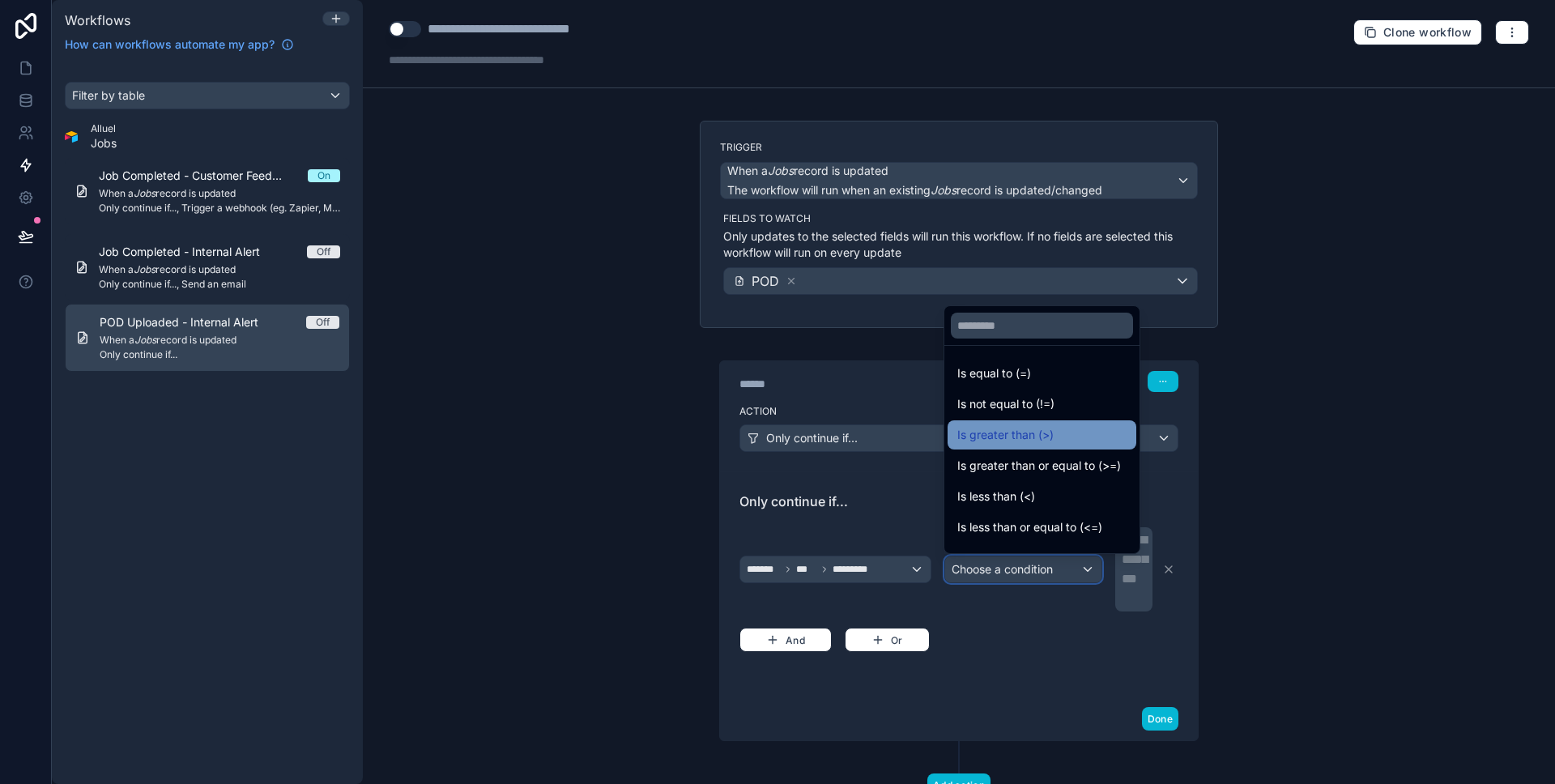
scroll to position [115, 0]
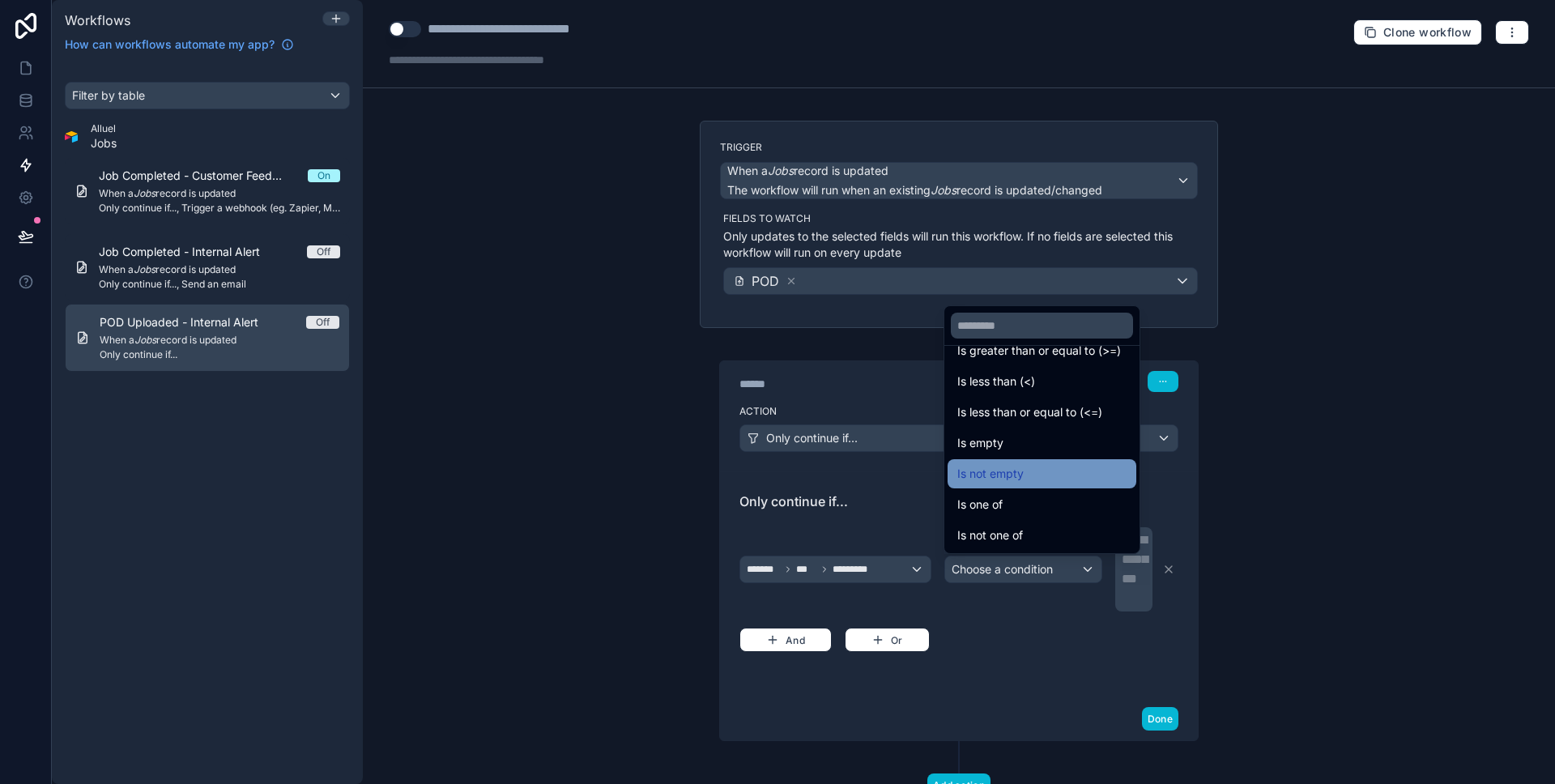
click at [1015, 466] on span "Is not empty" at bounding box center [990, 474] width 66 height 19
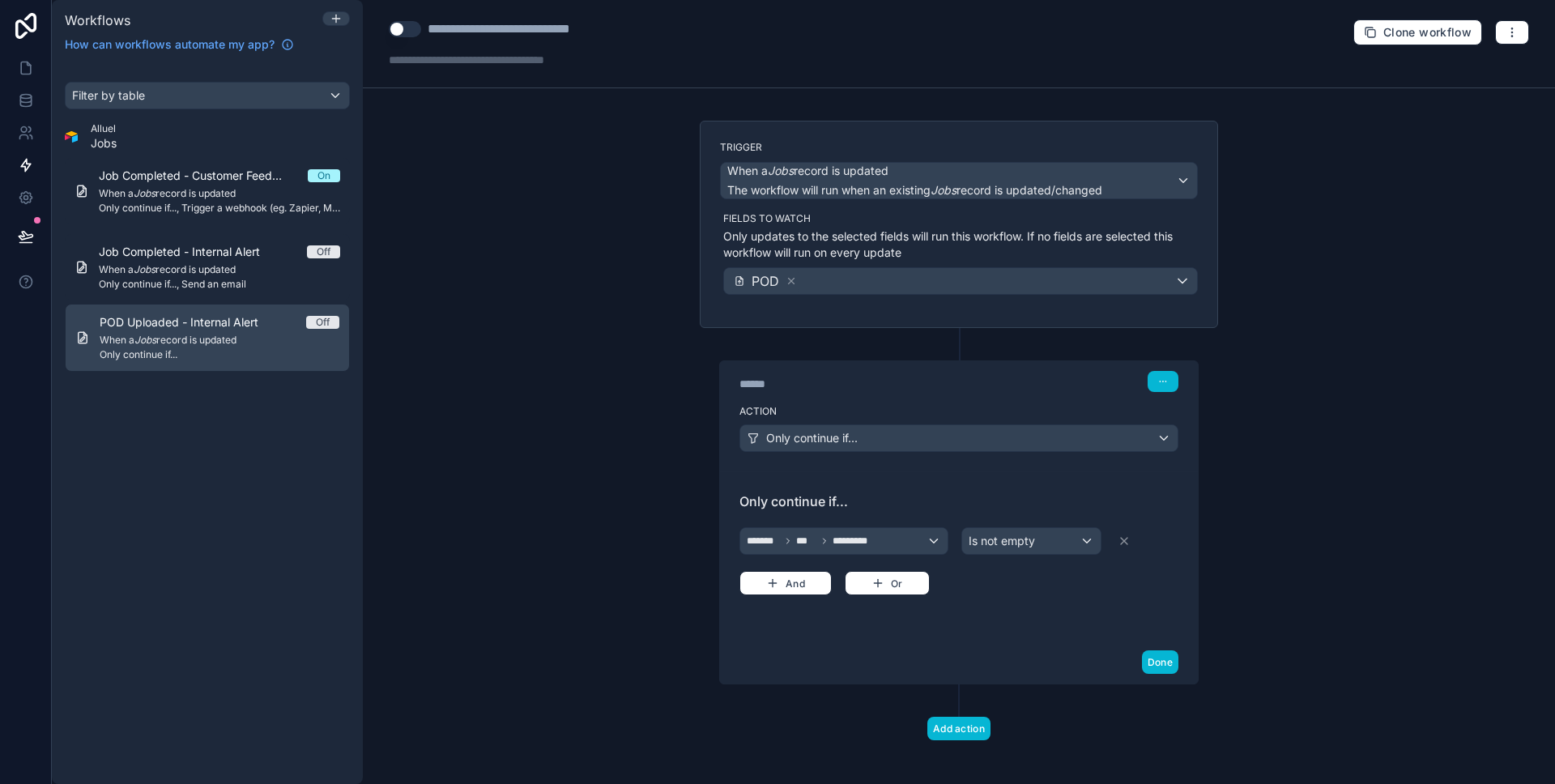
click at [1314, 550] on div "**********" at bounding box center [958, 392] width 1192 height 784
click at [1082, 597] on div "Only continue if... ******* *** ********* Is not empty And Or" at bounding box center [958, 556] width 439 height 129
click at [1167, 661] on button "Done" at bounding box center [1160, 662] width 36 height 24
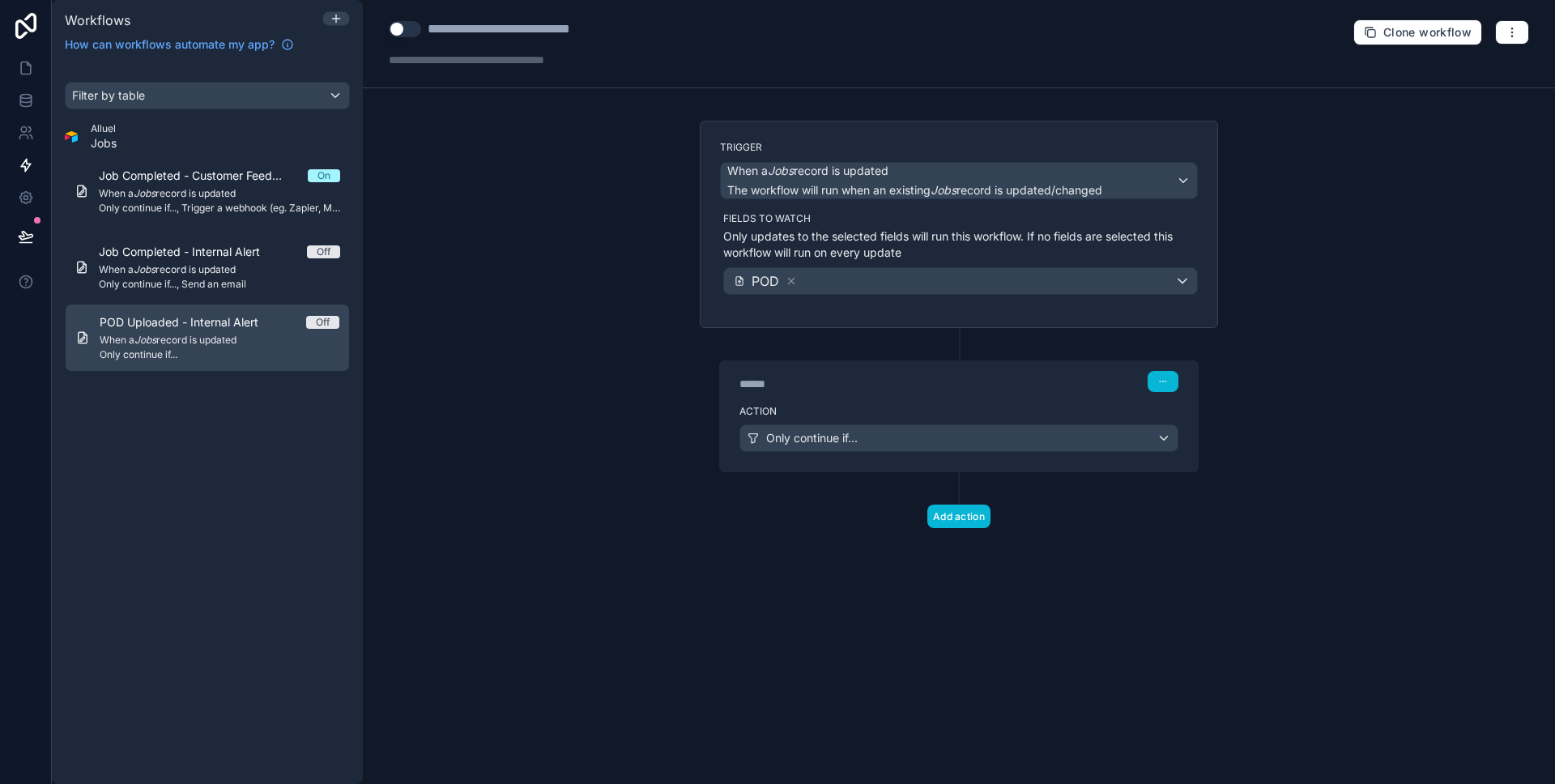
click at [634, 485] on div "**********" at bounding box center [958, 392] width 1192 height 784
click at [954, 512] on button "Add action" at bounding box center [958, 516] width 63 height 24
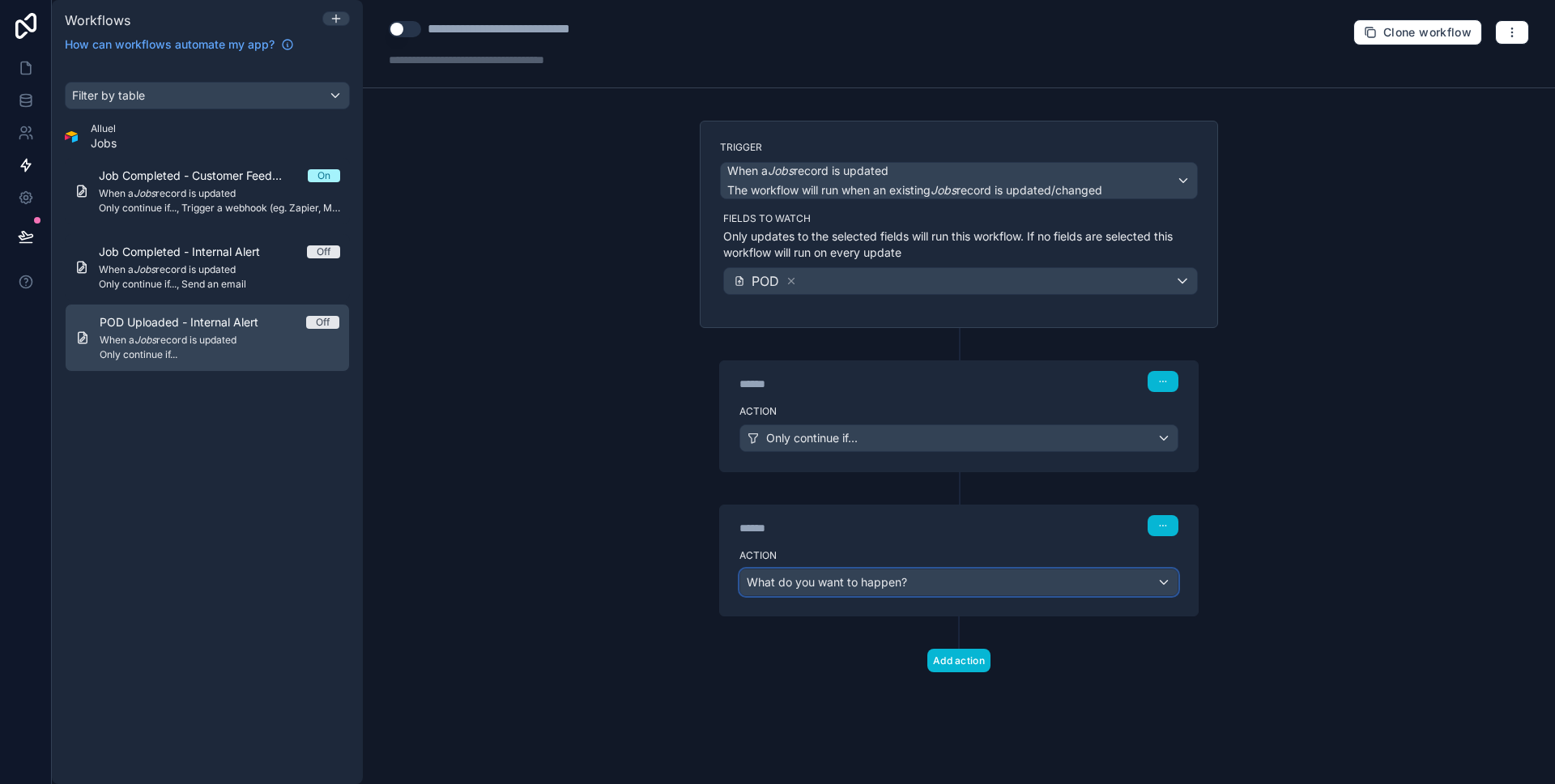
click at [851, 576] on span "What do you want to happen?" at bounding box center [827, 582] width 160 height 14
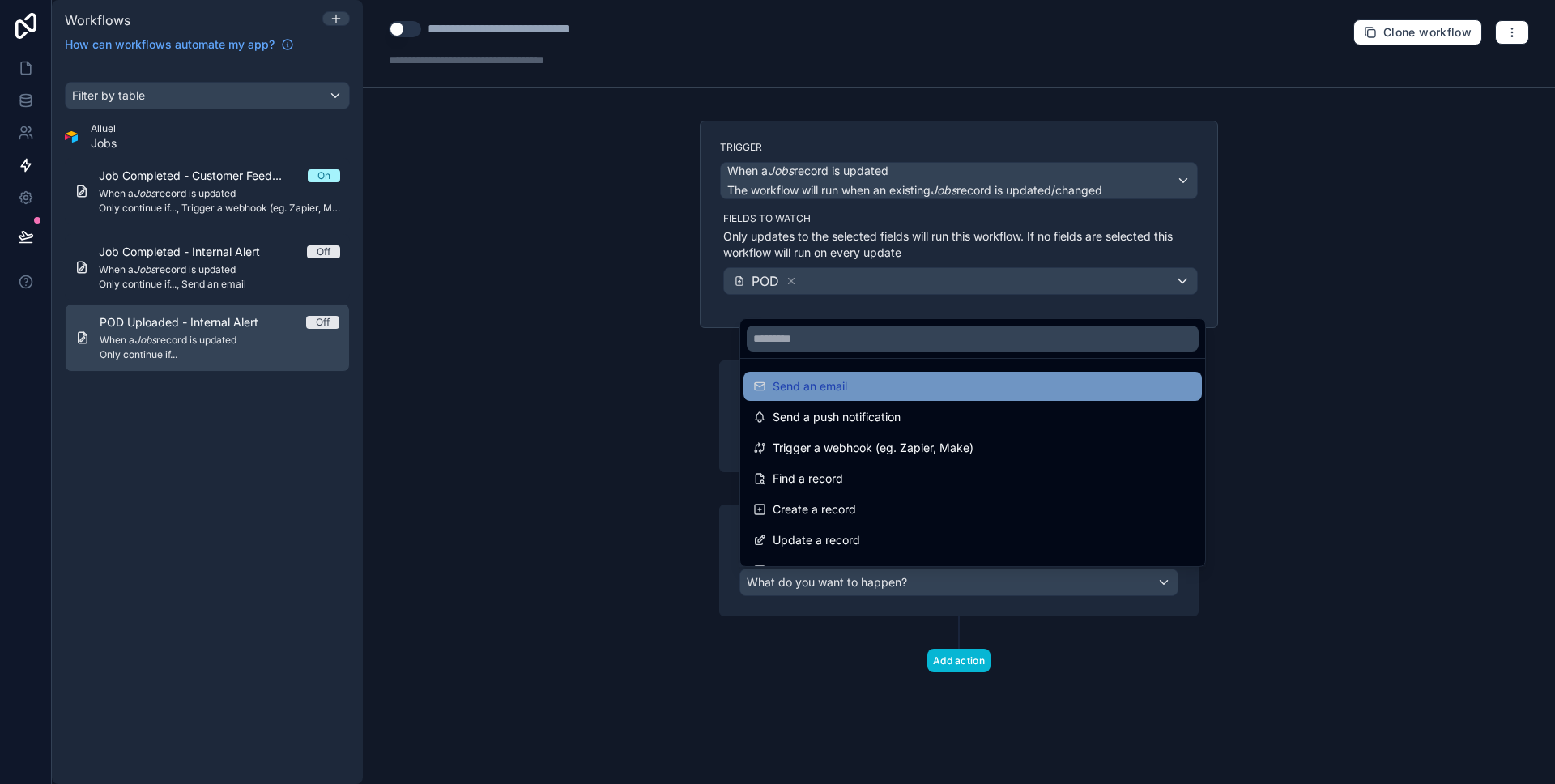
click at [898, 393] on div "Send an email" at bounding box center [972, 386] width 439 height 19
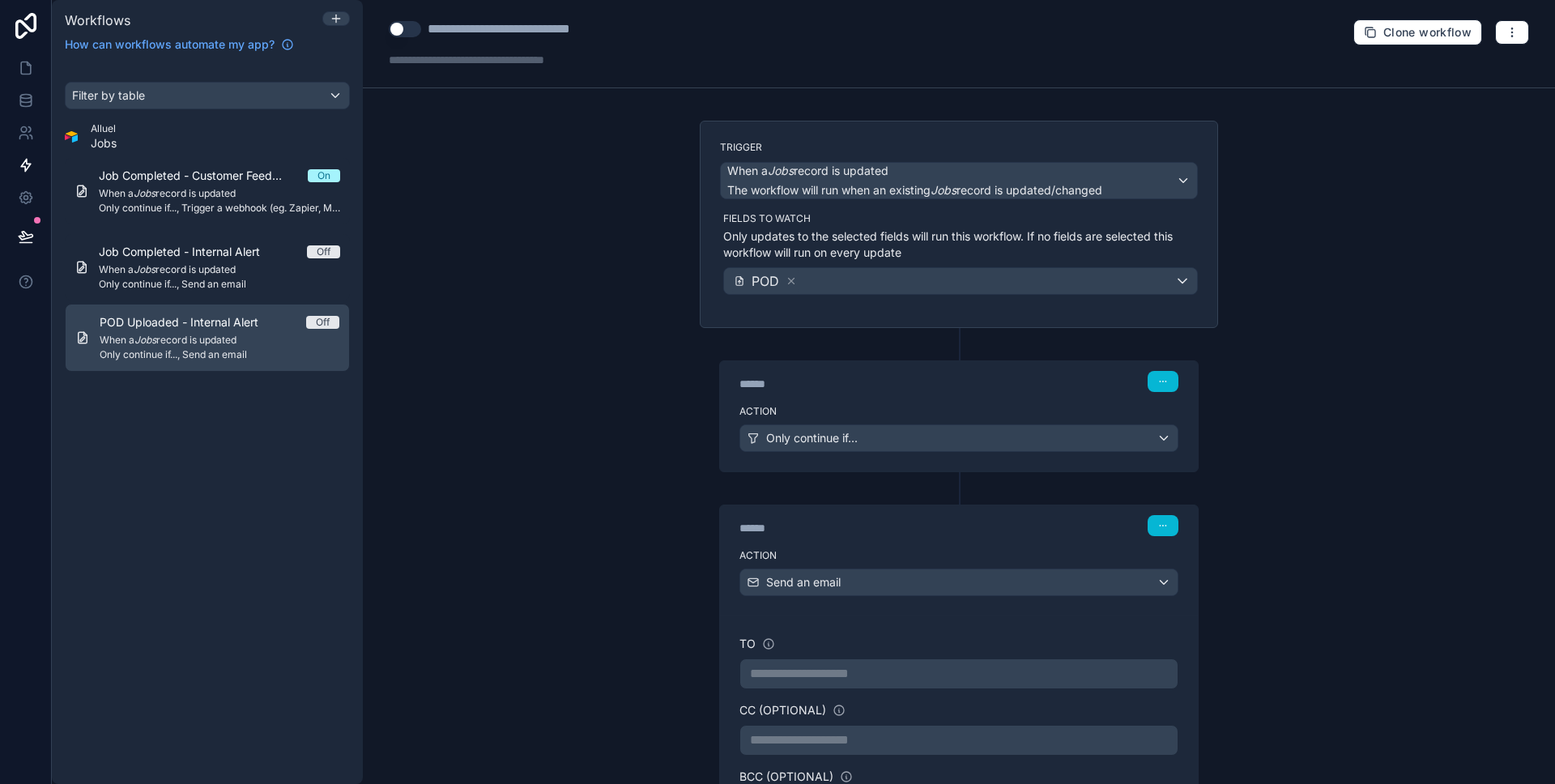
click at [635, 544] on div "**********" at bounding box center [958, 392] width 1192 height 784
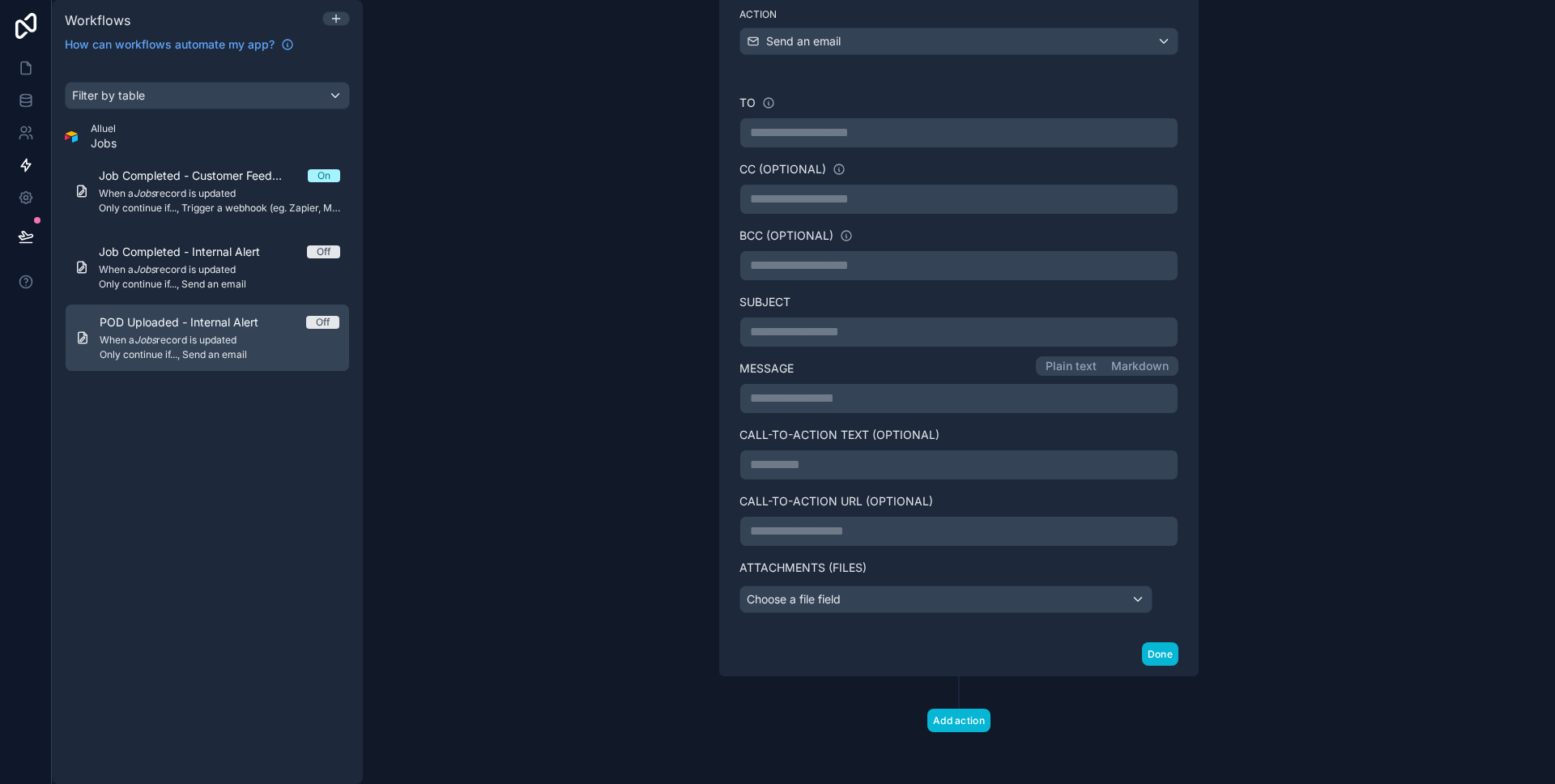
scroll to position [0, 0]
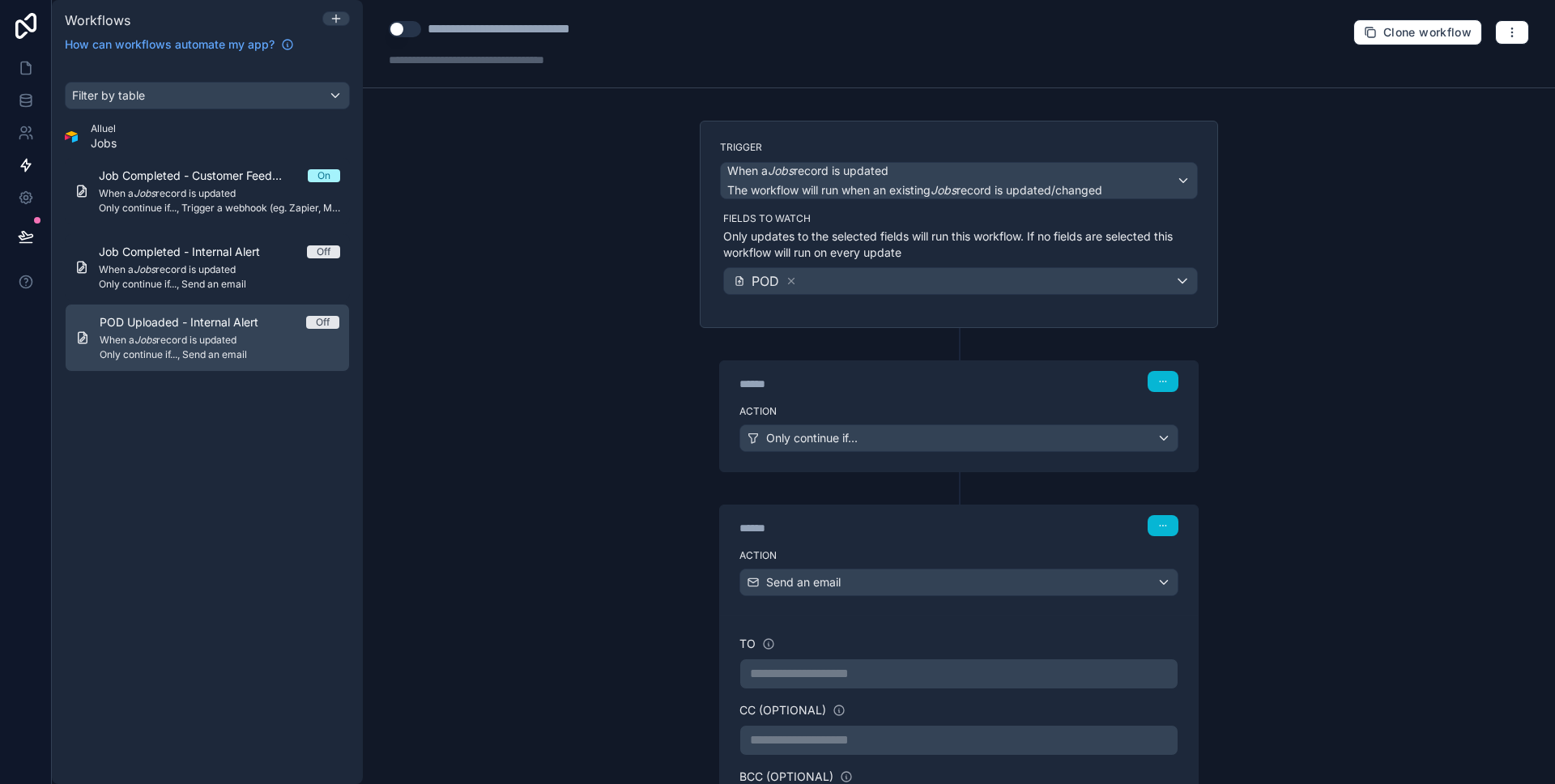
click at [629, 542] on div "**********" at bounding box center [958, 392] width 1192 height 784
click at [302, 511] on div "Filter by table Alluel Jobs Job Completed - Customer Feedback Collection On Whe…" at bounding box center [206, 423] width 311 height 721
click at [165, 433] on div "Filter by table Alluel Jobs Job Completed - Customer Feedback Collection On Whe…" at bounding box center [206, 423] width 311 height 721
click at [432, 352] on div "**********" at bounding box center [958, 392] width 1192 height 784
click at [325, 86] on div "Filter by table" at bounding box center [207, 95] width 284 height 26
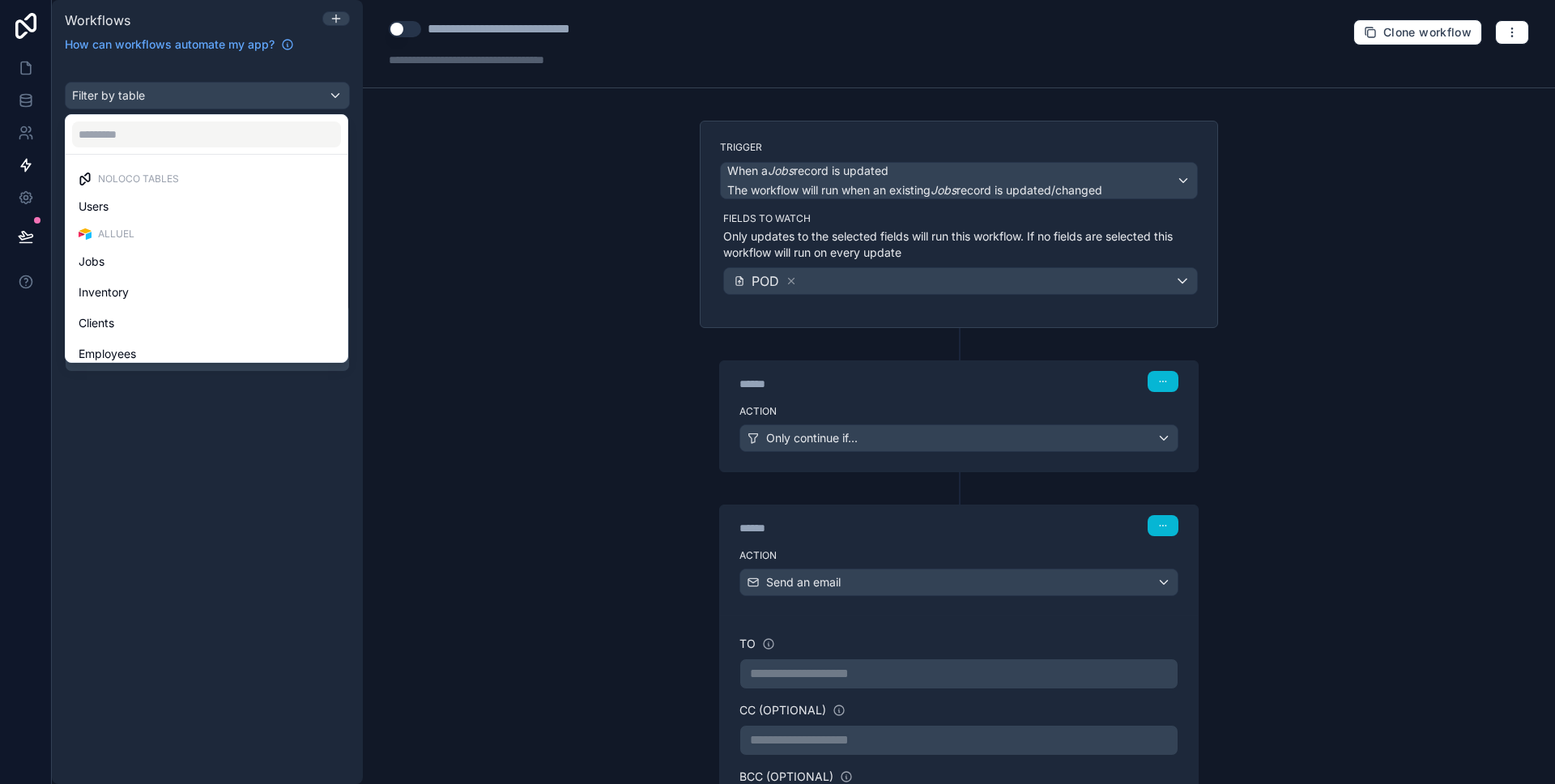
click at [325, 86] on div "scrollable content" at bounding box center [777, 392] width 1555 height 784
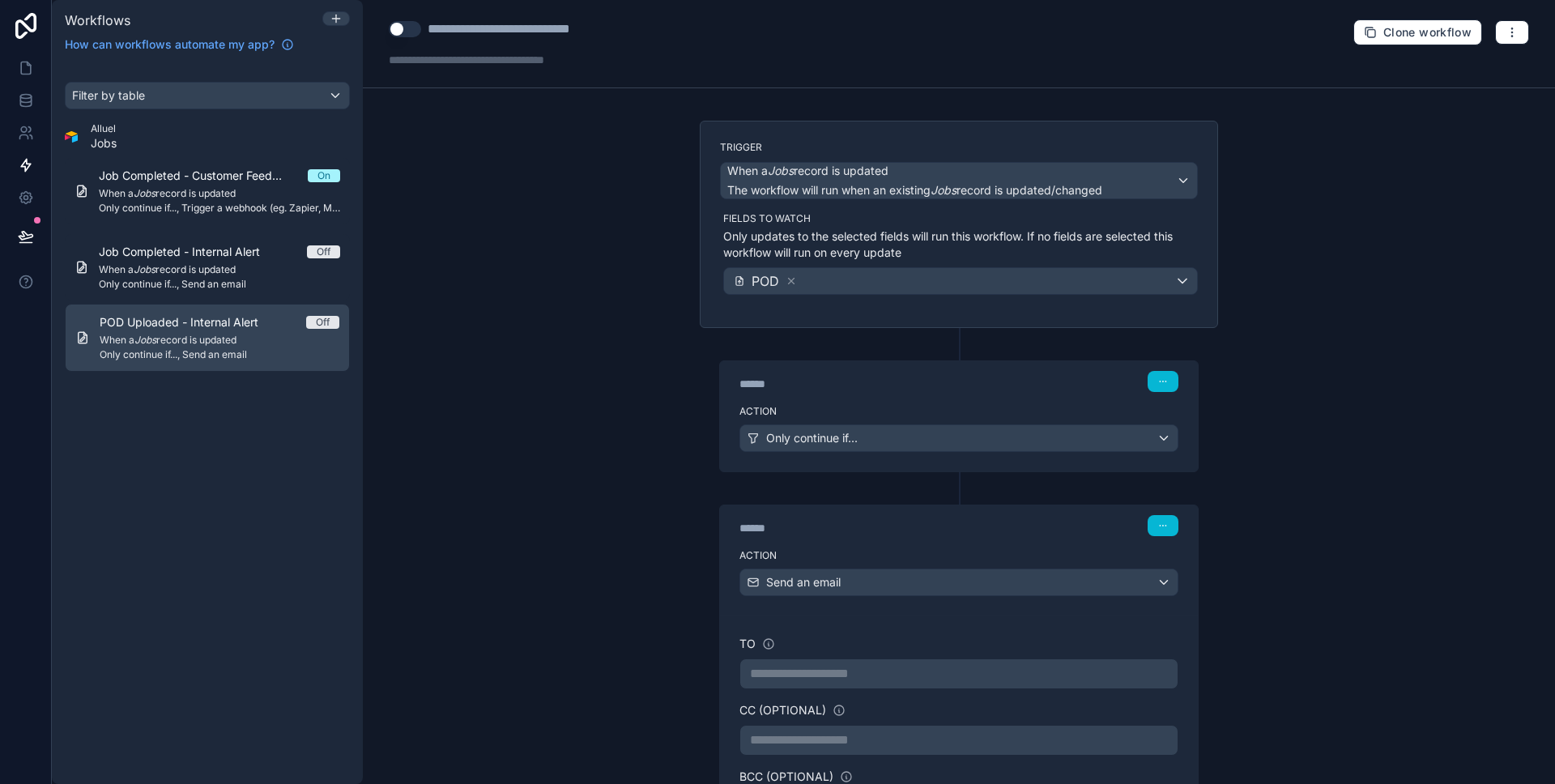
click at [566, 182] on div "**********" at bounding box center [958, 392] width 1192 height 784
